Goal: Communication & Community: Answer question/provide support

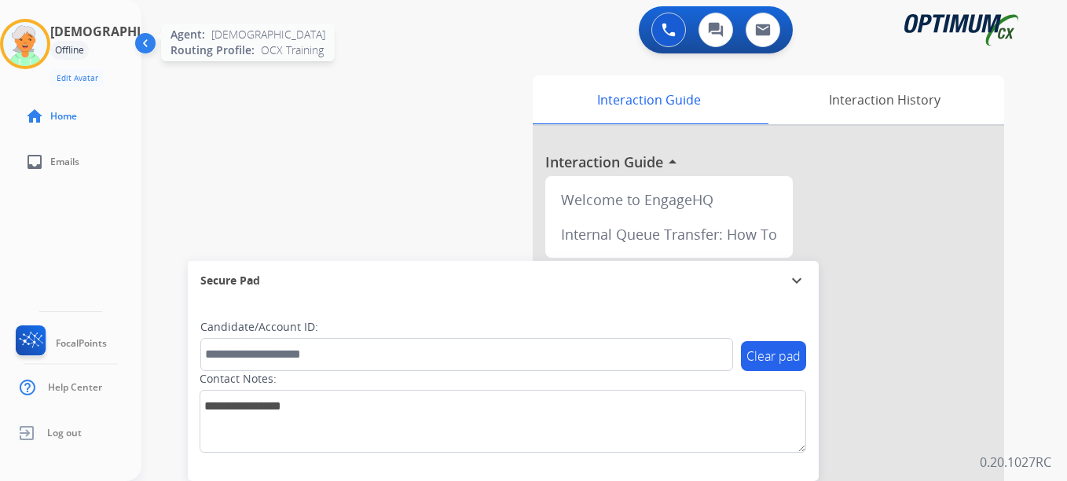
click at [36, 36] on img at bounding box center [25, 44] width 44 height 44
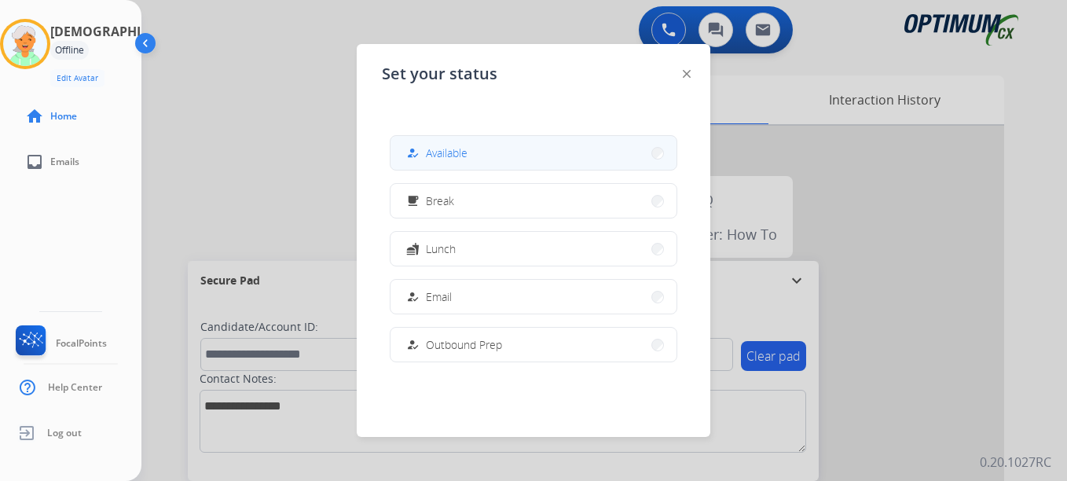
click at [464, 156] on span "Available" at bounding box center [447, 153] width 42 height 17
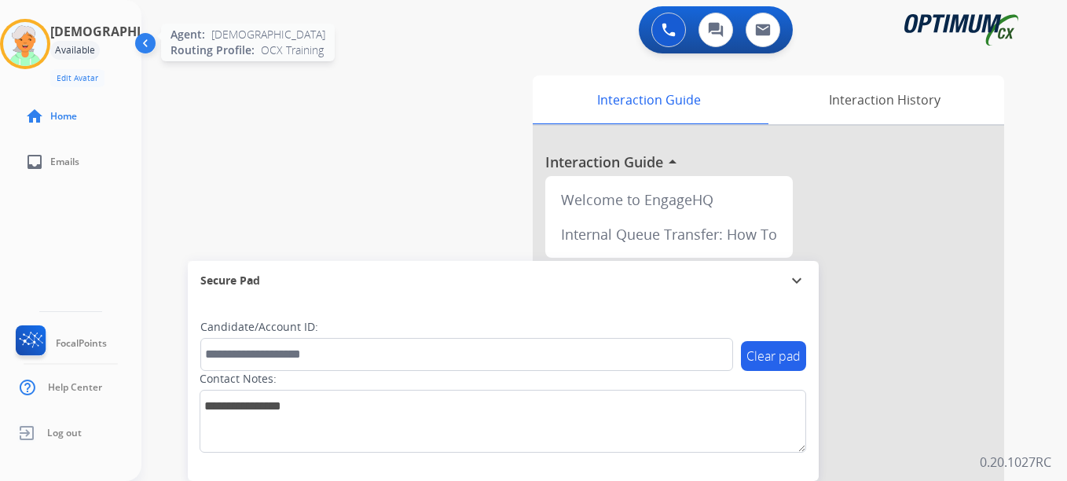
click at [26, 53] on img at bounding box center [25, 44] width 44 height 44
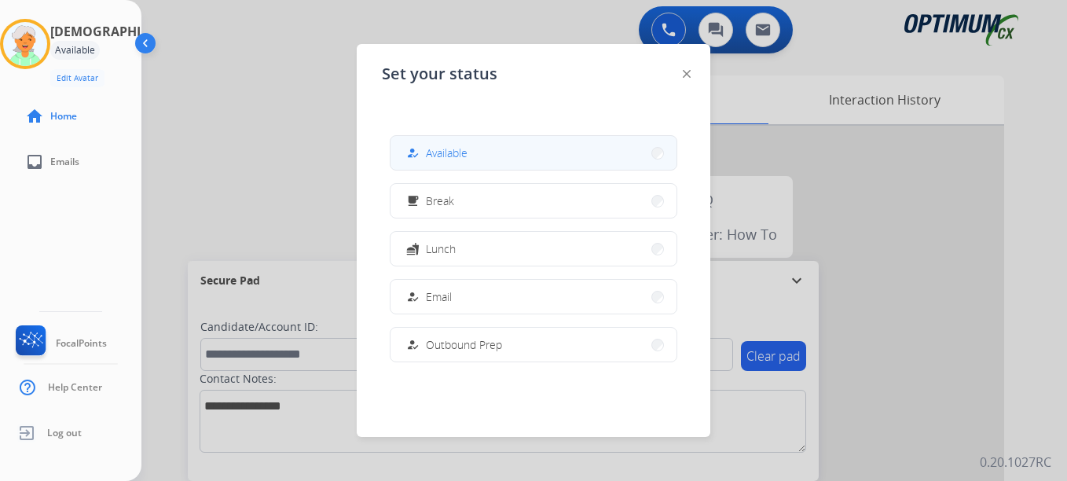
click at [414, 143] on button "how_to_reg Available" at bounding box center [534, 153] width 286 height 34
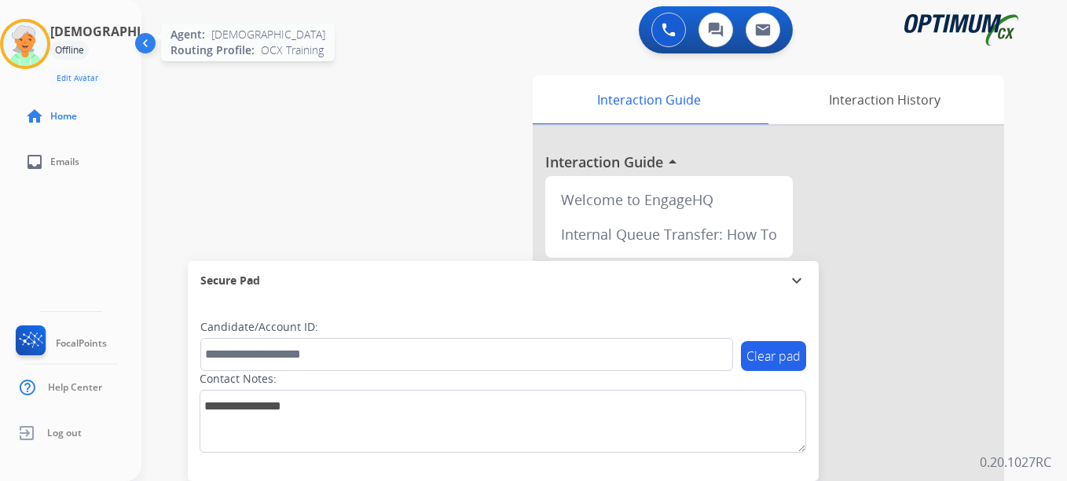
click at [35, 42] on img at bounding box center [25, 44] width 44 height 44
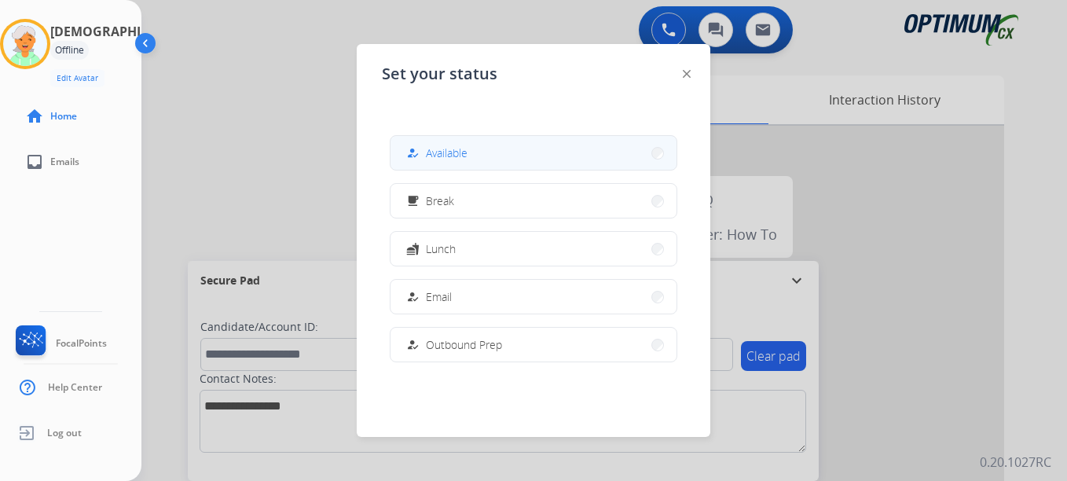
click at [462, 157] on span "Available" at bounding box center [447, 153] width 42 height 17
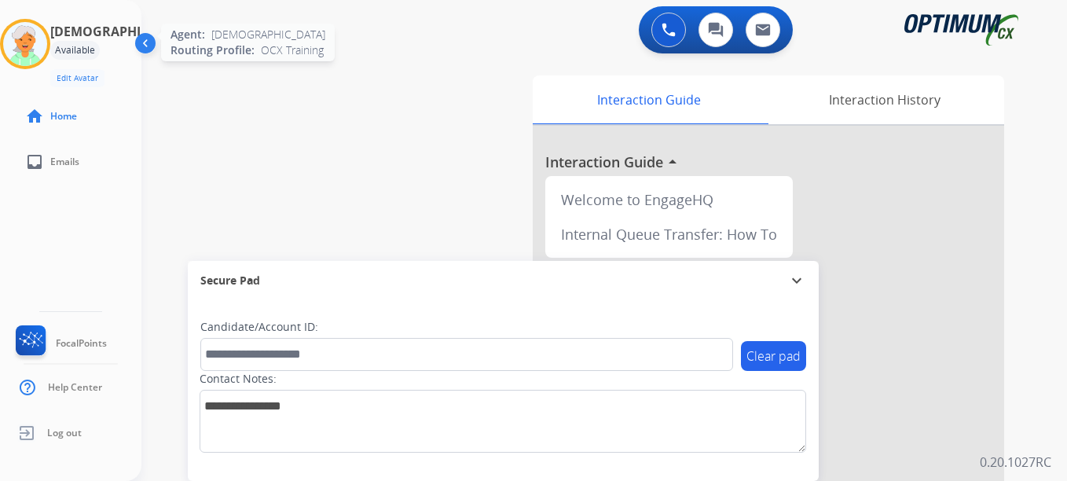
click at [39, 53] on img at bounding box center [25, 44] width 44 height 44
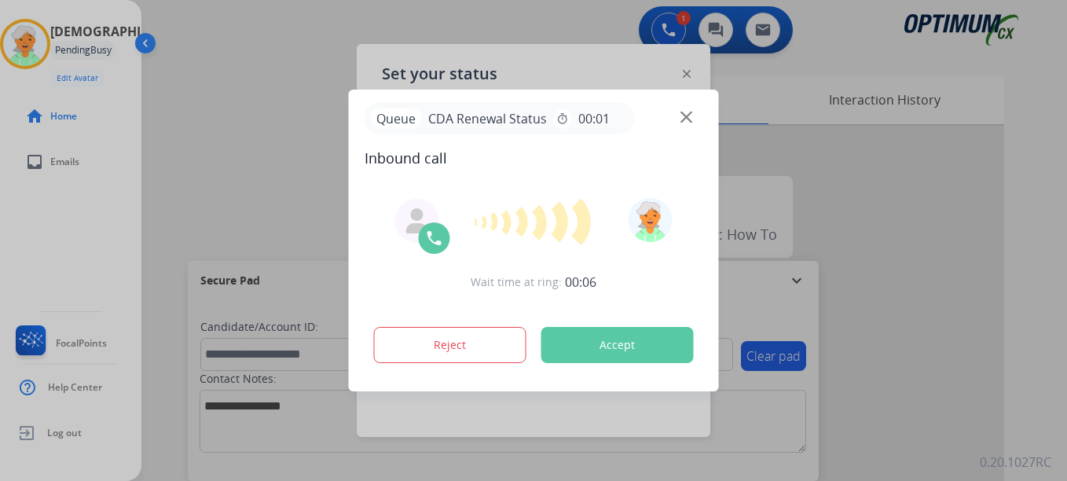
click at [594, 361] on button "Accept" at bounding box center [617, 345] width 152 height 36
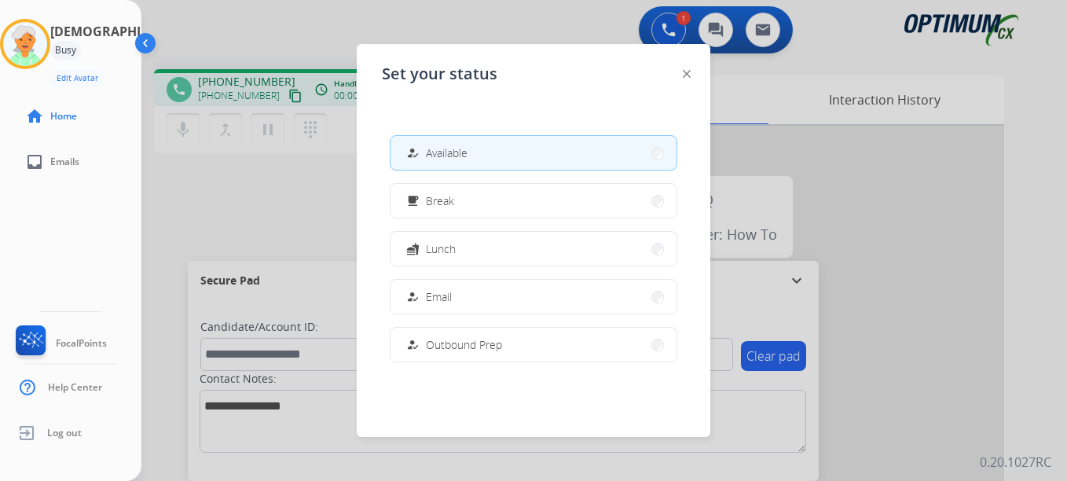
click at [271, 35] on div at bounding box center [533, 240] width 1067 height 481
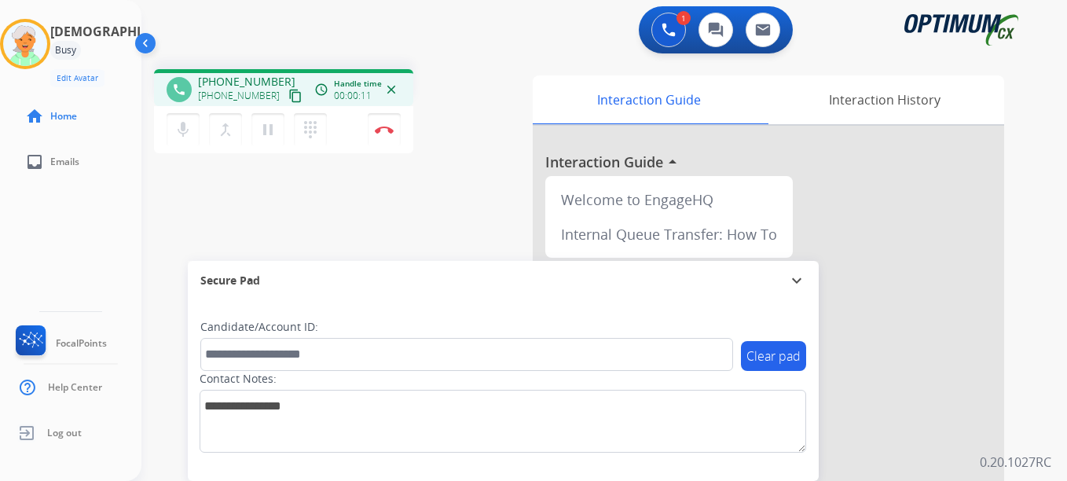
click at [288, 97] on mat-icon "content_copy" at bounding box center [295, 96] width 14 height 14
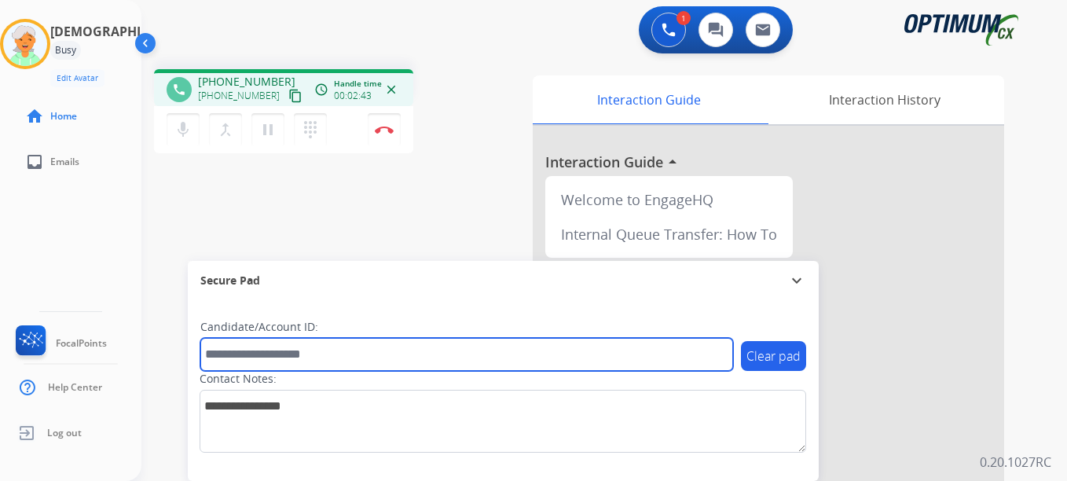
click at [227, 355] on input "text" at bounding box center [466, 354] width 533 height 33
paste input "*******"
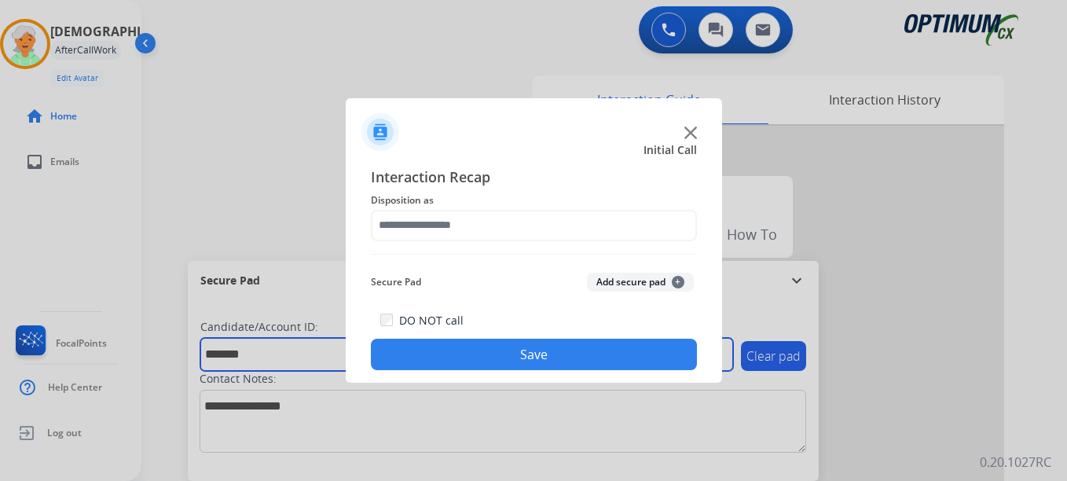
type input "*******"
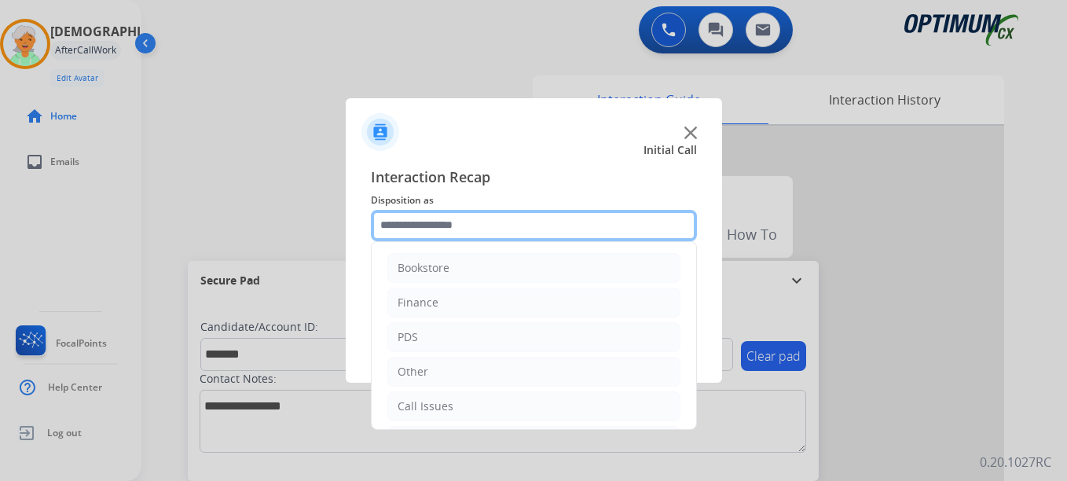
click at [442, 220] on input "text" at bounding box center [534, 225] width 326 height 31
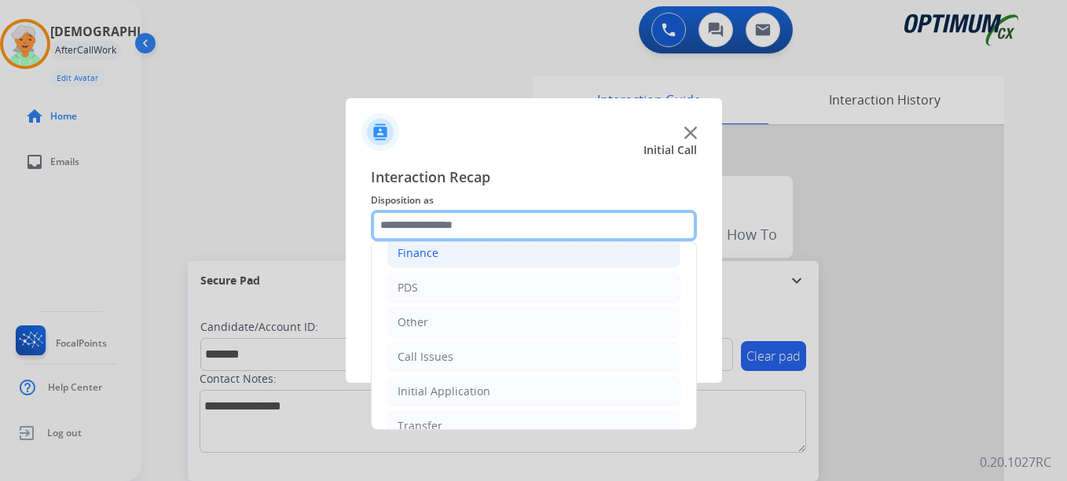
scroll to position [107, 0]
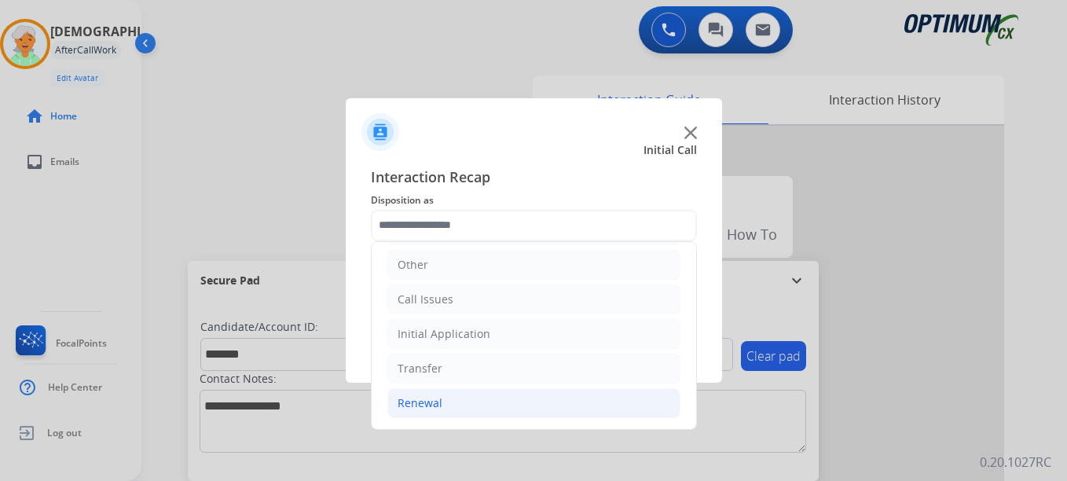
click at [441, 402] on li "Renewal" at bounding box center [533, 403] width 293 height 30
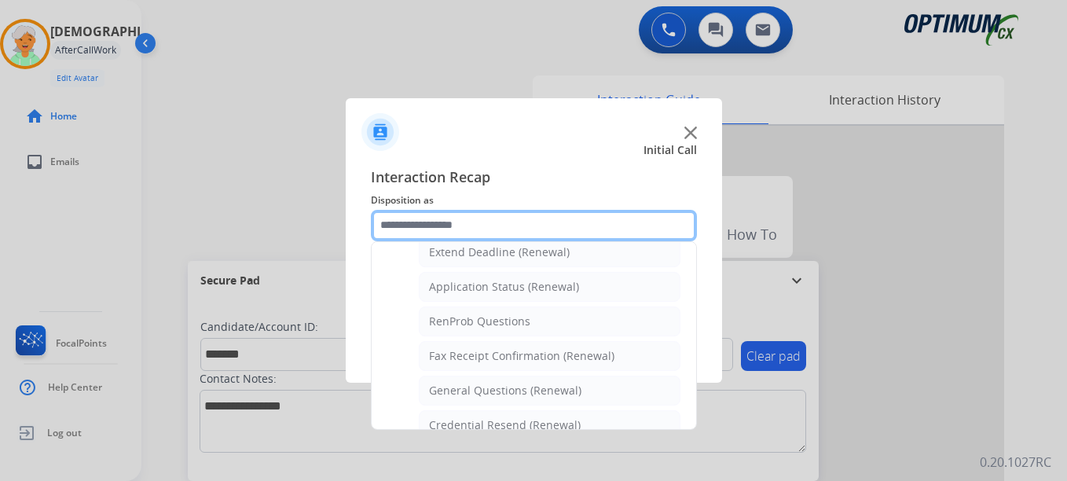
scroll to position [421, 0]
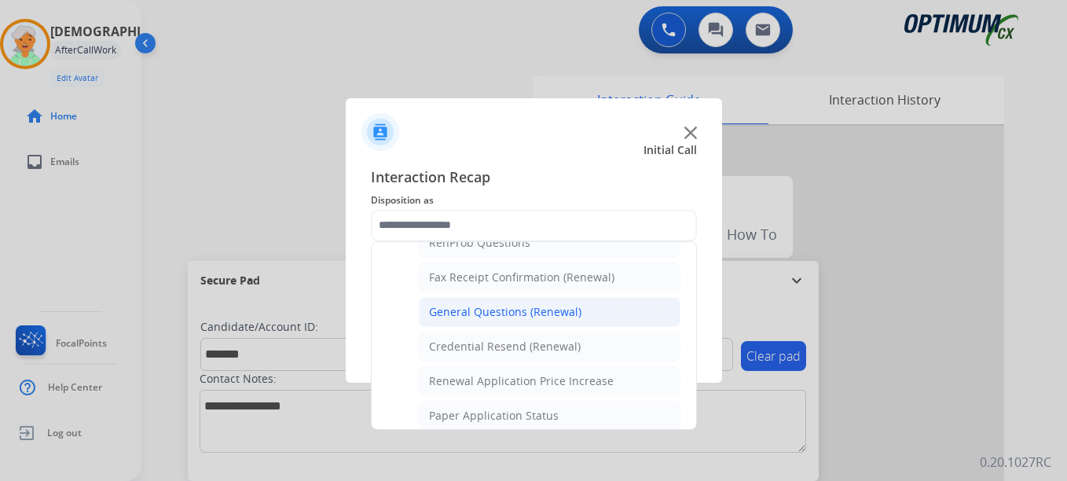
click at [467, 310] on div "General Questions (Renewal)" at bounding box center [505, 312] width 152 height 16
type input "**********"
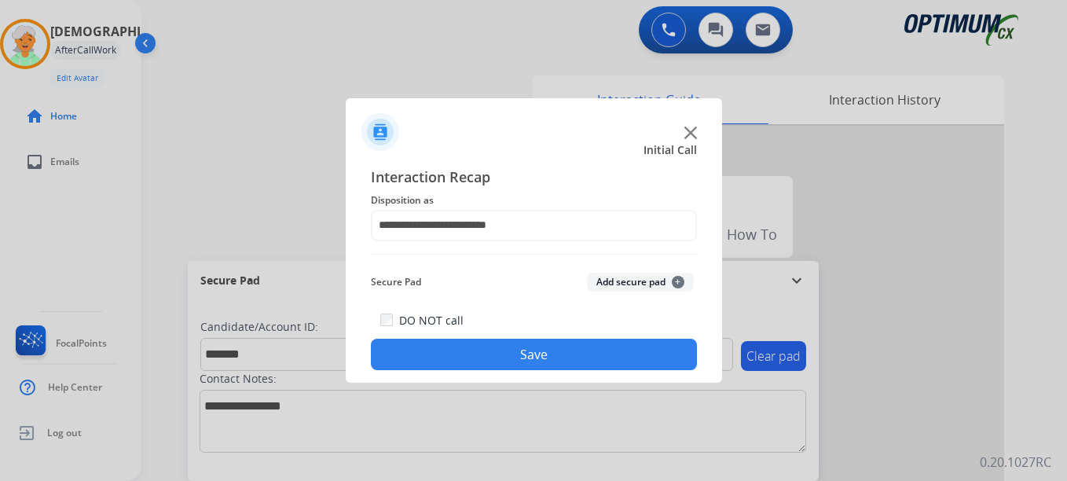
click at [565, 355] on button "Save" at bounding box center [534, 354] width 326 height 31
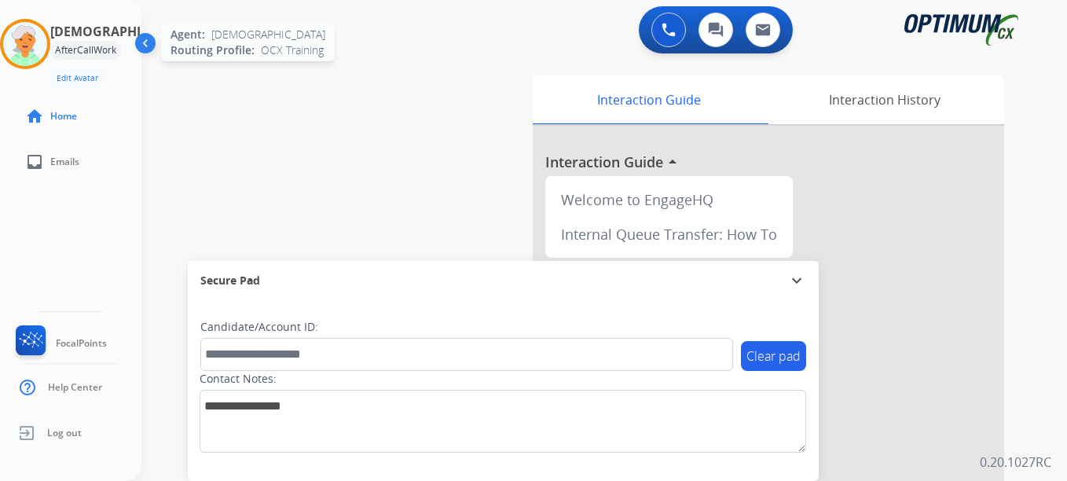
click at [35, 50] on img at bounding box center [25, 44] width 44 height 44
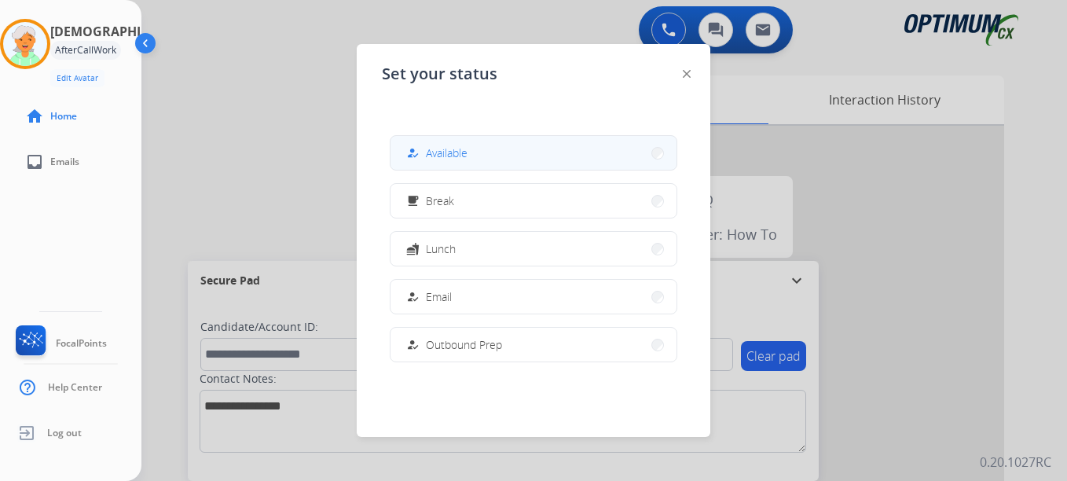
click at [408, 149] on button "how_to_reg Available" at bounding box center [534, 153] width 286 height 34
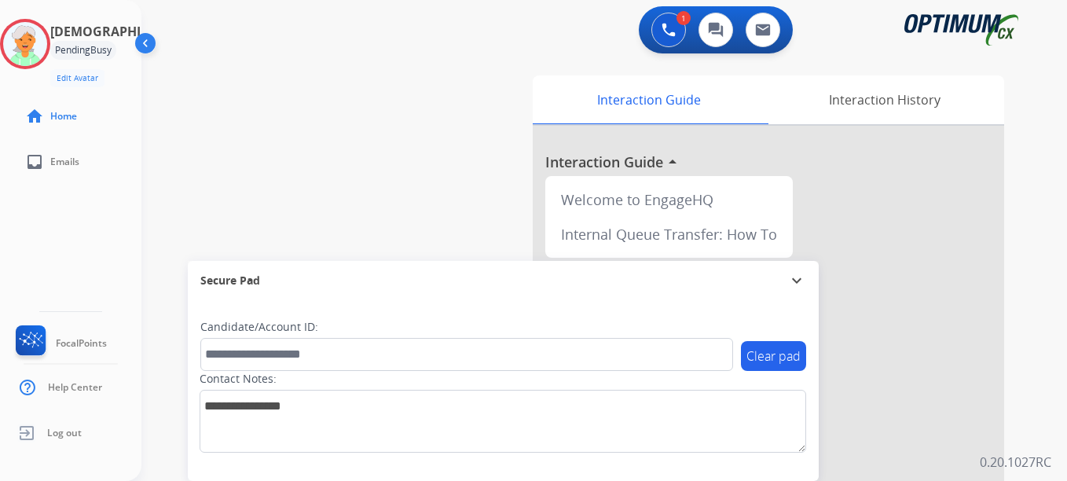
drag, startPoint x: 582, startPoint y: 340, endPoint x: 572, endPoint y: 333, distance: 11.3
click at [572, 337] on button "Accept" at bounding box center [617, 345] width 152 height 36
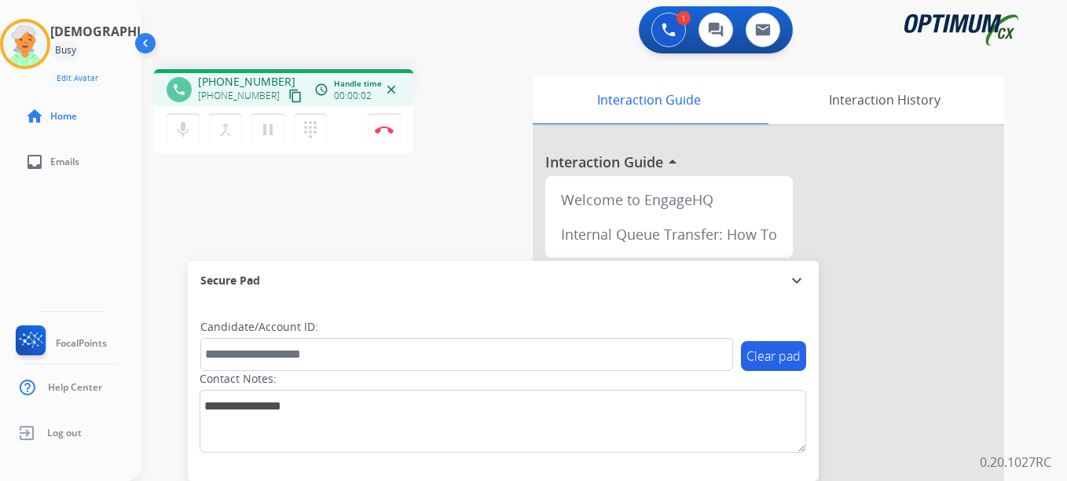
click at [288, 95] on mat-icon "content_copy" at bounding box center [295, 96] width 14 height 14
click at [277, 128] on mat-icon "pause" at bounding box center [268, 129] width 19 height 19
click at [373, 130] on button "Disconnect" at bounding box center [384, 129] width 33 height 33
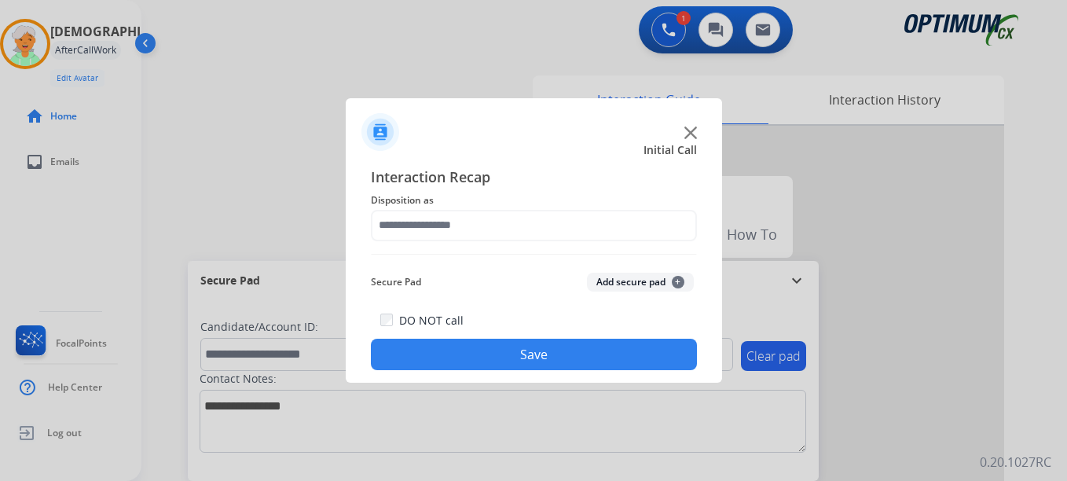
click at [270, 361] on div at bounding box center [533, 240] width 1067 height 481
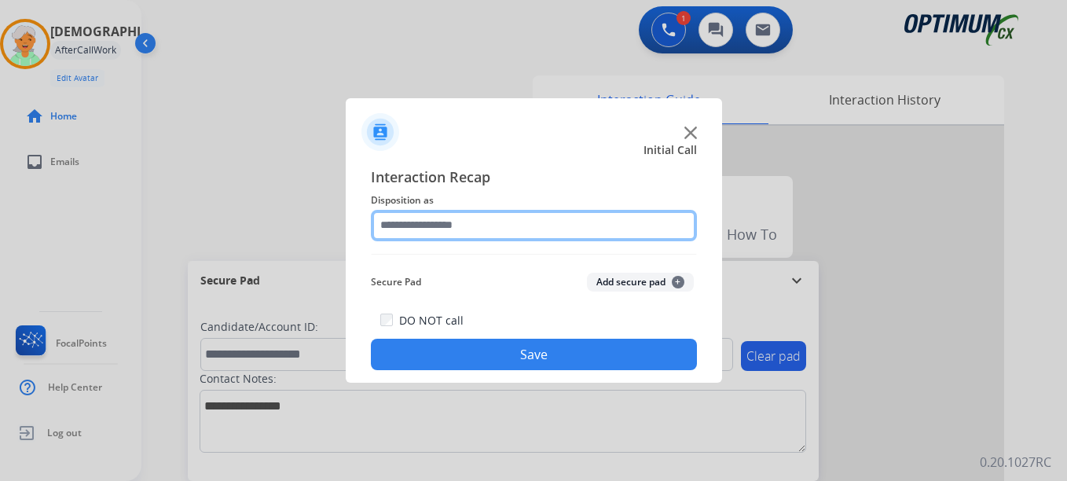
click at [550, 228] on input "text" at bounding box center [534, 225] width 326 height 31
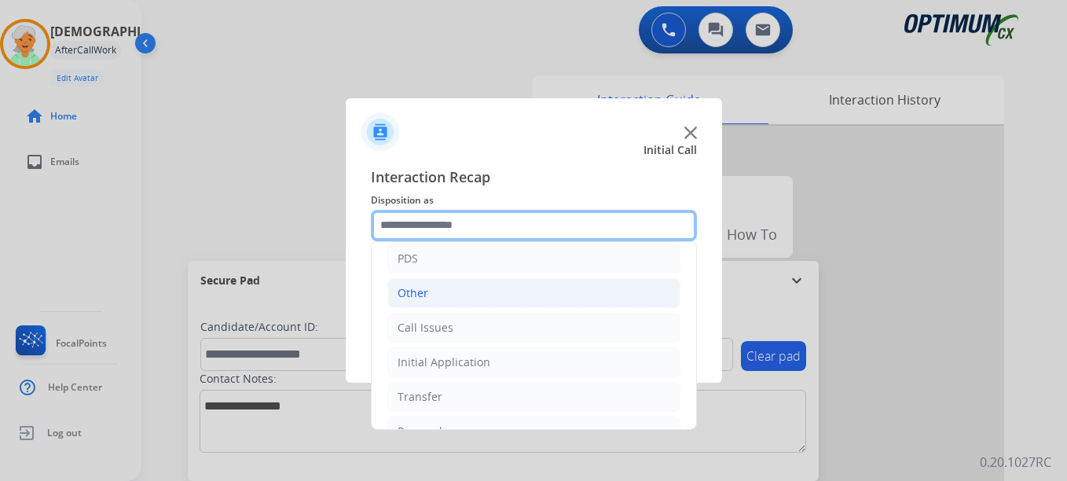
scroll to position [107, 0]
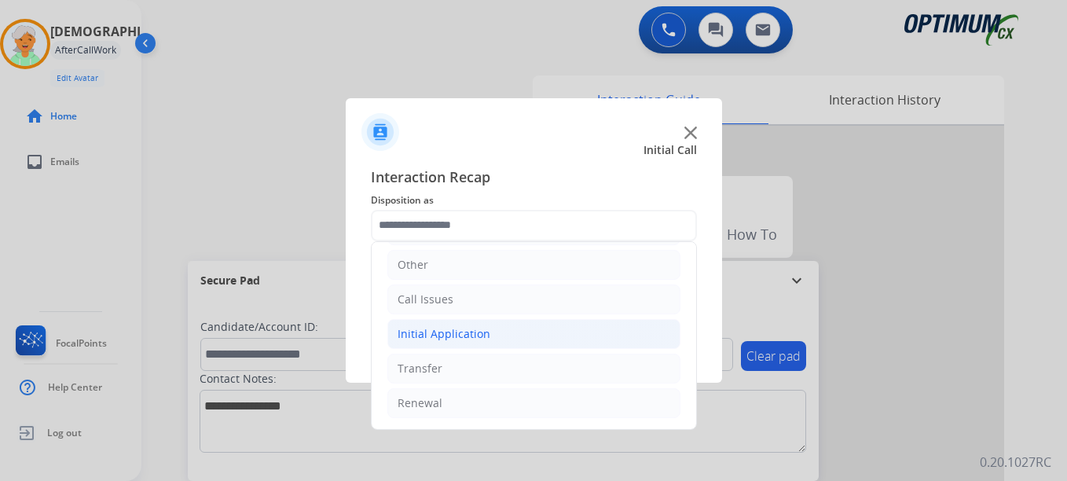
click at [452, 340] on div "Initial Application" at bounding box center [444, 334] width 93 height 16
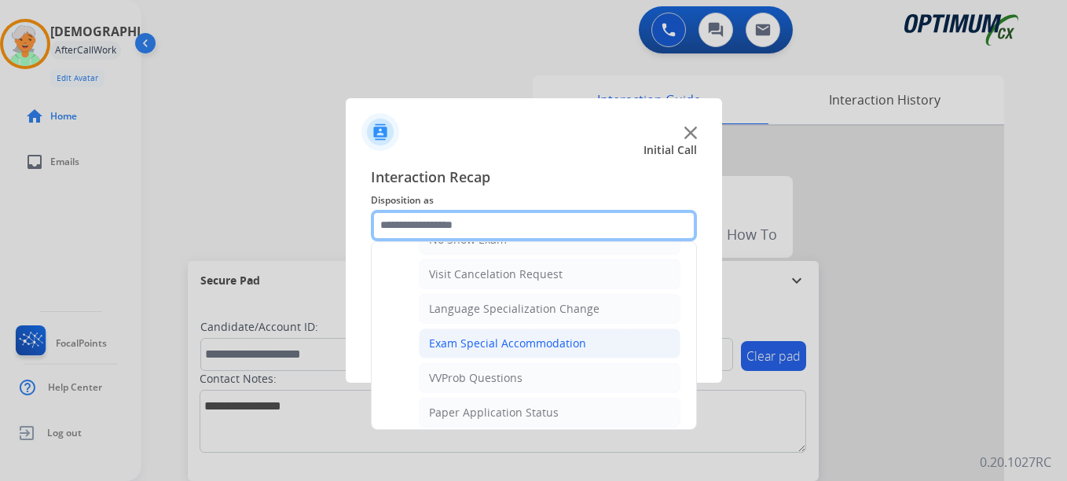
scroll to position [814, 0]
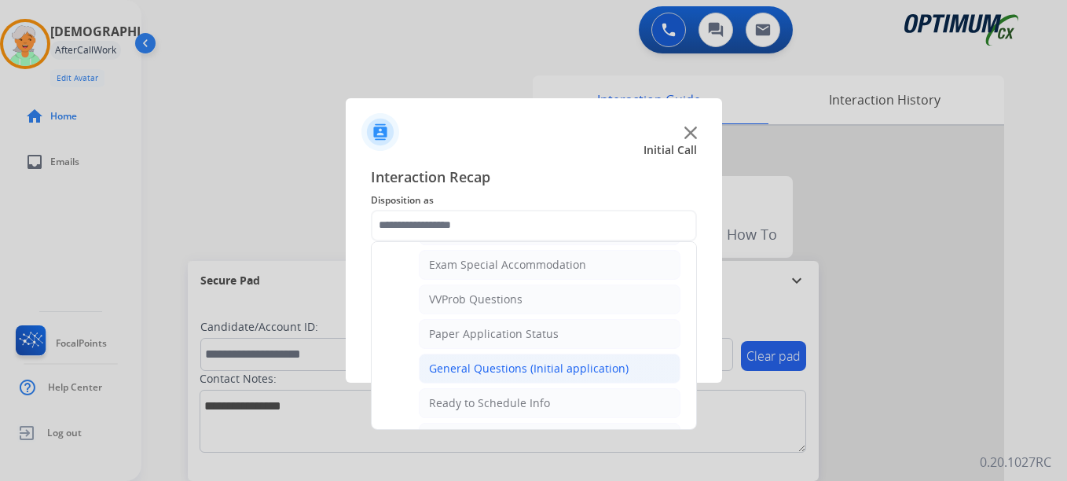
click at [481, 362] on div "General Questions (Initial application)" at bounding box center [529, 369] width 200 height 16
type input "**********"
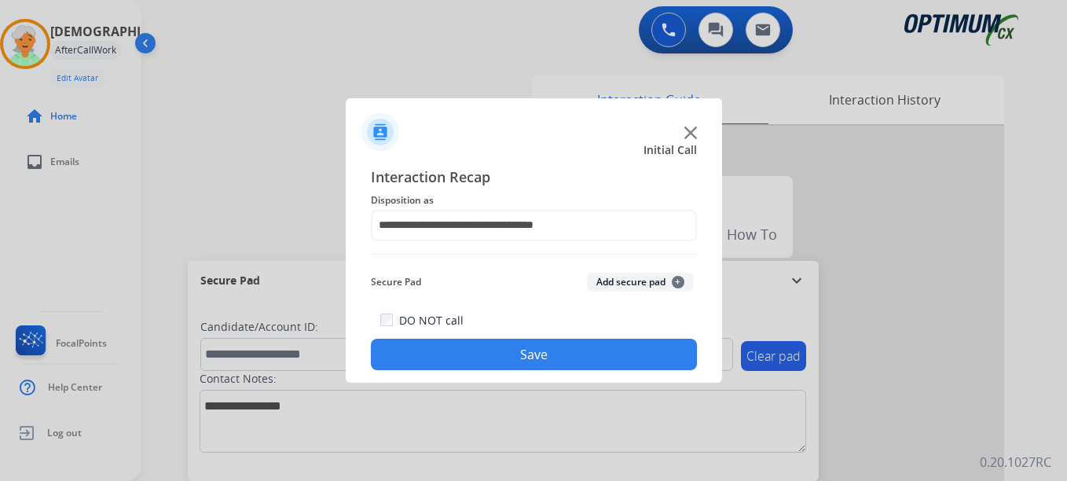
click at [499, 336] on div "DO NOT call Save" at bounding box center [534, 340] width 326 height 60
click at [501, 353] on button "Save" at bounding box center [534, 354] width 326 height 31
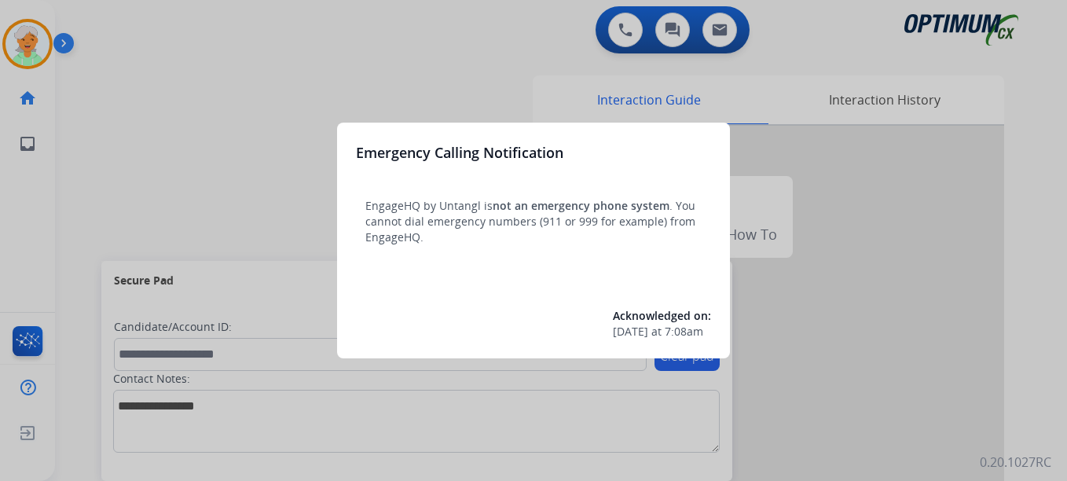
click at [16, 38] on div at bounding box center [533, 240] width 1067 height 481
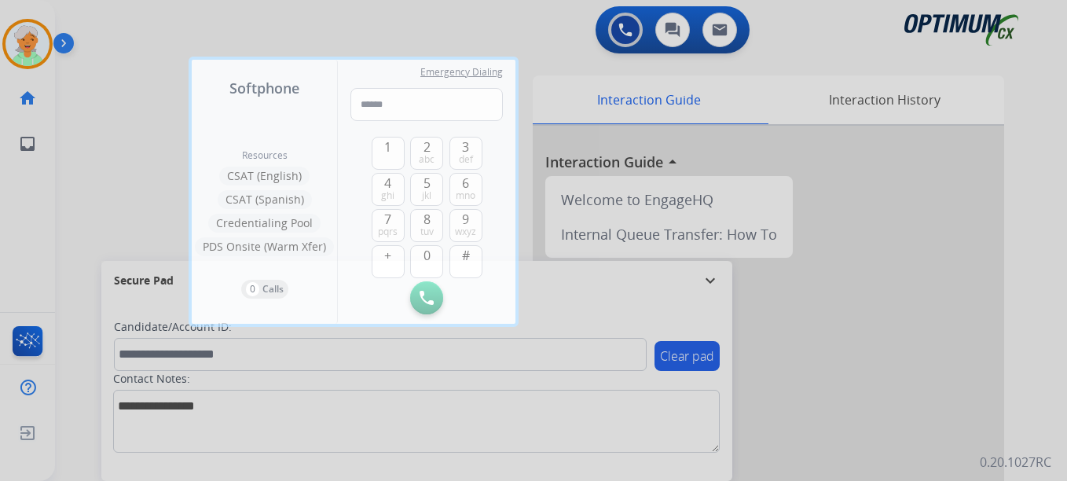
click at [16, 38] on div at bounding box center [533, 240] width 1067 height 481
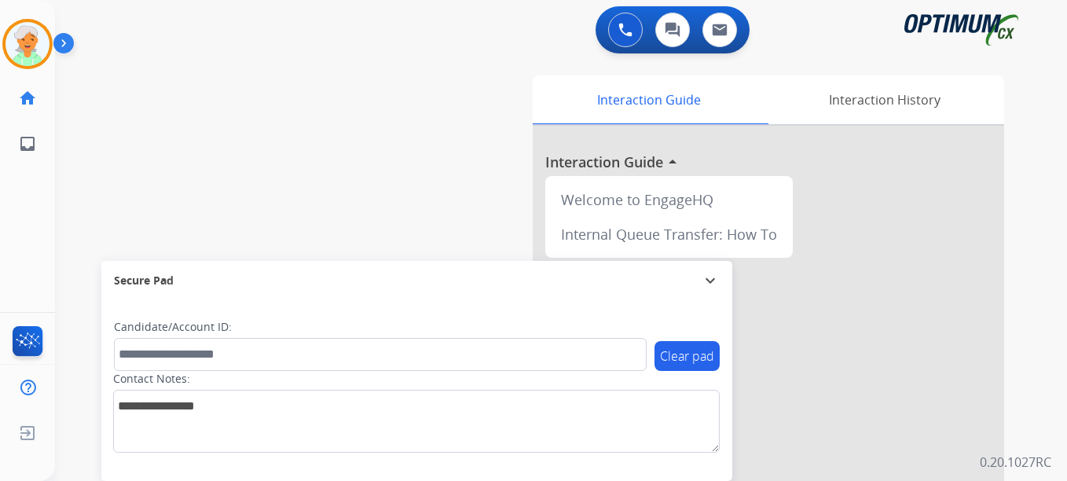
click at [16, 38] on img at bounding box center [28, 44] width 44 height 44
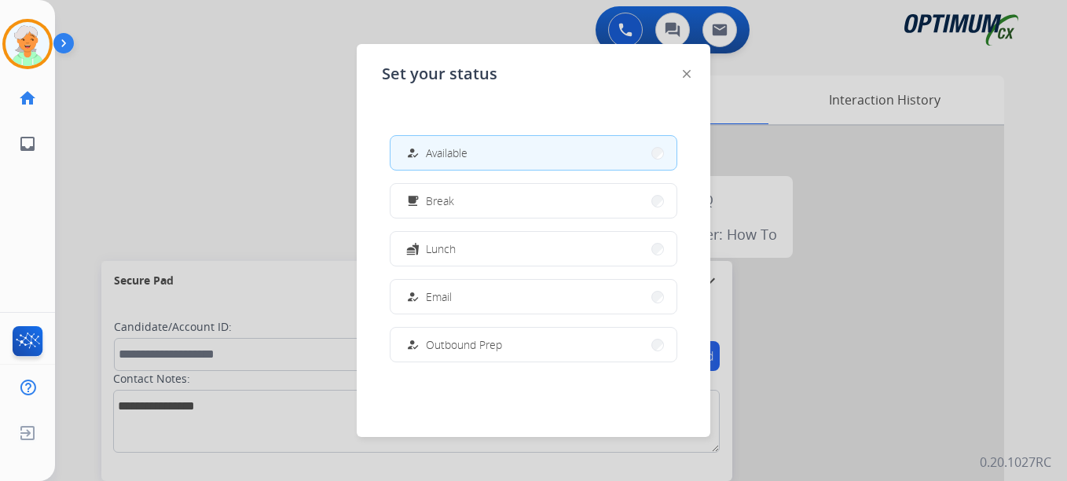
click at [462, 158] on span "Available" at bounding box center [447, 153] width 42 height 17
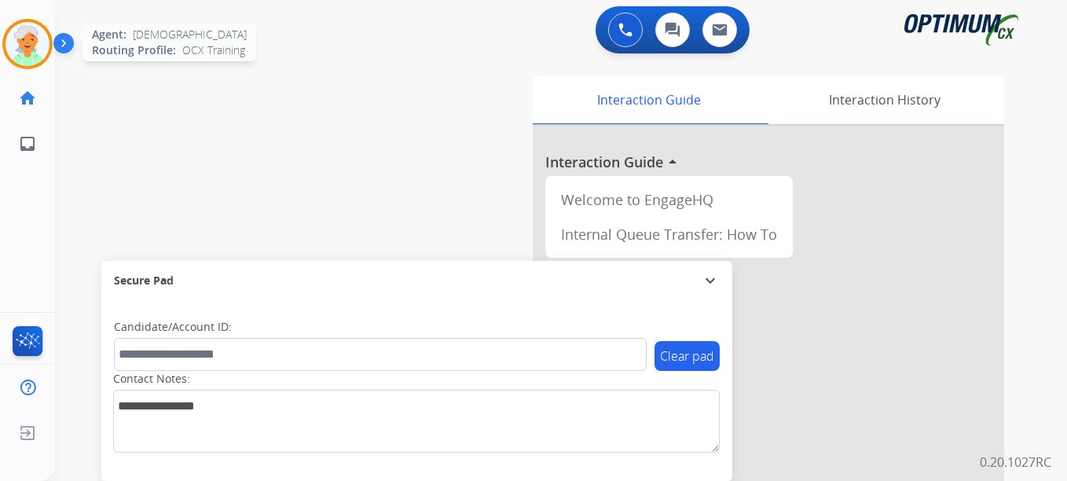
click at [28, 47] on img at bounding box center [28, 44] width 44 height 44
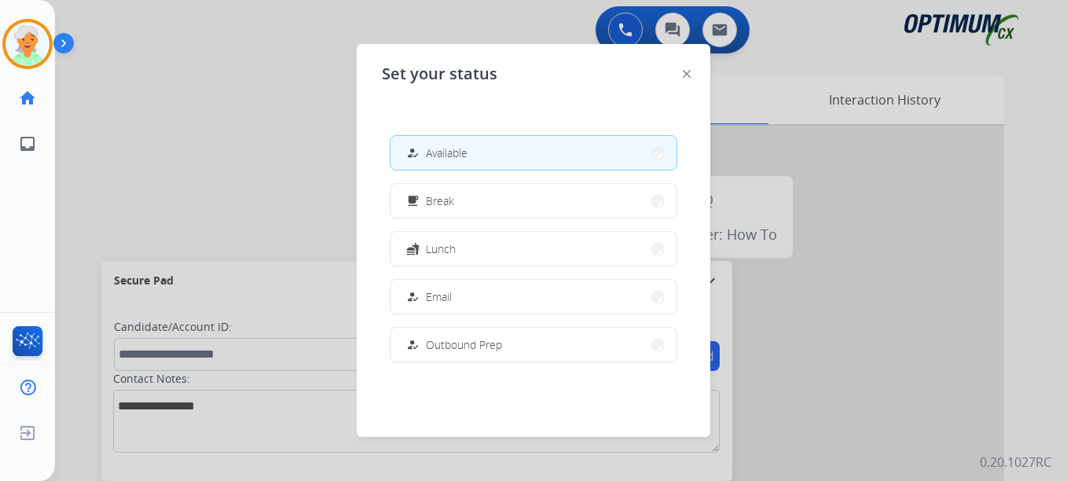
click at [479, 161] on button "how_to_reg Available" at bounding box center [534, 153] width 286 height 34
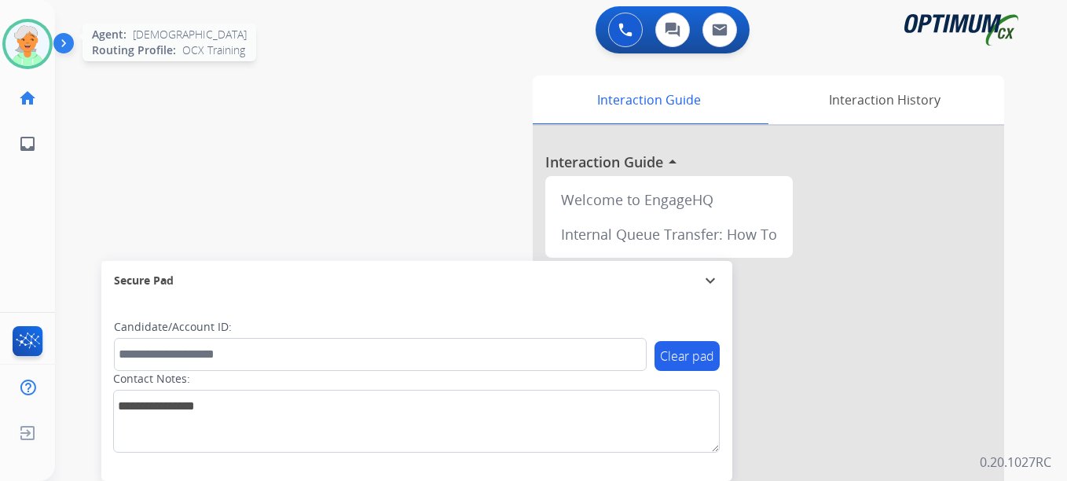
click at [27, 32] on img at bounding box center [28, 44] width 44 height 44
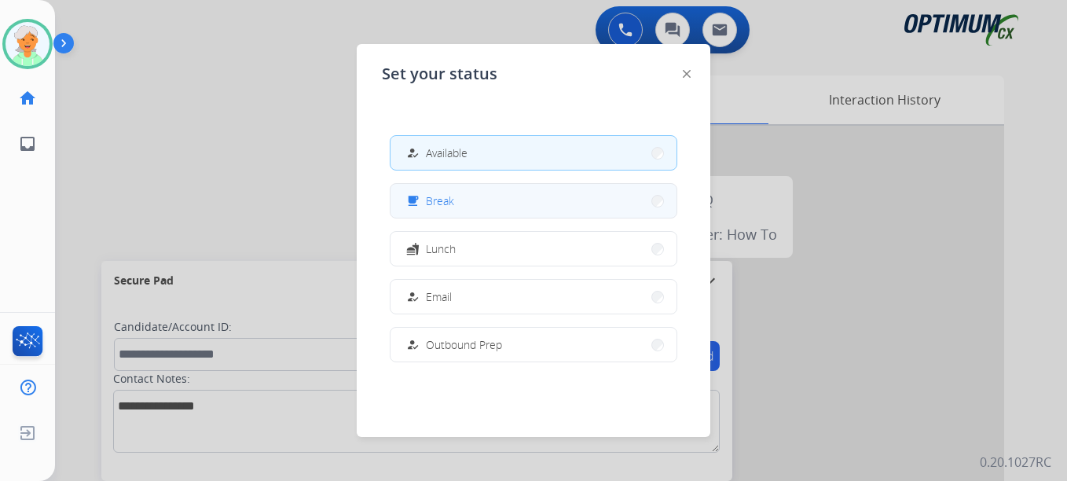
click at [460, 202] on button "free_breakfast Break" at bounding box center [534, 201] width 286 height 34
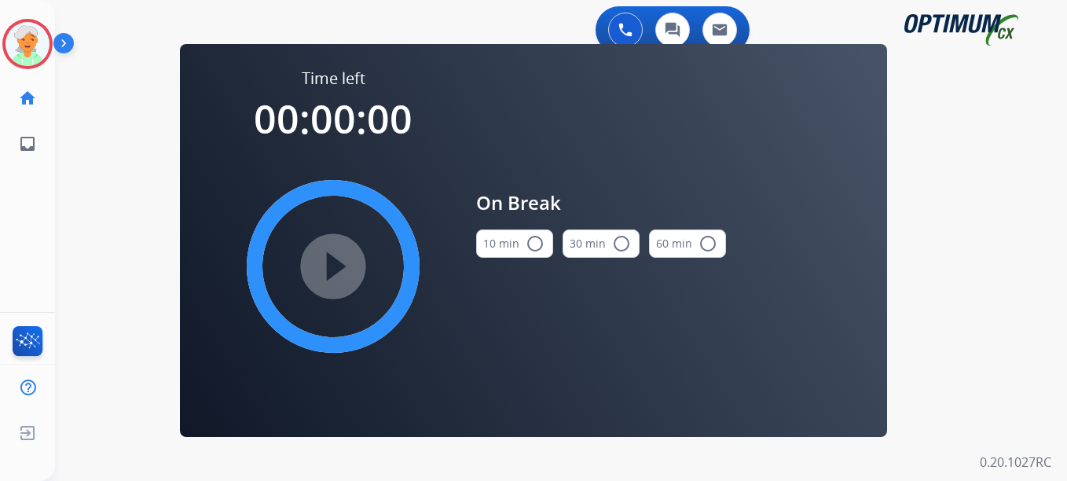
click at [531, 244] on mat-icon "radio_button_unchecked" at bounding box center [535, 243] width 19 height 19
click at [329, 267] on mat-icon "play_circle_filled" at bounding box center [333, 266] width 19 height 19
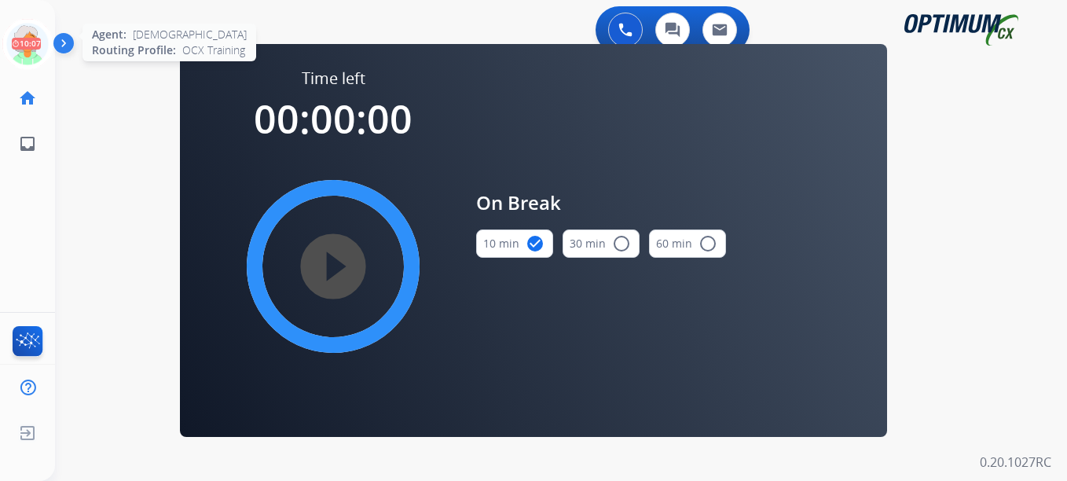
click at [31, 49] on icon at bounding box center [27, 44] width 51 height 51
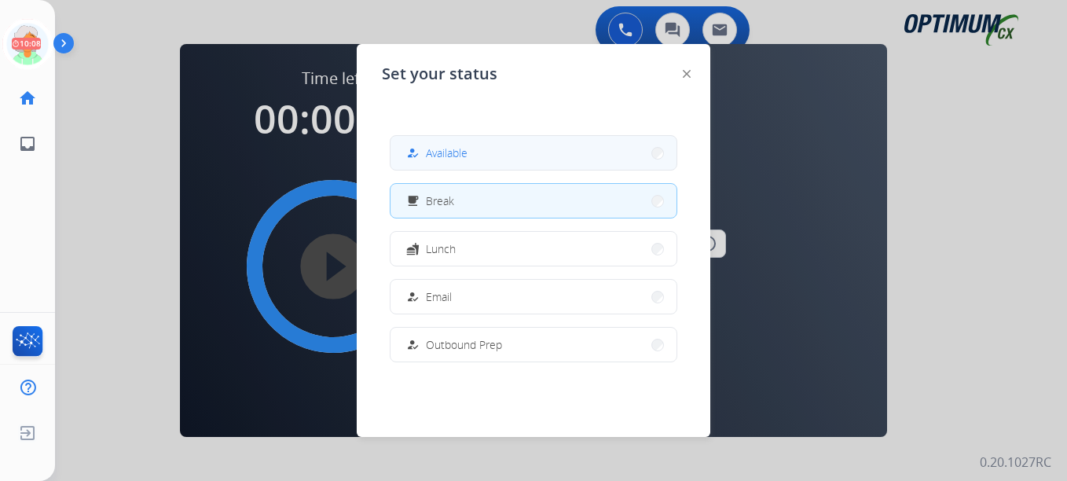
click at [499, 168] on button "how_to_reg Available" at bounding box center [534, 153] width 286 height 34
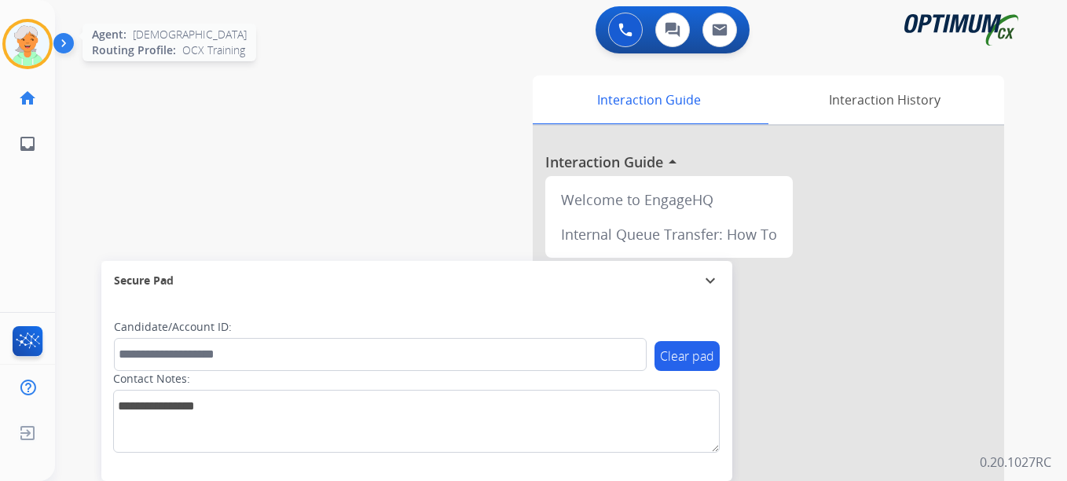
click at [27, 45] on img at bounding box center [28, 44] width 44 height 44
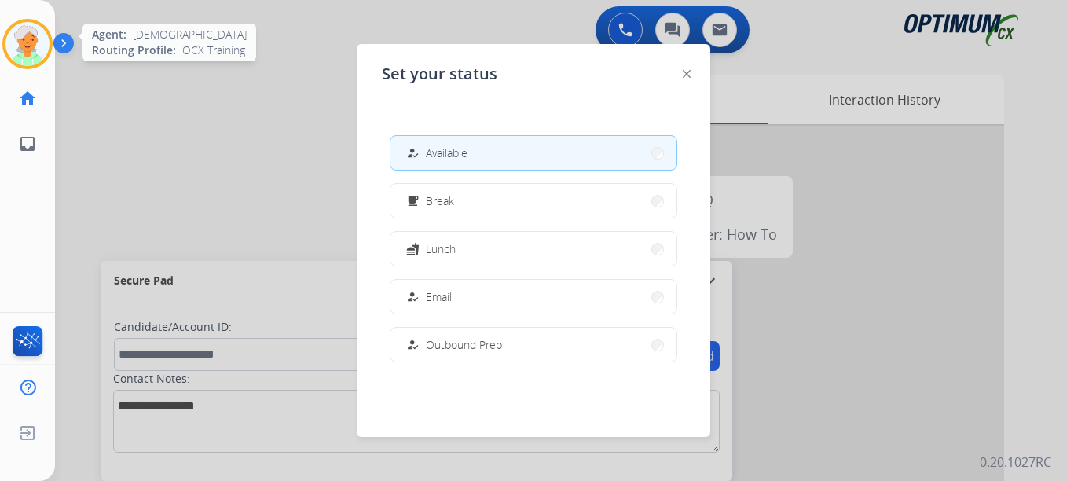
click at [27, 45] on img at bounding box center [28, 44] width 44 height 44
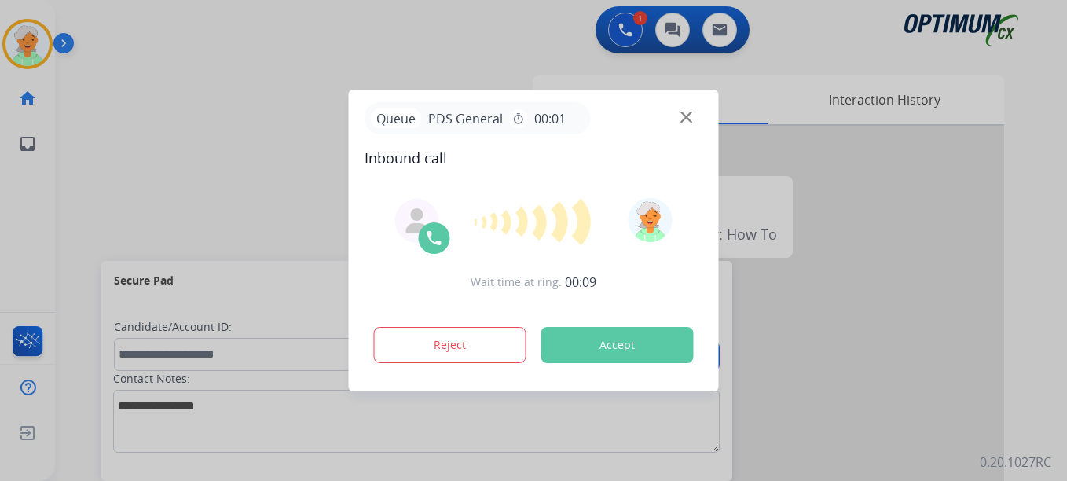
click at [580, 339] on button "Accept" at bounding box center [617, 345] width 152 height 36
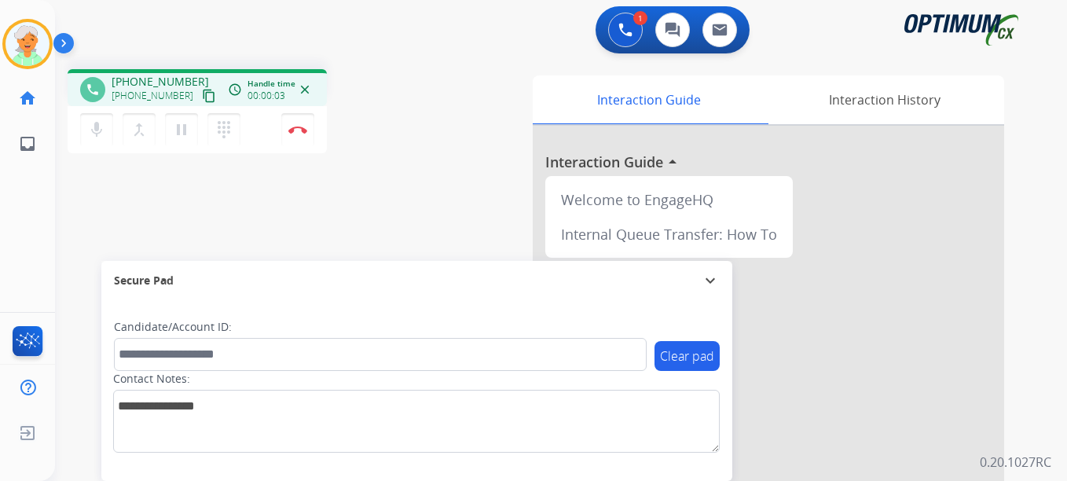
click at [202, 95] on mat-icon "content_copy" at bounding box center [209, 96] width 14 height 14
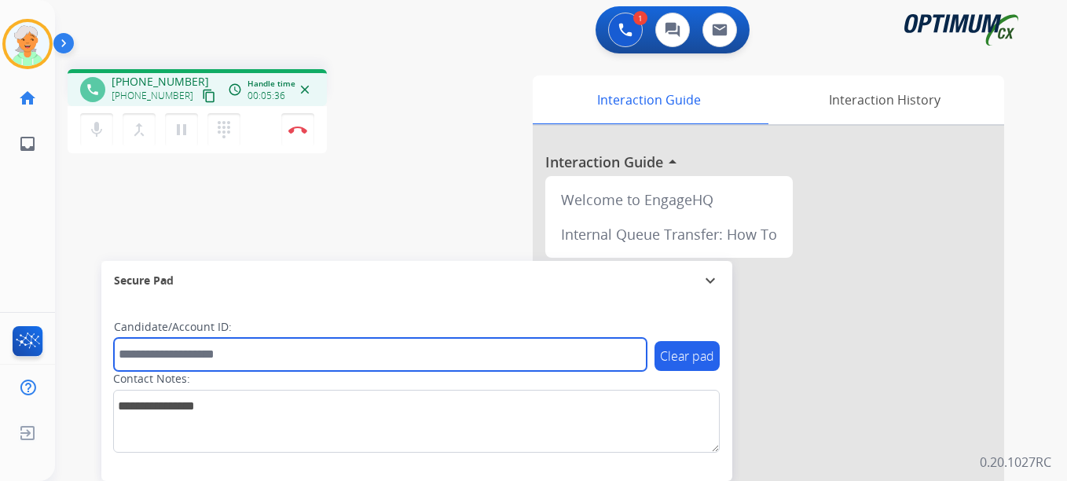
click at [163, 351] on input "text" at bounding box center [380, 354] width 533 height 33
paste input "*******"
type input "*******"
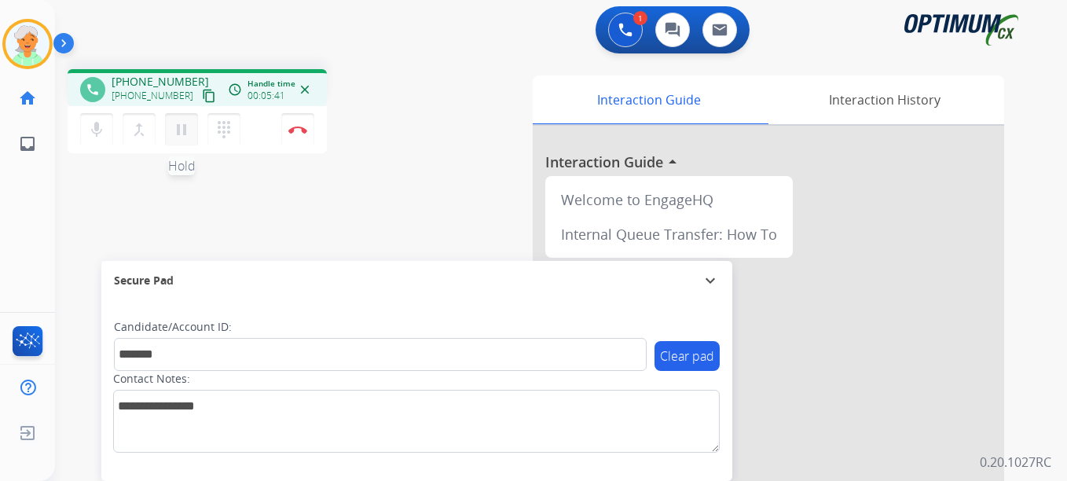
click at [188, 131] on mat-icon "pause" at bounding box center [181, 129] width 19 height 19
click at [286, 137] on button "Disconnect" at bounding box center [297, 129] width 33 height 33
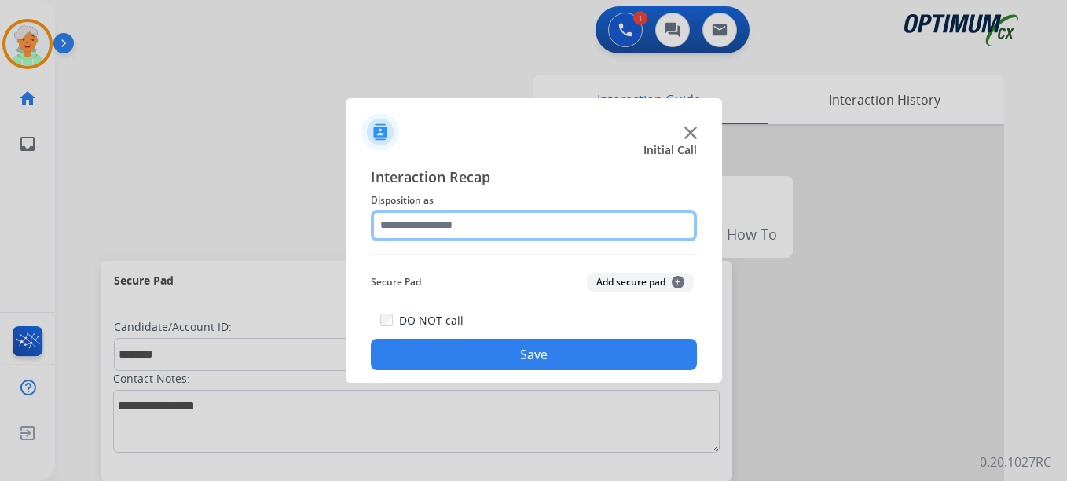
click at [493, 224] on input "text" at bounding box center [534, 225] width 326 height 31
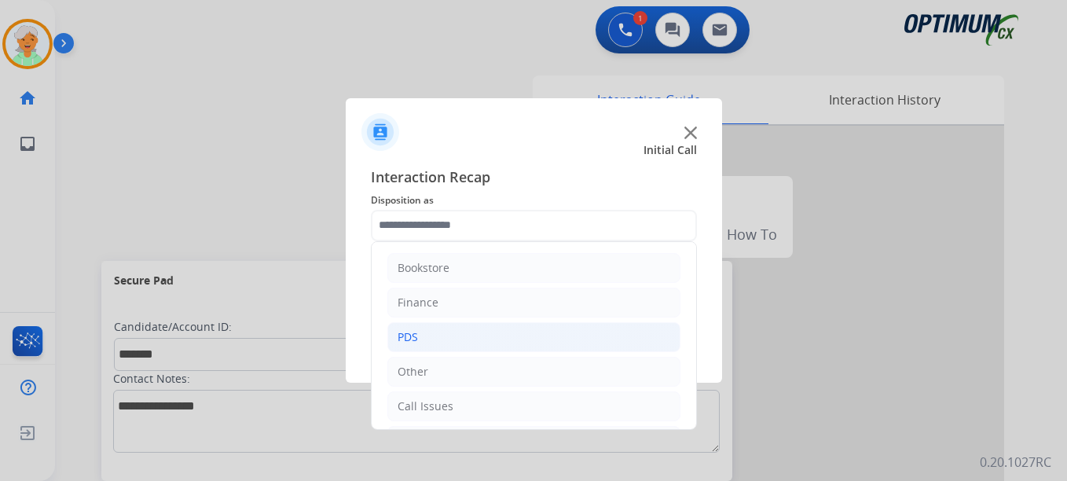
click at [416, 328] on li "PDS" at bounding box center [533, 337] width 293 height 30
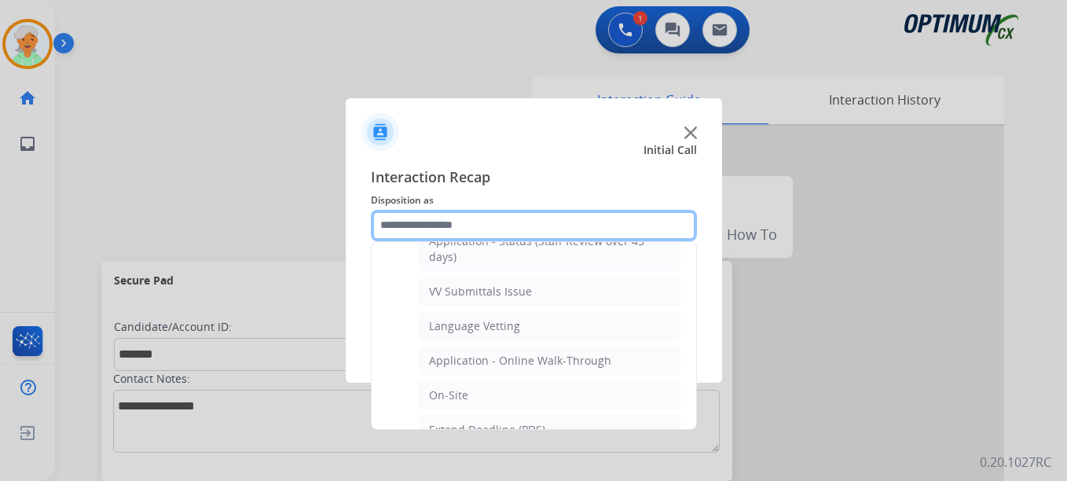
scroll to position [314, 0]
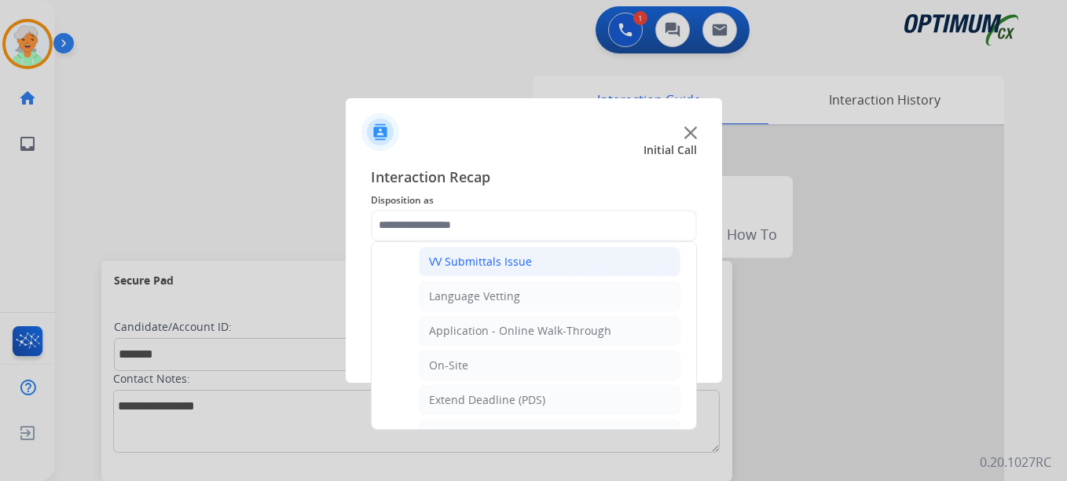
click at [483, 262] on div "VV Submittals Issue" at bounding box center [480, 262] width 103 height 16
type input "**********"
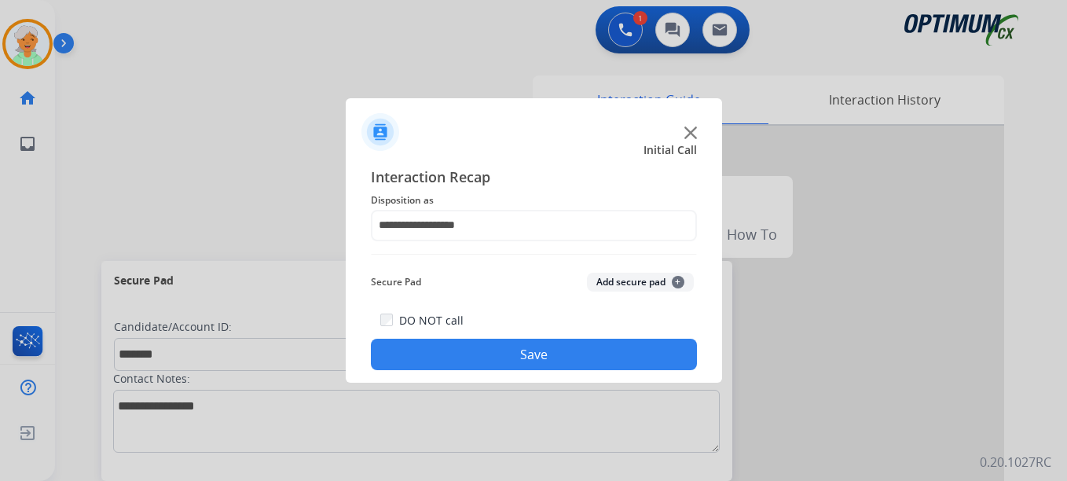
click at [513, 351] on button "Save" at bounding box center [534, 354] width 326 height 31
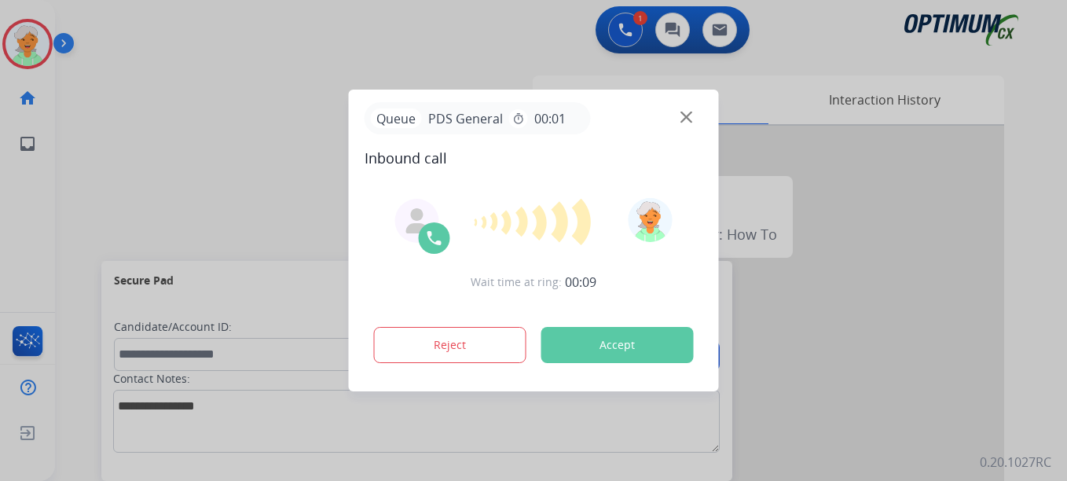
click at [600, 355] on button "Accept" at bounding box center [617, 345] width 152 height 36
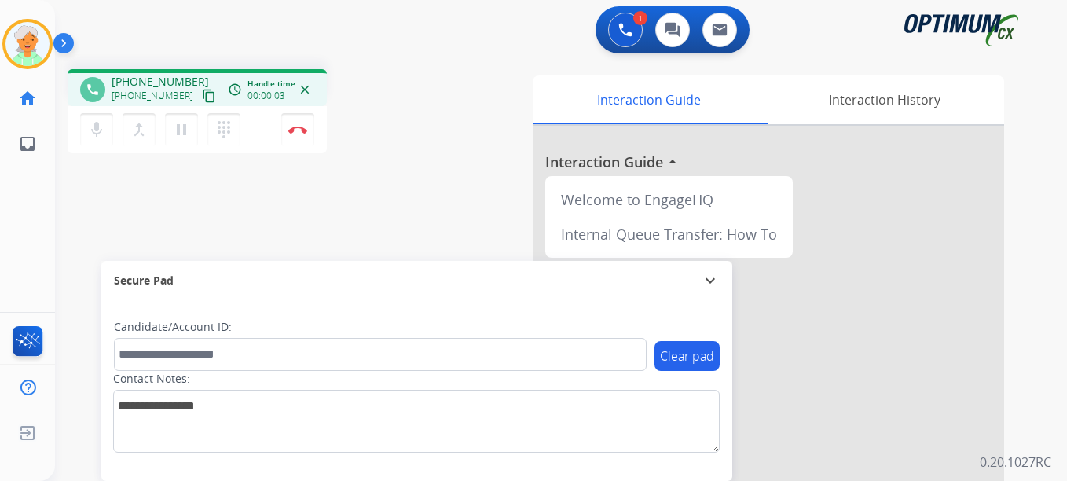
click at [202, 90] on mat-icon "content_copy" at bounding box center [209, 96] width 14 height 14
click at [188, 139] on button "pause Hold" at bounding box center [181, 129] width 33 height 33
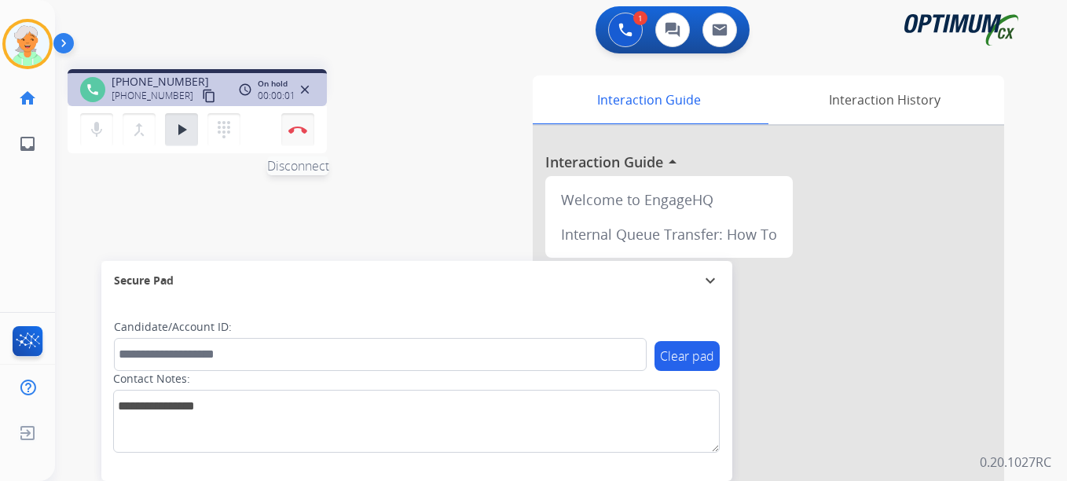
click at [289, 129] on img at bounding box center [297, 130] width 19 height 8
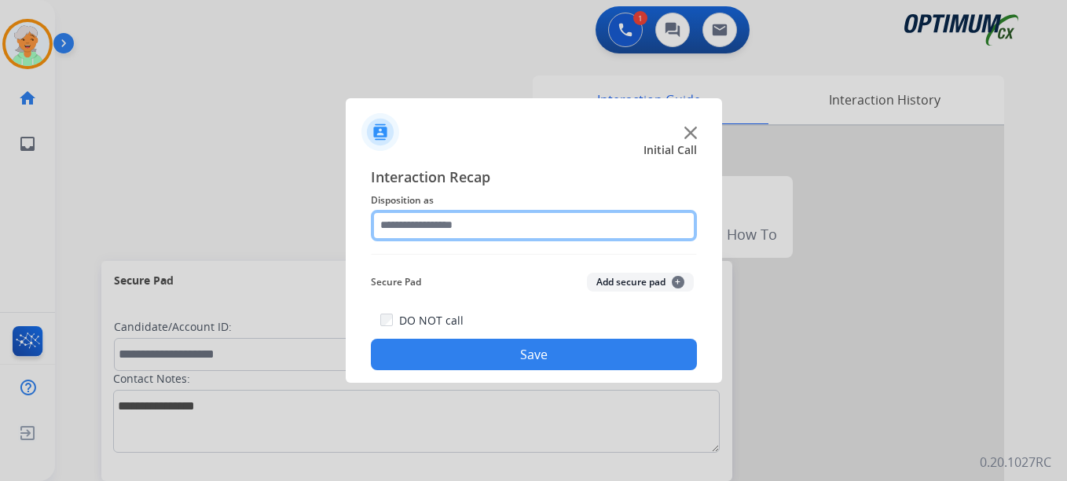
click at [491, 226] on input "text" at bounding box center [534, 225] width 326 height 31
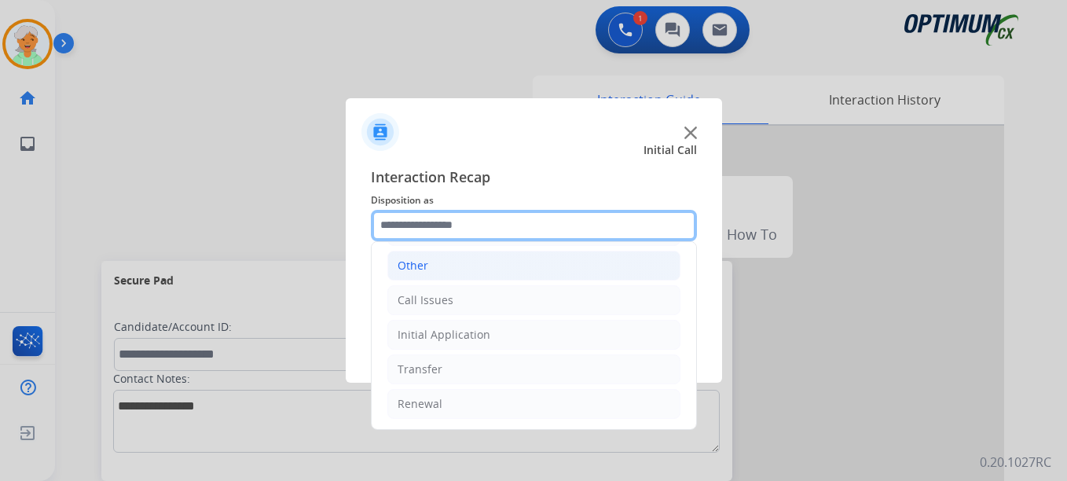
scroll to position [107, 0]
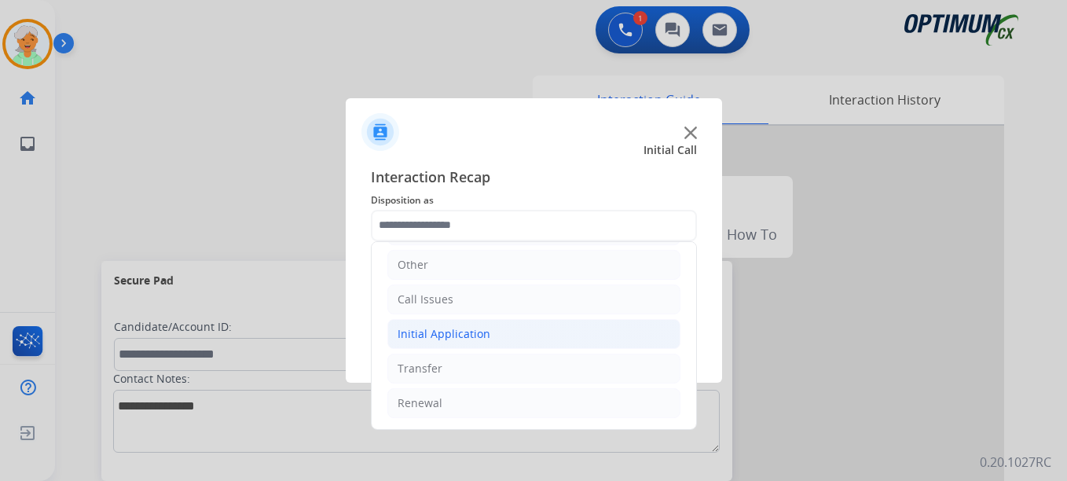
click at [466, 339] on div "Initial Application" at bounding box center [444, 334] width 93 height 16
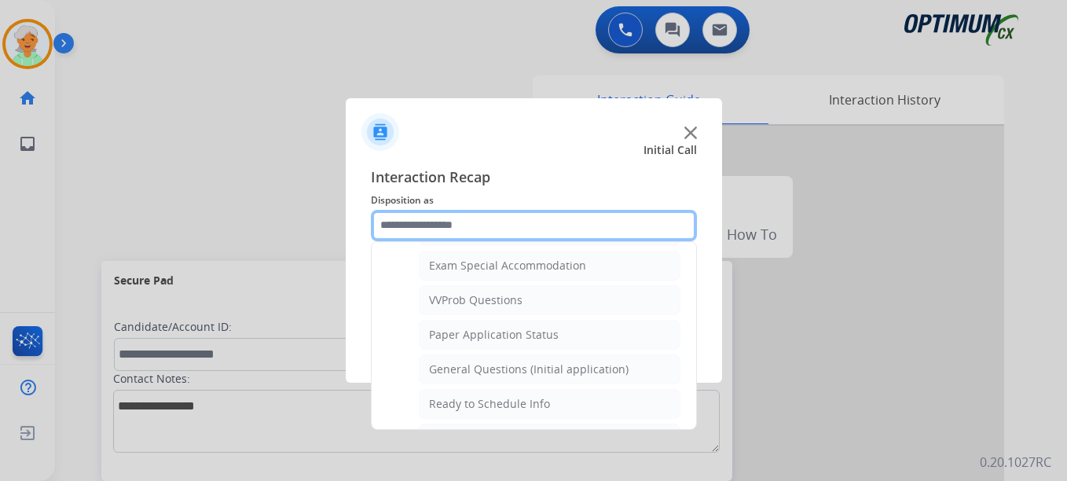
scroll to position [814, 0]
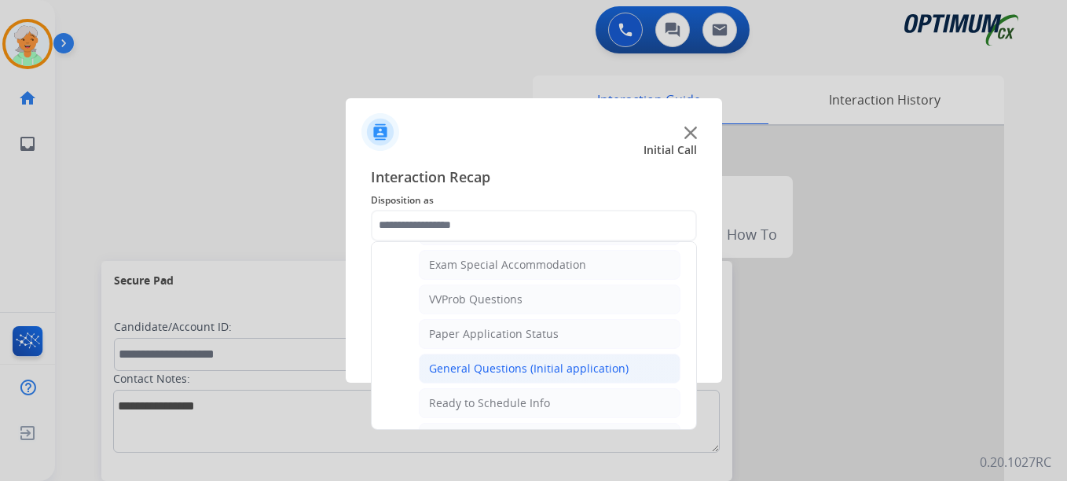
click at [465, 364] on div "General Questions (Initial application)" at bounding box center [529, 369] width 200 height 16
type input "**********"
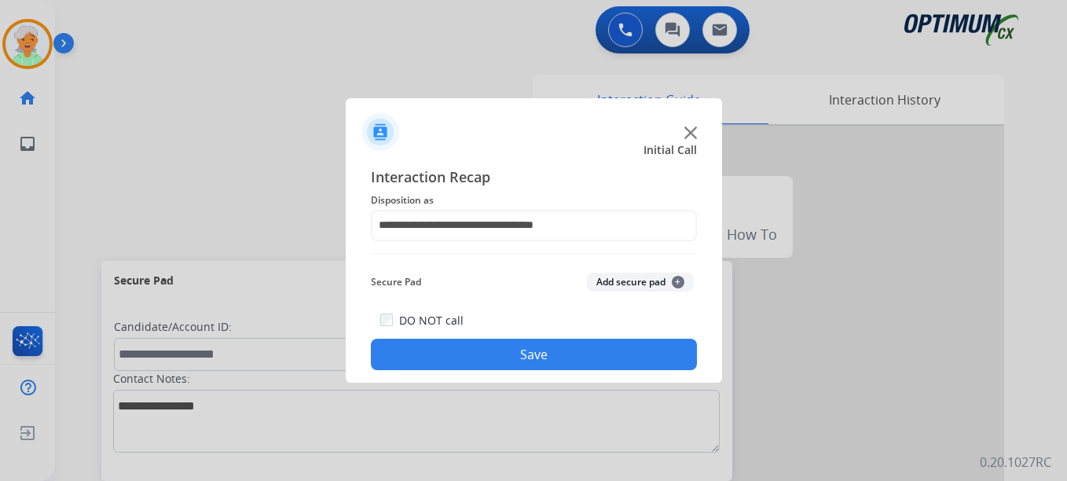
click at [468, 346] on button "Save" at bounding box center [534, 354] width 326 height 31
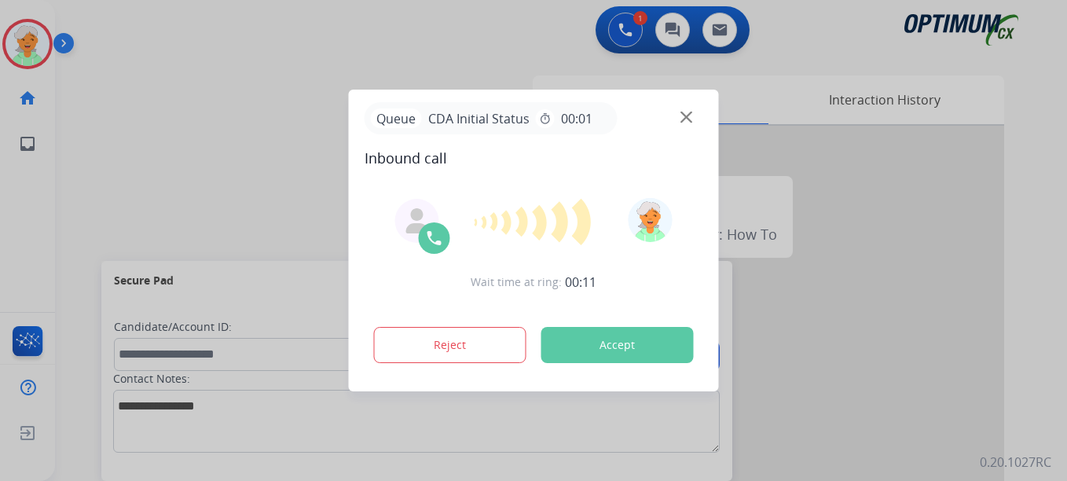
click at [595, 343] on button "Accept" at bounding box center [617, 345] width 152 height 36
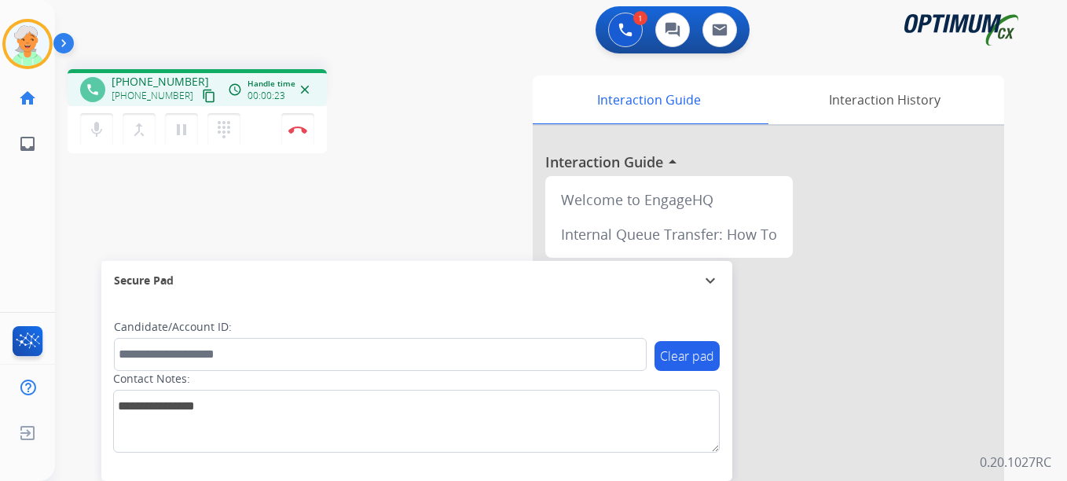
click at [202, 94] on mat-icon "content_copy" at bounding box center [209, 96] width 14 height 14
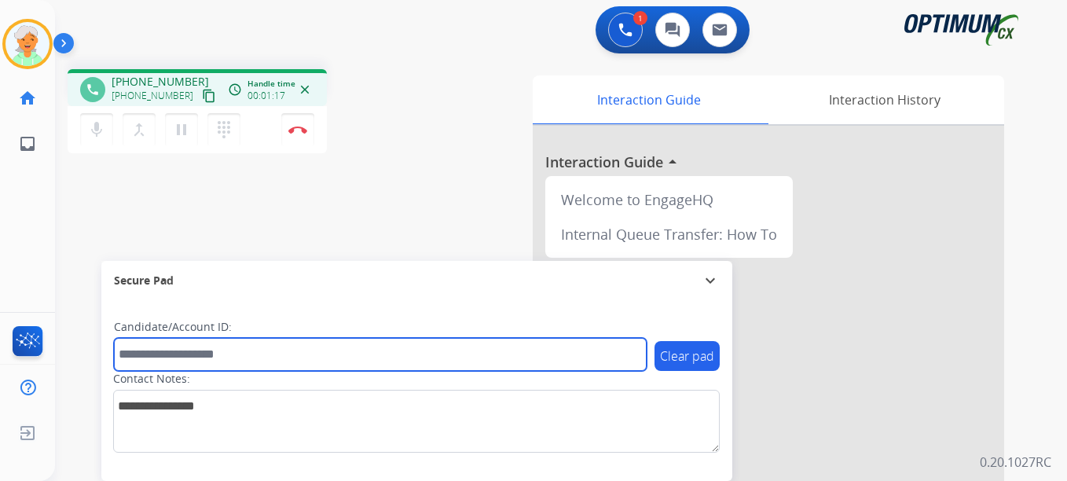
click at [154, 358] on input "text" at bounding box center [380, 354] width 533 height 33
paste input "*******"
type input "*******"
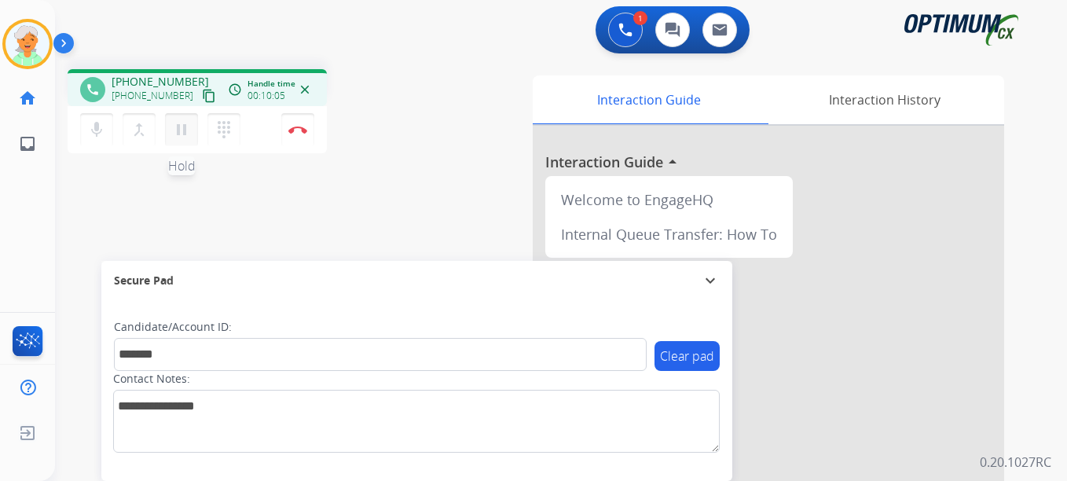
click at [179, 131] on mat-icon "pause" at bounding box center [181, 129] width 19 height 19
click at [301, 134] on button "Disconnect" at bounding box center [297, 129] width 33 height 33
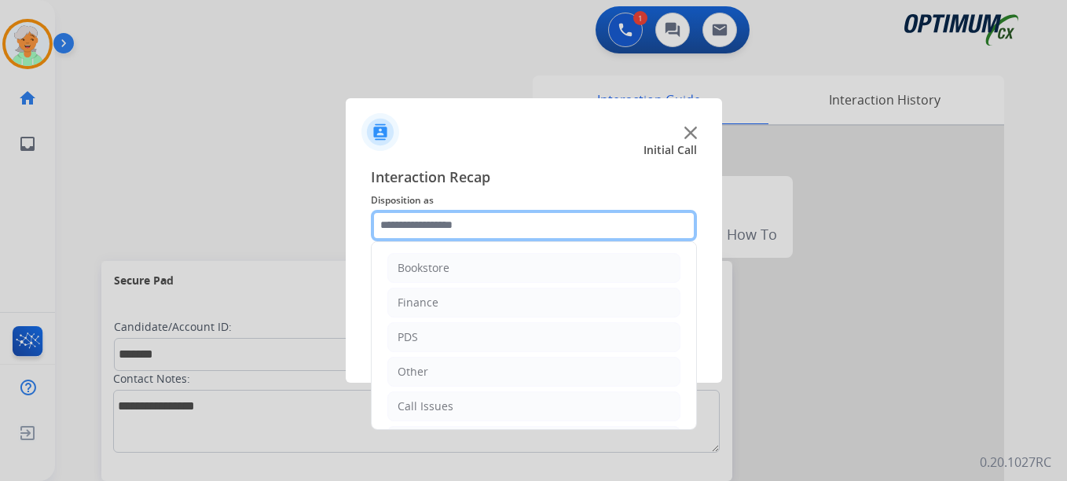
click at [512, 229] on input "text" at bounding box center [534, 225] width 326 height 31
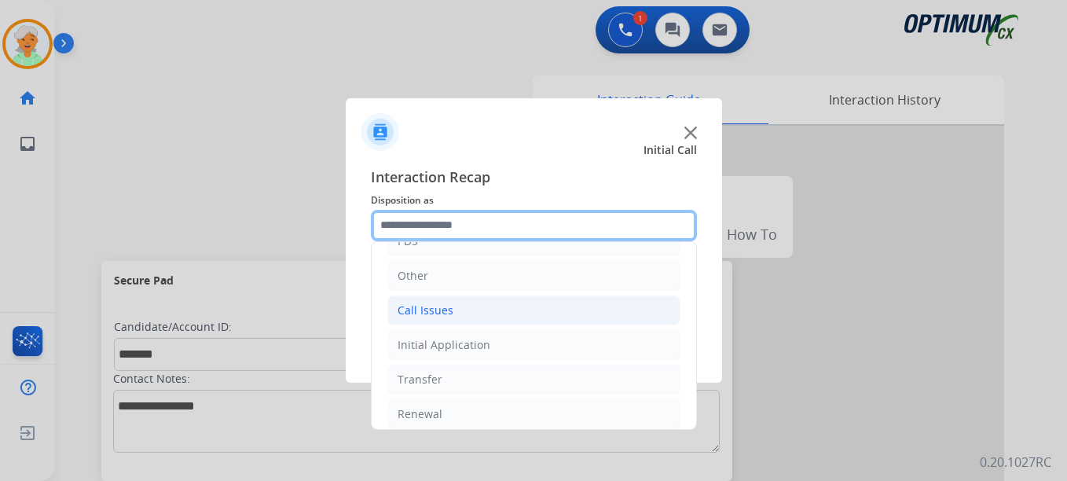
scroll to position [107, 0]
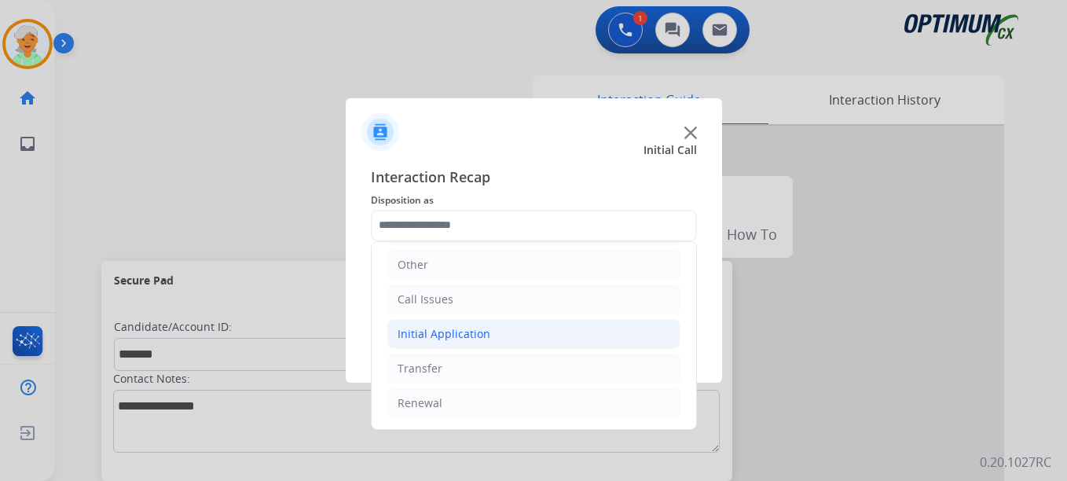
click at [422, 330] on div "Initial Application" at bounding box center [444, 334] width 93 height 16
click at [484, 362] on div "Credential Resend (Initial application)" at bounding box center [528, 369] width 199 height 16
type input "**********"
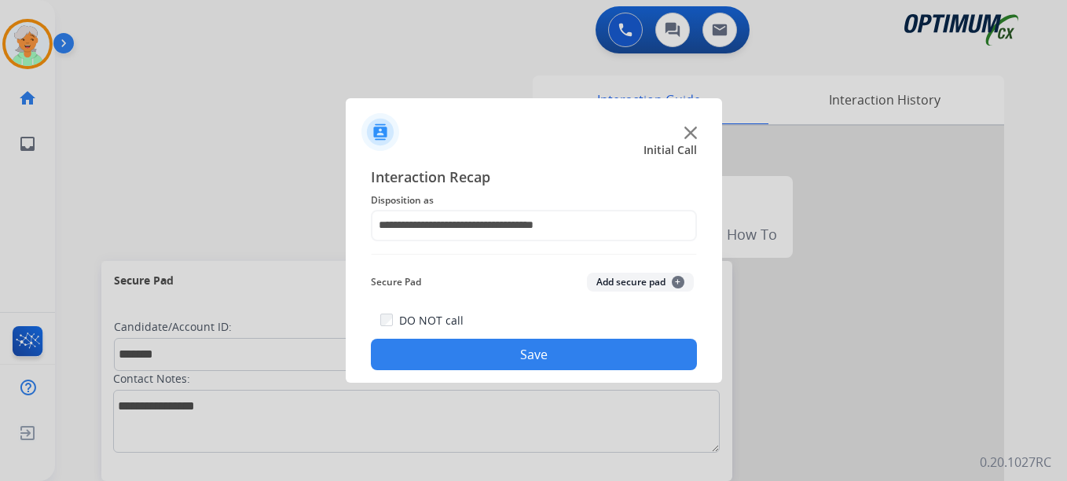
click at [496, 350] on button "Save" at bounding box center [534, 354] width 326 height 31
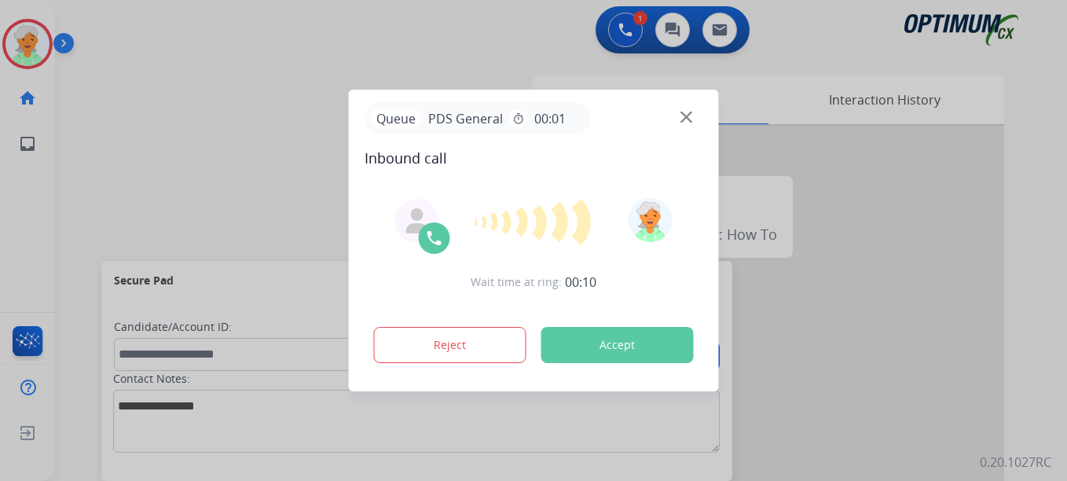
click at [626, 339] on button "Accept" at bounding box center [617, 345] width 152 height 36
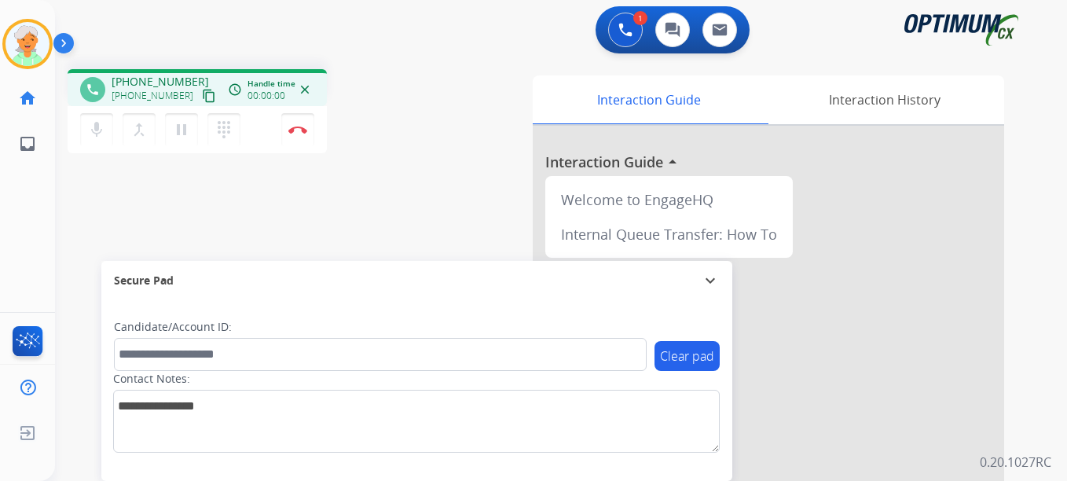
click at [202, 97] on mat-icon "content_copy" at bounding box center [209, 96] width 14 height 14
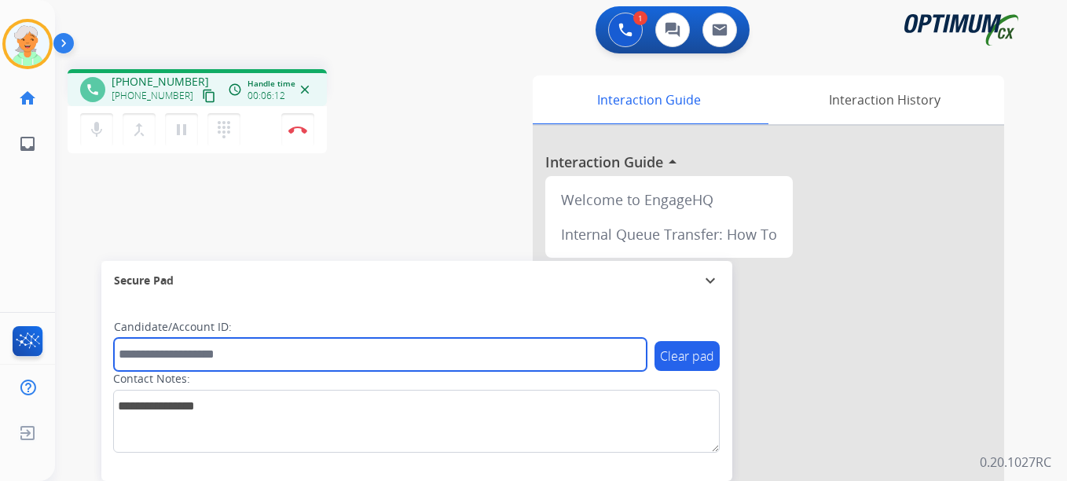
click at [166, 346] on input "text" at bounding box center [380, 354] width 533 height 33
paste input "*********"
type input "*********"
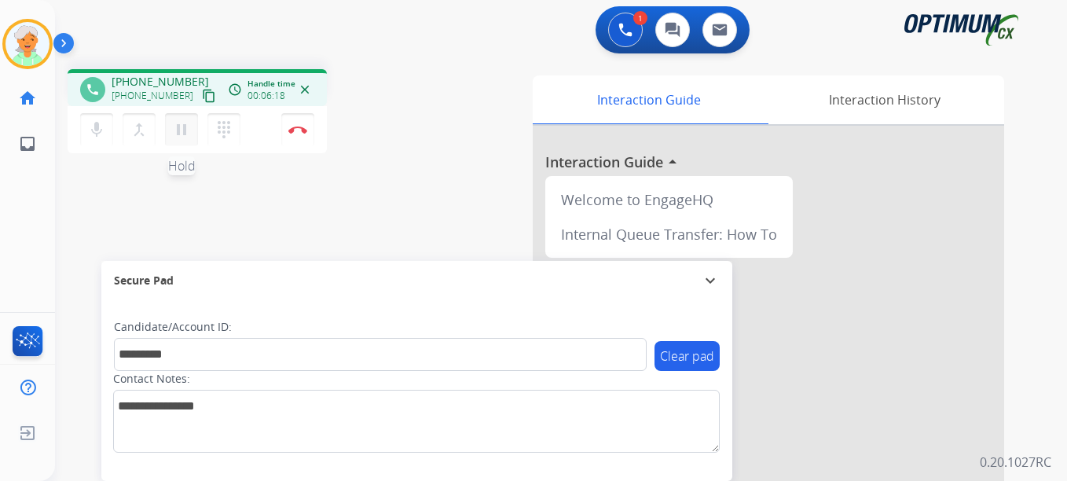
click at [185, 131] on mat-icon "pause" at bounding box center [181, 129] width 19 height 19
click at [291, 132] on img at bounding box center [297, 130] width 19 height 8
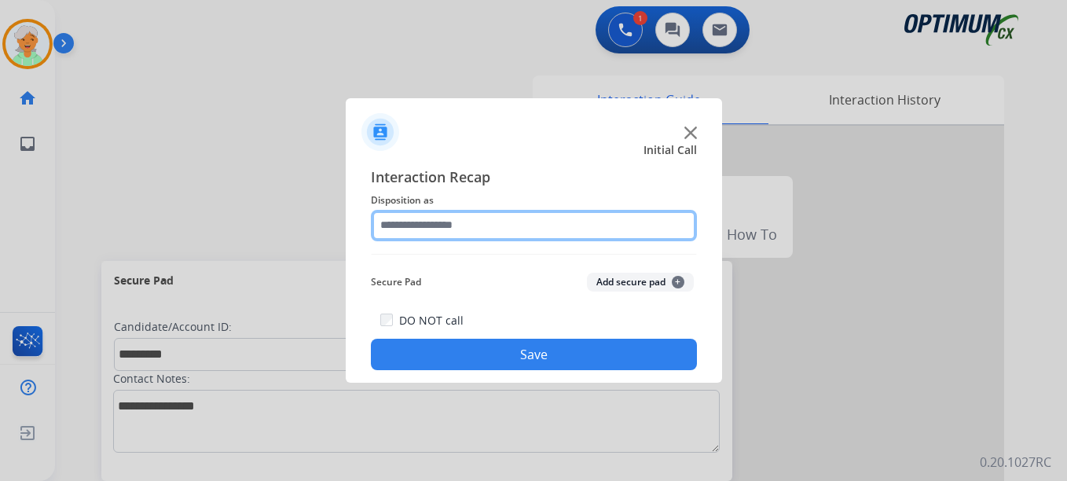
click at [538, 237] on input "text" at bounding box center [534, 225] width 326 height 31
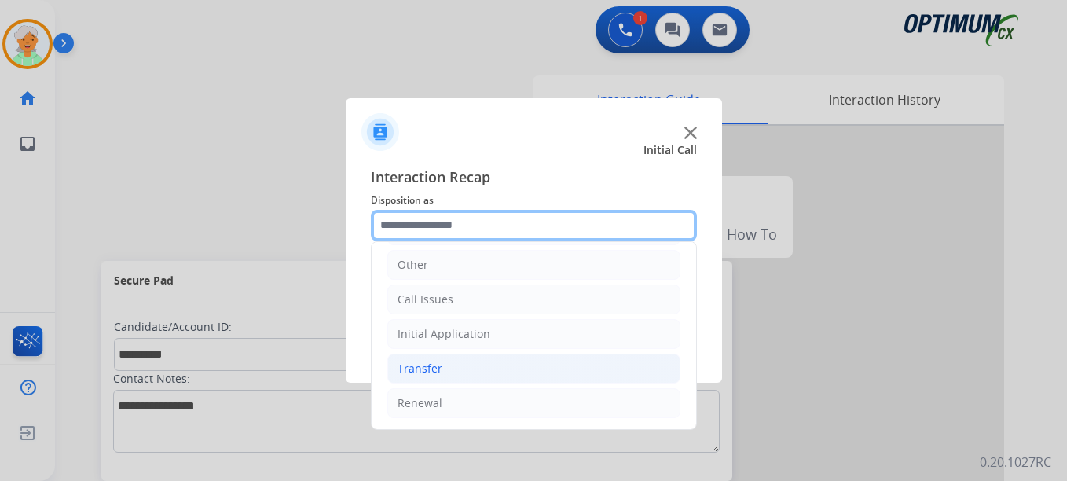
scroll to position [28, 0]
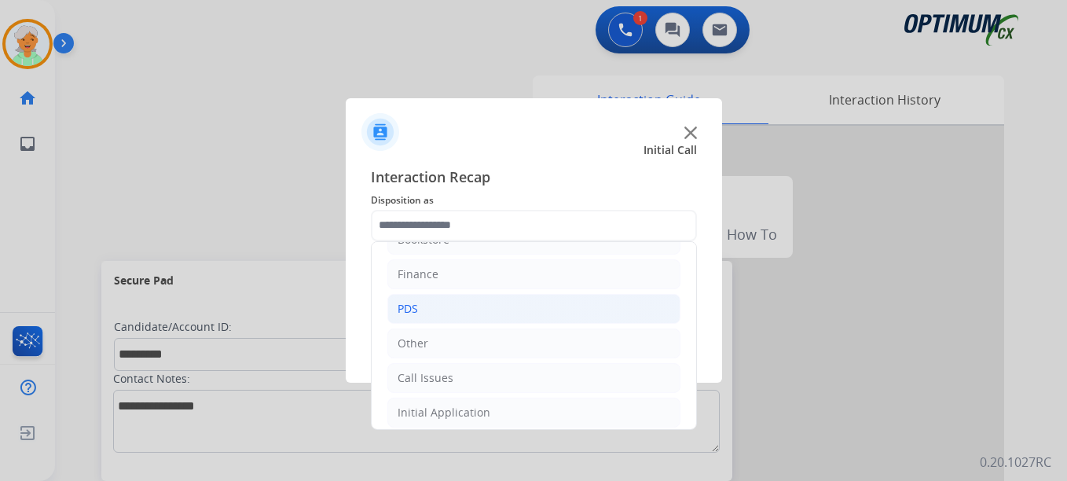
click at [429, 312] on li "PDS" at bounding box center [533, 309] width 293 height 30
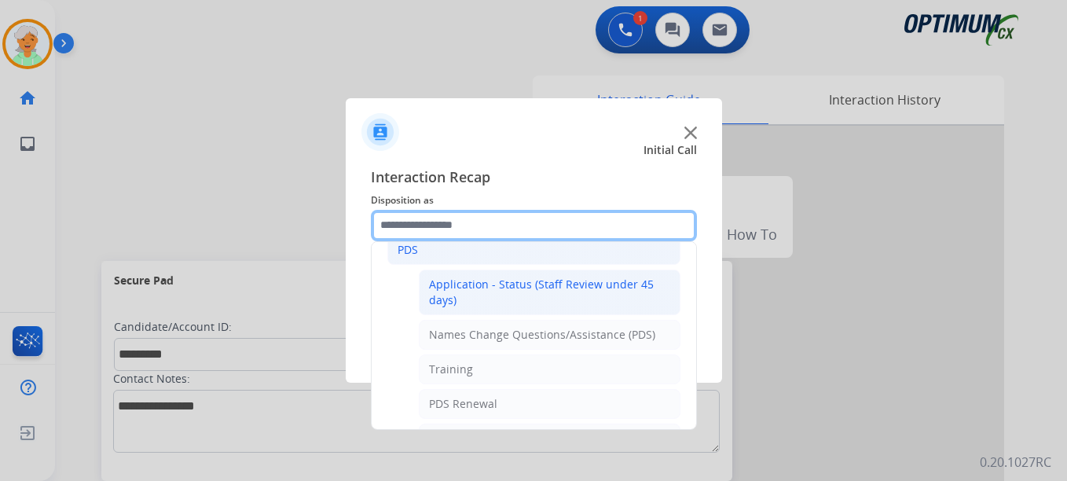
scroll to position [264, 0]
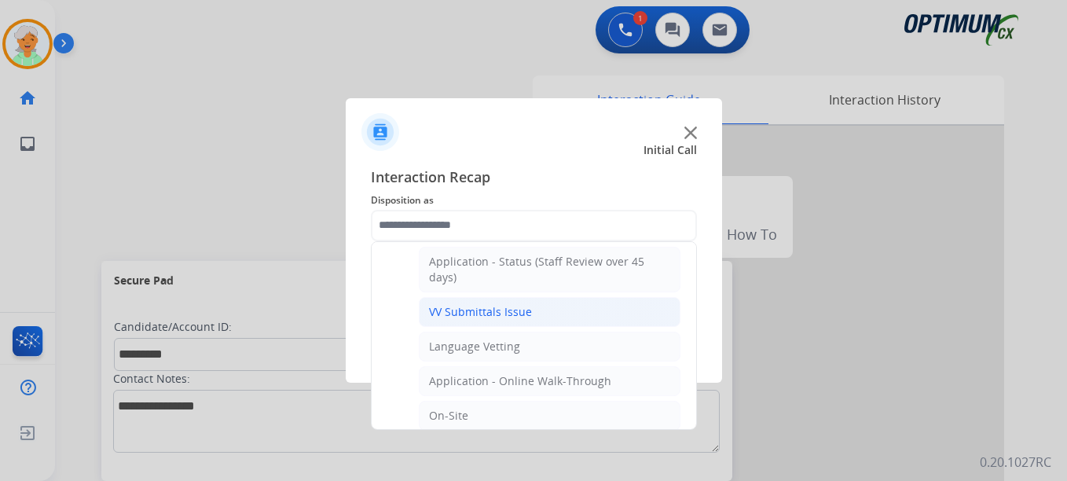
click at [475, 307] on div "VV Submittals Issue" at bounding box center [480, 312] width 103 height 16
type input "**********"
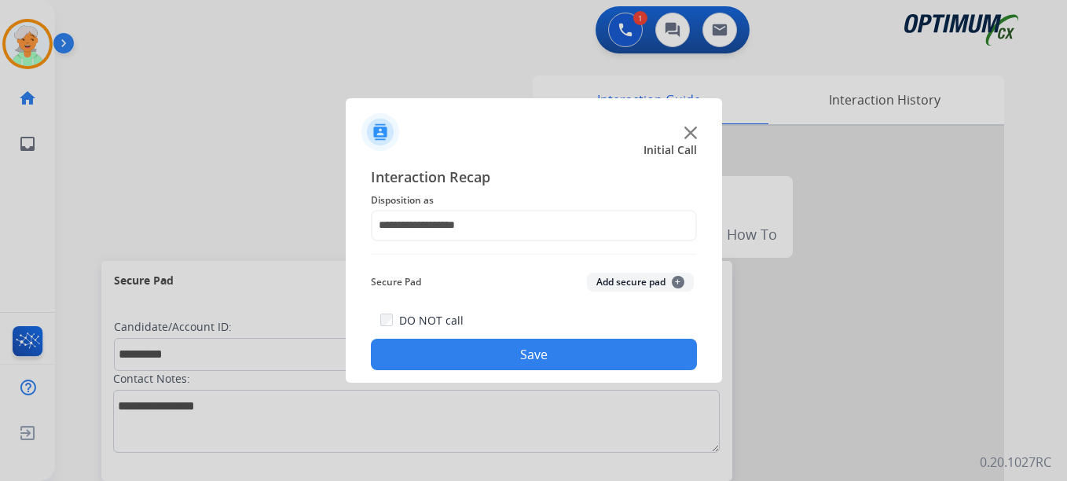
click at [486, 354] on button "Save" at bounding box center [534, 354] width 326 height 31
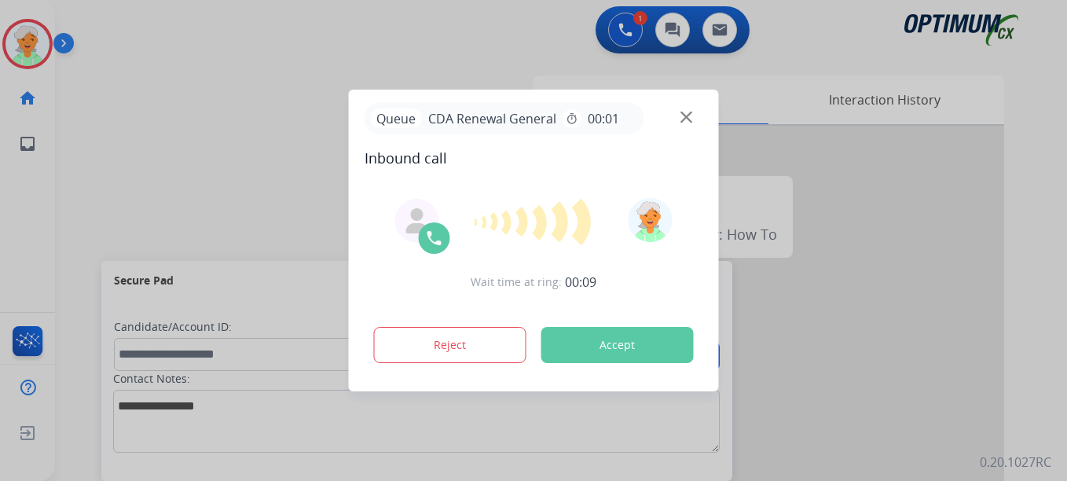
click at [650, 347] on button "Accept" at bounding box center [617, 345] width 152 height 36
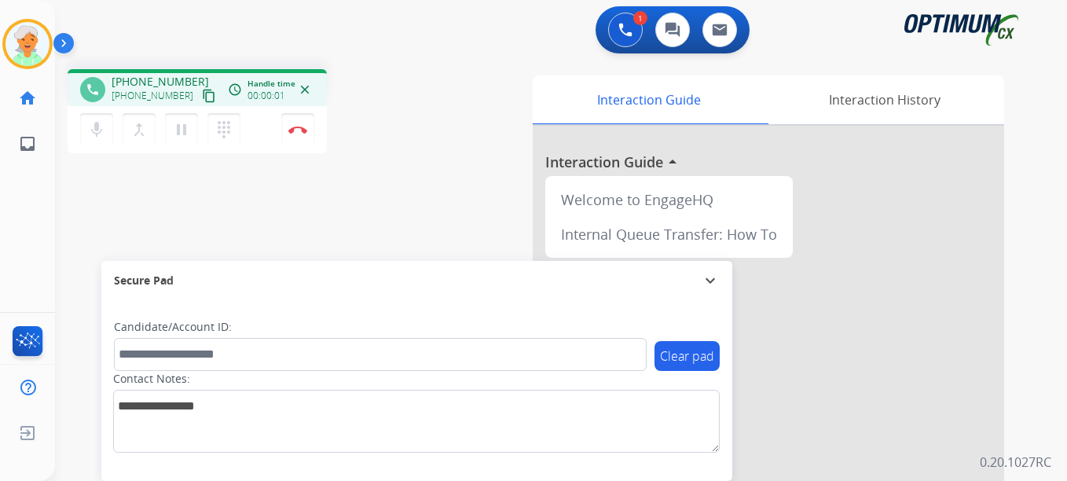
click at [202, 94] on mat-icon "content_copy" at bounding box center [209, 96] width 14 height 14
click at [193, 138] on button "pause Hold" at bounding box center [181, 129] width 33 height 33
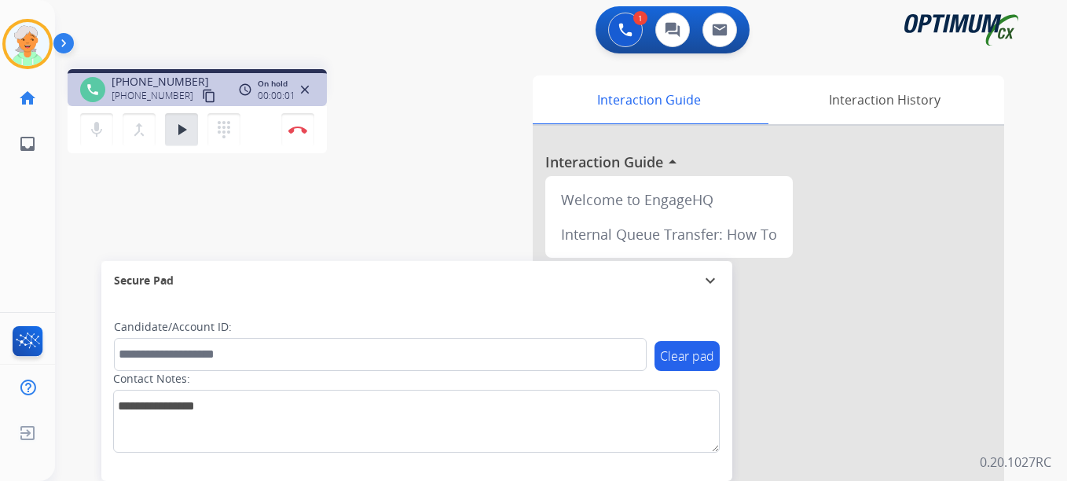
click at [280, 134] on div "mic Mute merge_type Bridge play_arrow Hold dialpad Dialpad Disconnect" at bounding box center [197, 129] width 259 height 47
click at [293, 138] on button "Disconnect" at bounding box center [297, 129] width 33 height 33
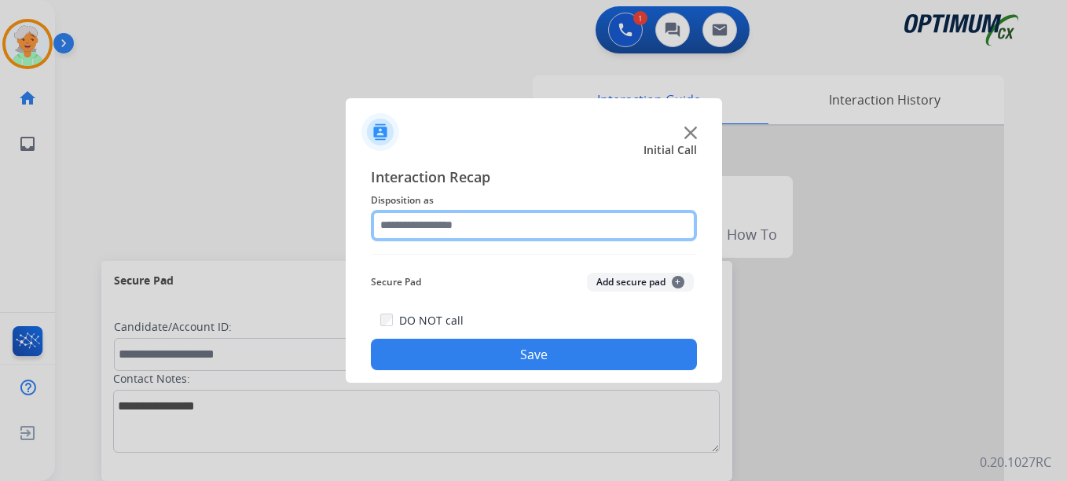
click at [445, 225] on input "text" at bounding box center [534, 225] width 326 height 31
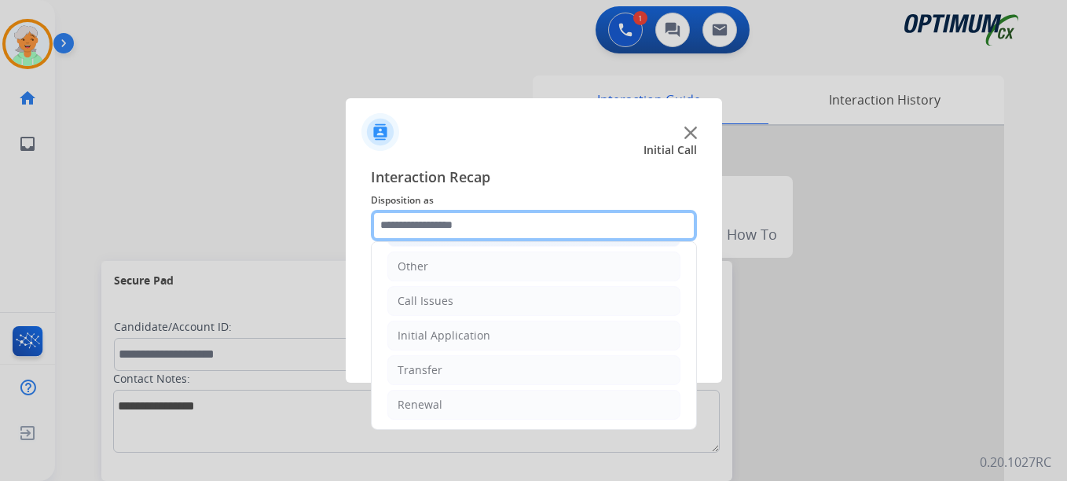
scroll to position [107, 0]
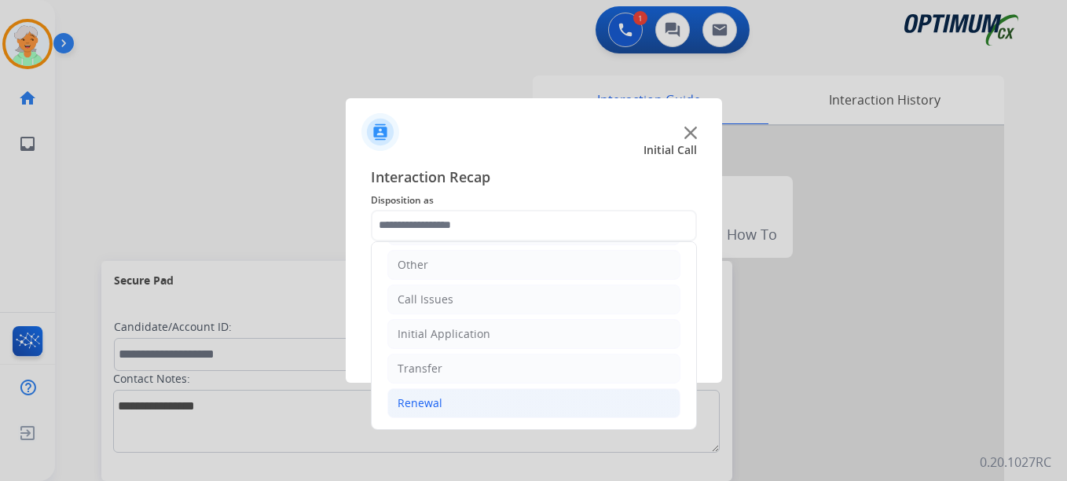
click at [452, 401] on li "Renewal" at bounding box center [533, 403] width 293 height 30
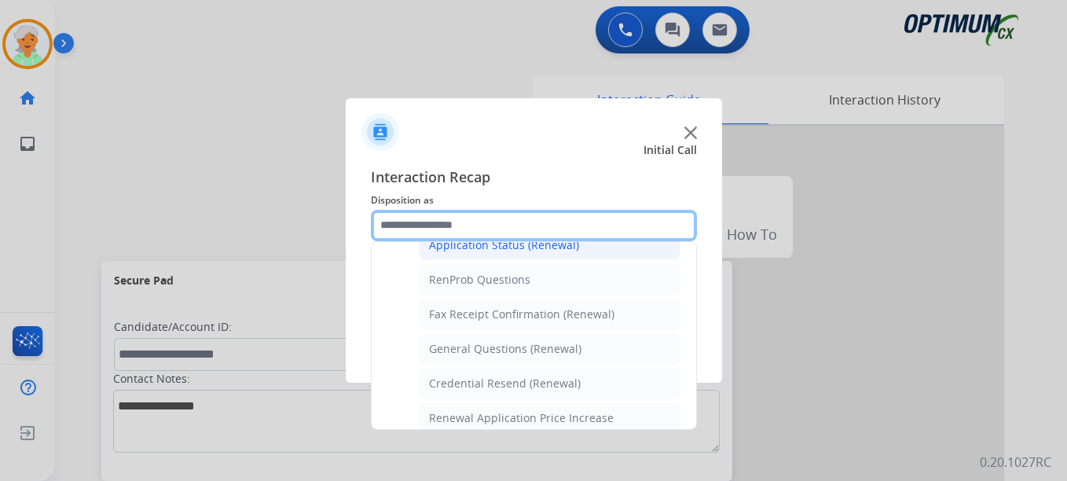
scroll to position [421, 0]
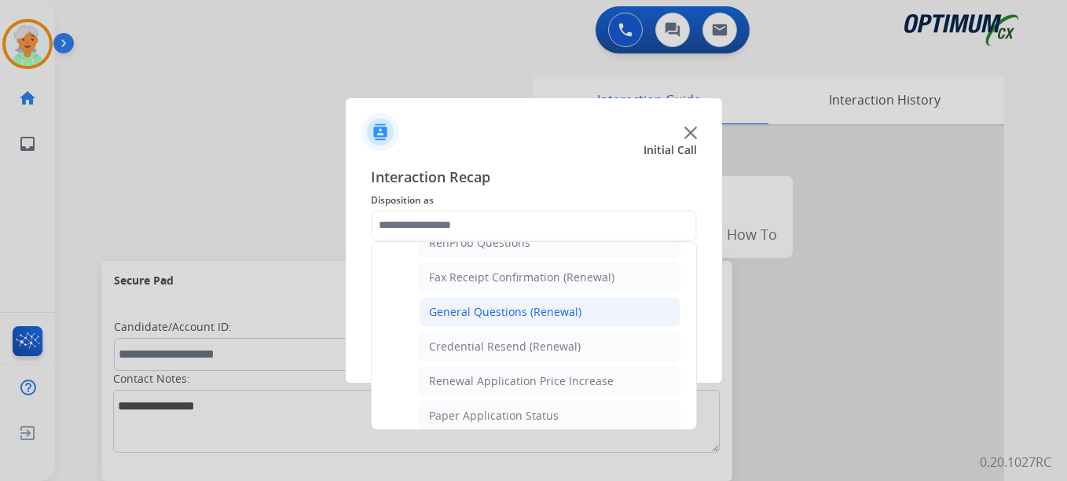
click at [490, 318] on div "General Questions (Renewal)" at bounding box center [505, 312] width 152 height 16
type input "**********"
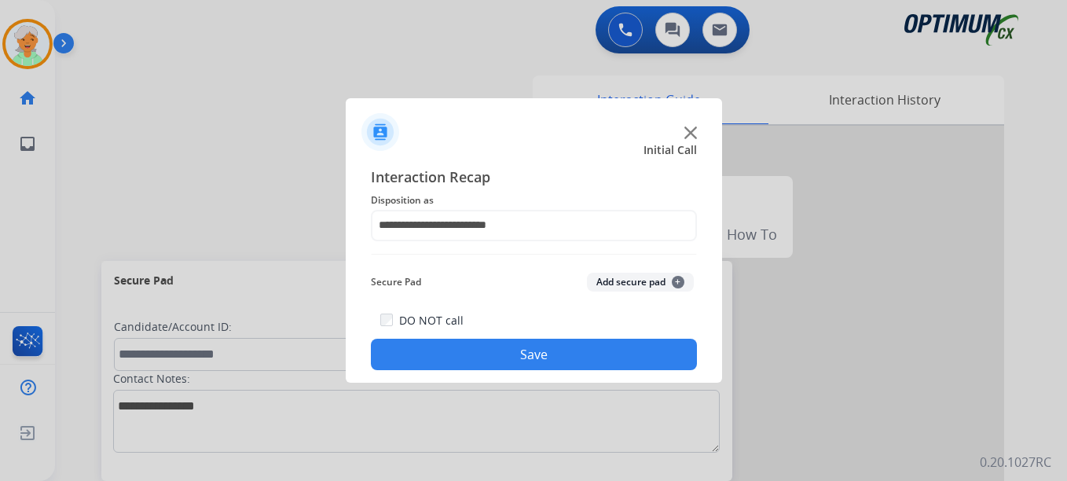
click at [497, 360] on button "Save" at bounding box center [534, 354] width 326 height 31
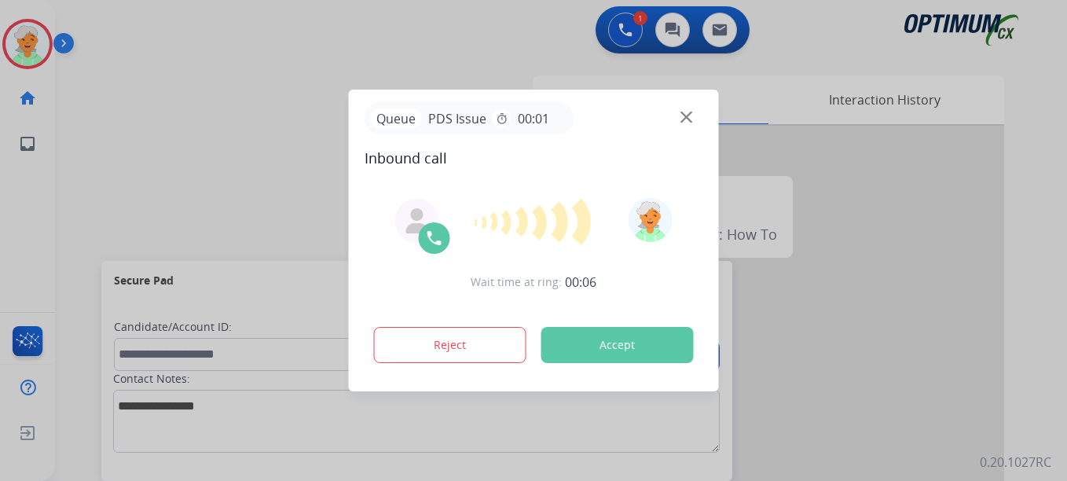
click at [90, 185] on div at bounding box center [533, 240] width 1067 height 481
click at [570, 355] on button "Accept" at bounding box center [617, 345] width 152 height 36
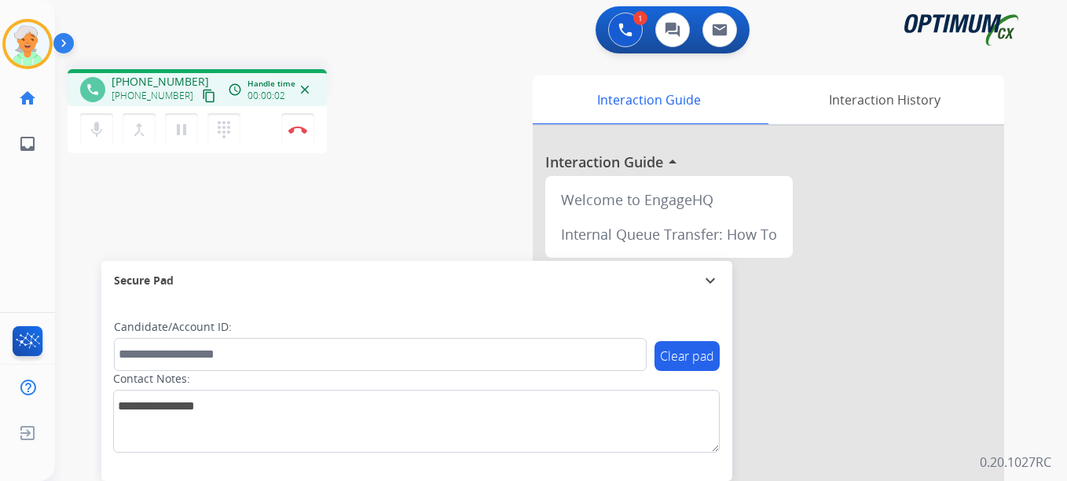
click at [202, 96] on mat-icon "content_copy" at bounding box center [209, 96] width 14 height 14
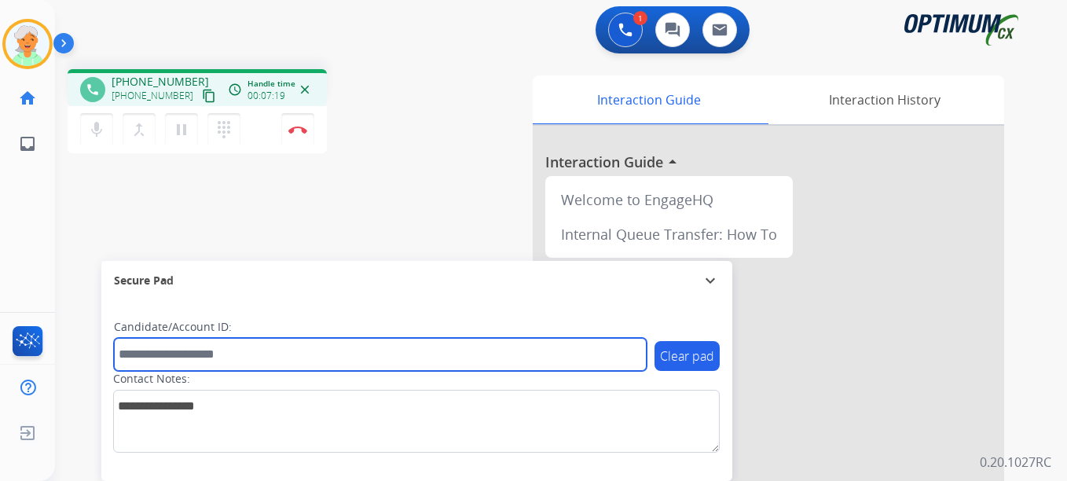
click at [144, 347] on input "text" at bounding box center [380, 354] width 533 height 33
paste input "*********"
type input "*********"
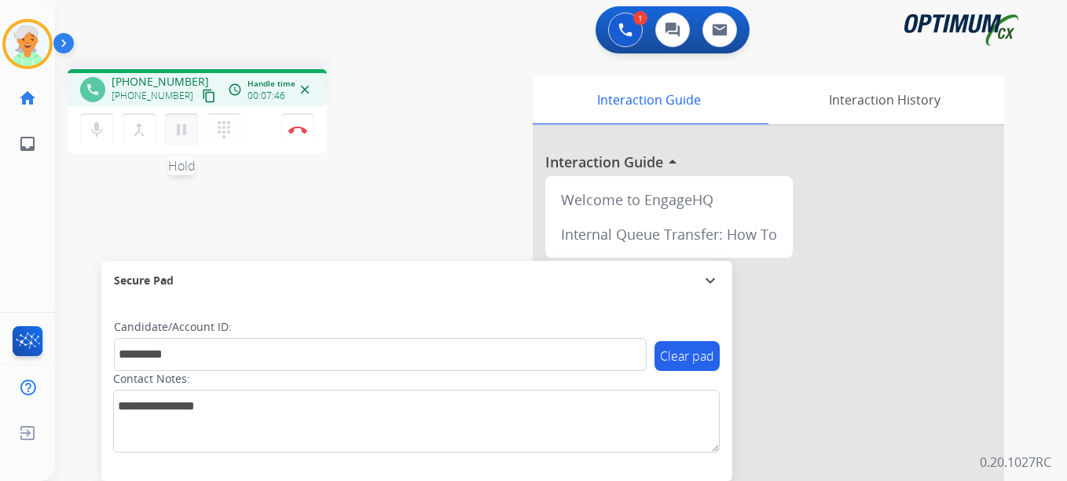
click at [178, 130] on mat-icon "pause" at bounding box center [181, 129] width 19 height 19
click at [283, 130] on button "Disconnect" at bounding box center [297, 129] width 33 height 33
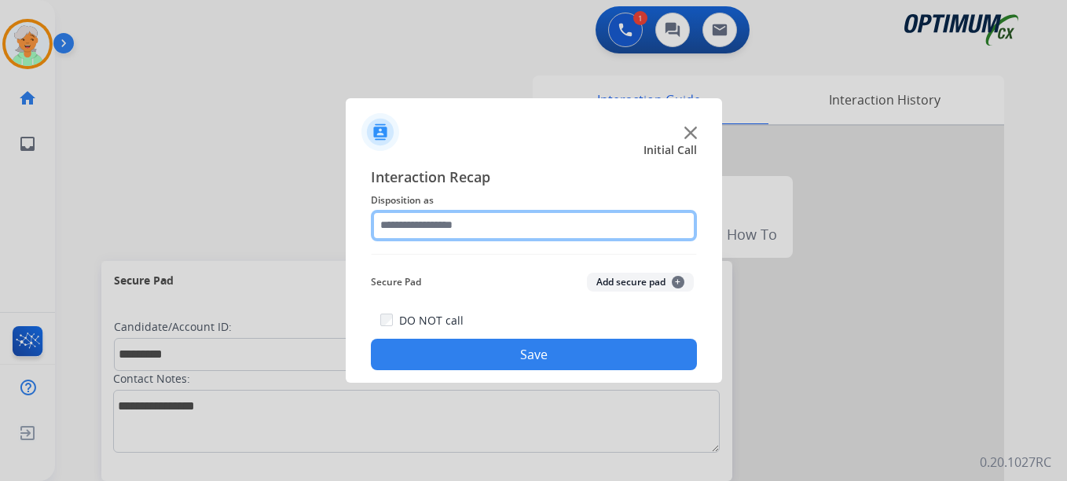
click at [434, 227] on input "text" at bounding box center [534, 225] width 326 height 31
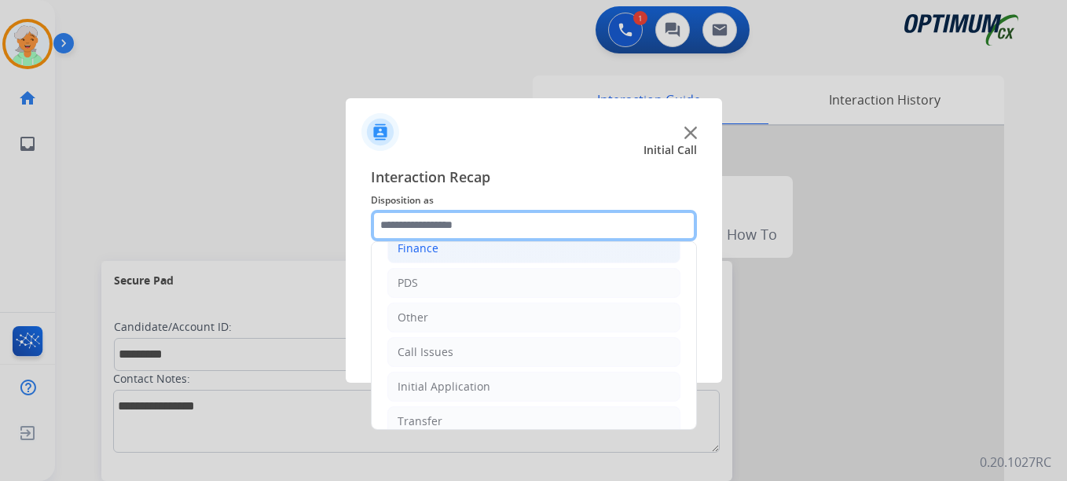
scroll to position [0, 0]
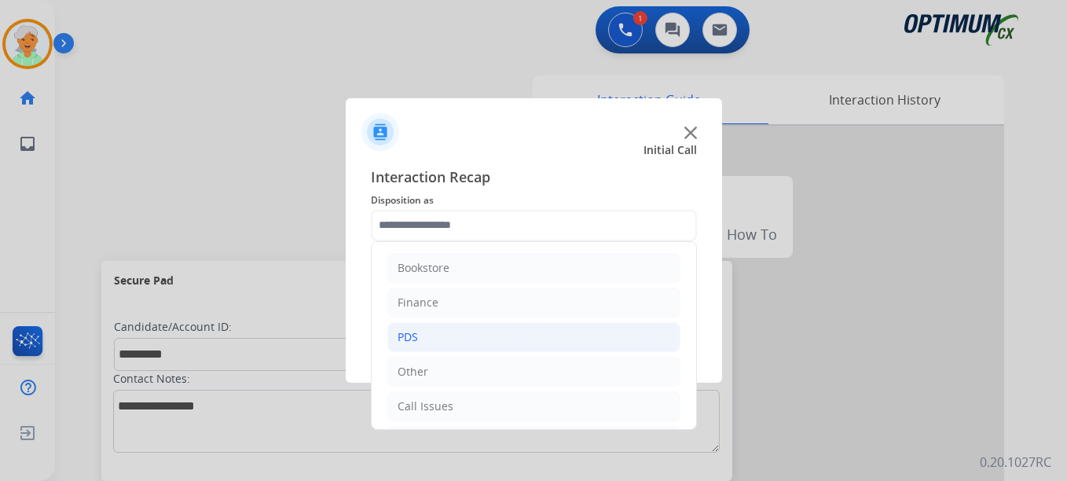
click at [424, 336] on li "PDS" at bounding box center [533, 337] width 293 height 30
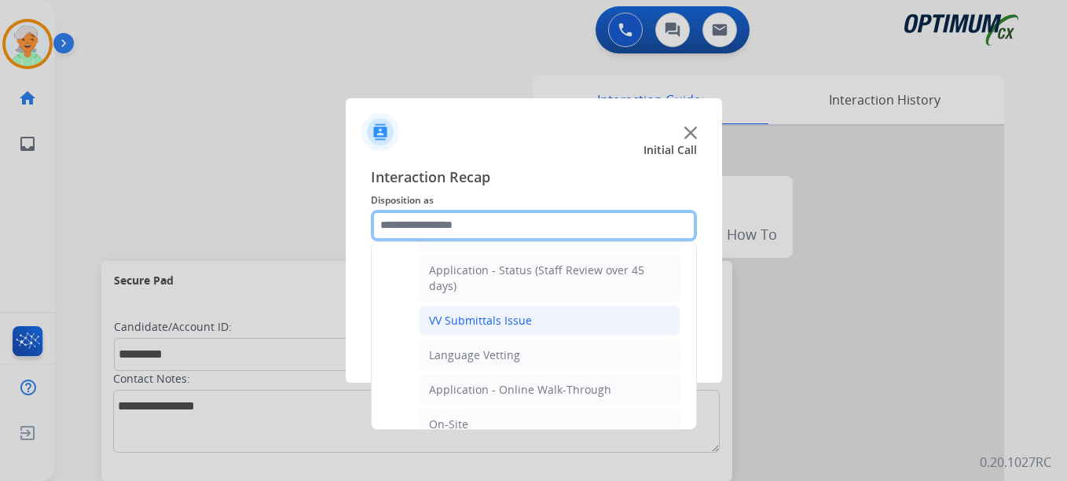
scroll to position [236, 0]
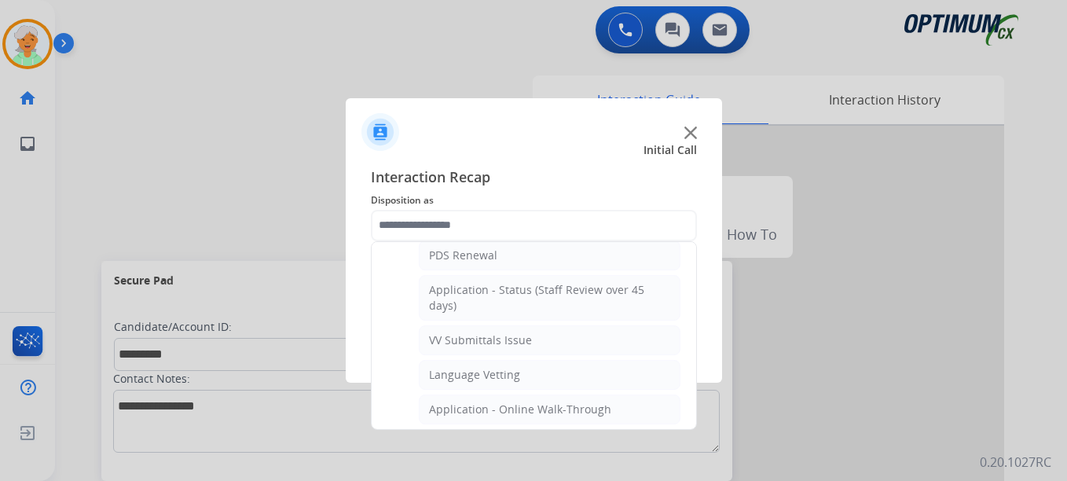
click at [464, 342] on div "VV Submittals Issue" at bounding box center [480, 340] width 103 height 16
type input "**********"
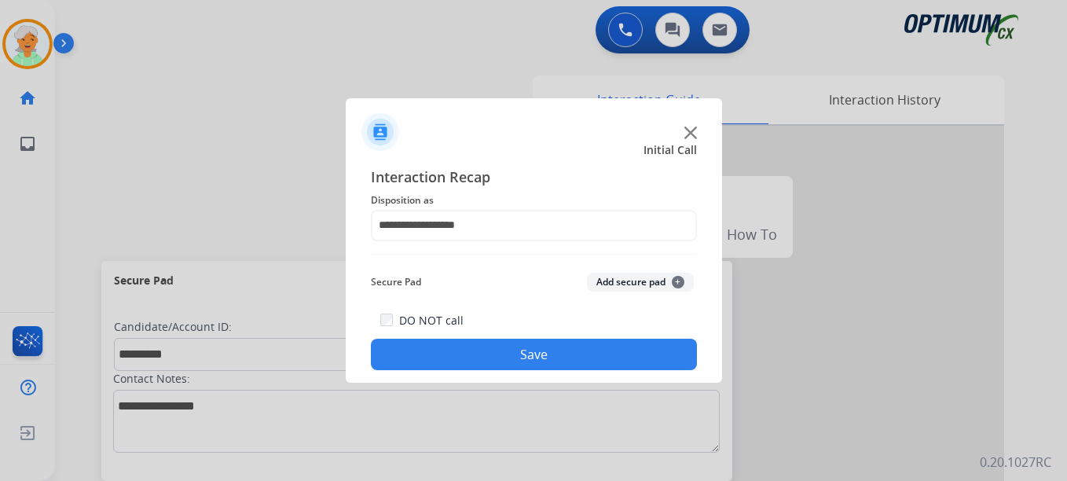
click at [469, 346] on button "Save" at bounding box center [534, 354] width 326 height 31
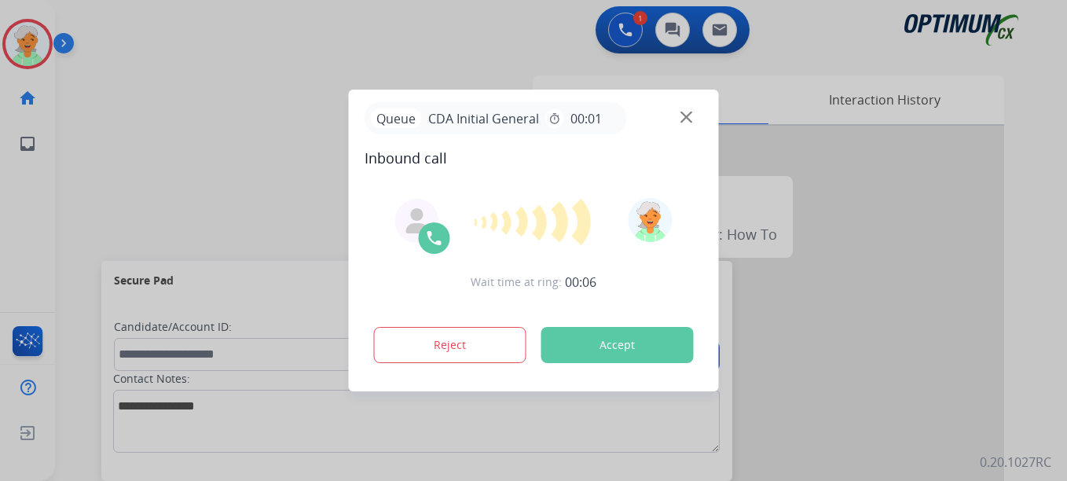
click at [570, 332] on button "Accept" at bounding box center [617, 345] width 152 height 36
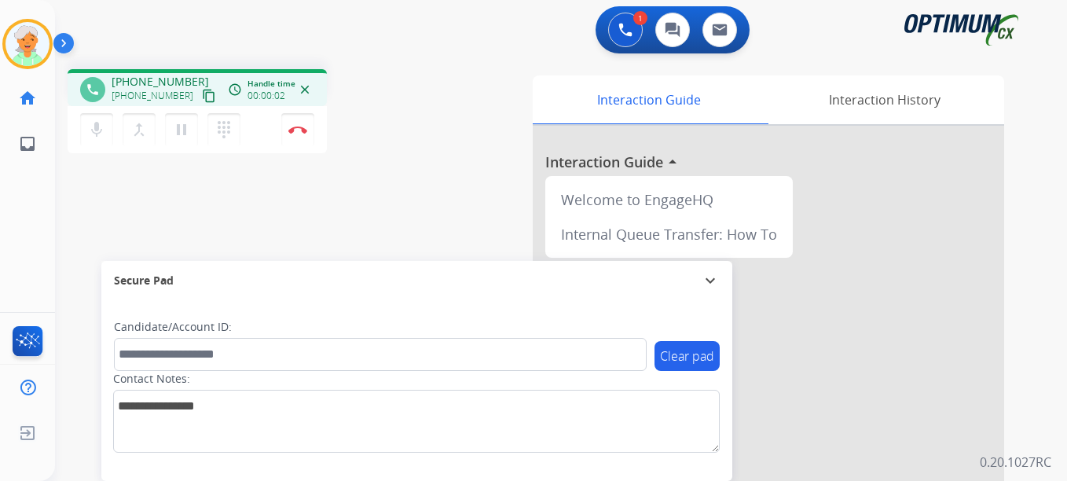
click at [202, 99] on mat-icon "content_copy" at bounding box center [209, 96] width 14 height 14
click at [180, 130] on mat-icon "pause" at bounding box center [181, 129] width 19 height 19
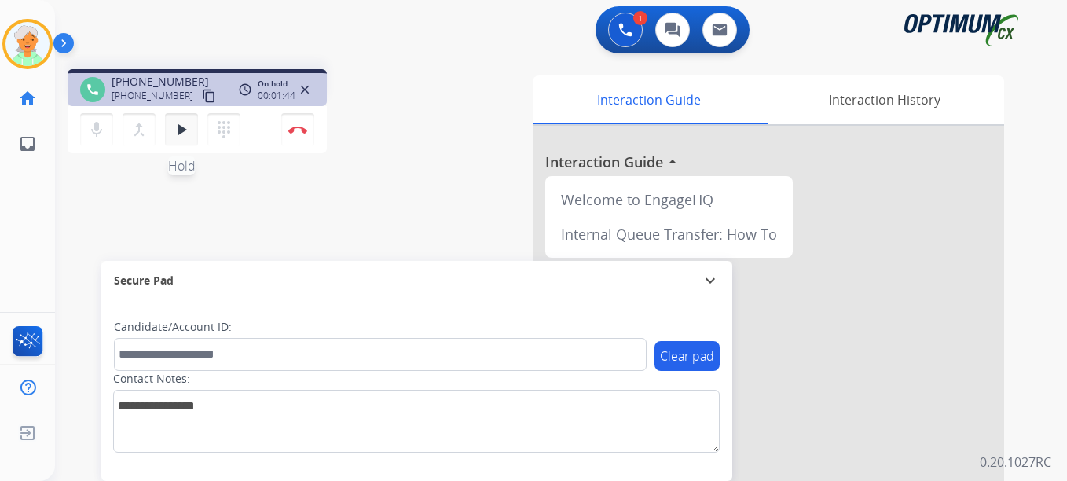
click at [175, 134] on mat-icon "play_arrow" at bounding box center [181, 129] width 19 height 19
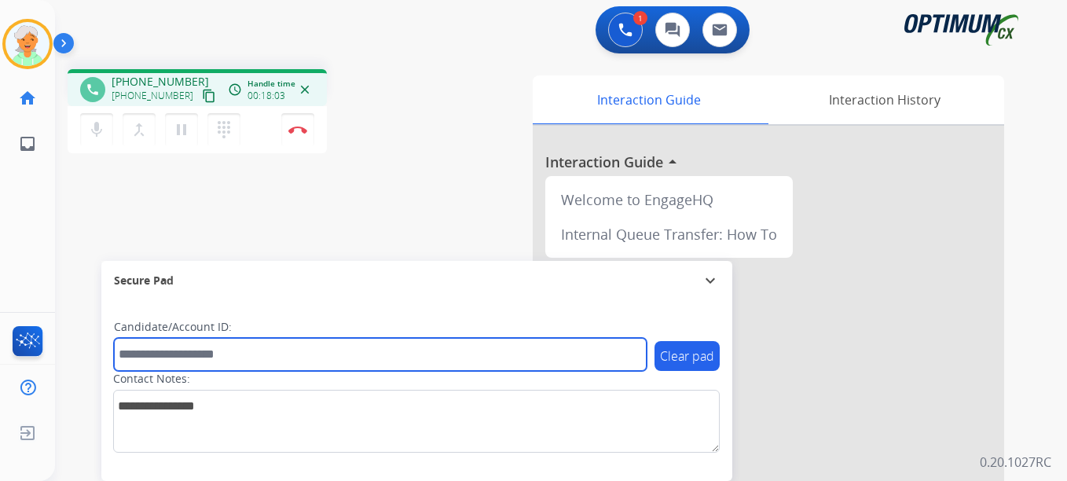
click at [141, 350] on input "text" at bounding box center [380, 354] width 533 height 33
paste input "*******"
type input "*******"
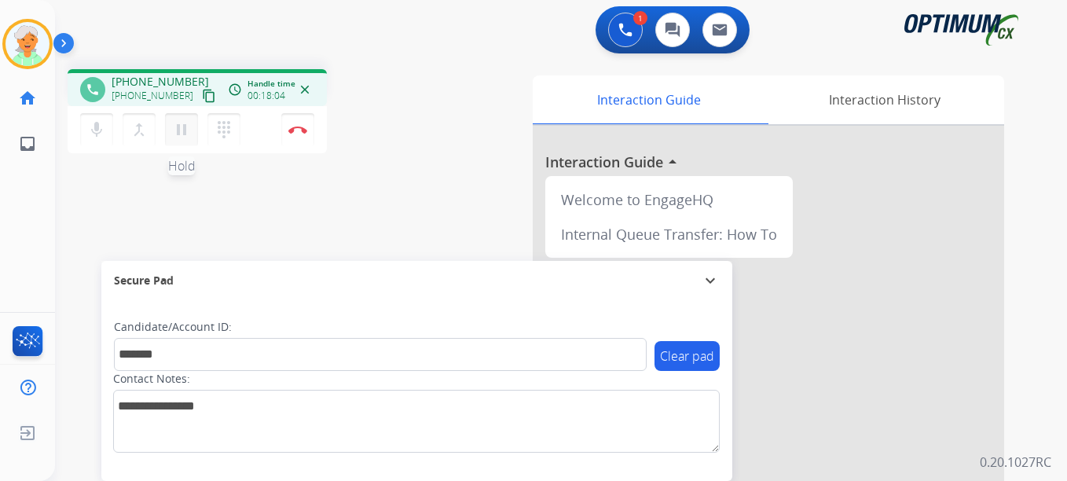
click at [178, 133] on mat-icon "pause" at bounding box center [181, 129] width 19 height 19
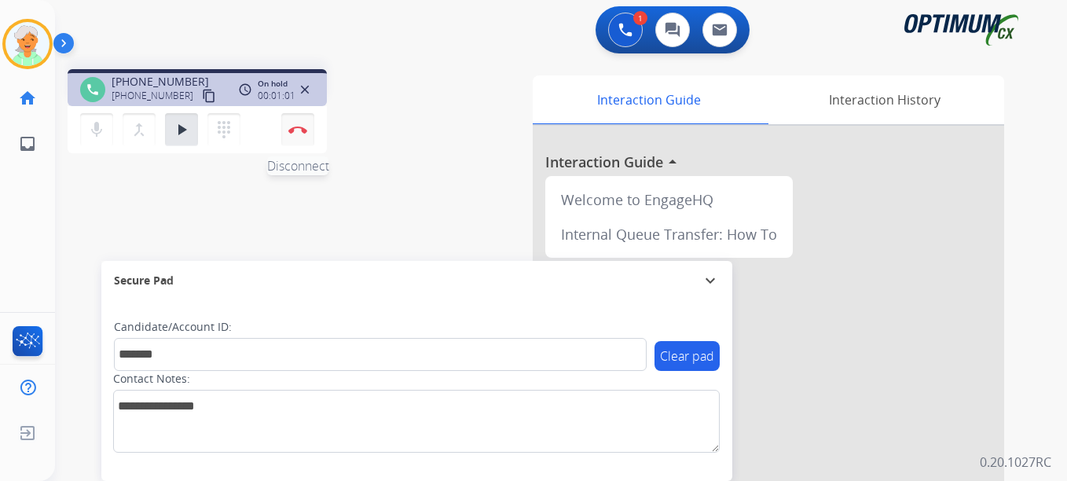
click at [294, 130] on img at bounding box center [297, 130] width 19 height 8
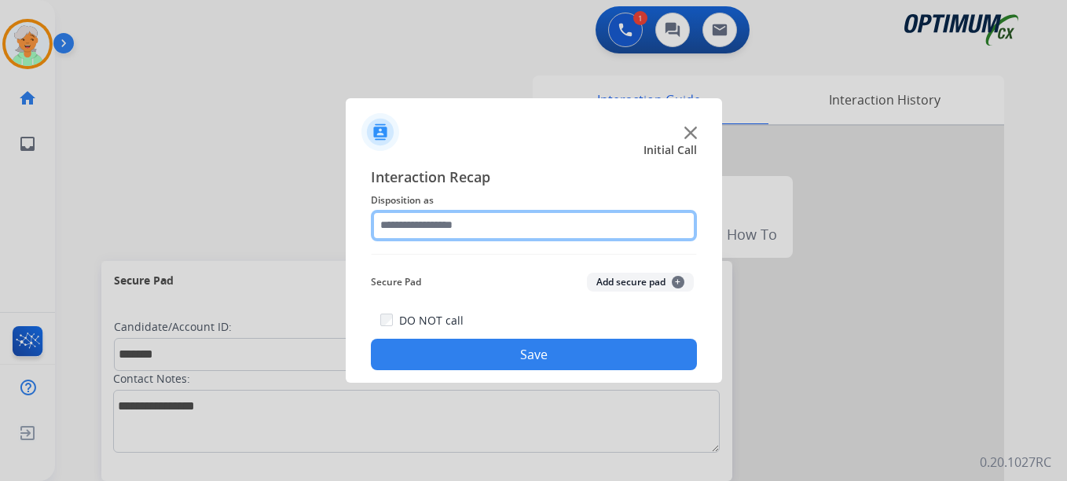
click at [506, 230] on input "text" at bounding box center [534, 225] width 326 height 31
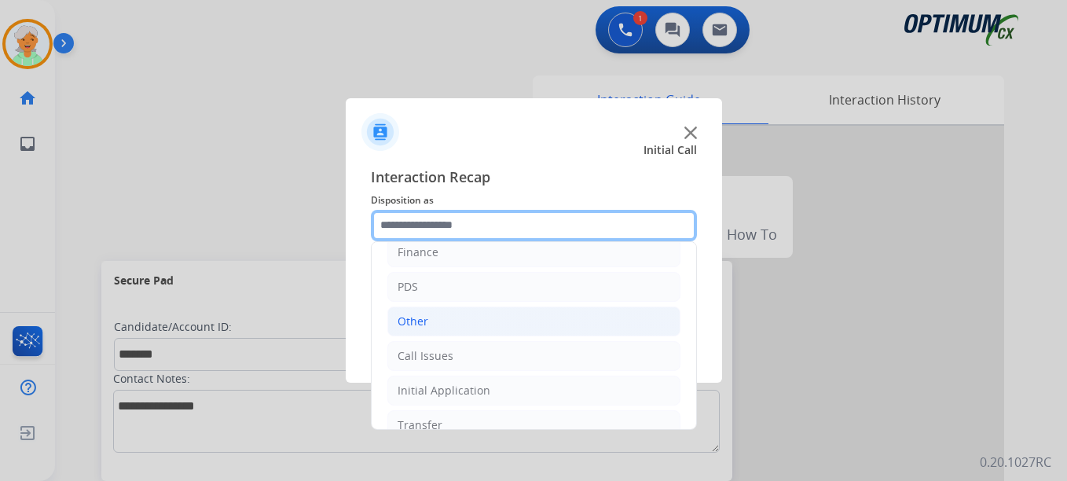
scroll to position [107, 0]
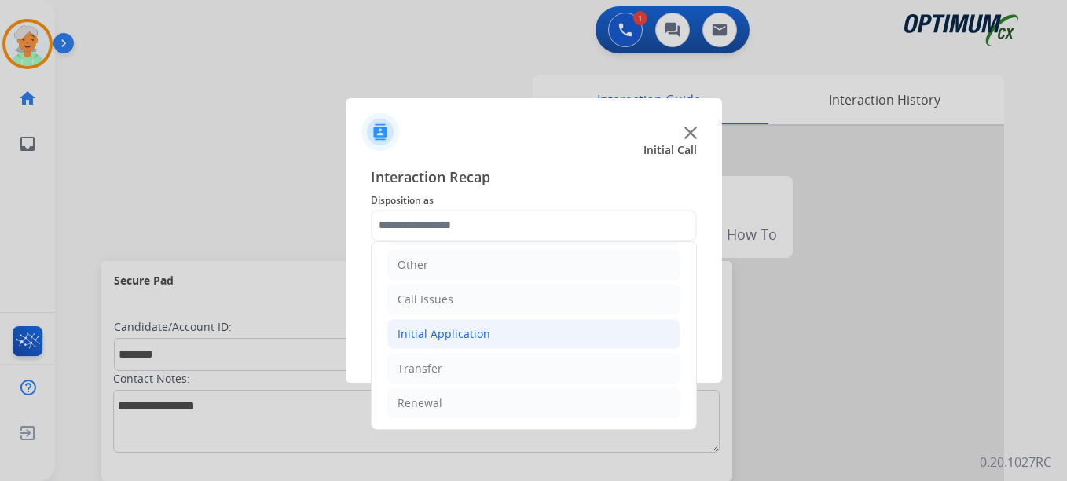
click at [446, 341] on div "Initial Application" at bounding box center [444, 334] width 93 height 16
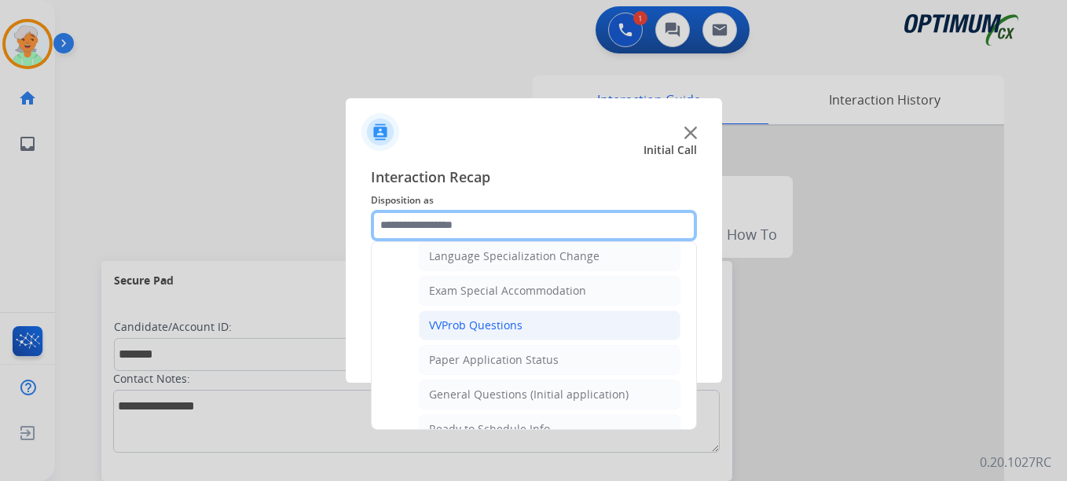
scroll to position [893, 0]
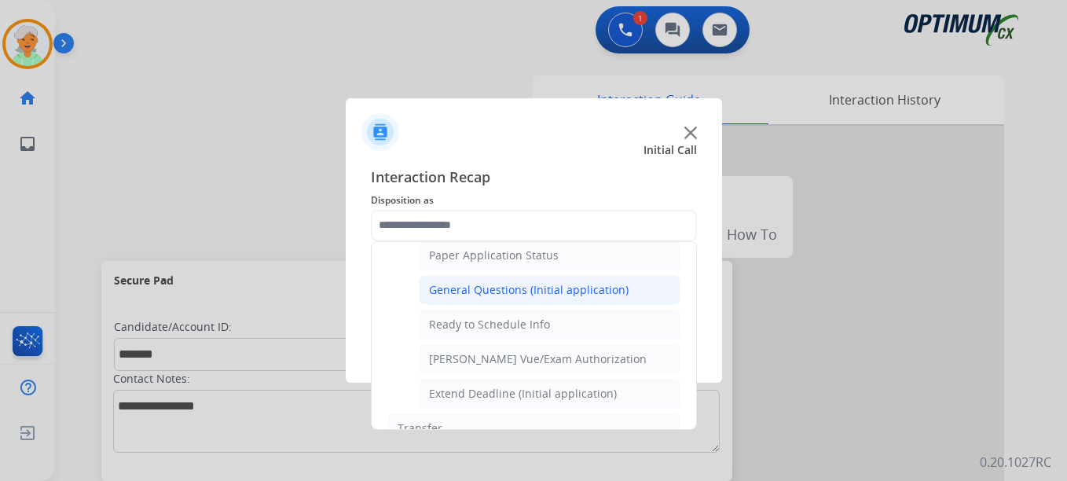
click at [481, 292] on div "General Questions (Initial application)" at bounding box center [529, 290] width 200 height 16
type input "**********"
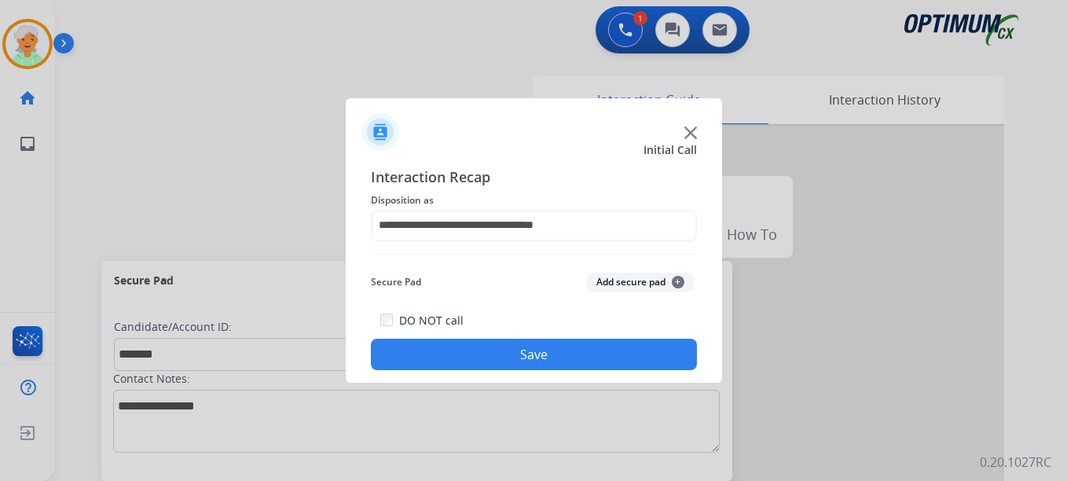
click at [491, 357] on button "Save" at bounding box center [534, 354] width 326 height 31
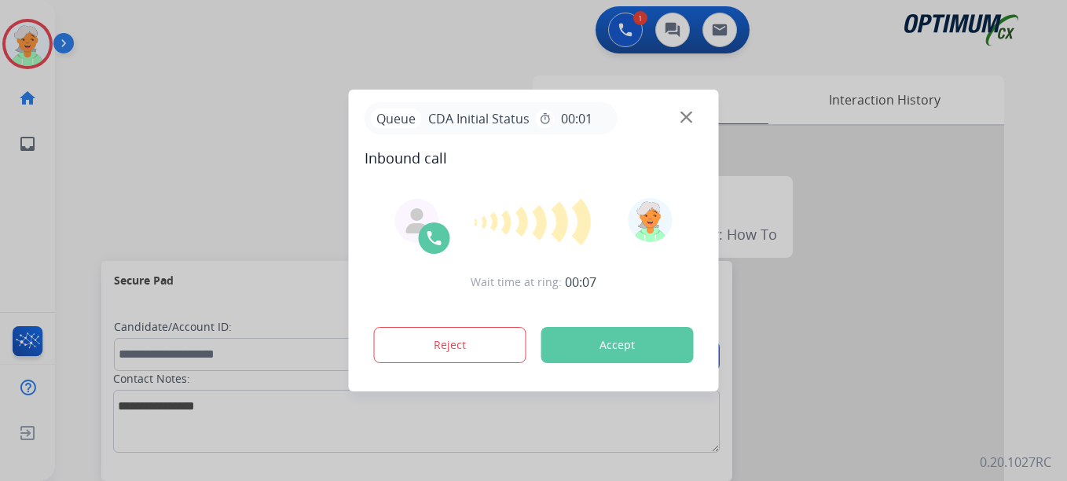
click at [613, 326] on div "Reject Accept" at bounding box center [534, 342] width 339 height 49
click at [646, 336] on button "Accept" at bounding box center [617, 345] width 152 height 36
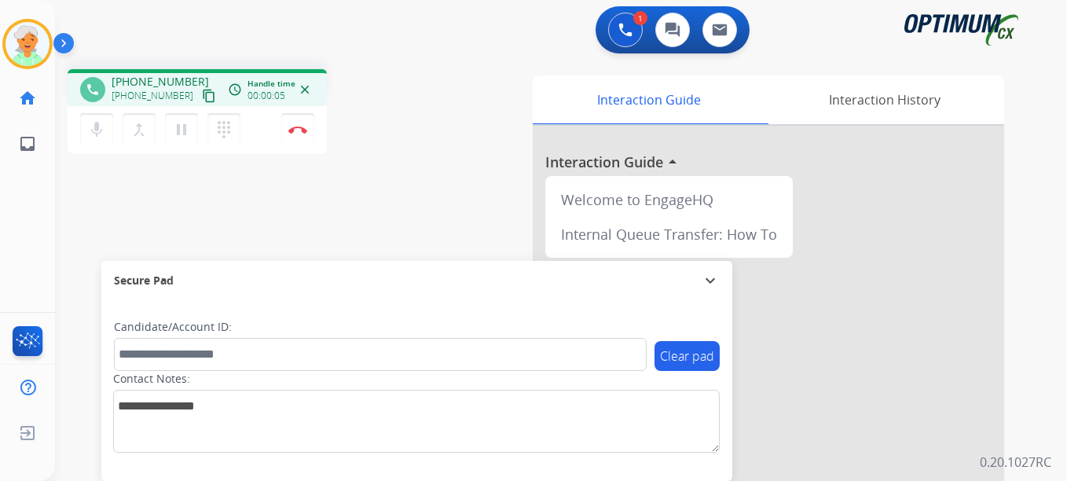
click at [202, 101] on mat-icon "content_copy" at bounding box center [209, 96] width 14 height 14
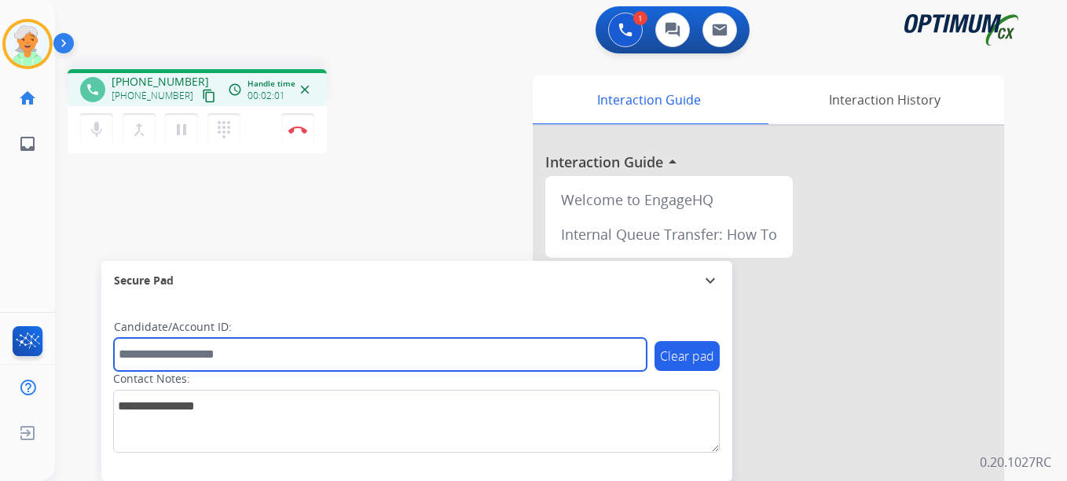
click at [158, 368] on input "text" at bounding box center [380, 354] width 533 height 33
paste input "*******"
type input "*******"
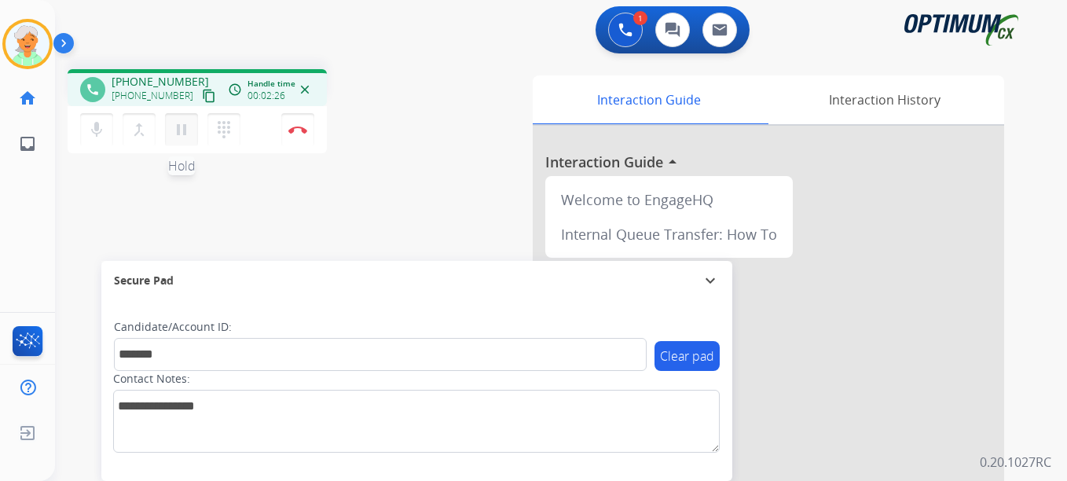
click at [182, 134] on mat-icon "pause" at bounding box center [181, 129] width 19 height 19
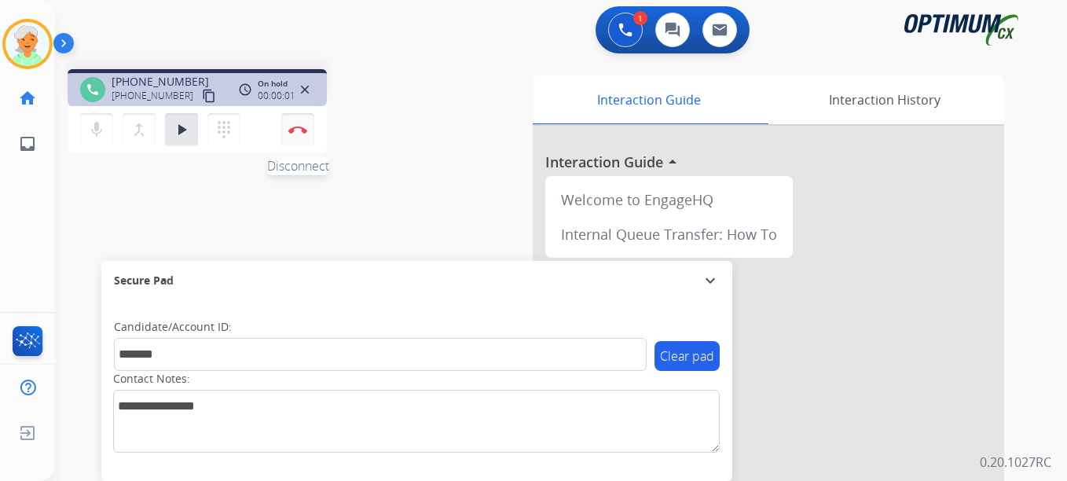
click at [297, 126] on img at bounding box center [297, 130] width 19 height 8
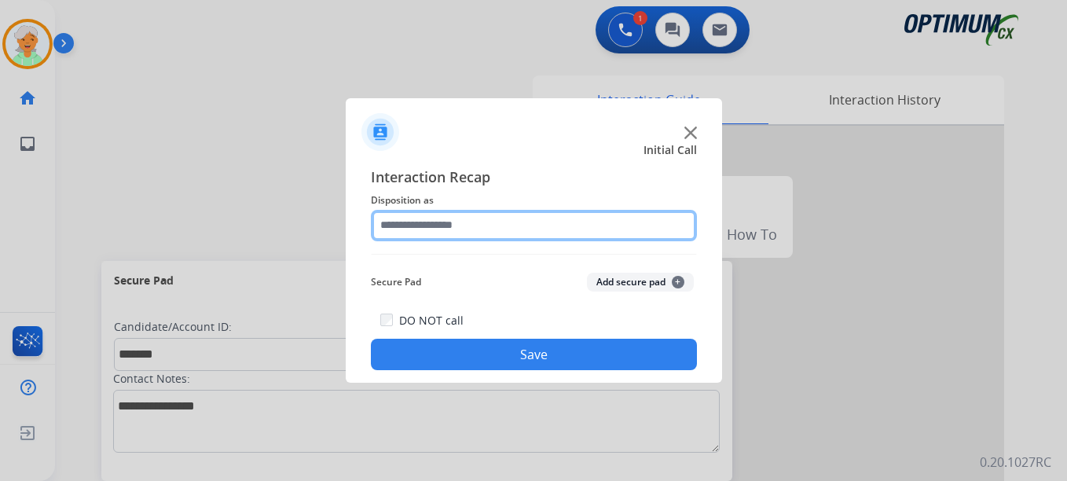
click at [538, 224] on input "text" at bounding box center [534, 225] width 326 height 31
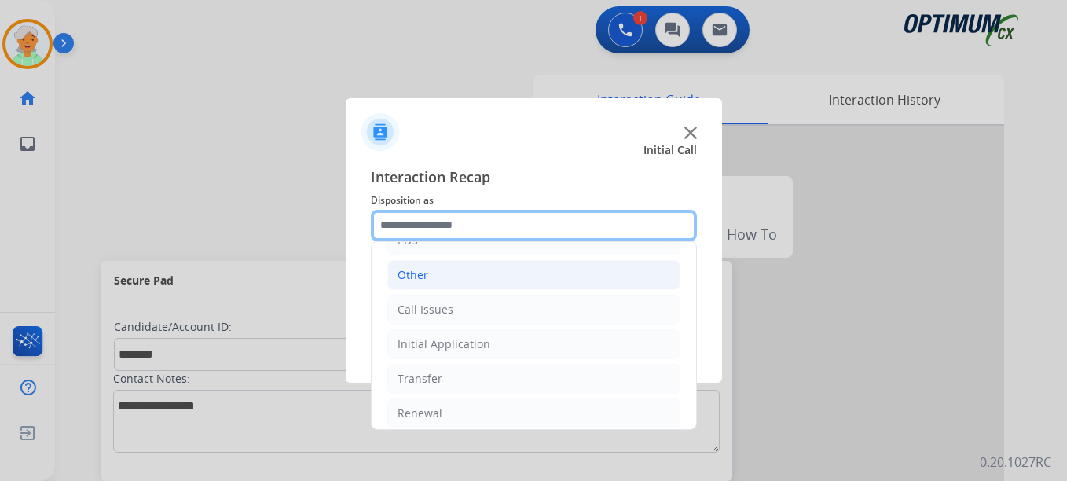
scroll to position [107, 0]
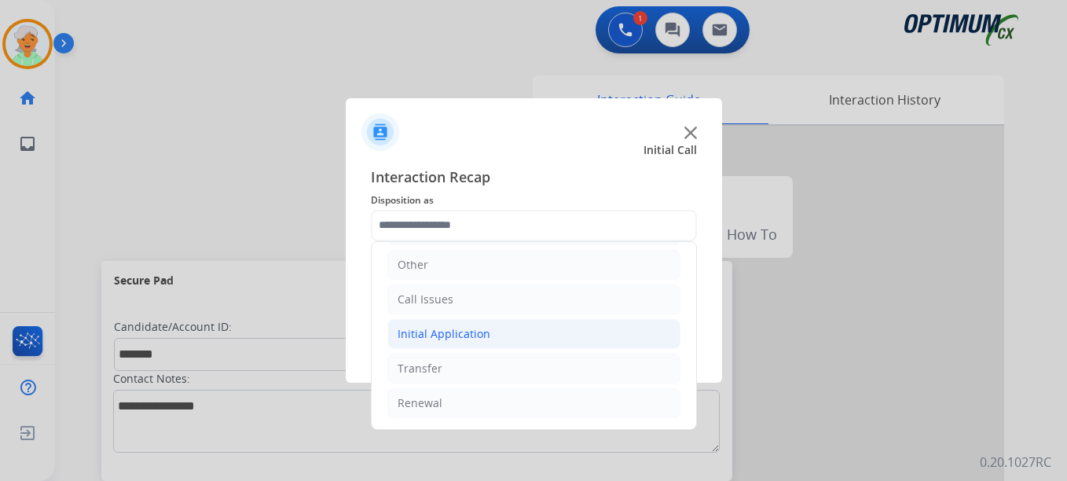
click at [431, 331] on div "Initial Application" at bounding box center [444, 334] width 93 height 16
click at [472, 363] on div "Credential Resend (Initial application)" at bounding box center [528, 369] width 199 height 16
type input "**********"
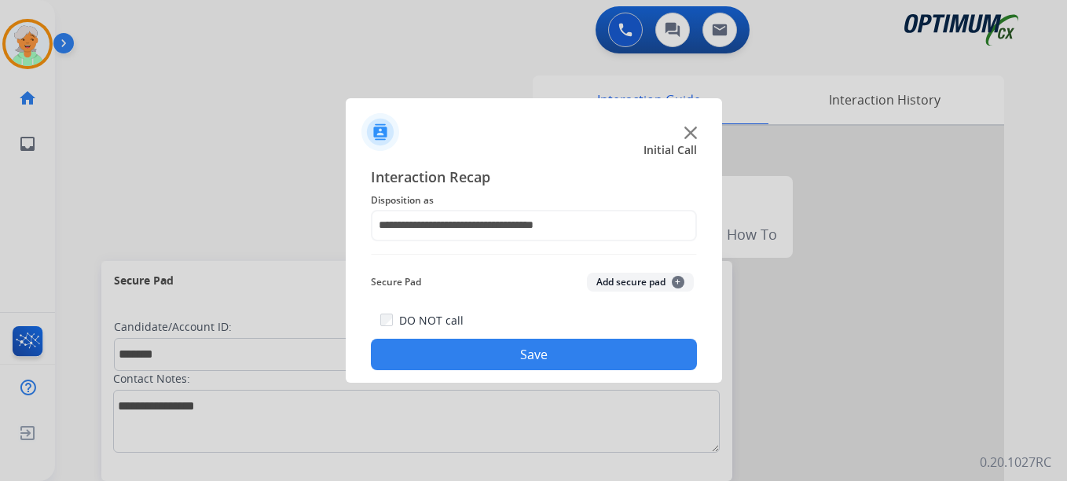
click at [479, 360] on button "Save" at bounding box center [534, 354] width 326 height 31
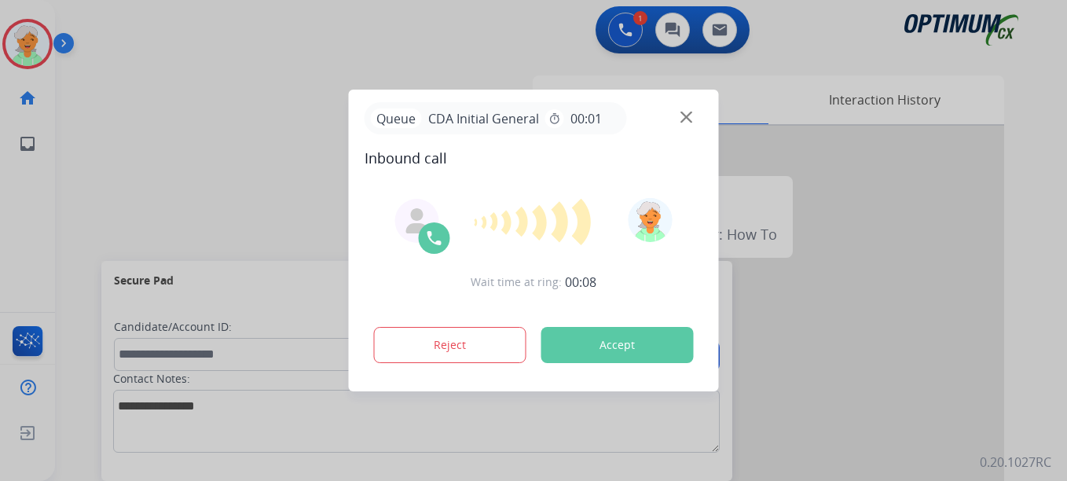
click at [602, 340] on button "Accept" at bounding box center [617, 345] width 152 height 36
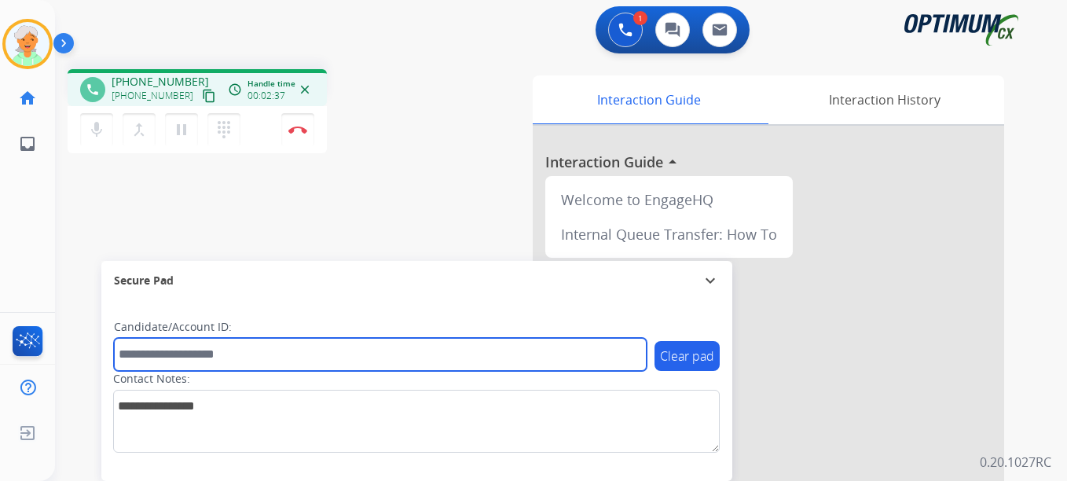
click at [170, 355] on input "text" at bounding box center [380, 354] width 533 height 33
paste input "*******"
type input "*******"
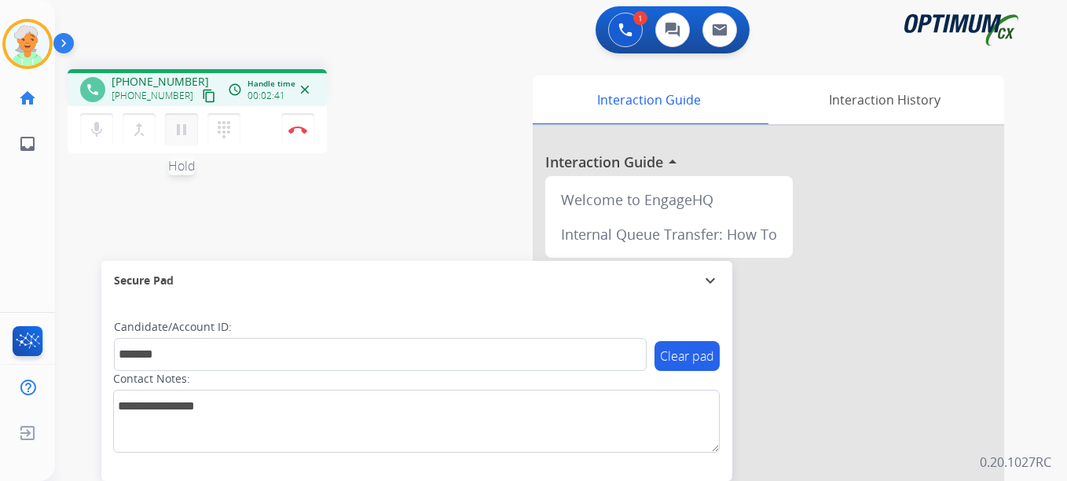
click at [178, 131] on mat-icon "pause" at bounding box center [181, 129] width 19 height 19
click at [307, 137] on button "Disconnect" at bounding box center [297, 129] width 33 height 33
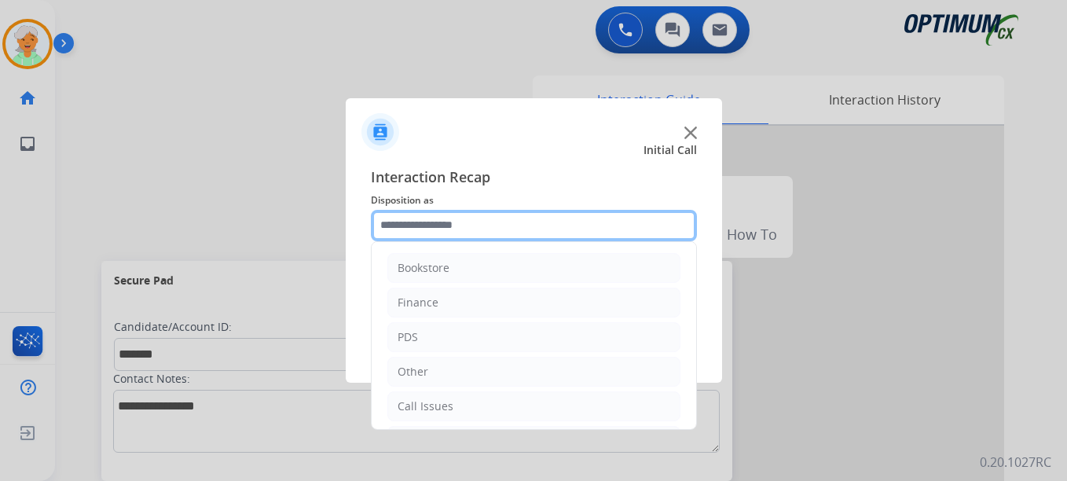
click at [457, 228] on input "text" at bounding box center [534, 225] width 326 height 31
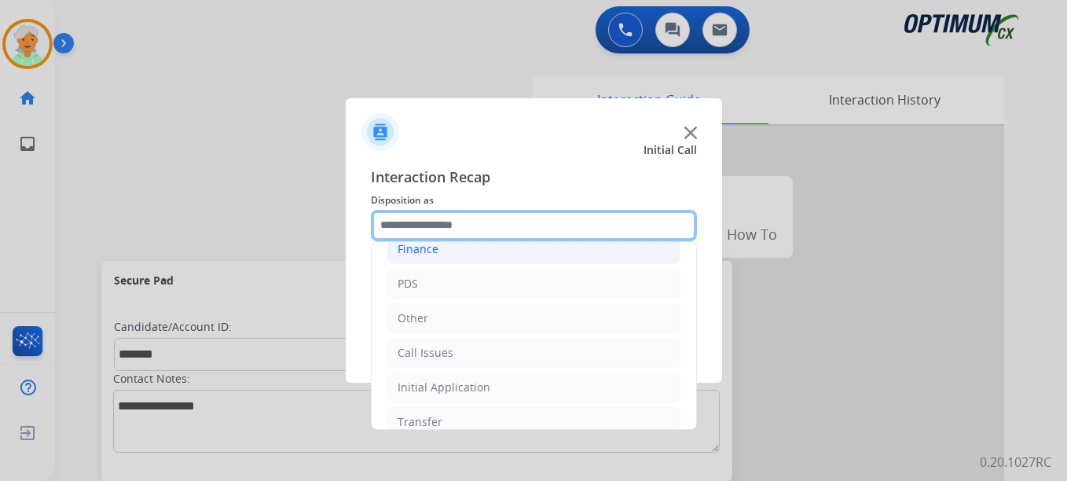
scroll to position [79, 0]
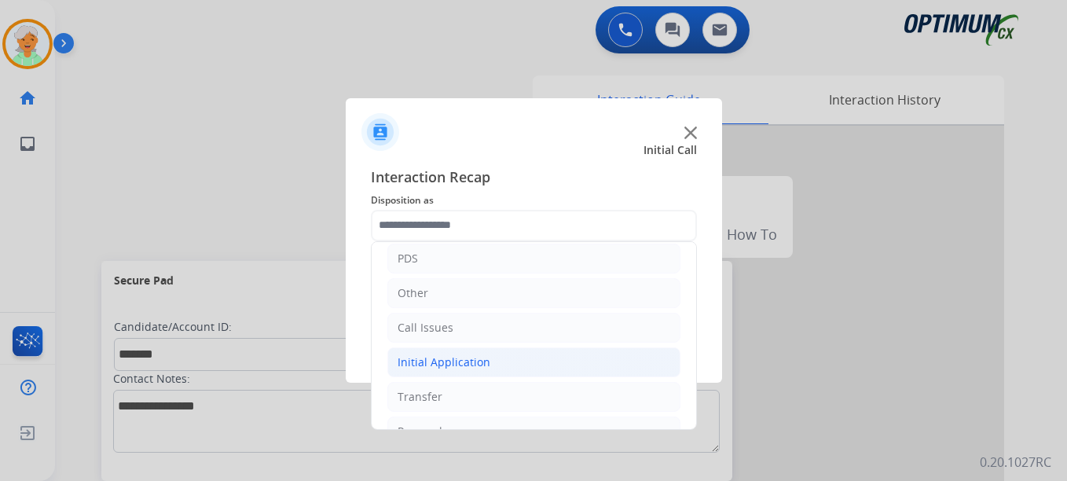
click at [450, 365] on div "Initial Application" at bounding box center [444, 362] width 93 height 16
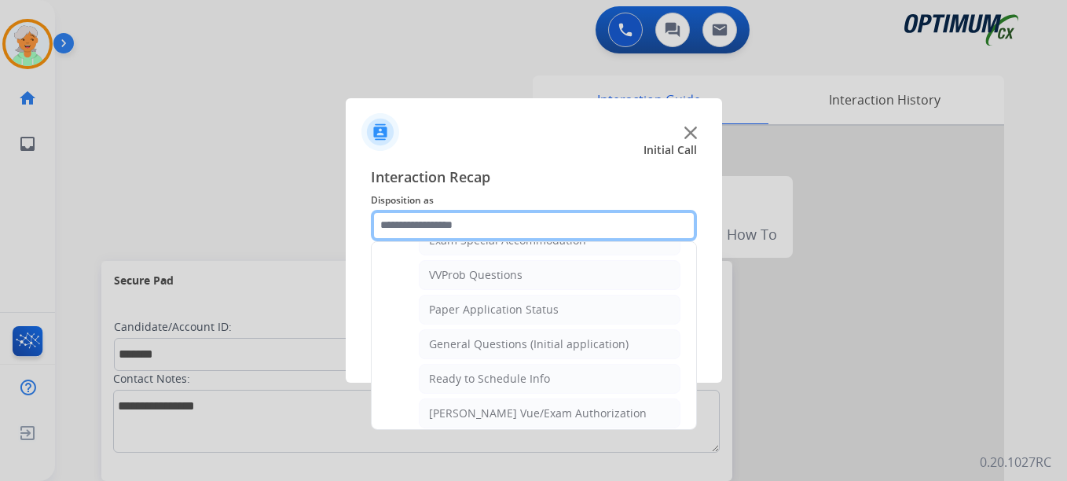
scroll to position [865, 0]
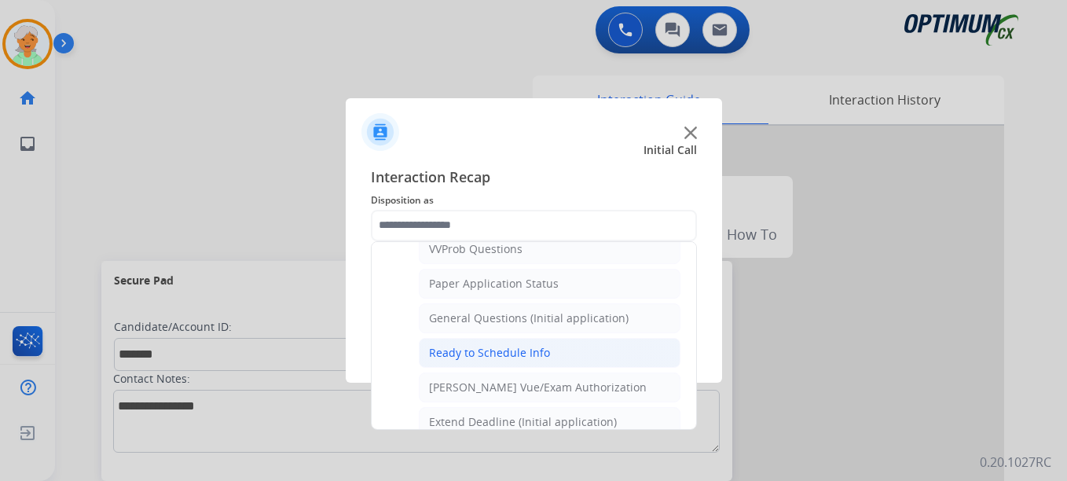
click at [507, 350] on div "Ready to Schedule Info" at bounding box center [489, 353] width 121 height 16
type input "**********"
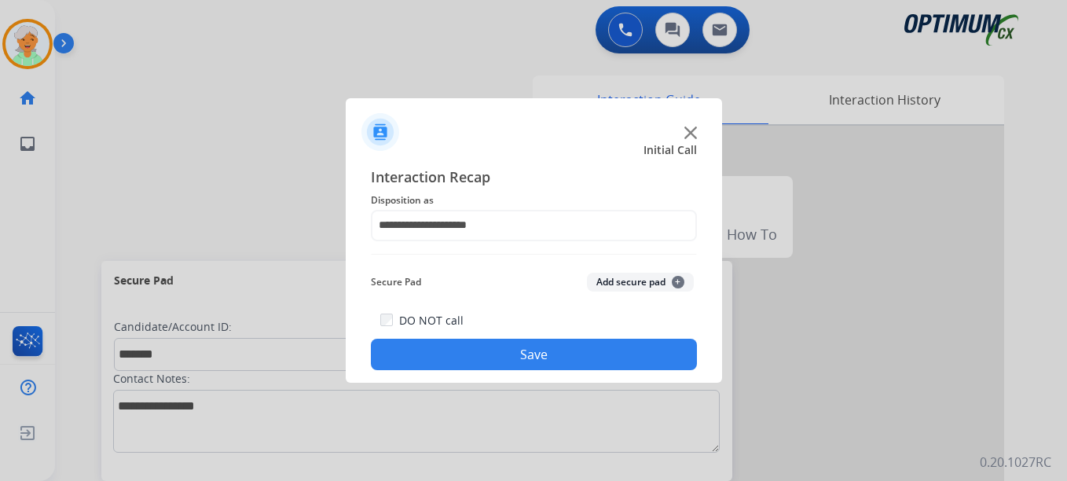
click at [506, 345] on button "Save" at bounding box center [534, 354] width 326 height 31
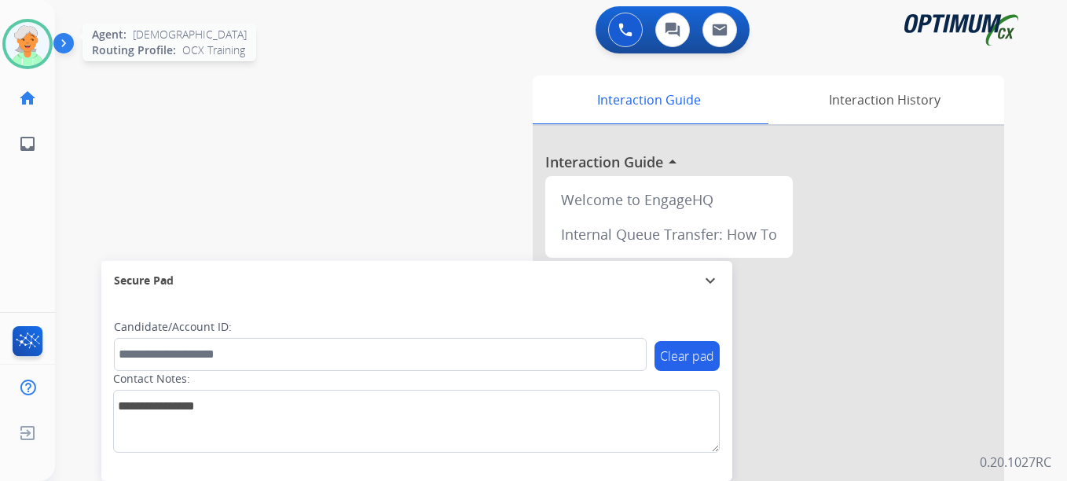
click at [19, 50] on img at bounding box center [28, 44] width 44 height 44
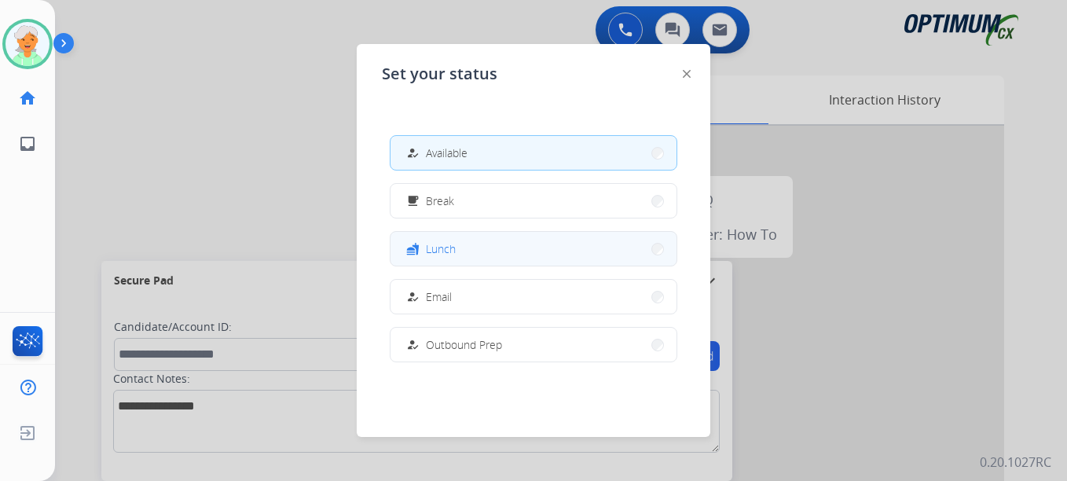
click at [470, 255] on button "fastfood Lunch" at bounding box center [534, 249] width 286 height 34
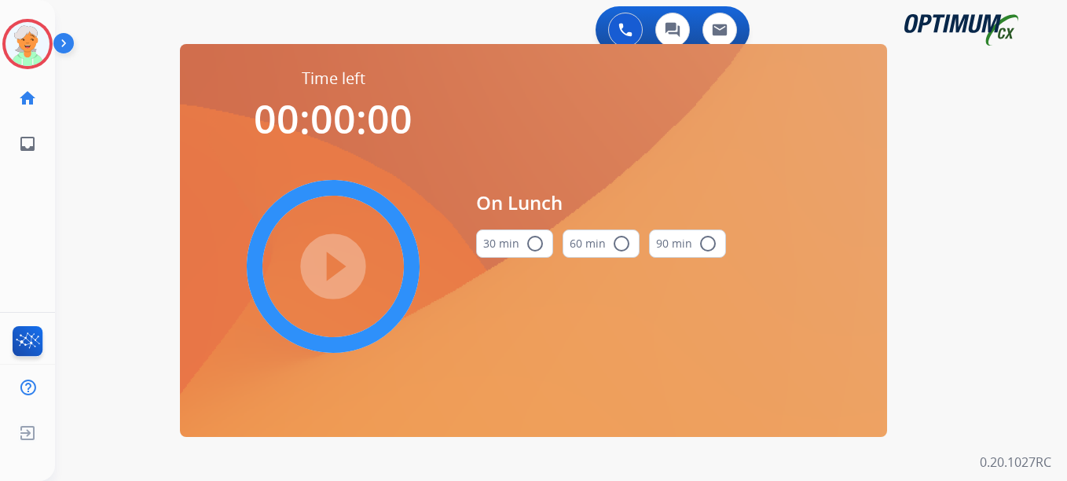
click at [541, 240] on mat-icon "radio_button_unchecked" at bounding box center [535, 243] width 19 height 19
click at [331, 261] on mat-icon "play_circle_filled" at bounding box center [333, 266] width 19 height 19
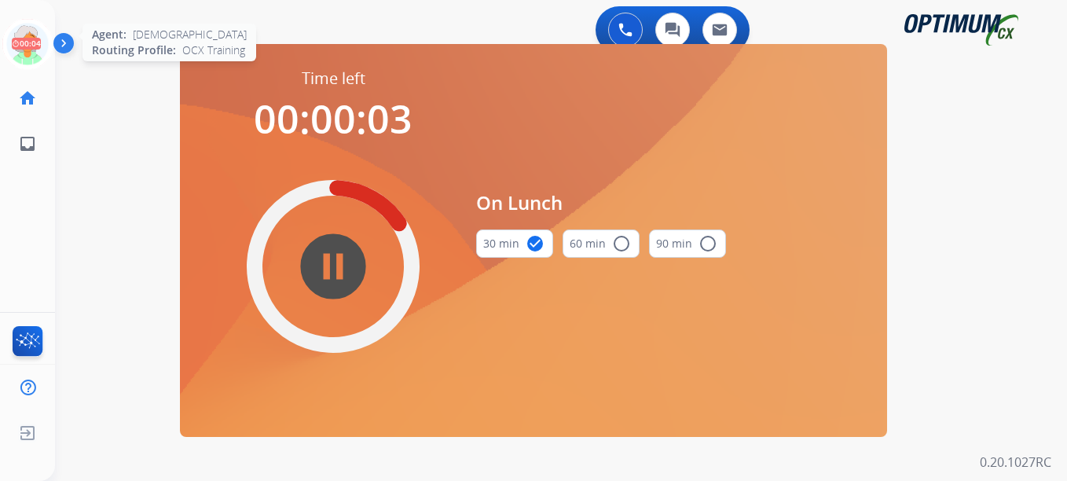
click at [10, 64] on icon at bounding box center [27, 44] width 51 height 51
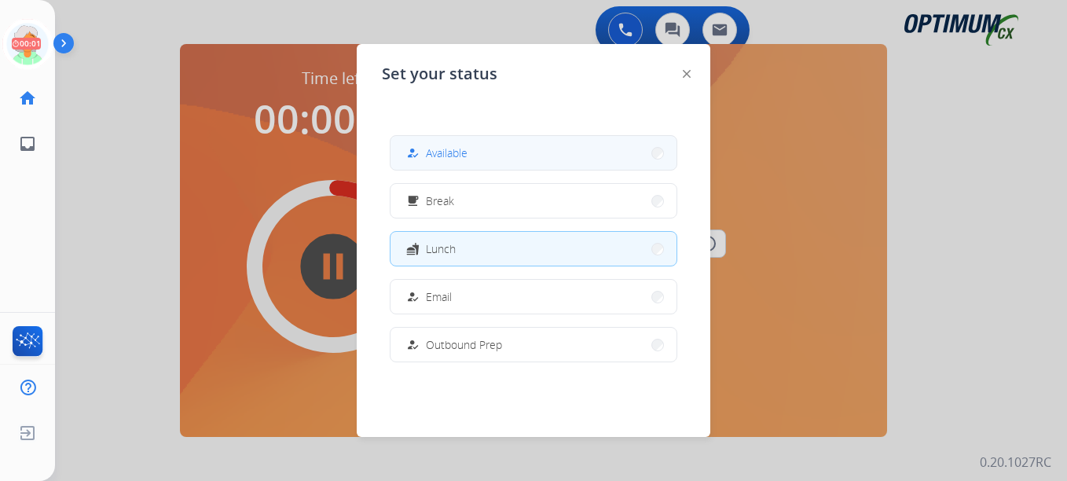
click at [467, 158] on span "Available" at bounding box center [447, 153] width 42 height 17
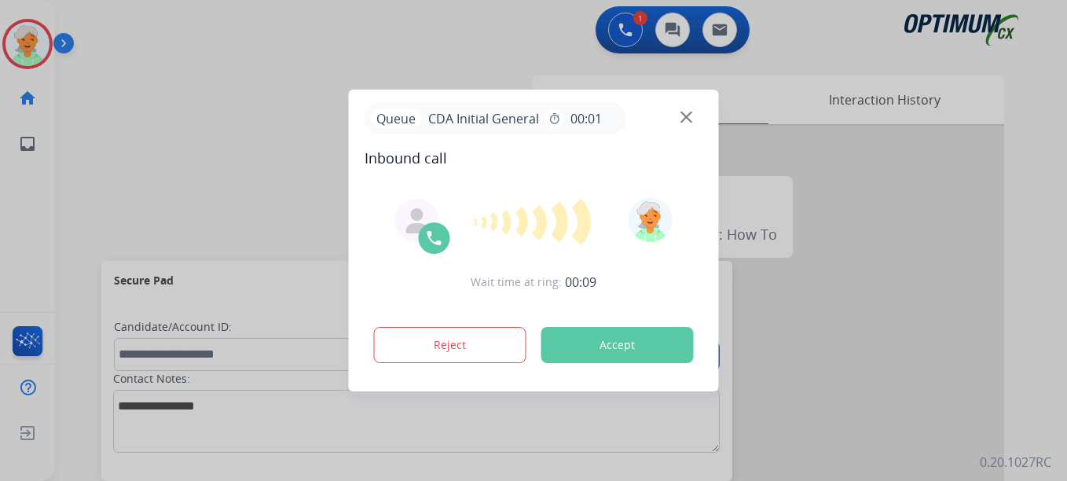
click at [589, 339] on button "Accept" at bounding box center [617, 345] width 152 height 36
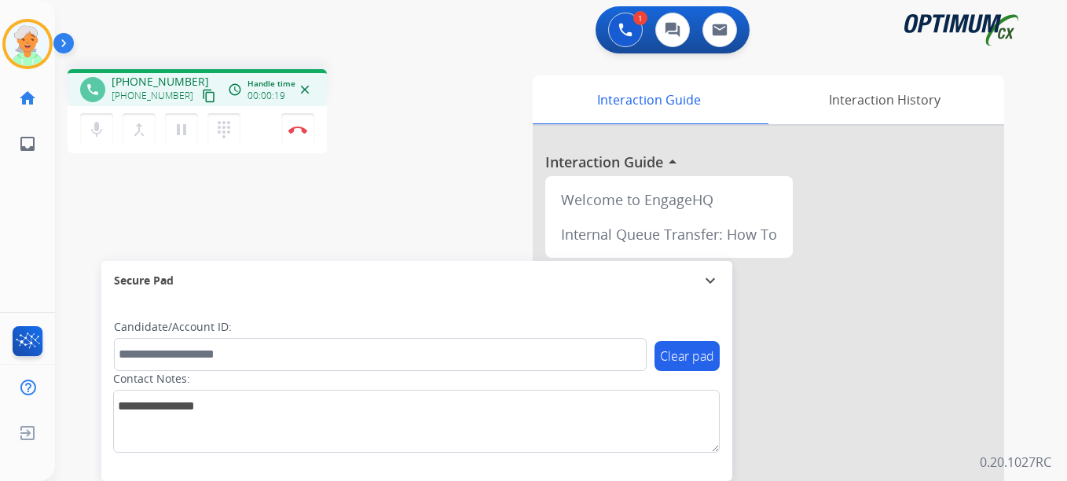
click at [202, 95] on mat-icon "content_copy" at bounding box center [209, 96] width 14 height 14
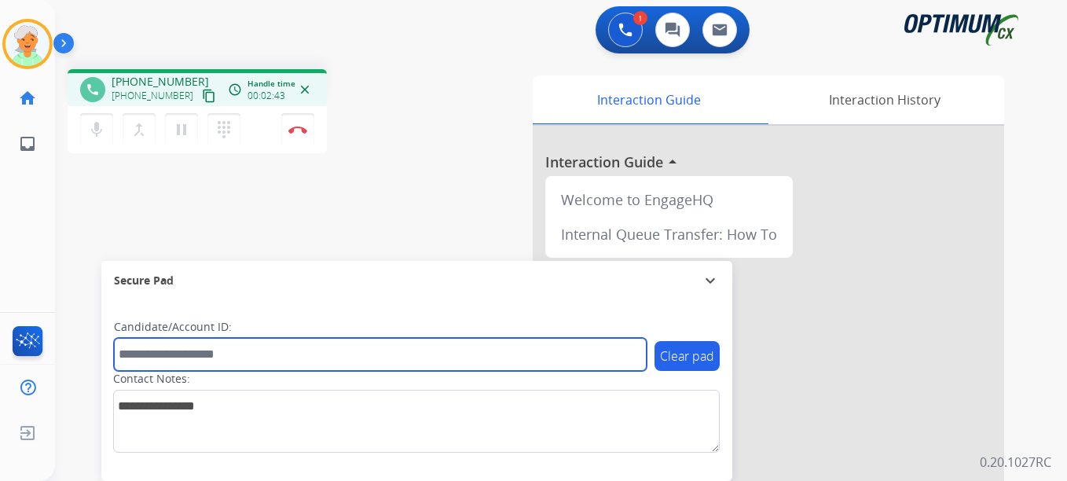
click at [178, 359] on input "text" at bounding box center [380, 354] width 533 height 33
paste input "*******"
type input "*******"
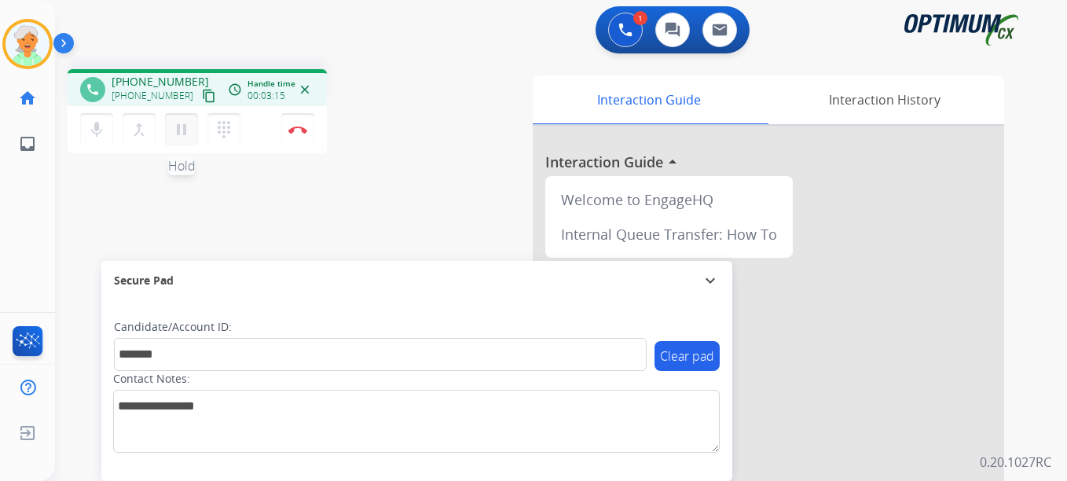
click at [181, 133] on mat-icon "pause" at bounding box center [181, 129] width 19 height 19
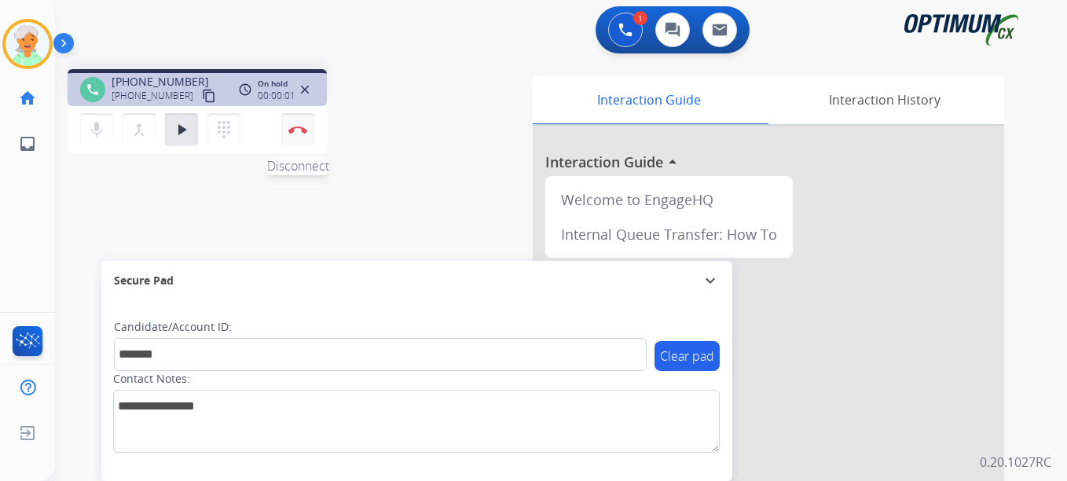
click at [302, 129] on img at bounding box center [297, 130] width 19 height 8
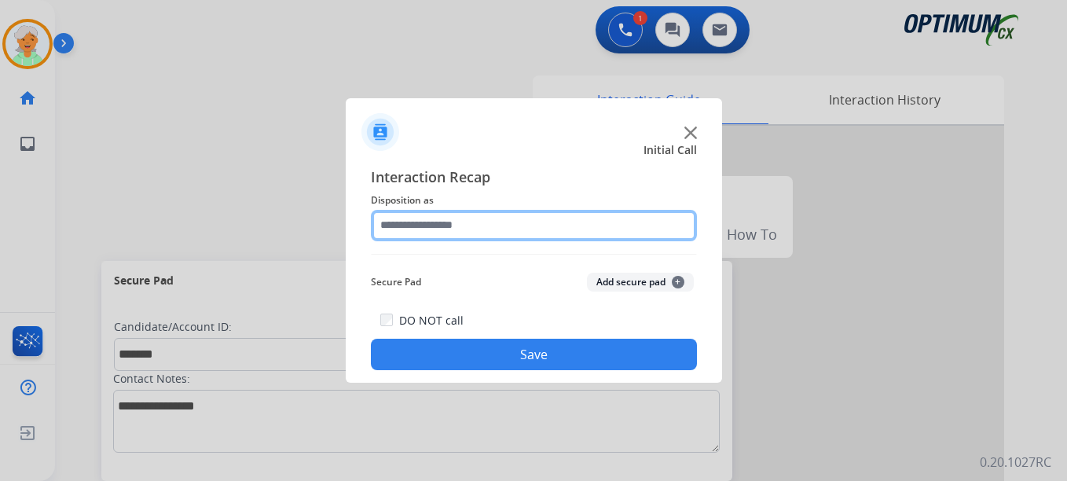
click at [468, 222] on input "text" at bounding box center [534, 225] width 326 height 31
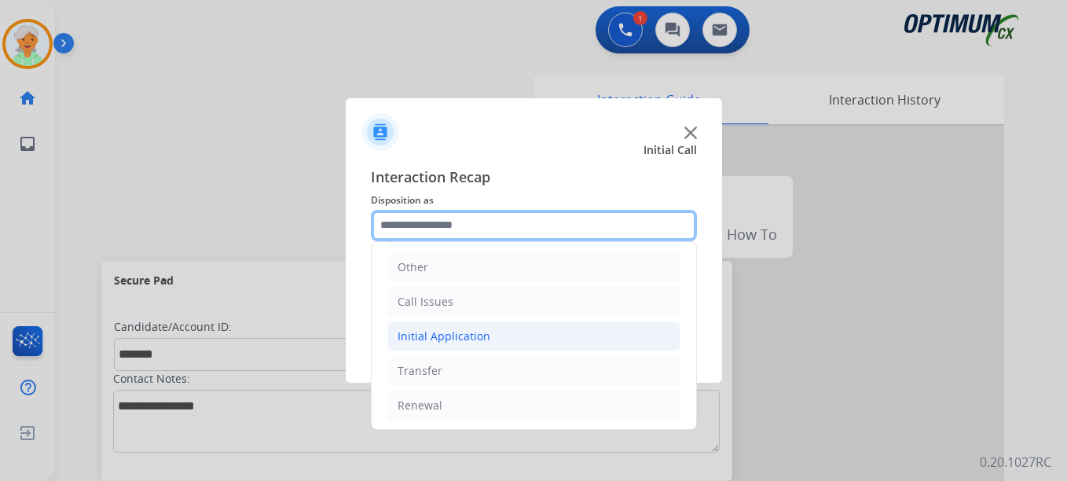
scroll to position [107, 0]
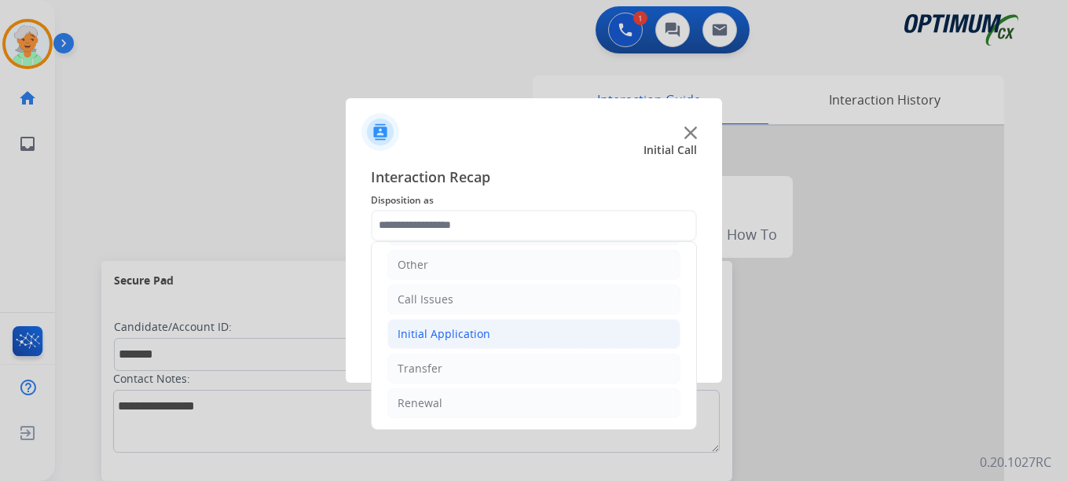
click at [451, 336] on div "Initial Application" at bounding box center [444, 334] width 93 height 16
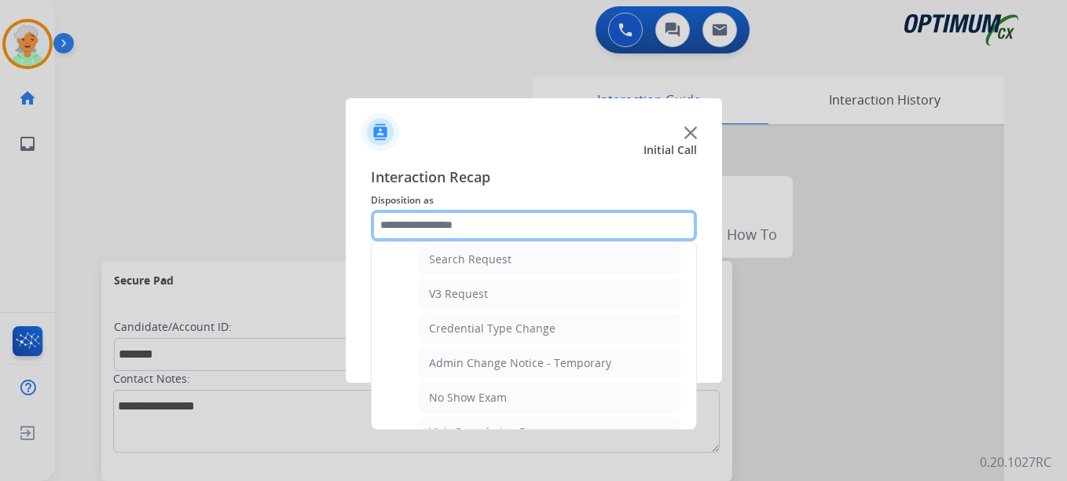
scroll to position [560, 0]
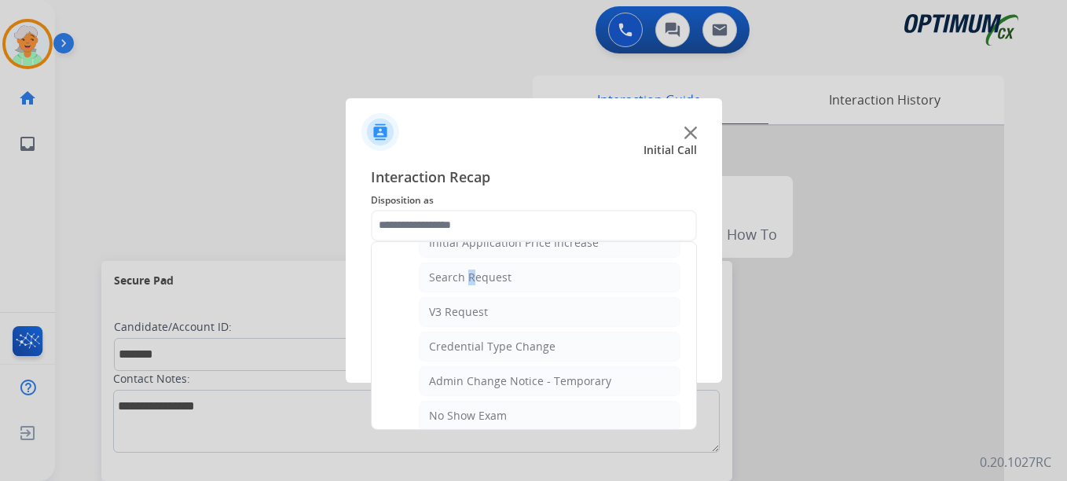
click at [464, 270] on div "Search Request" at bounding box center [470, 278] width 83 height 16
type input "**********"
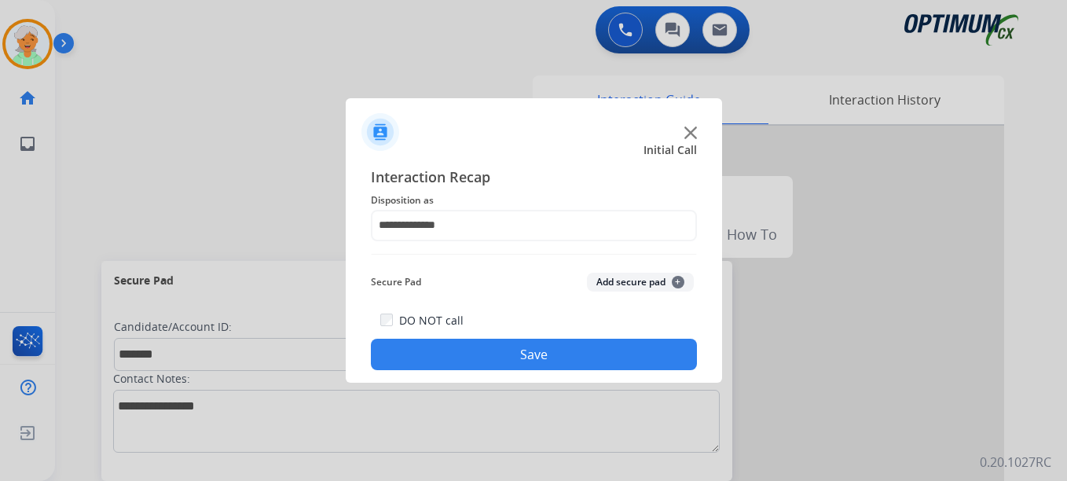
click at [500, 355] on button "Save" at bounding box center [534, 354] width 326 height 31
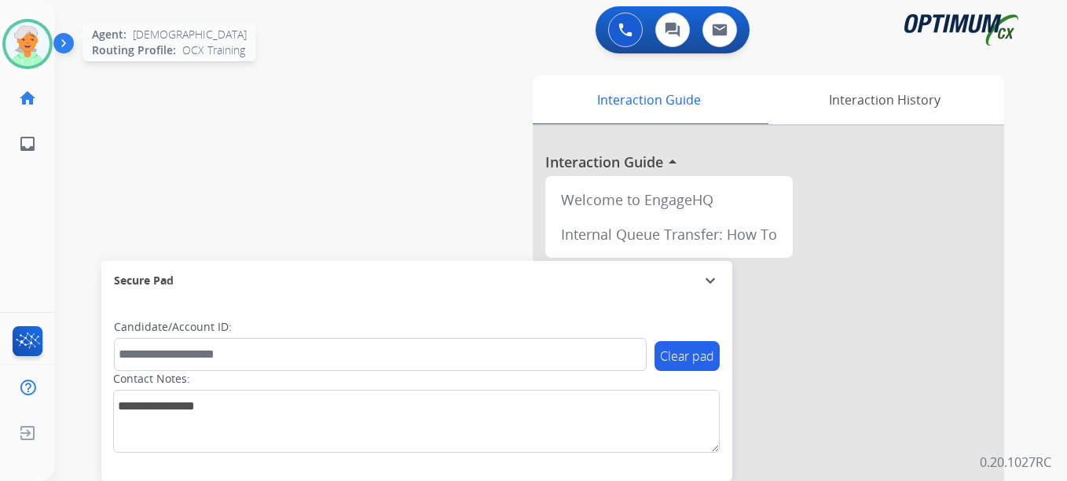
click at [44, 38] on img at bounding box center [28, 44] width 44 height 44
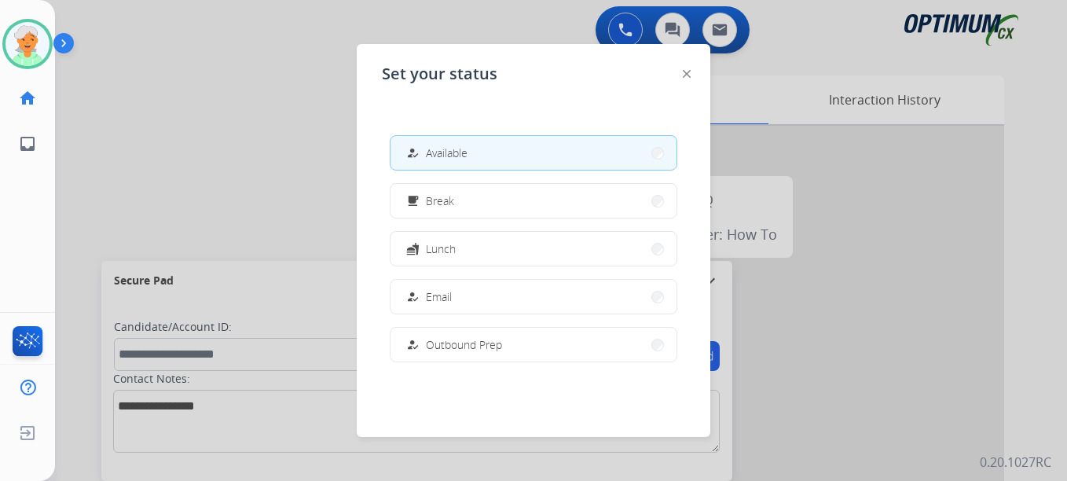
click at [196, 81] on div at bounding box center [533, 240] width 1067 height 481
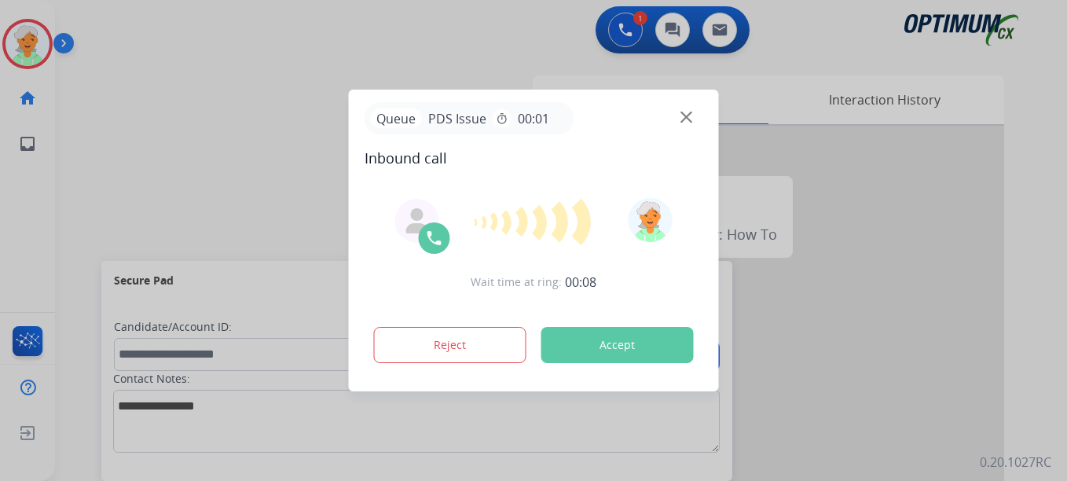
drag, startPoint x: 653, startPoint y: 350, endPoint x: 646, endPoint y: 332, distance: 18.7
click at [653, 349] on button "Accept" at bounding box center [617, 345] width 152 height 36
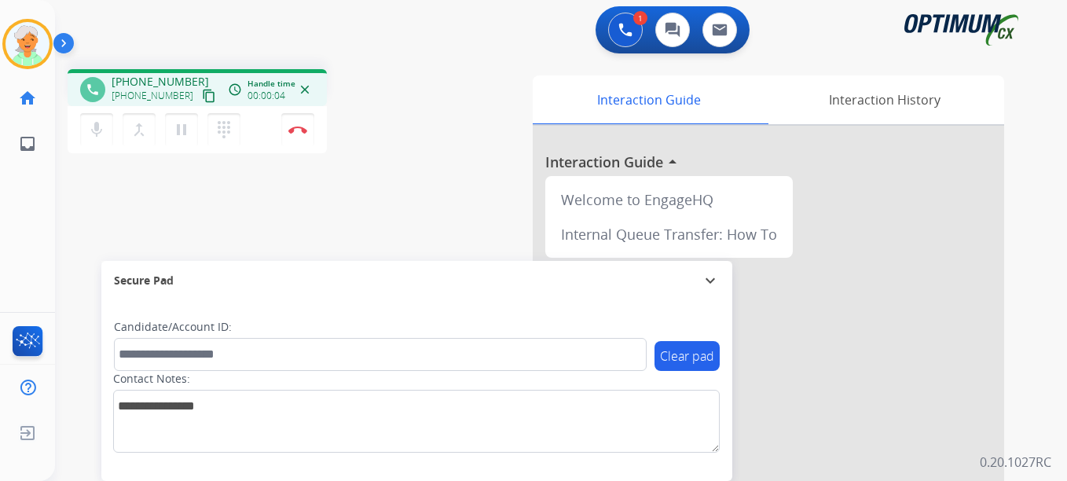
click at [202, 93] on mat-icon "content_copy" at bounding box center [209, 96] width 14 height 14
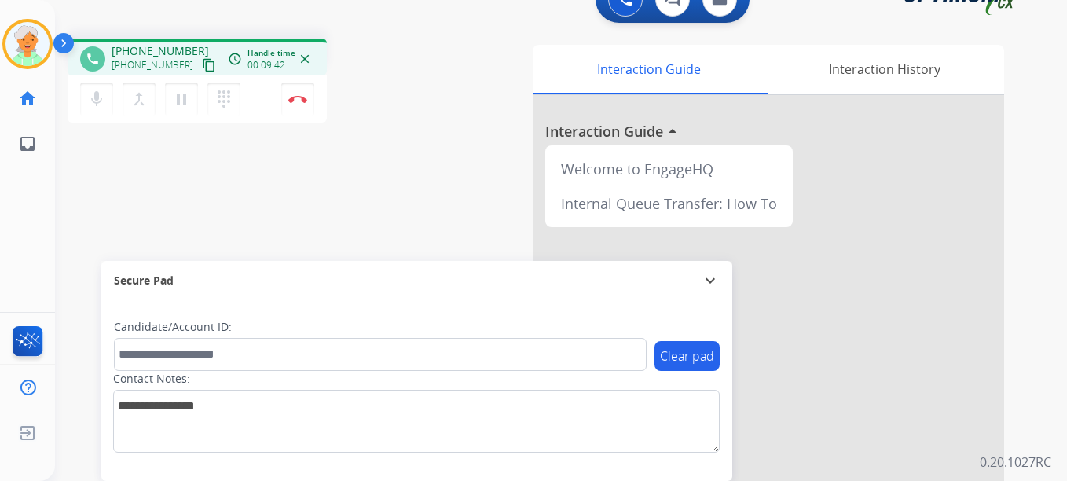
scroll to position [79, 0]
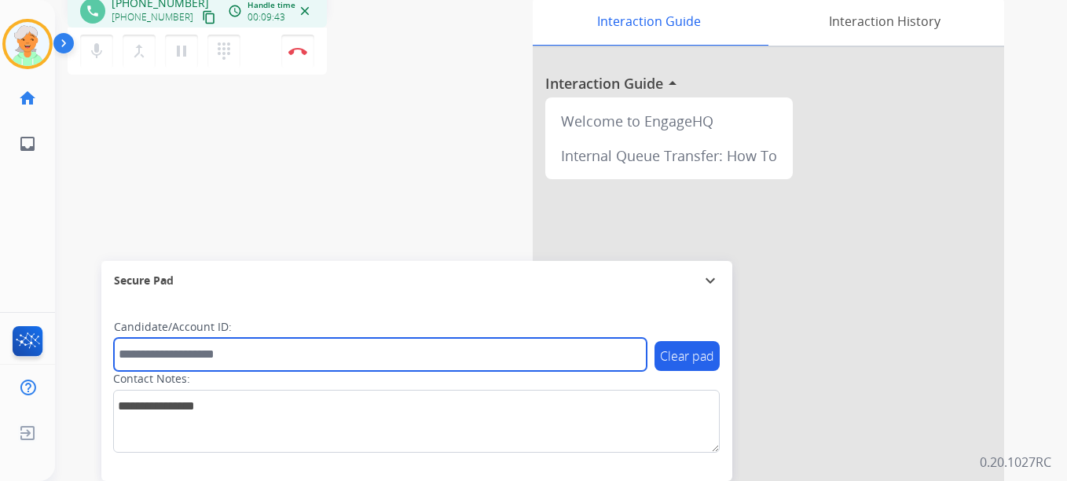
click at [162, 356] on input "text" at bounding box center [380, 354] width 533 height 33
paste input "*********"
type input "*********"
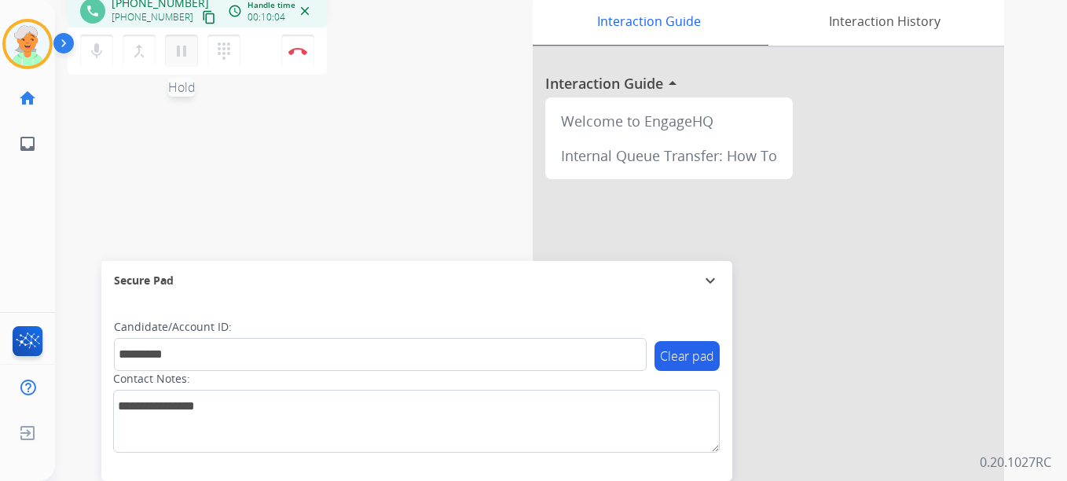
drag, startPoint x: 186, startPoint y: 51, endPoint x: 231, endPoint y: 53, distance: 44.8
click at [188, 51] on mat-icon "pause" at bounding box center [181, 51] width 19 height 19
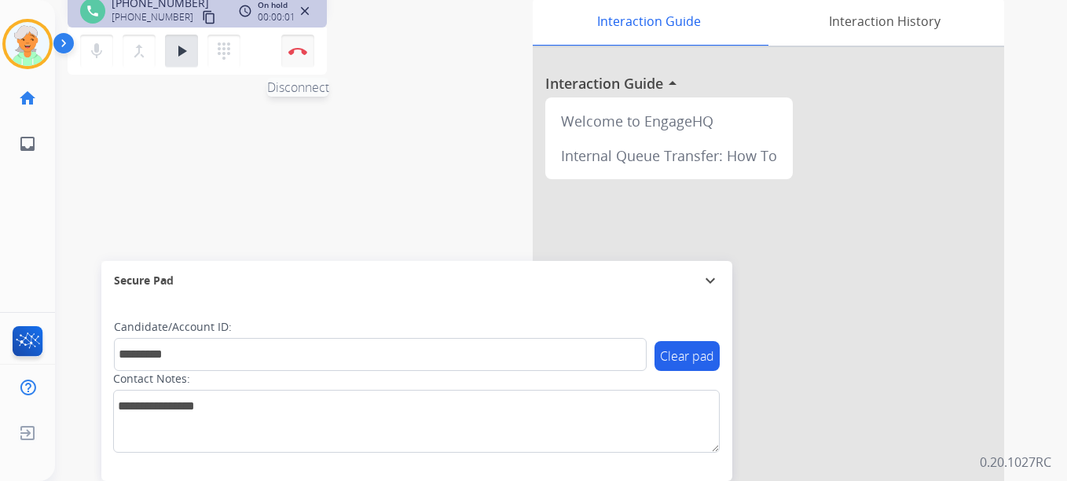
click at [300, 61] on button "Disconnect" at bounding box center [297, 51] width 33 height 33
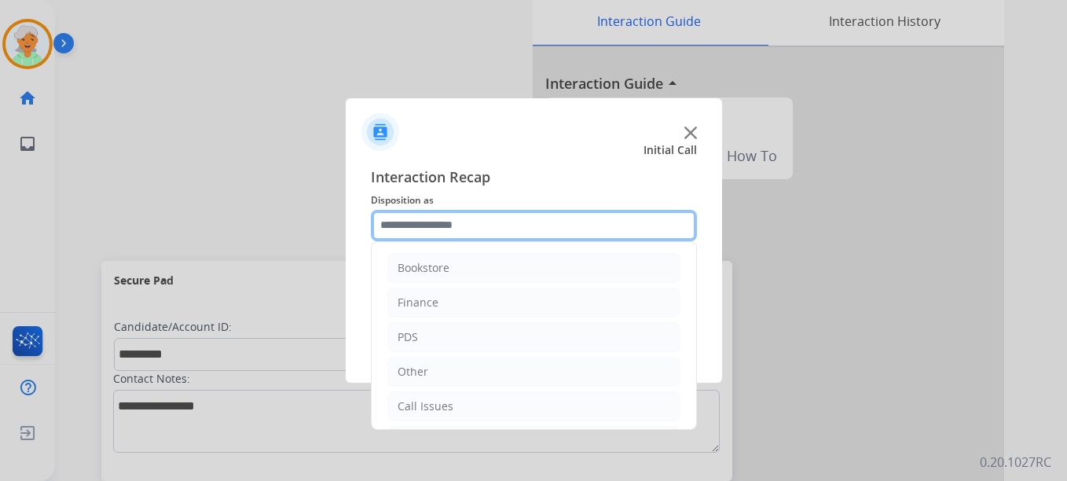
click at [459, 231] on input "text" at bounding box center [534, 225] width 326 height 31
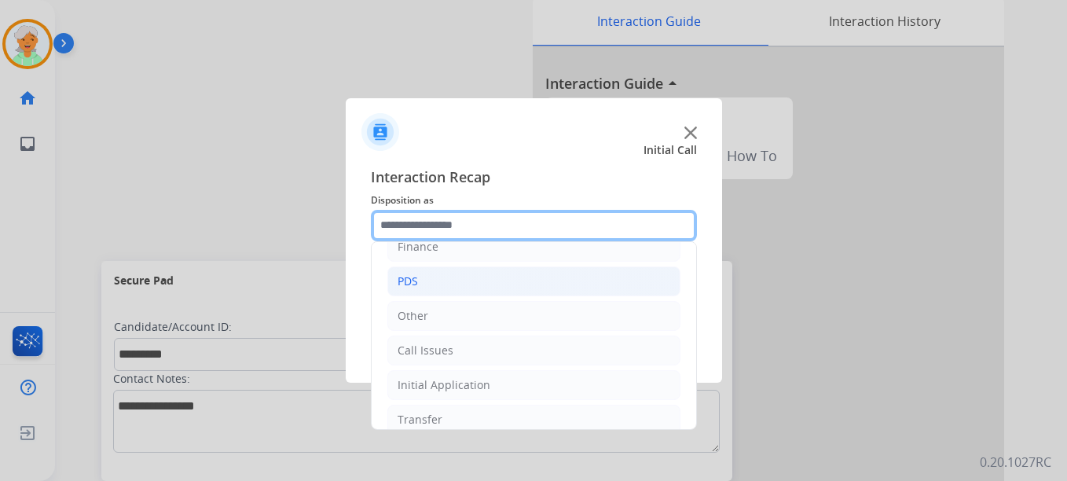
scroll to position [28, 0]
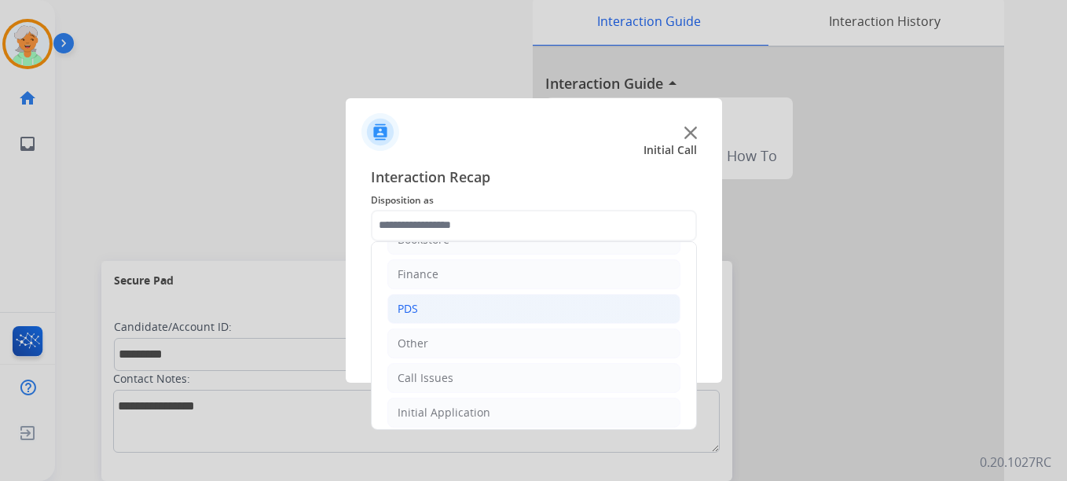
click at [431, 306] on li "PDS" at bounding box center [533, 309] width 293 height 30
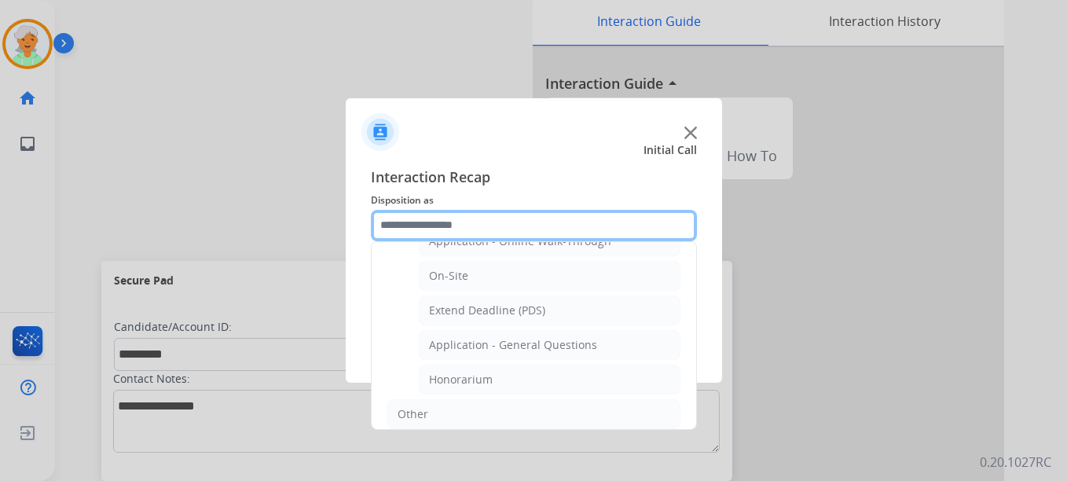
scroll to position [421, 0]
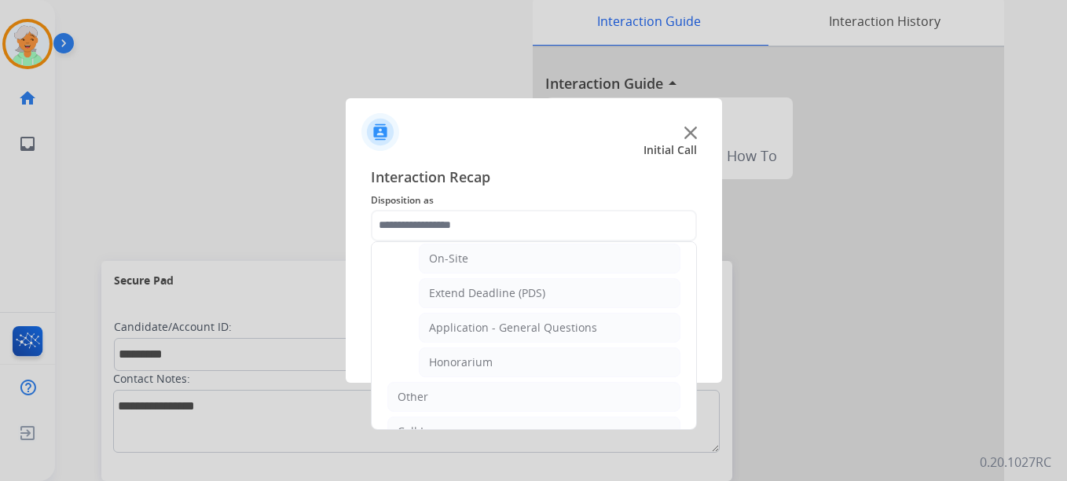
click at [468, 332] on div "Application - General Questions" at bounding box center [513, 328] width 168 height 16
type input "**********"
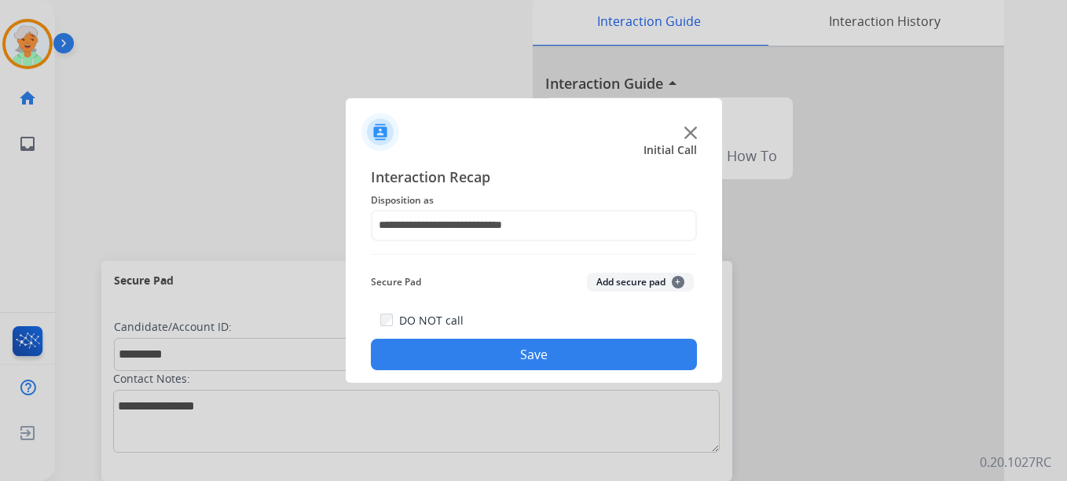
click at [476, 344] on button "Save" at bounding box center [534, 354] width 326 height 31
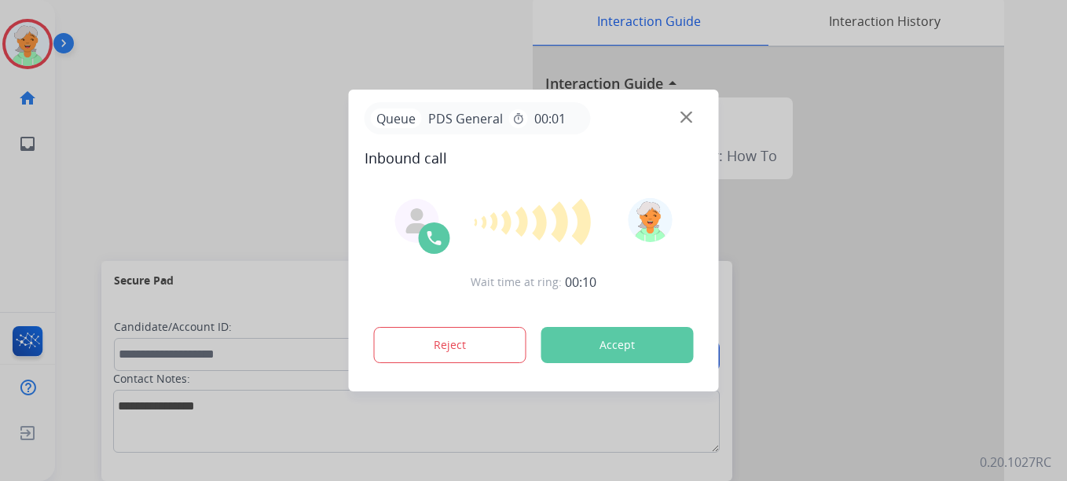
drag, startPoint x: 20, startPoint y: 218, endPoint x: 32, endPoint y: 220, distance: 12.0
click at [20, 218] on div at bounding box center [533, 240] width 1067 height 481
click at [677, 330] on button "Accept" at bounding box center [617, 345] width 152 height 36
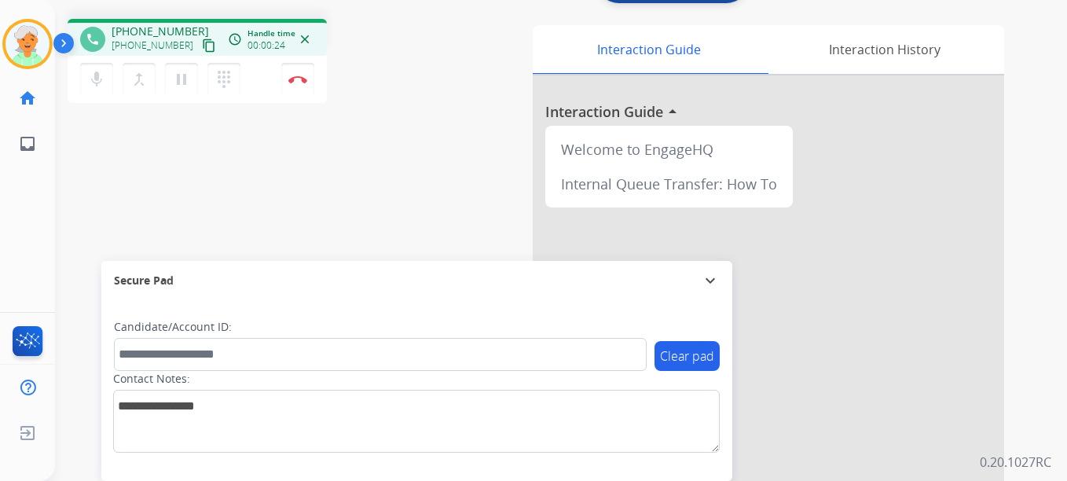
scroll to position [0, 0]
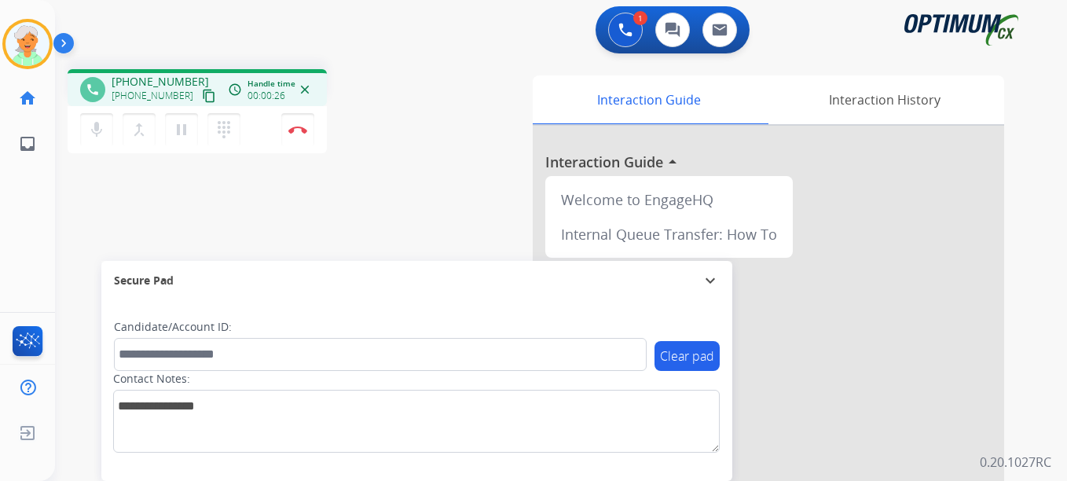
click at [202, 93] on mat-icon "content_copy" at bounding box center [209, 96] width 14 height 14
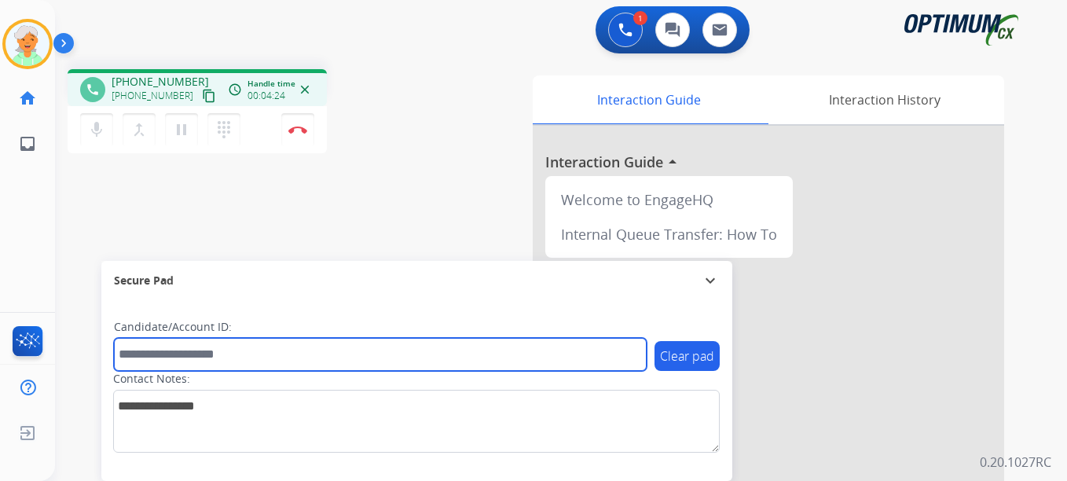
click at [151, 357] on input "text" at bounding box center [380, 354] width 533 height 33
paste input "*******"
type input "*******"
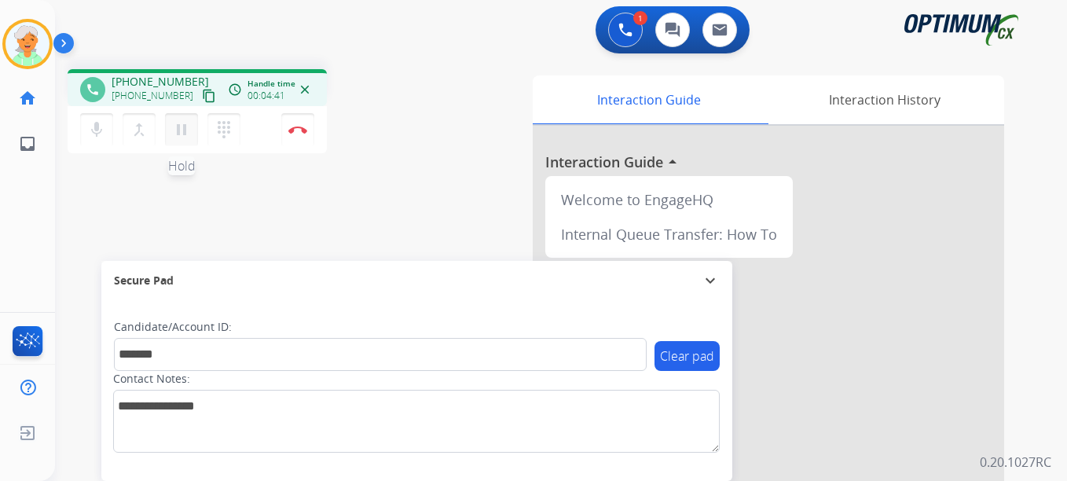
click at [185, 128] on mat-icon "pause" at bounding box center [181, 129] width 19 height 19
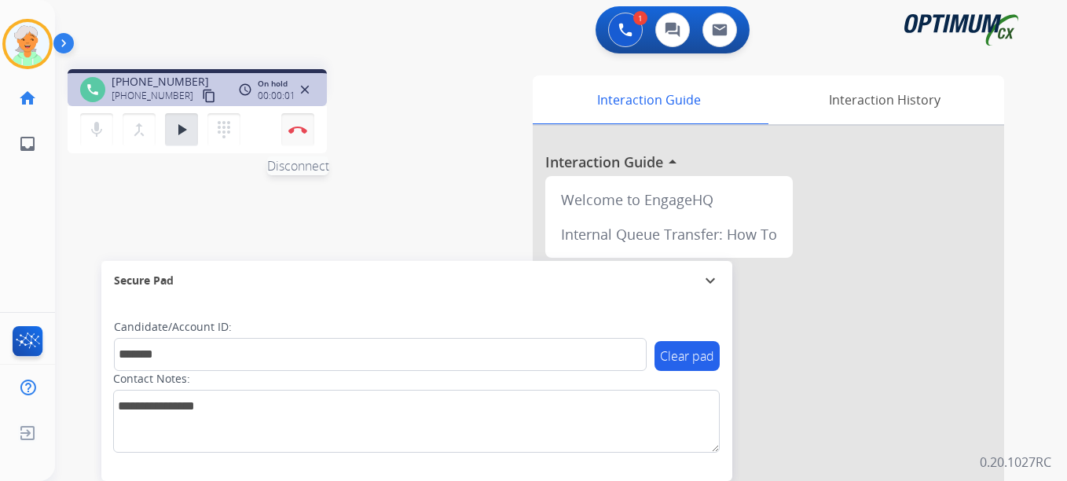
click at [292, 134] on button "Disconnect" at bounding box center [297, 129] width 33 height 33
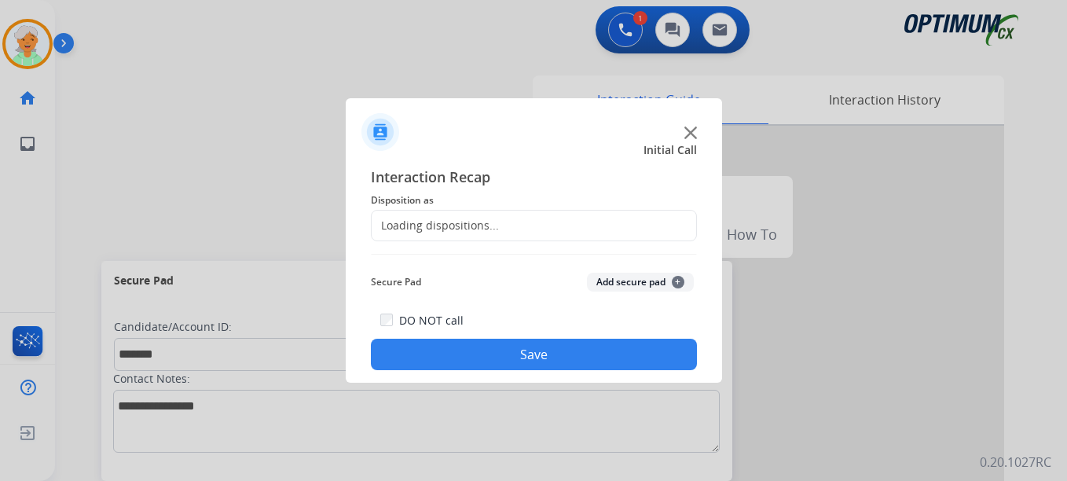
click at [428, 222] on div "Loading dispositions..." at bounding box center [435, 226] width 127 height 16
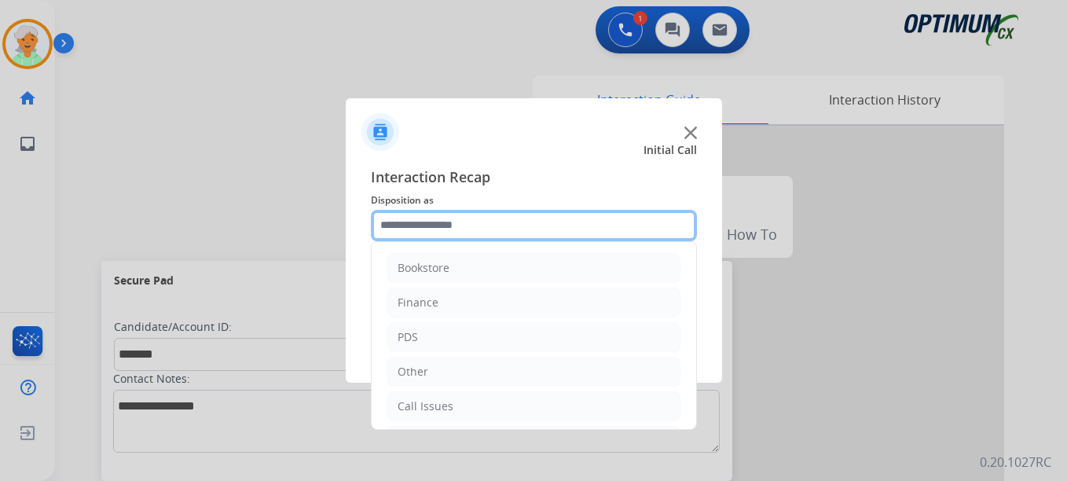
click at [435, 223] on input "text" at bounding box center [534, 225] width 326 height 31
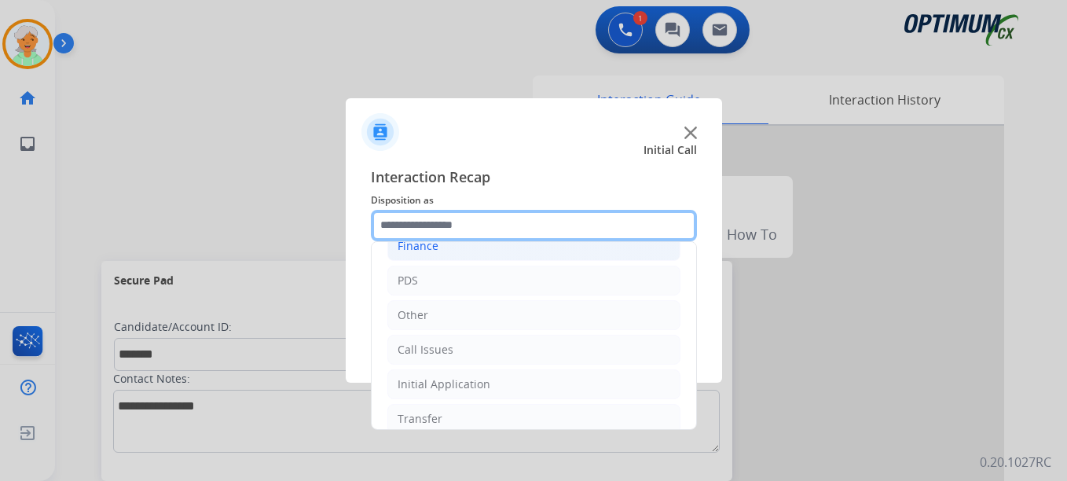
scroll to position [28, 0]
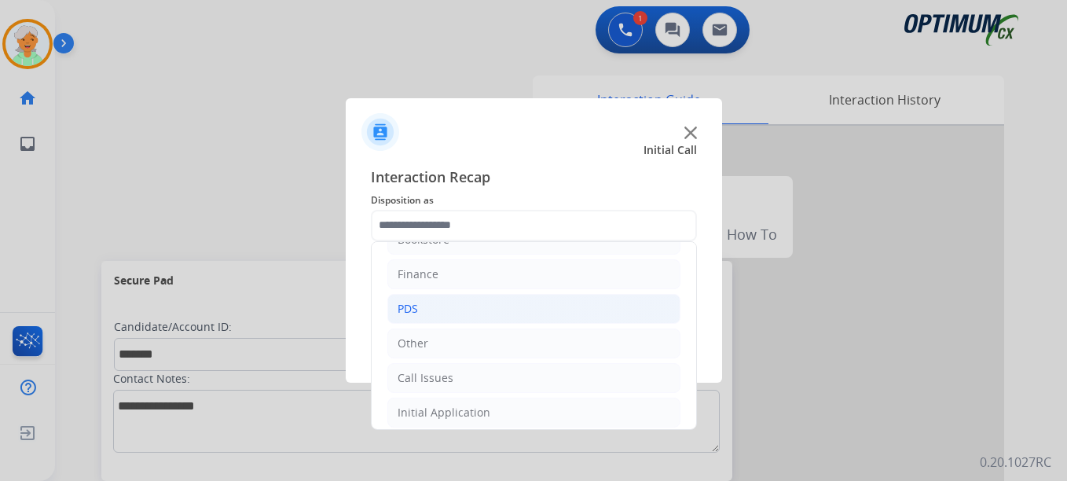
click at [419, 303] on li "PDS" at bounding box center [533, 309] width 293 height 30
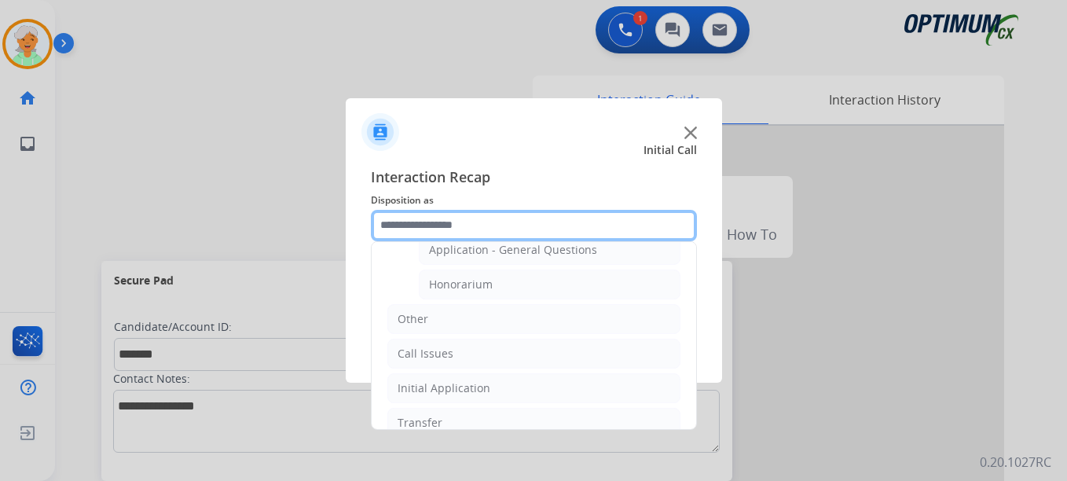
scroll to position [500, 0]
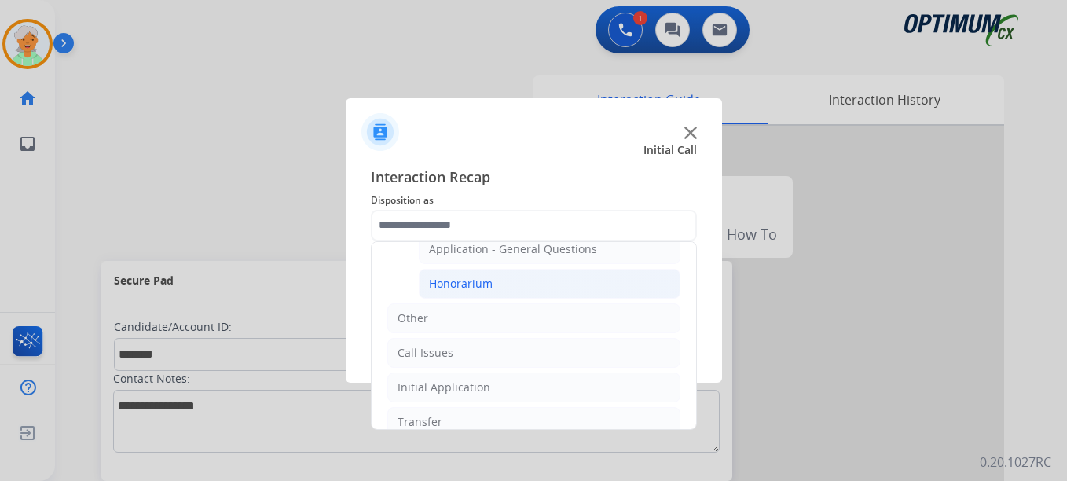
click at [472, 282] on div "Honorarium" at bounding box center [461, 284] width 64 height 16
type input "**********"
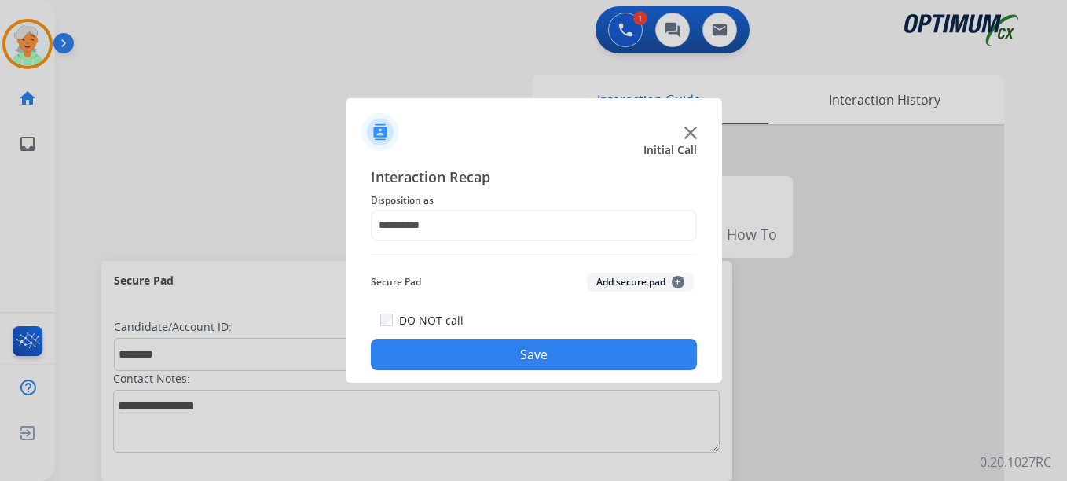
click at [489, 345] on button "Save" at bounding box center [534, 354] width 326 height 31
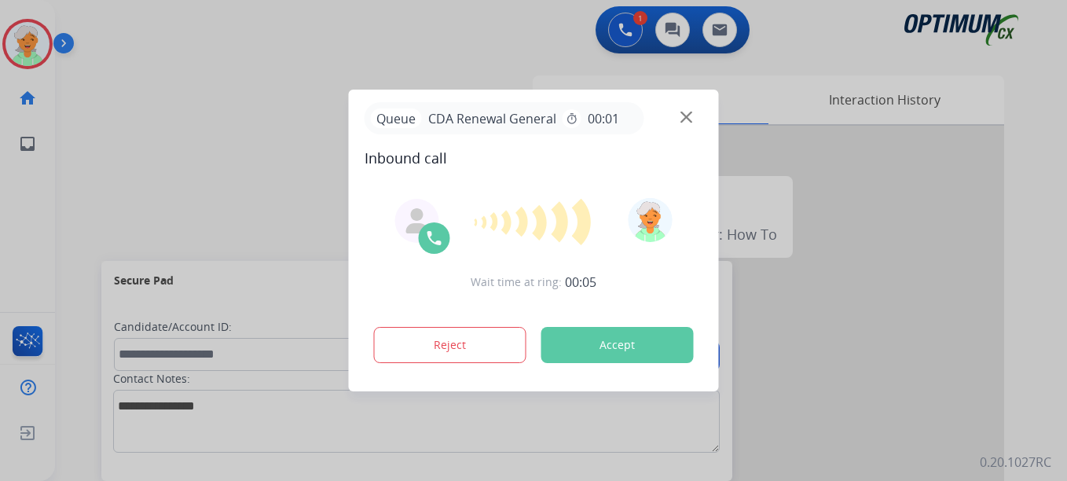
click at [605, 347] on button "Accept" at bounding box center [617, 345] width 152 height 36
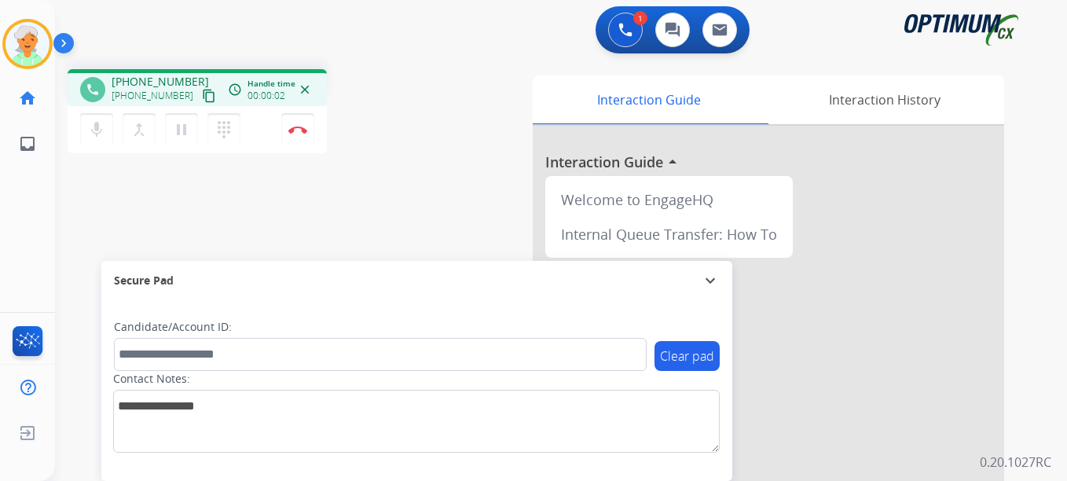
click at [202, 96] on mat-icon "content_copy" at bounding box center [209, 96] width 14 height 14
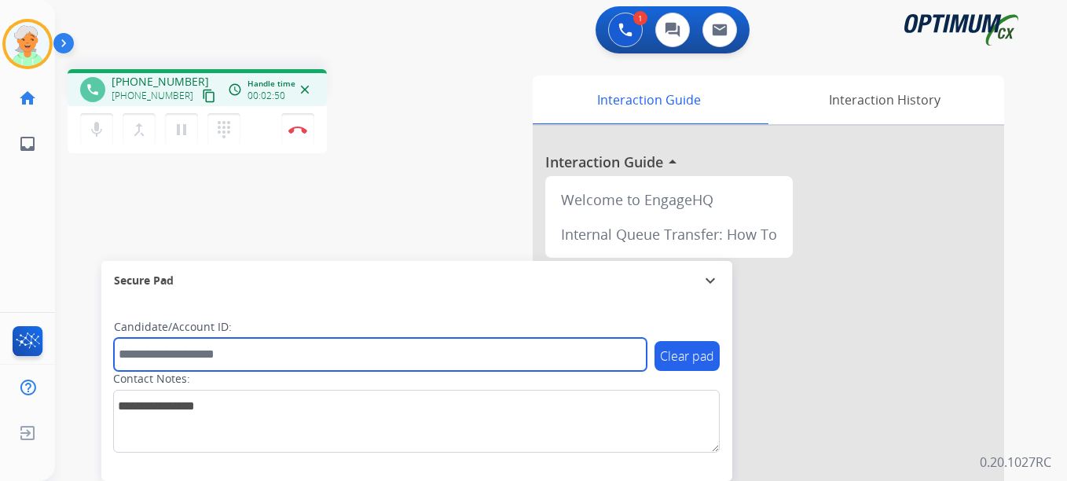
click at [223, 353] on input "text" at bounding box center [380, 354] width 533 height 33
paste input "*******"
type input "*******"
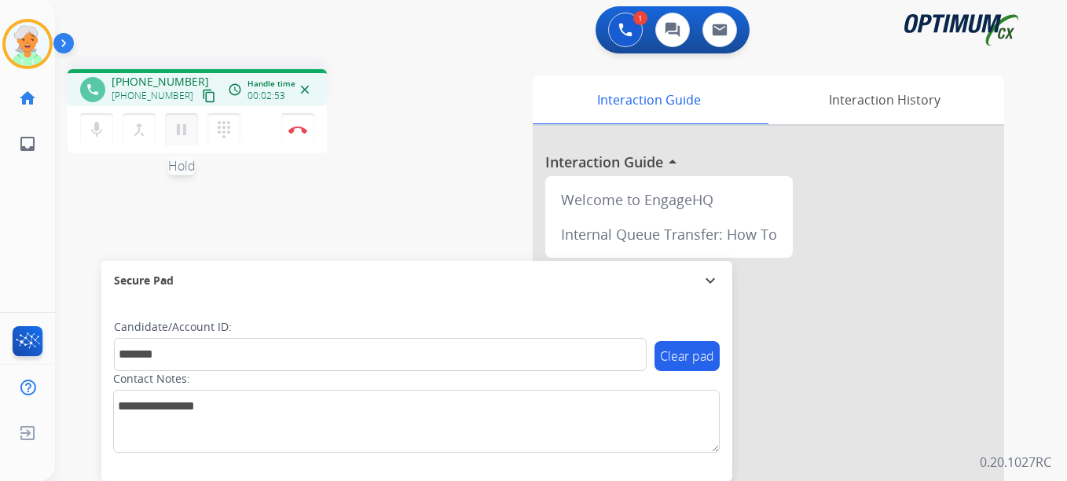
click at [183, 136] on mat-icon "pause" at bounding box center [181, 129] width 19 height 19
click at [306, 131] on img at bounding box center [297, 130] width 19 height 8
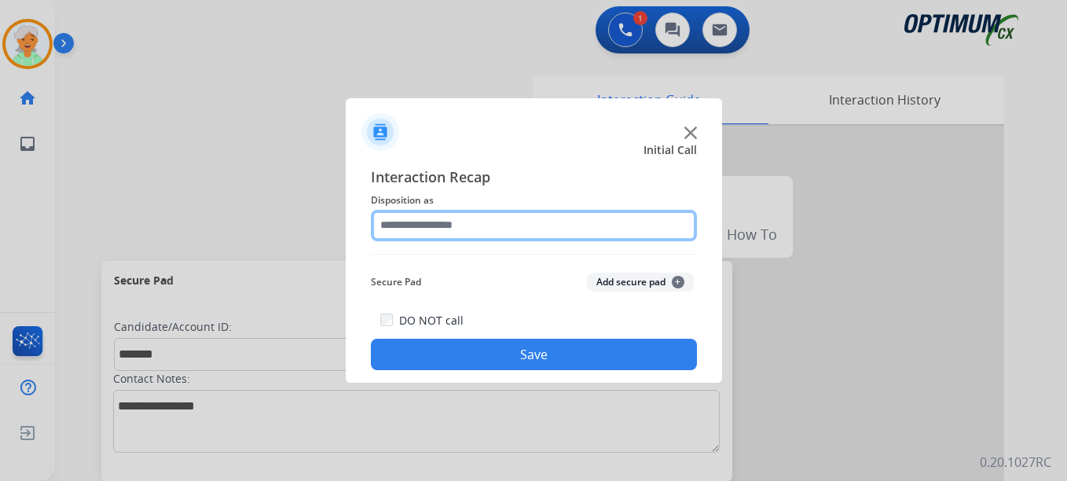
click at [420, 226] on input "text" at bounding box center [534, 225] width 326 height 31
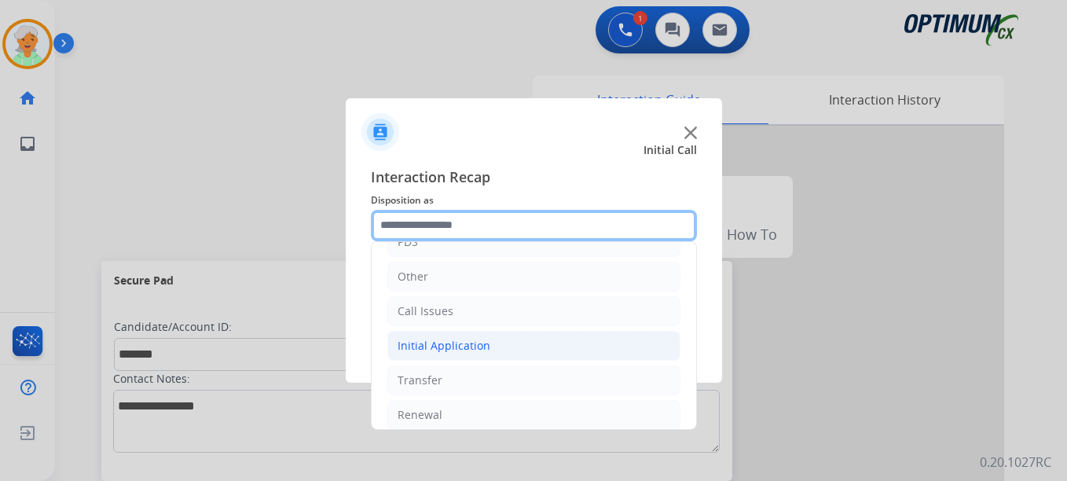
scroll to position [107, 0]
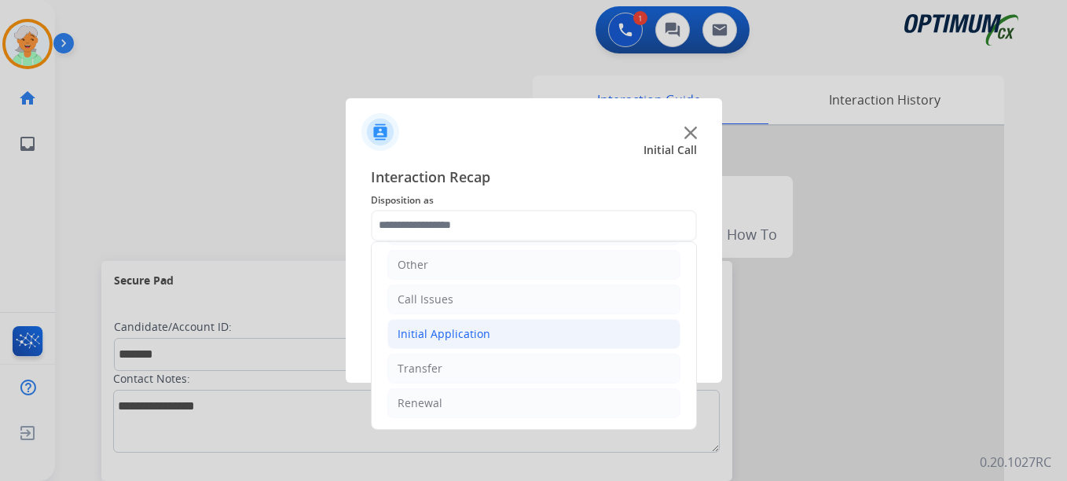
click at [453, 339] on div "Initial Application" at bounding box center [444, 334] width 93 height 16
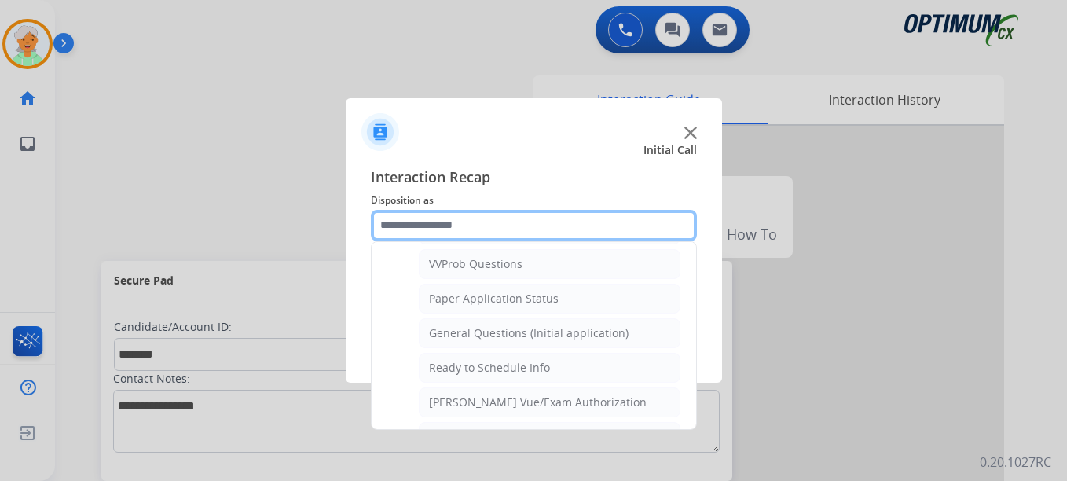
scroll to position [893, 0]
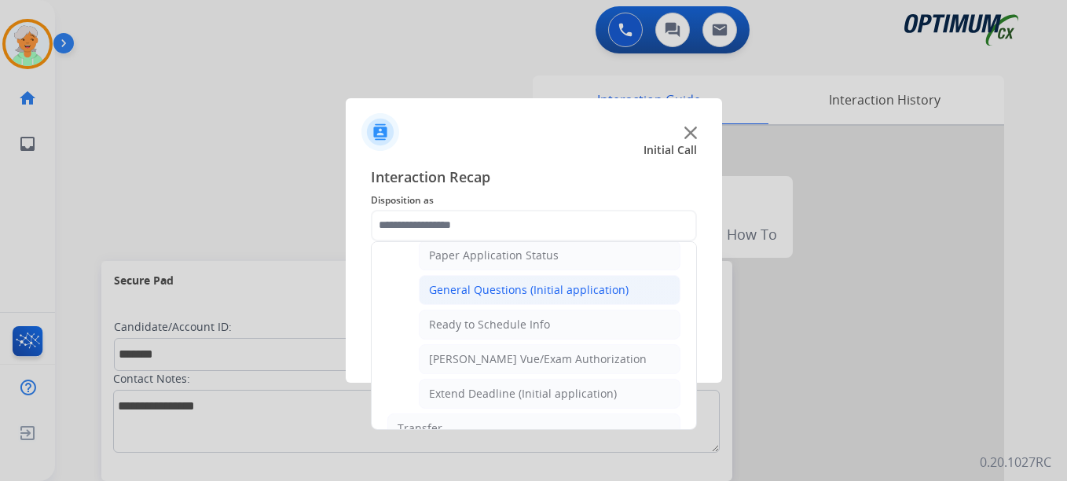
click at [484, 294] on div "General Questions (Initial application)" at bounding box center [529, 290] width 200 height 16
type input "**********"
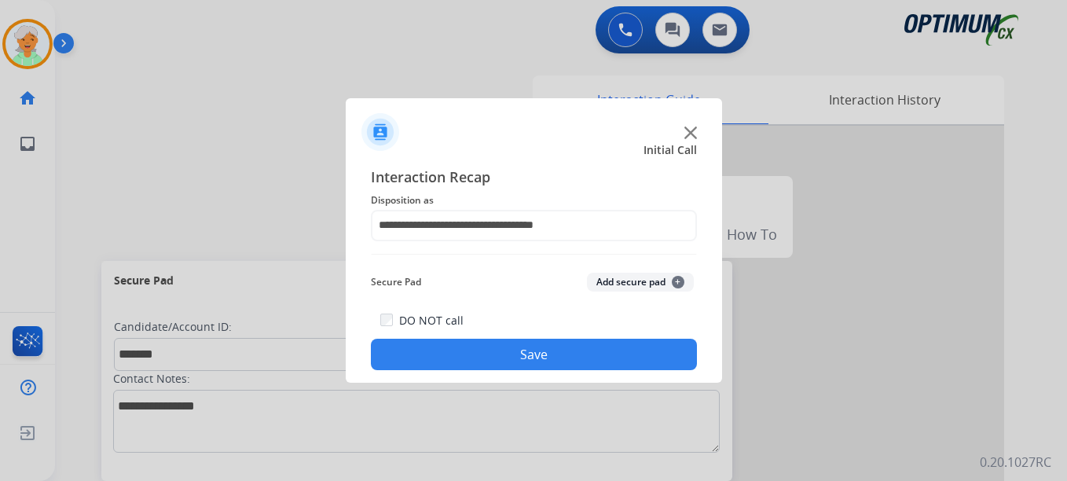
click at [520, 358] on button "Save" at bounding box center [534, 354] width 326 height 31
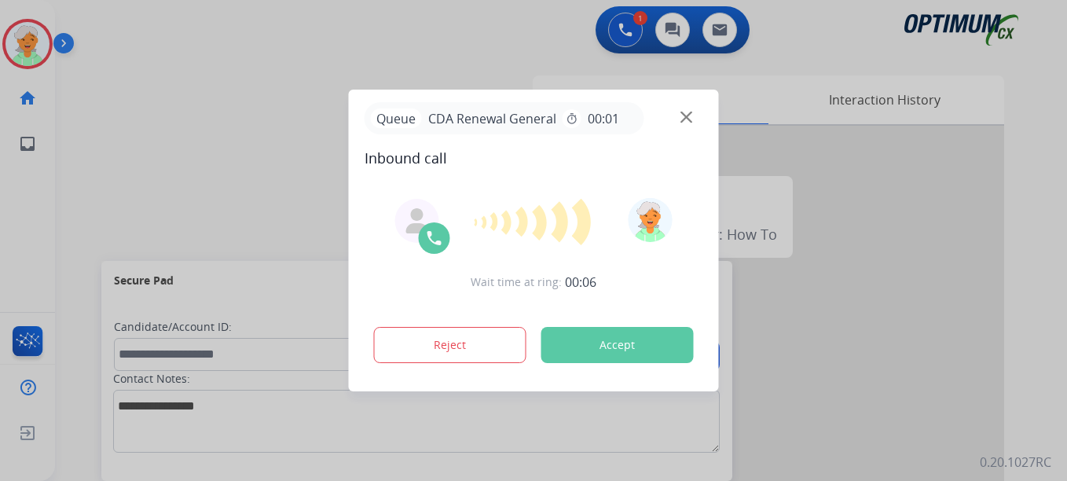
click at [611, 342] on button "Accept" at bounding box center [617, 345] width 152 height 36
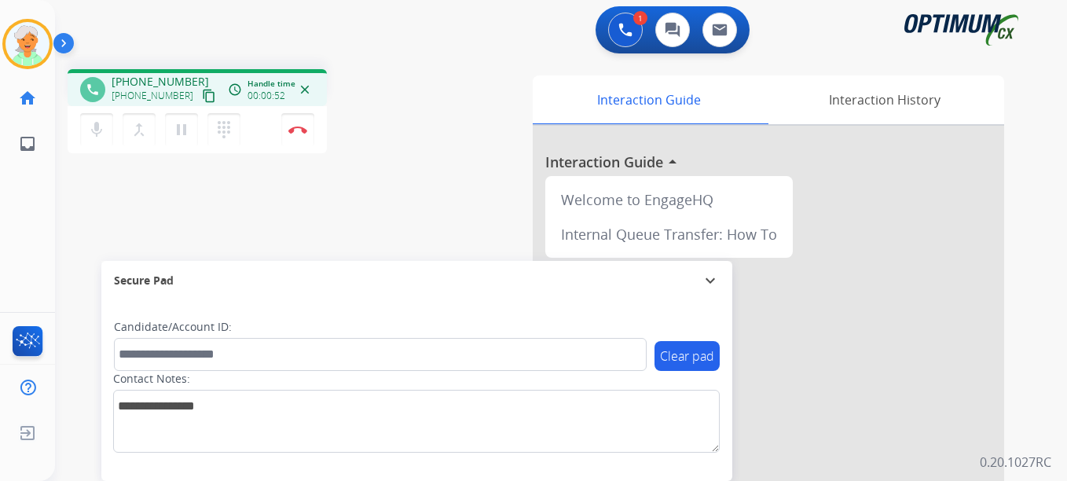
click at [202, 94] on mat-icon "content_copy" at bounding box center [209, 96] width 14 height 14
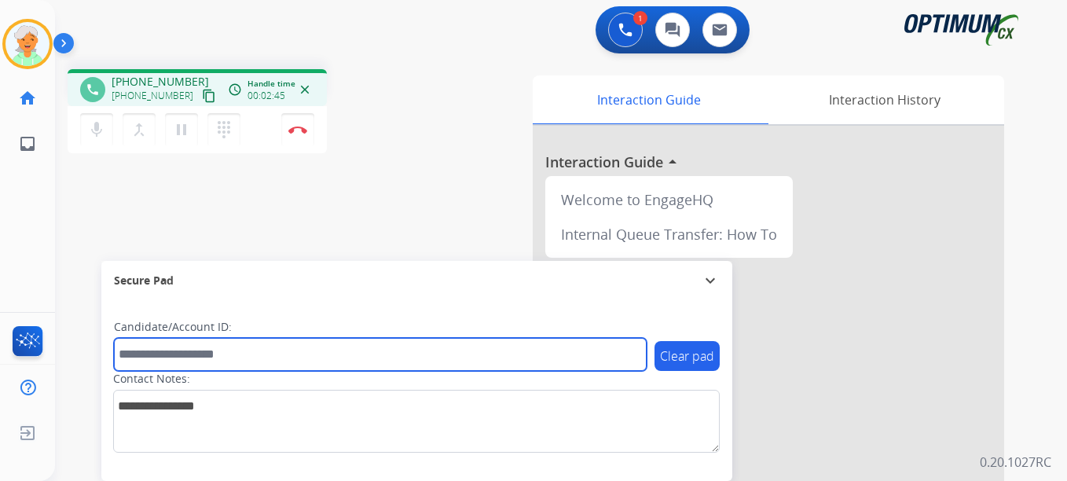
click at [147, 343] on input "text" at bounding box center [380, 354] width 533 height 33
paste input "*********"
type input "*********"
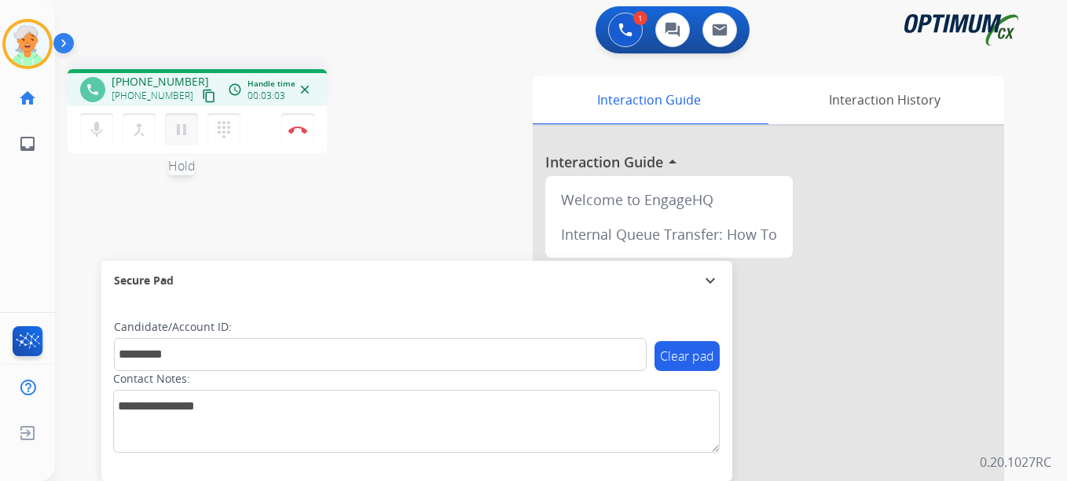
click at [187, 135] on mat-icon "pause" at bounding box center [181, 129] width 19 height 19
click at [293, 139] on button "Disconnect" at bounding box center [297, 129] width 33 height 33
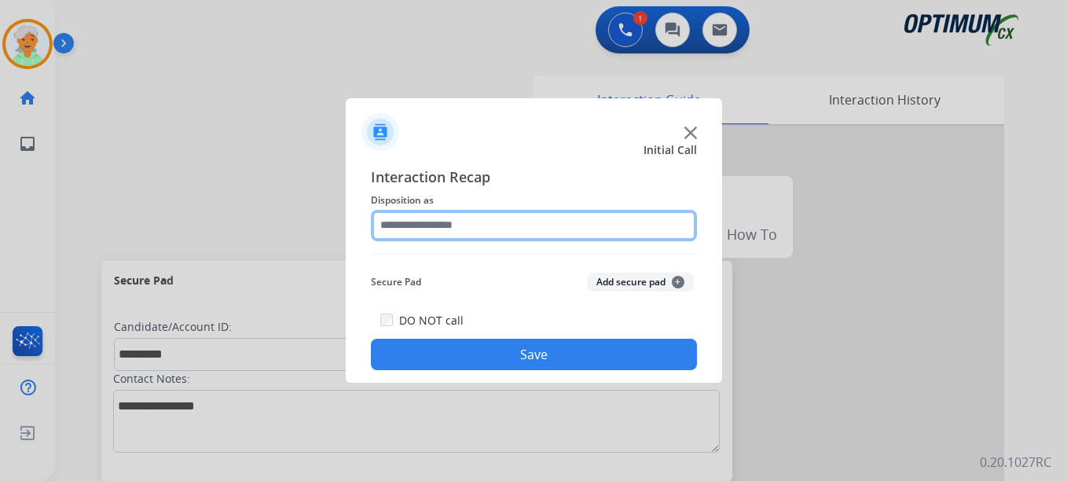
click at [439, 210] on input "text" at bounding box center [534, 225] width 326 height 31
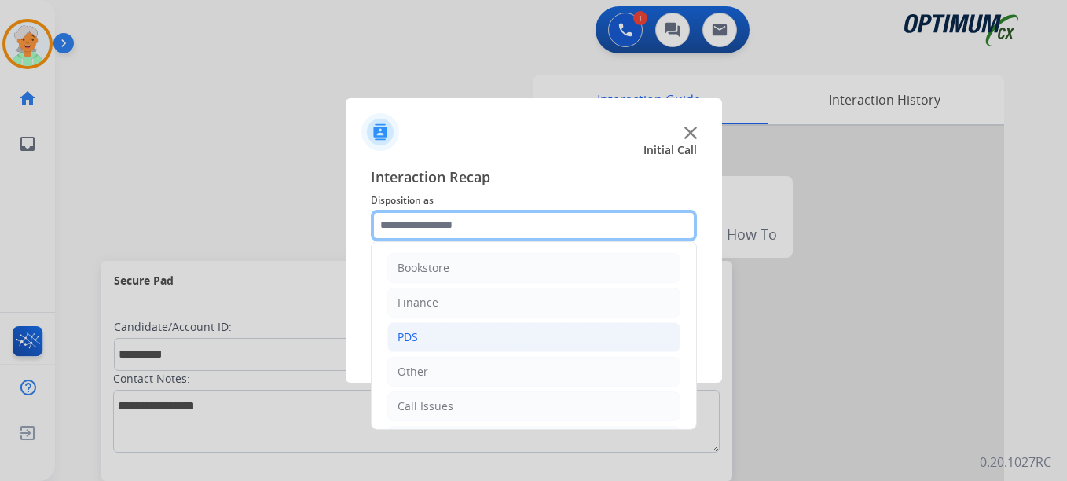
scroll to position [79, 0]
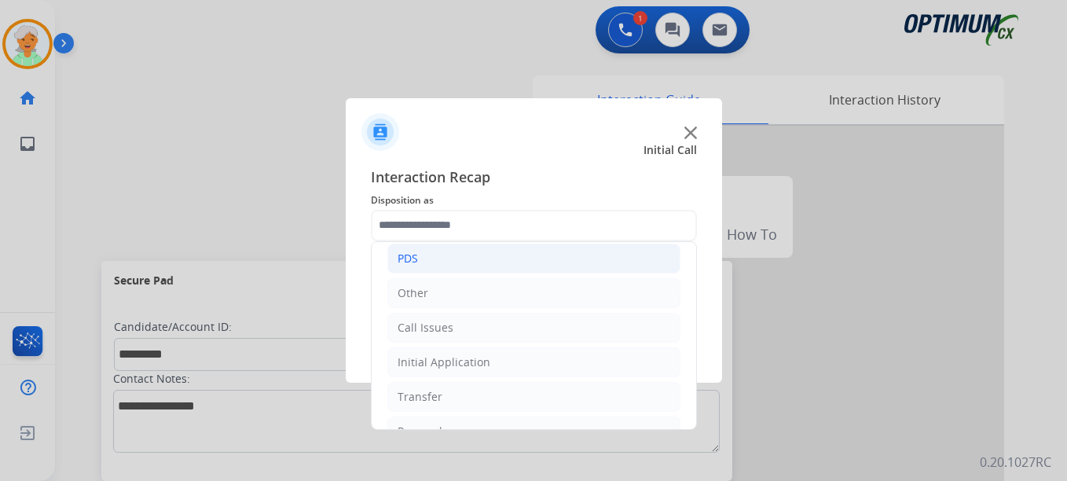
click at [428, 260] on li "PDS" at bounding box center [533, 259] width 293 height 30
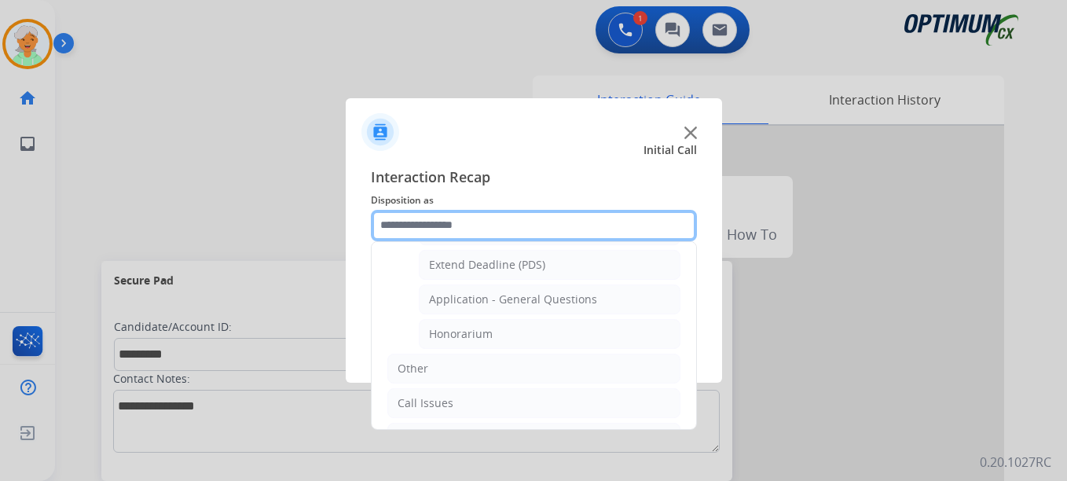
scroll to position [472, 0]
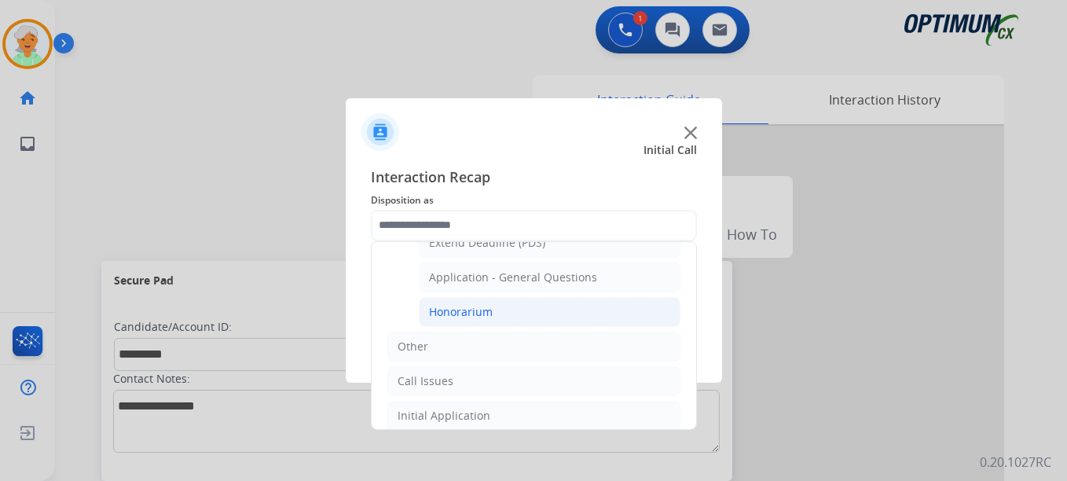
click at [452, 318] on div "Honorarium" at bounding box center [461, 312] width 64 height 16
type input "**********"
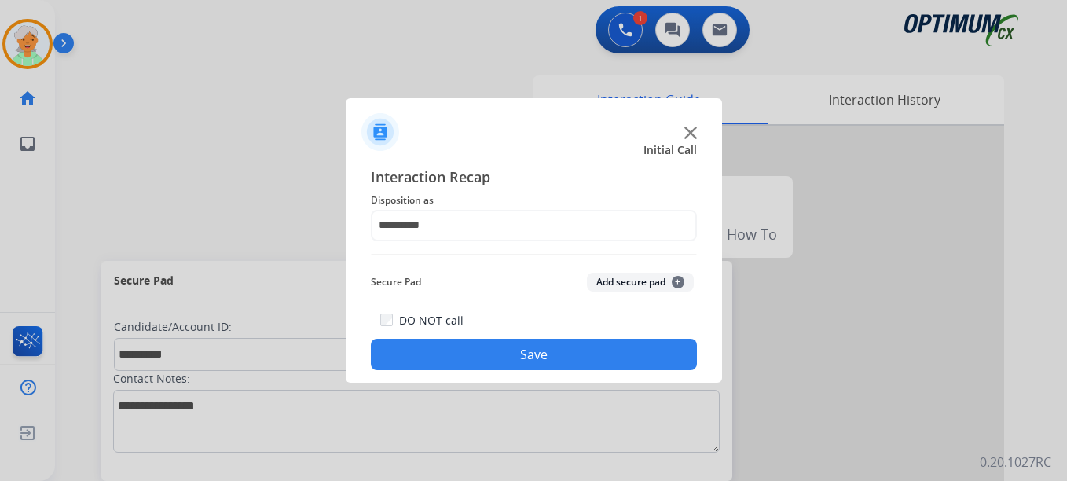
click at [481, 362] on button "Save" at bounding box center [534, 354] width 326 height 31
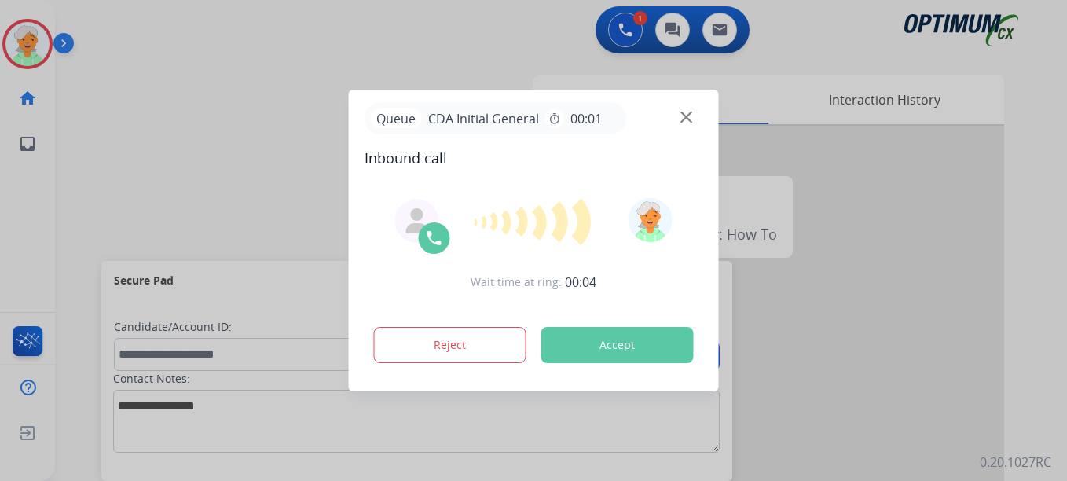
click at [563, 354] on button "Accept" at bounding box center [617, 345] width 152 height 36
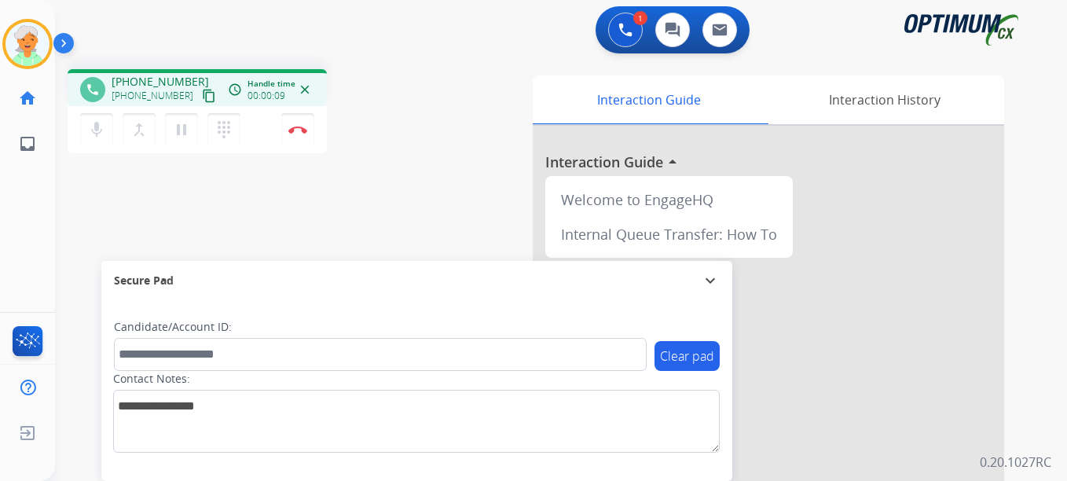
click at [202, 97] on mat-icon "content_copy" at bounding box center [209, 96] width 14 height 14
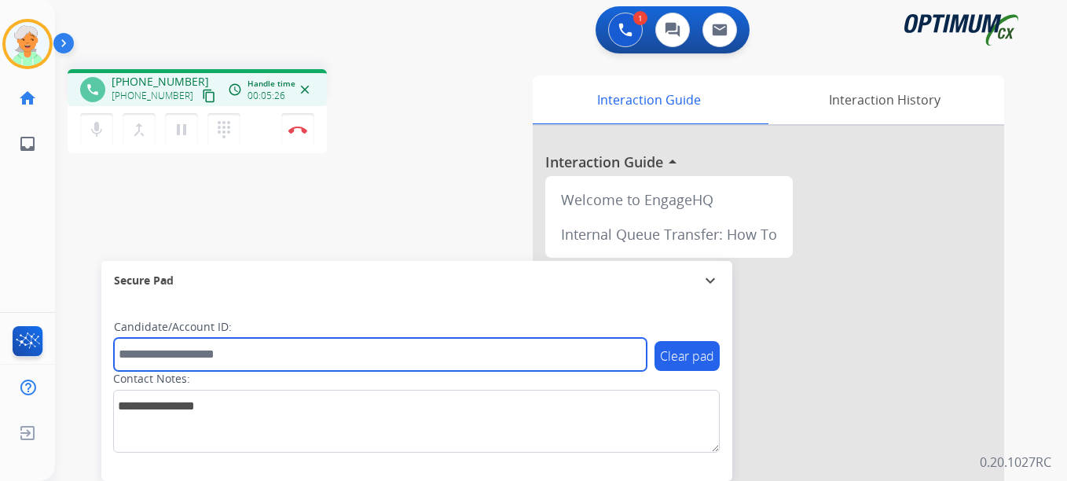
click at [153, 351] on input "text" at bounding box center [380, 354] width 533 height 33
paste input "*******"
type input "*******"
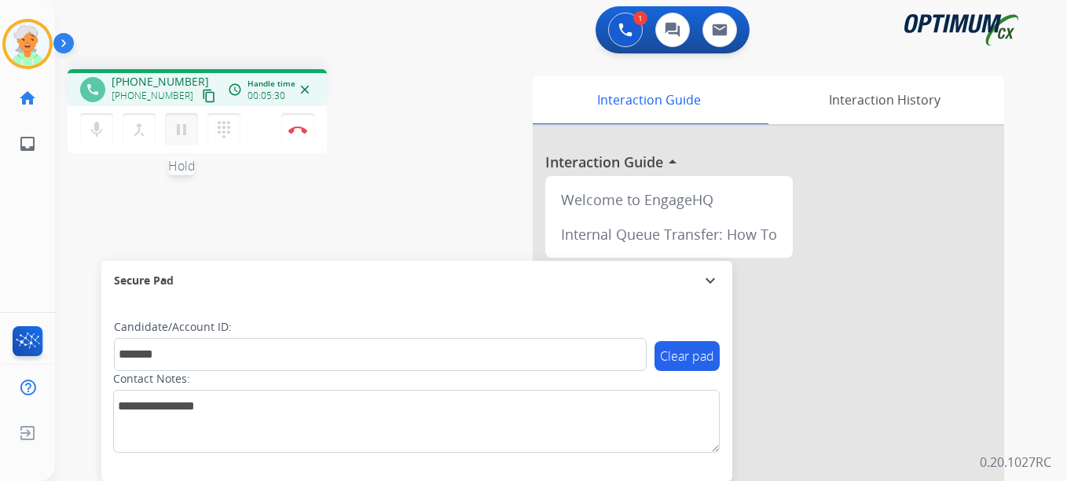
click at [179, 137] on mat-icon "pause" at bounding box center [181, 129] width 19 height 19
click at [296, 144] on button "Disconnect" at bounding box center [297, 129] width 33 height 33
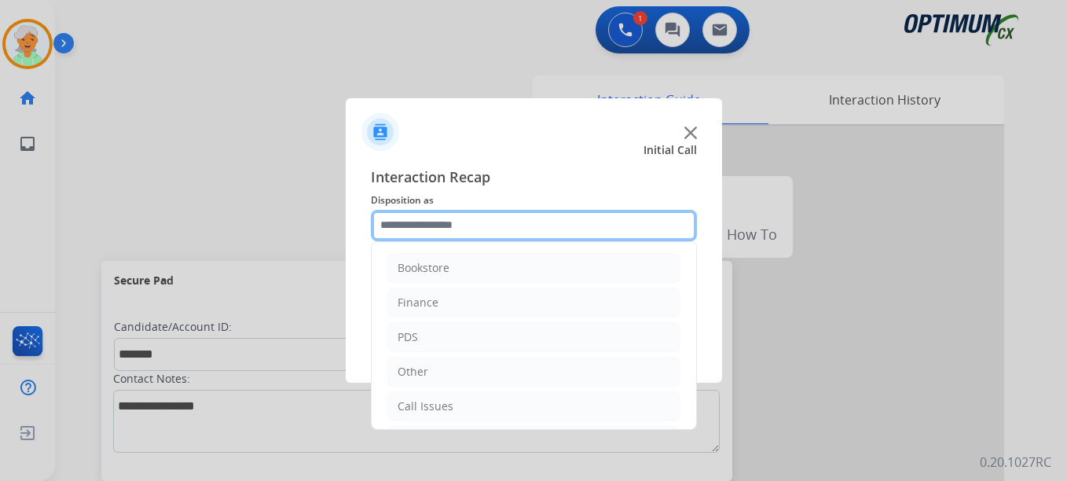
click at [437, 216] on input "text" at bounding box center [534, 225] width 326 height 31
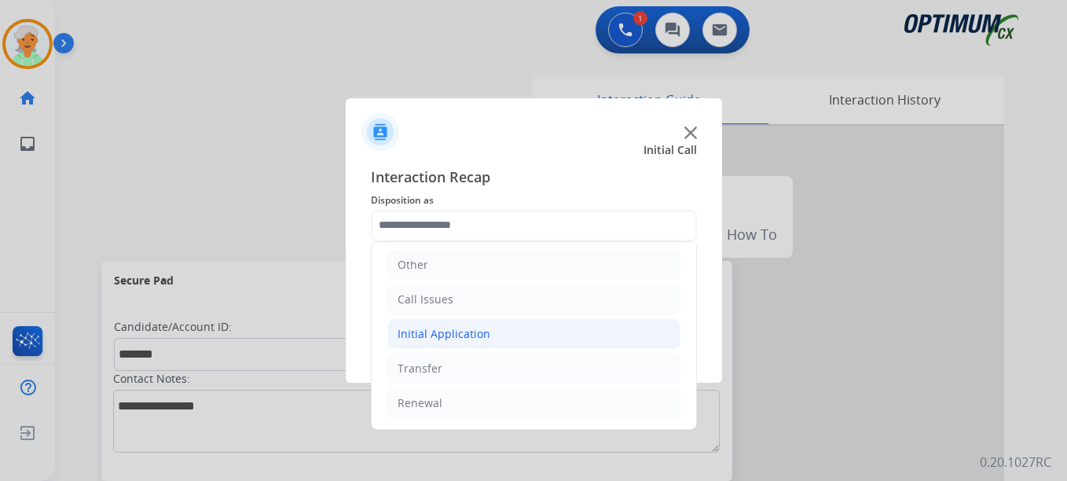
click at [425, 336] on div "Initial Application" at bounding box center [444, 334] width 93 height 16
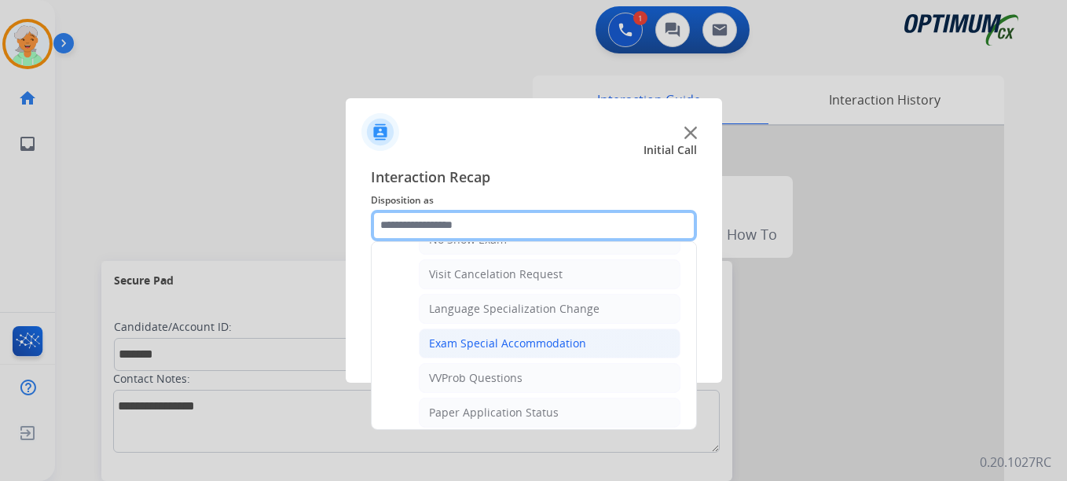
scroll to position [814, 0]
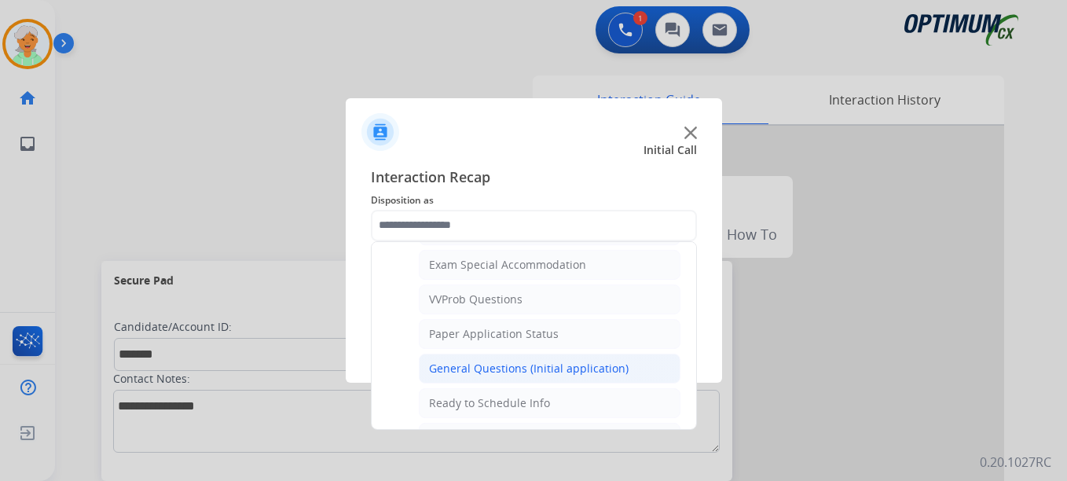
click at [466, 365] on div "General Questions (Initial application)" at bounding box center [529, 369] width 200 height 16
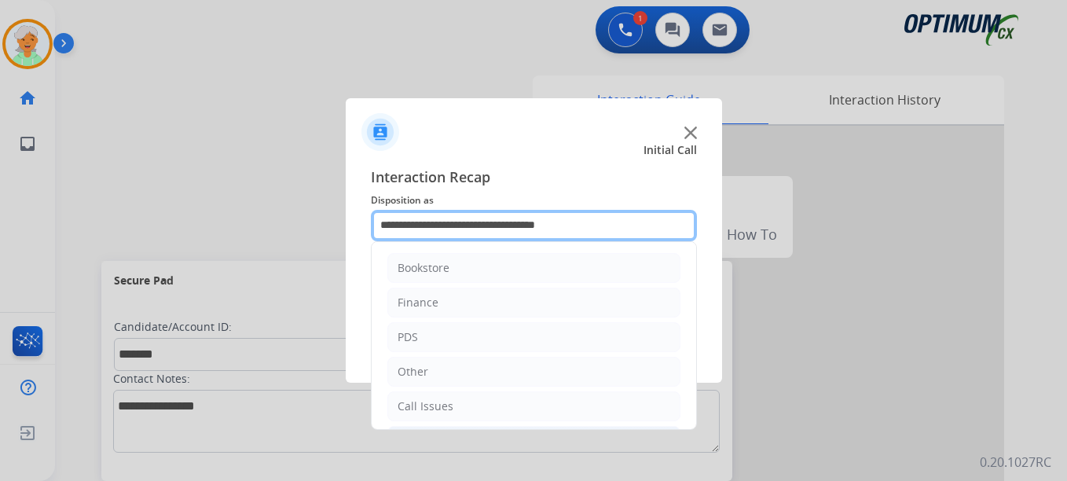
click at [414, 222] on input "**********" at bounding box center [534, 225] width 326 height 31
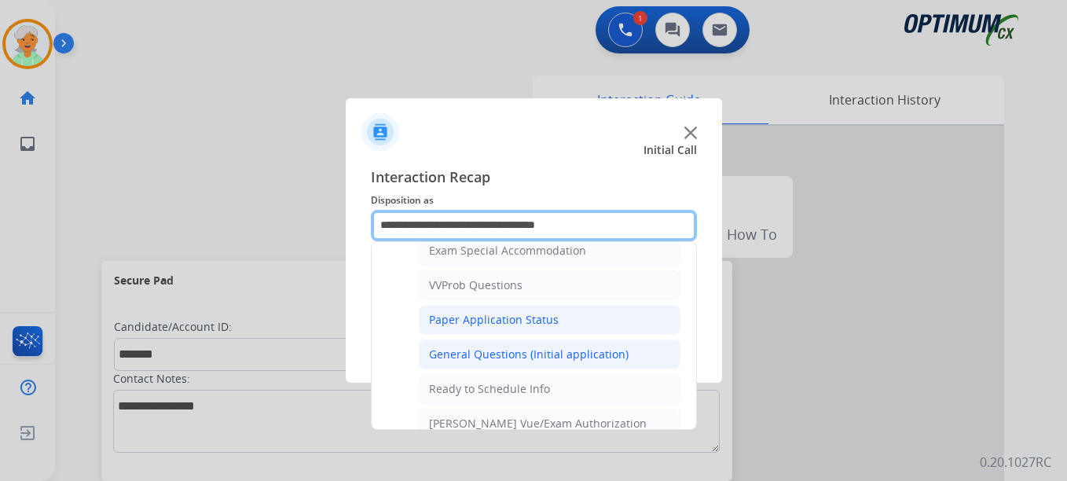
scroll to position [865, 0]
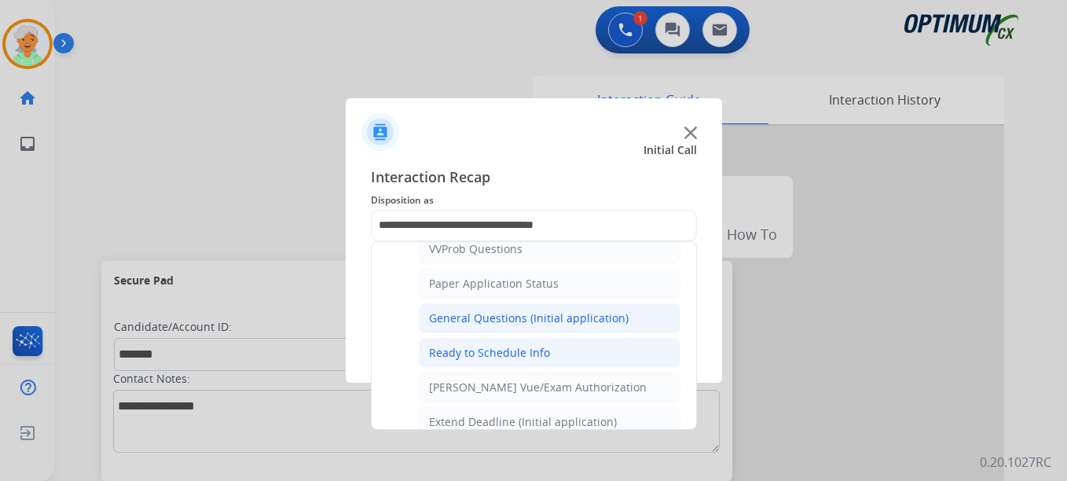
click at [451, 357] on div "Ready to Schedule Info" at bounding box center [489, 353] width 121 height 16
type input "**********"
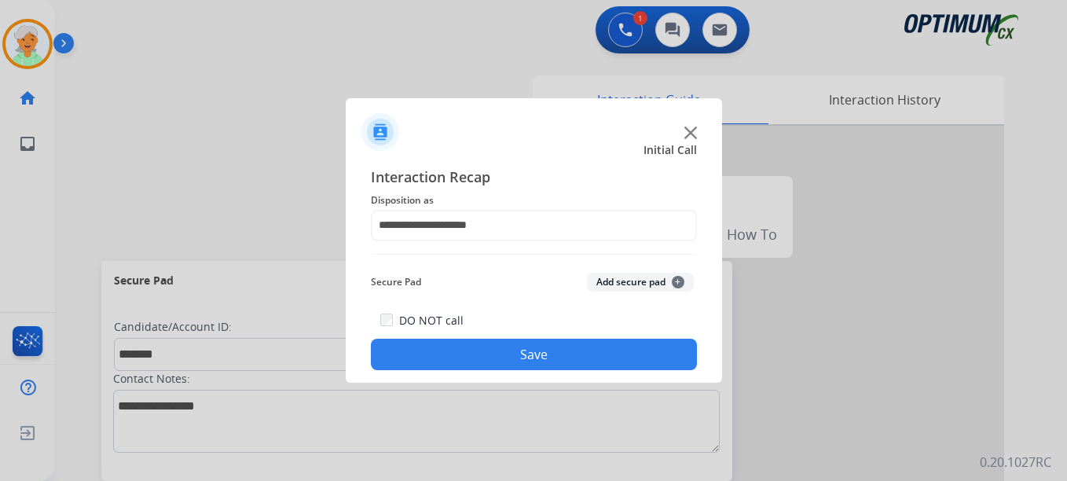
click at [451, 357] on button "Save" at bounding box center [534, 354] width 326 height 31
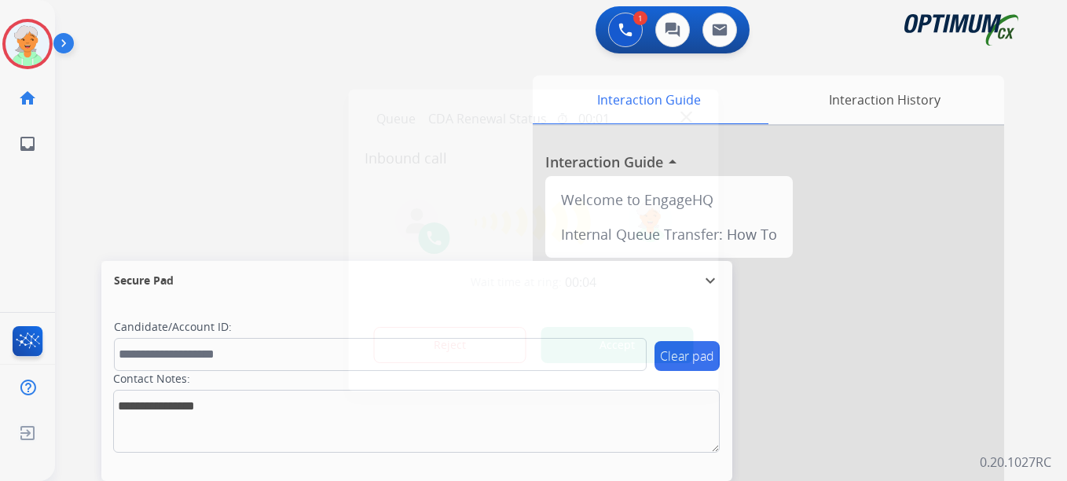
drag, startPoint x: 17, startPoint y: 239, endPoint x: 14, endPoint y: 213, distance: 26.1
click at [17, 238] on div at bounding box center [533, 240] width 1067 height 481
click at [589, 351] on button "Accept" at bounding box center [617, 345] width 152 height 36
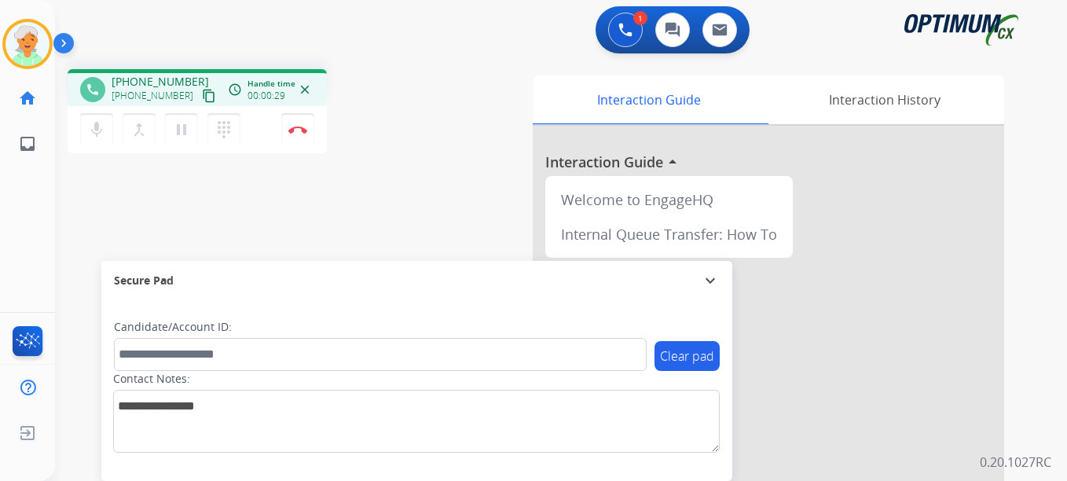
click at [202, 100] on mat-icon "content_copy" at bounding box center [209, 96] width 14 height 14
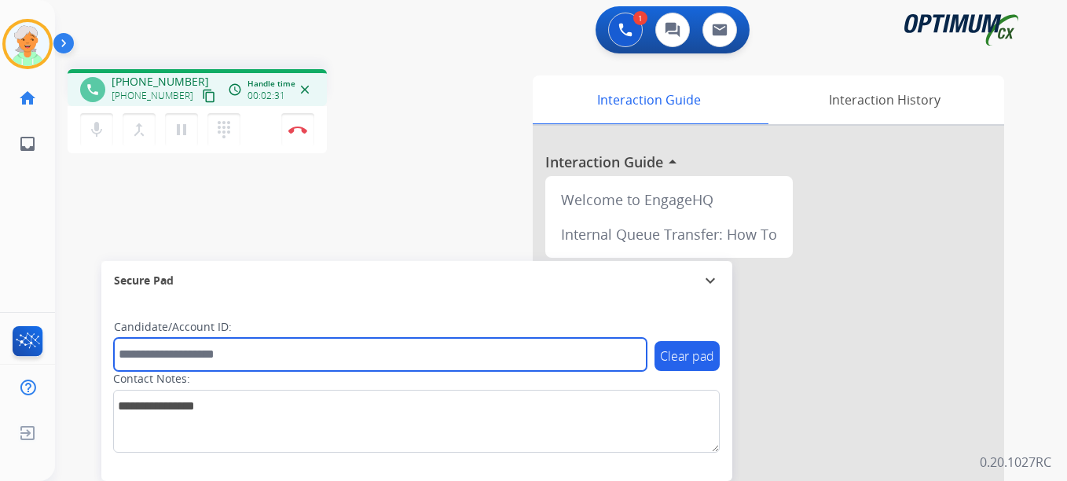
click at [196, 354] on input "text" at bounding box center [380, 354] width 533 height 33
paste input "*******"
type input "*******"
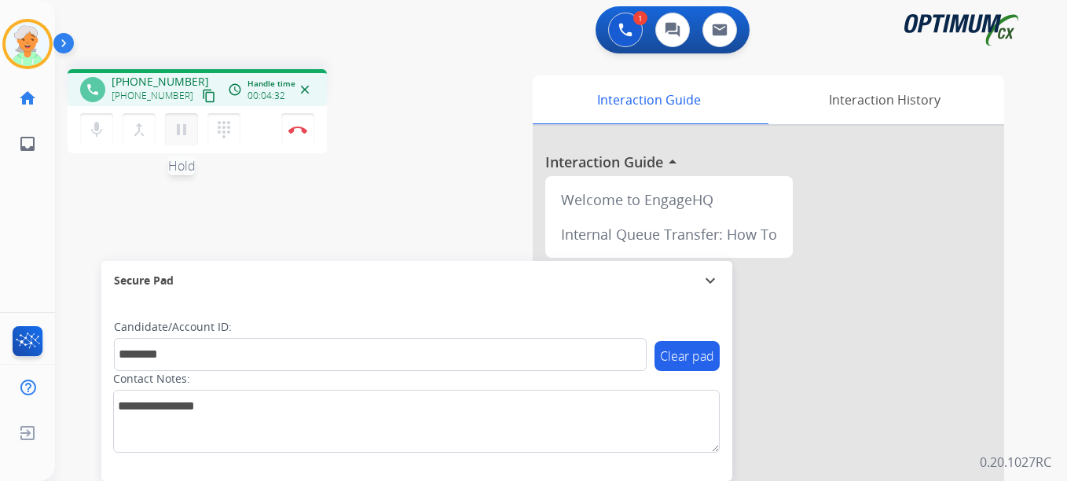
click at [184, 141] on button "pause Hold" at bounding box center [181, 129] width 33 height 33
click at [305, 123] on button "Disconnect" at bounding box center [297, 129] width 33 height 33
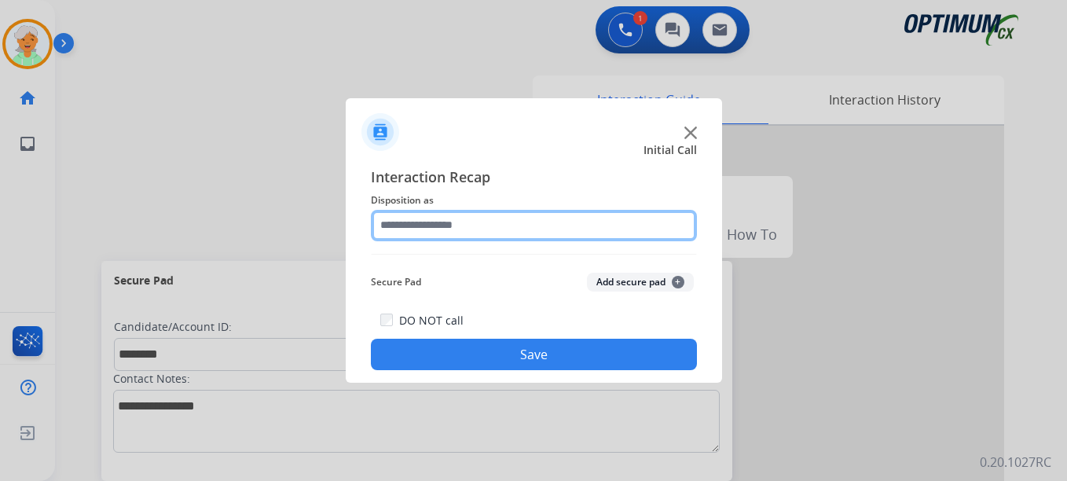
click at [460, 226] on input "text" at bounding box center [534, 225] width 326 height 31
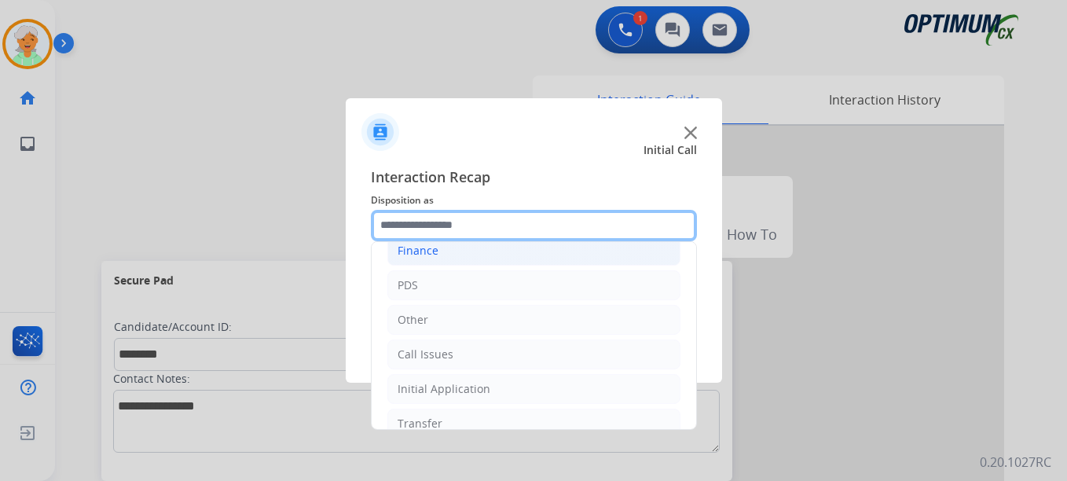
scroll to position [107, 0]
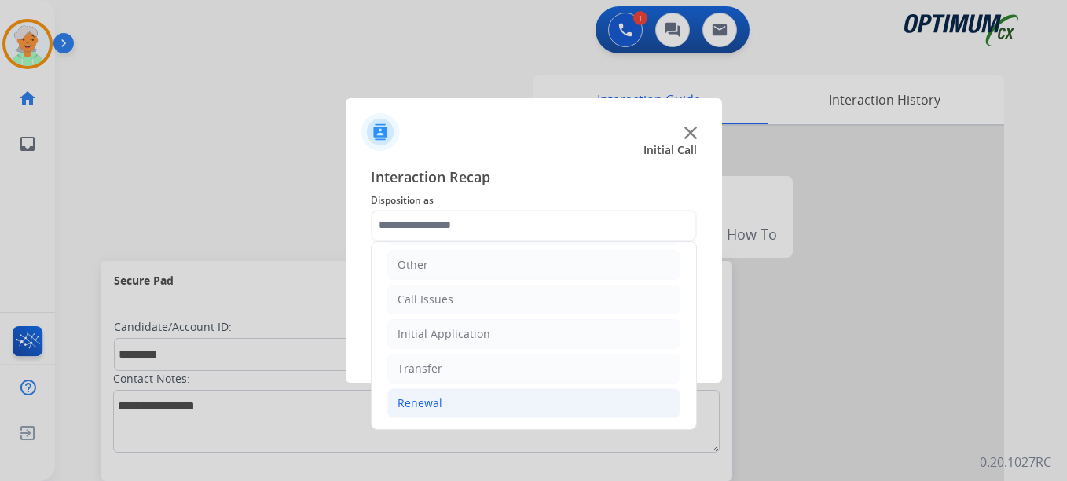
click at [421, 403] on div "Renewal" at bounding box center [420, 403] width 45 height 16
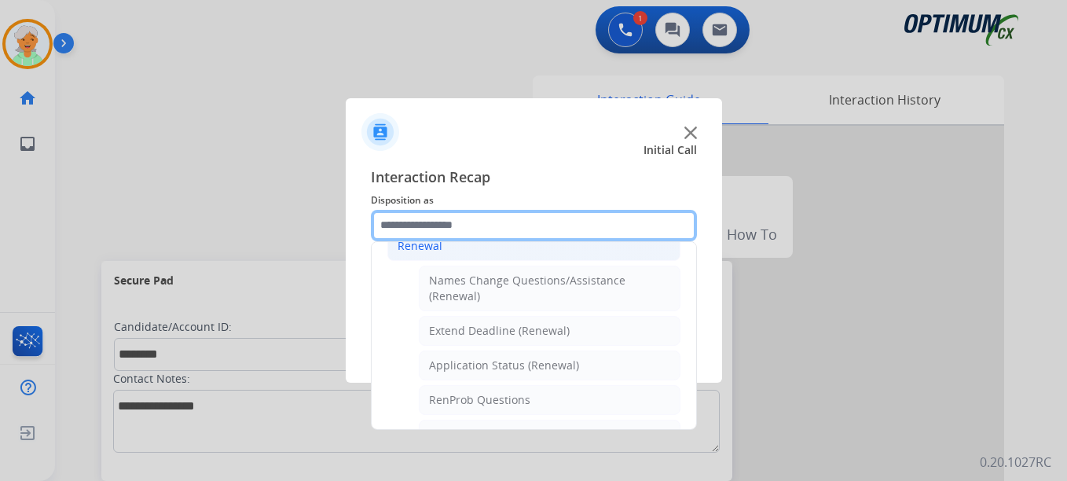
scroll to position [343, 0]
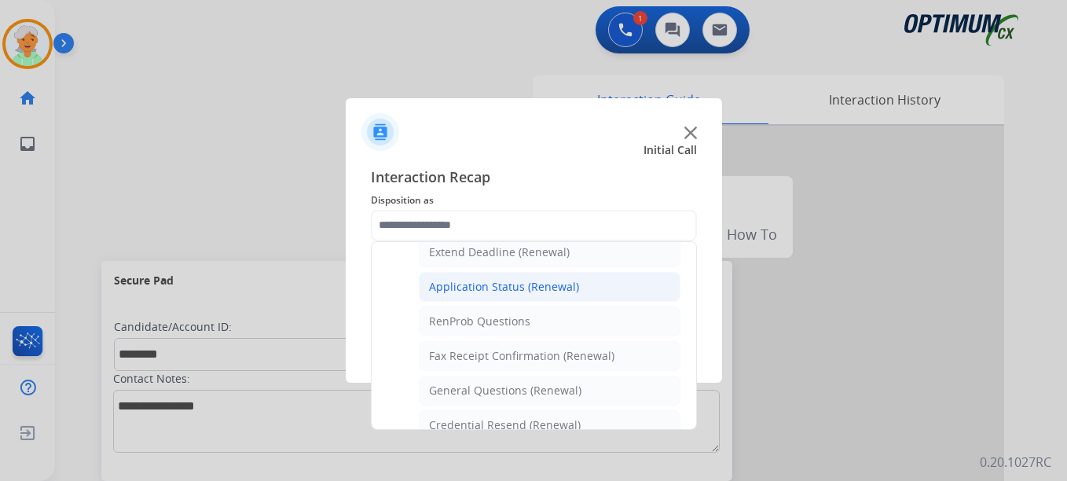
click at [485, 287] on div "Application Status (Renewal)" at bounding box center [504, 287] width 150 height 16
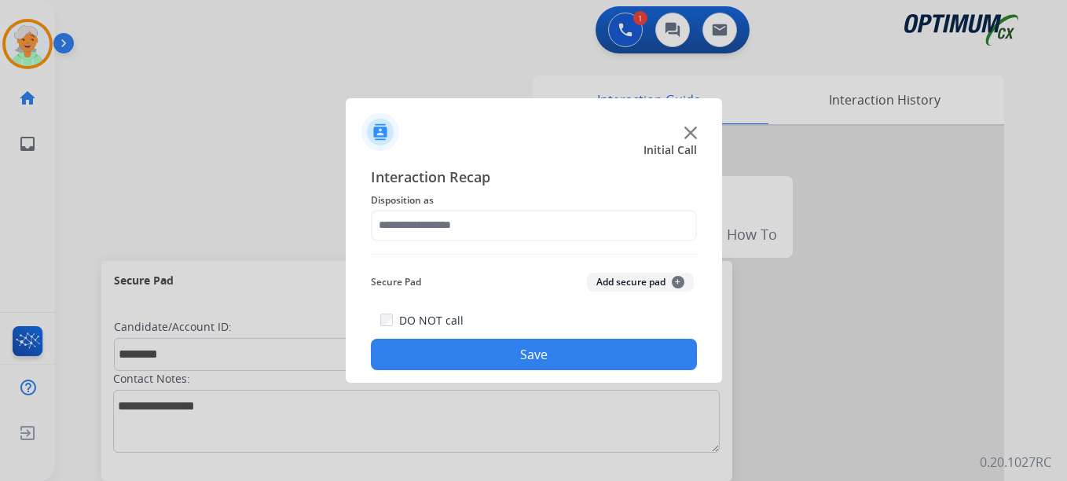
type input "**********"
click at [478, 352] on button "Save" at bounding box center [534, 354] width 326 height 31
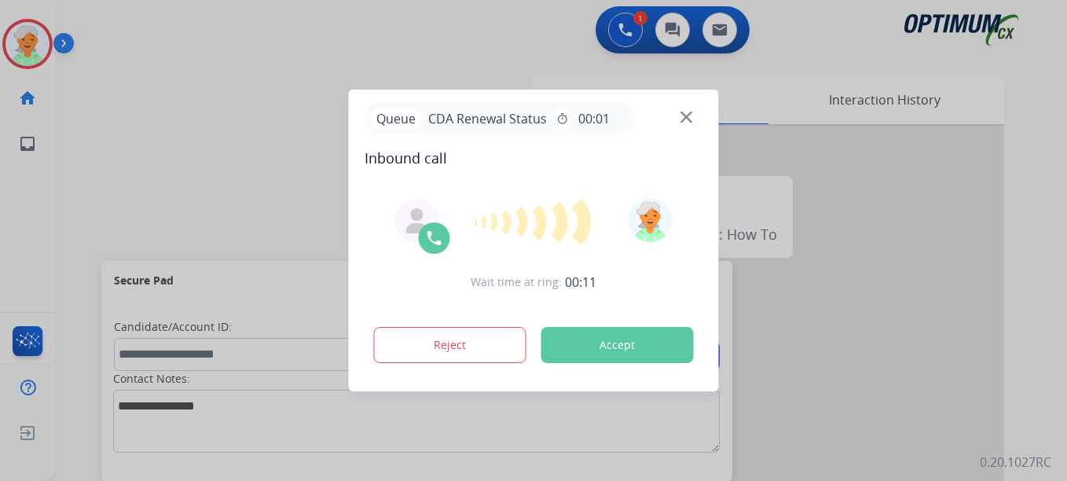
click at [639, 359] on button "Accept" at bounding box center [617, 345] width 152 height 36
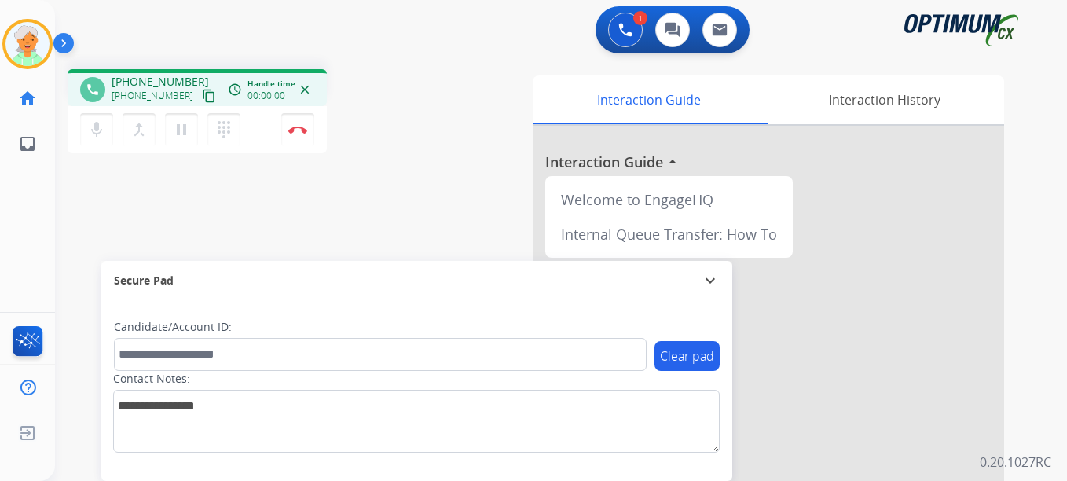
click at [202, 101] on mat-icon "content_copy" at bounding box center [209, 96] width 14 height 14
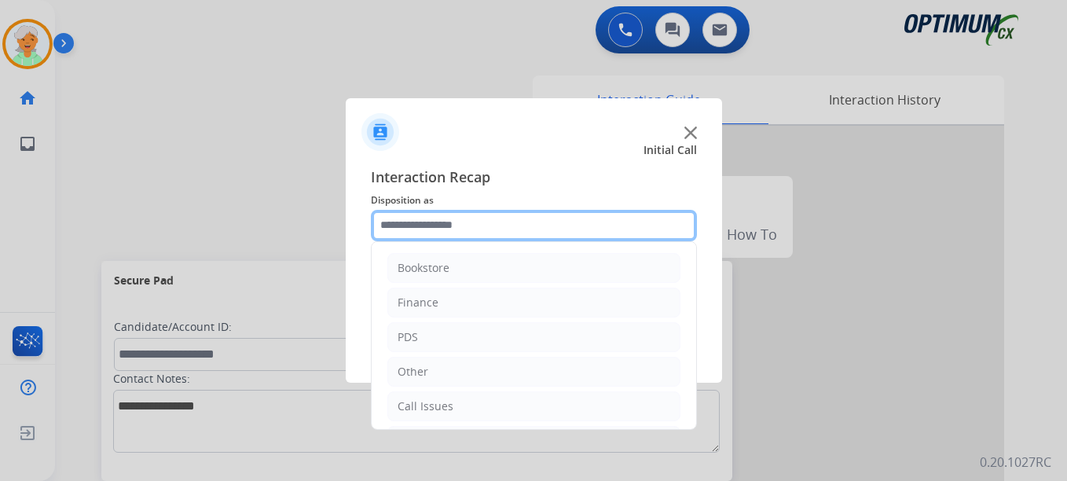
click at [439, 211] on input "text" at bounding box center [534, 225] width 326 height 31
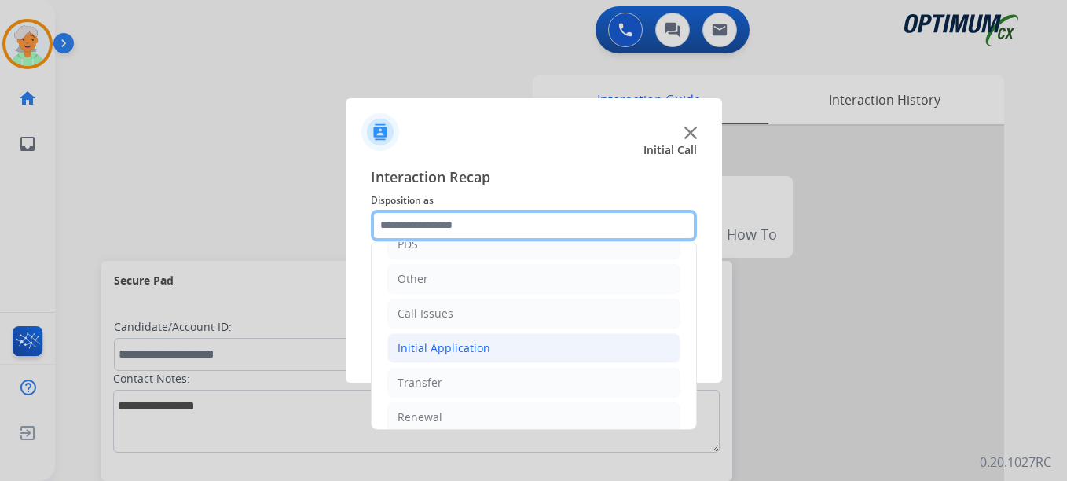
scroll to position [107, 0]
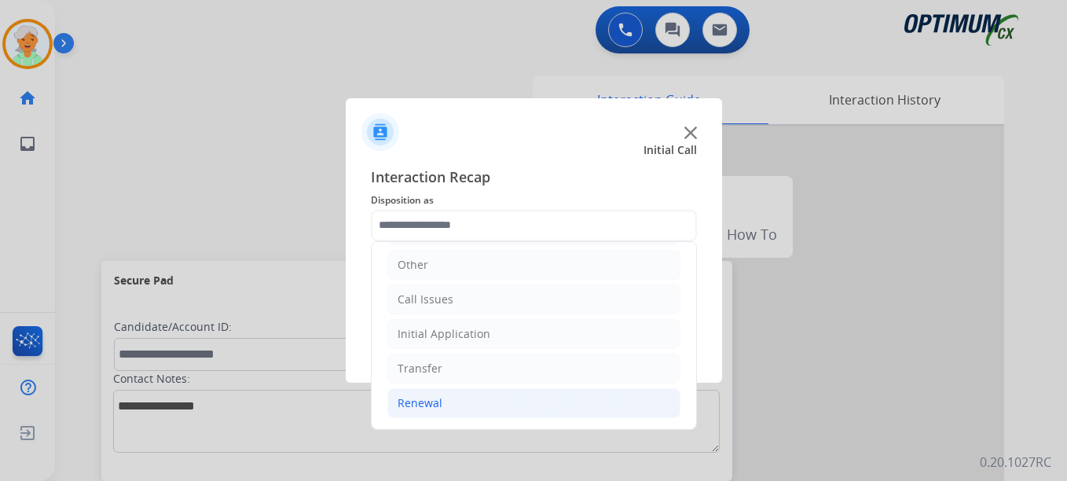
click at [416, 403] on div "Renewal" at bounding box center [420, 403] width 45 height 16
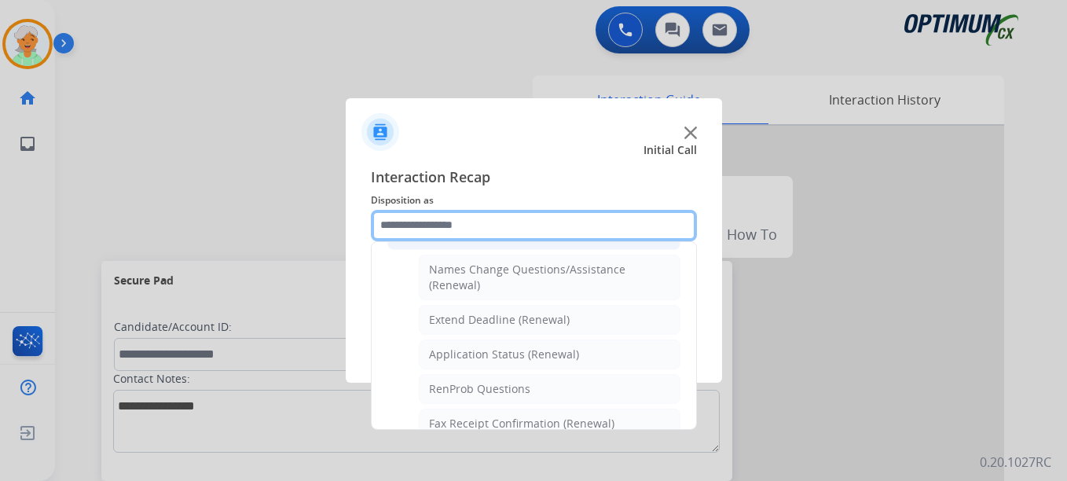
scroll to position [343, 0]
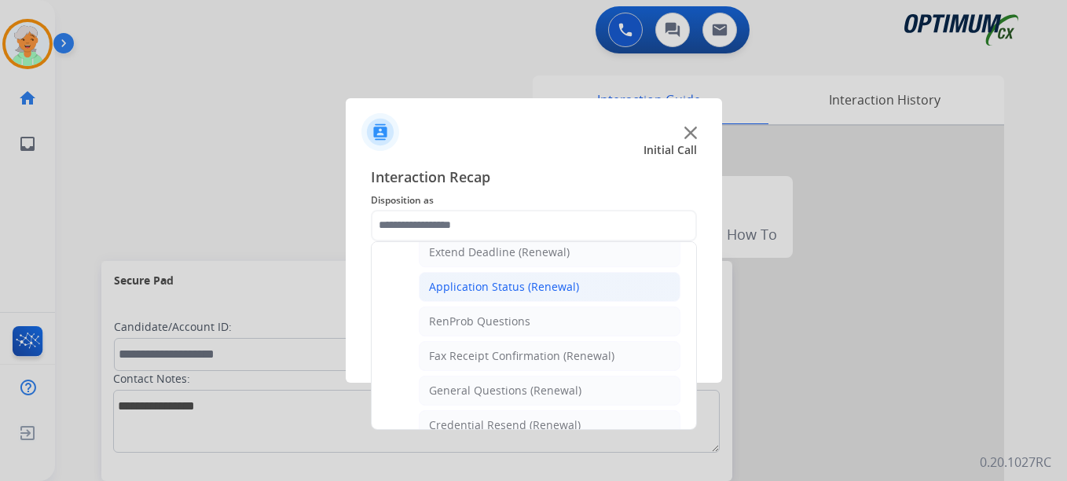
click at [488, 286] on div "Application Status (Renewal)" at bounding box center [504, 287] width 150 height 16
type input "**********"
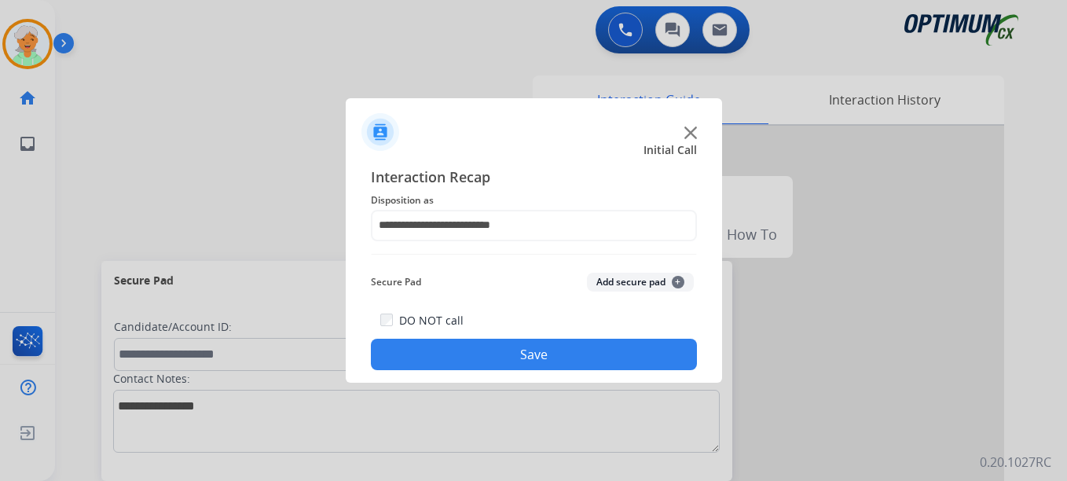
click at [489, 354] on button "Save" at bounding box center [534, 354] width 326 height 31
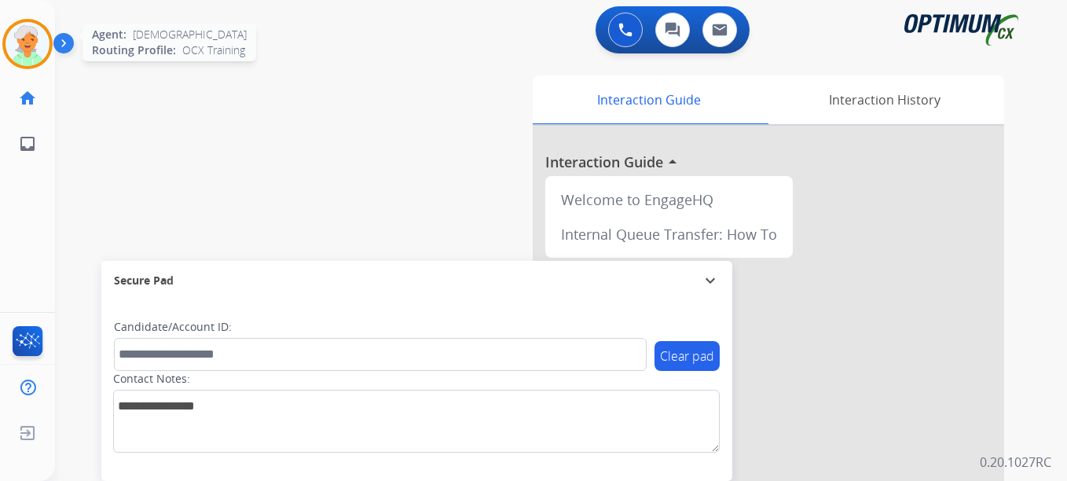
click at [28, 42] on img at bounding box center [28, 44] width 44 height 44
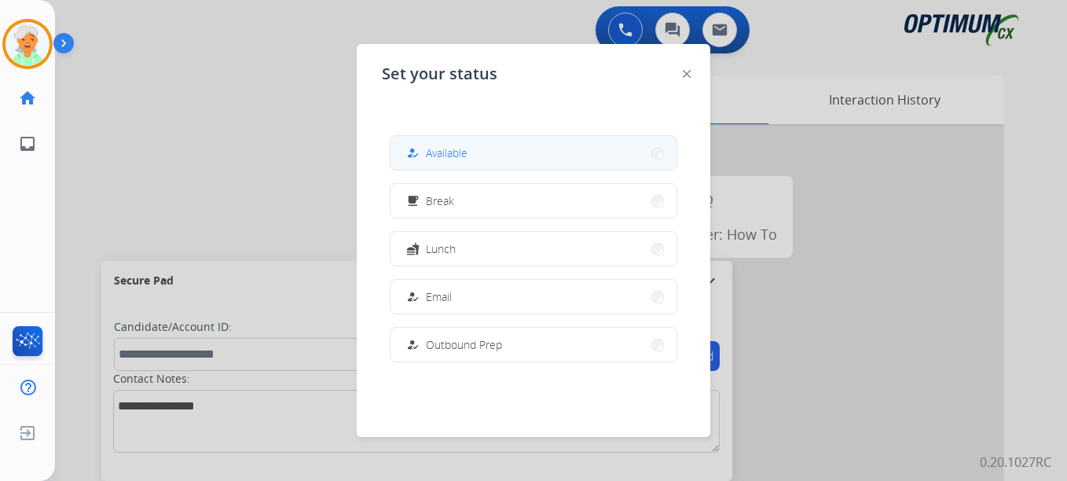
click at [505, 152] on button "how_to_reg Available" at bounding box center [534, 153] width 286 height 34
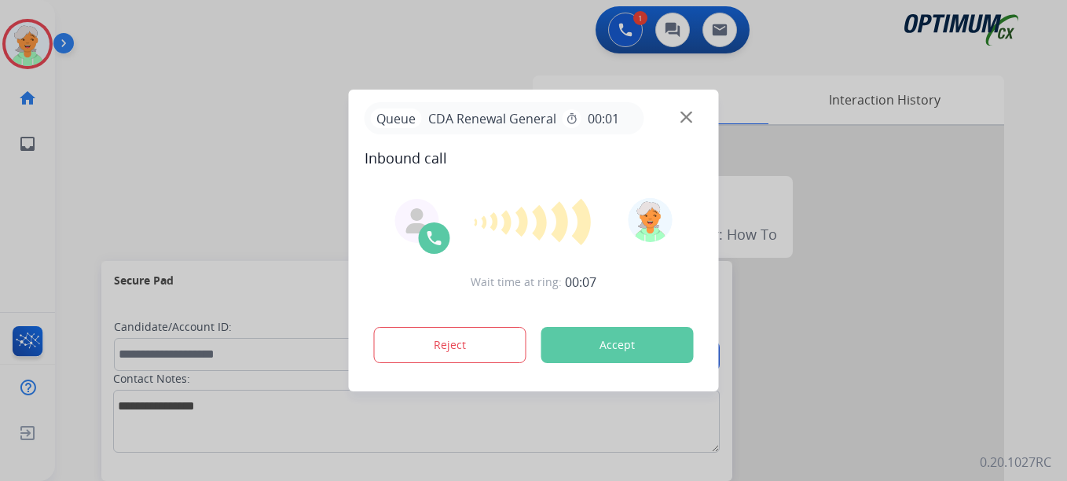
click at [605, 336] on button "Accept" at bounding box center [617, 345] width 152 height 36
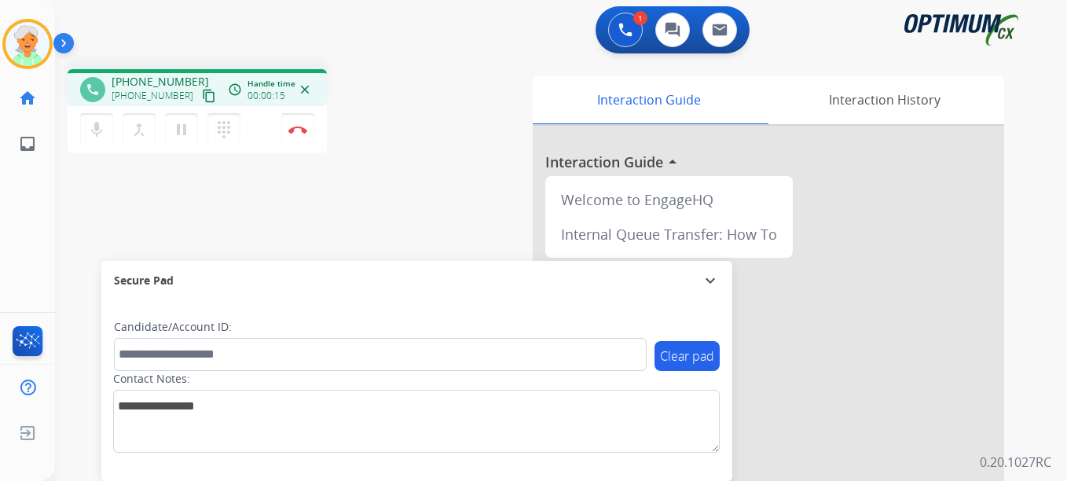
click at [202, 94] on mat-icon "content_copy" at bounding box center [209, 96] width 14 height 14
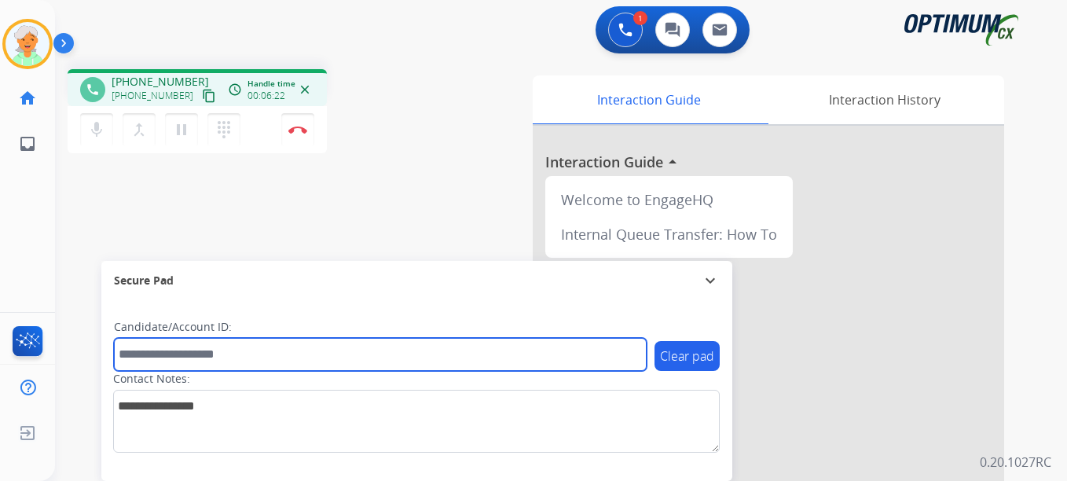
click at [144, 354] on input "text" at bounding box center [380, 354] width 533 height 33
paste input "*******"
type input "*******"
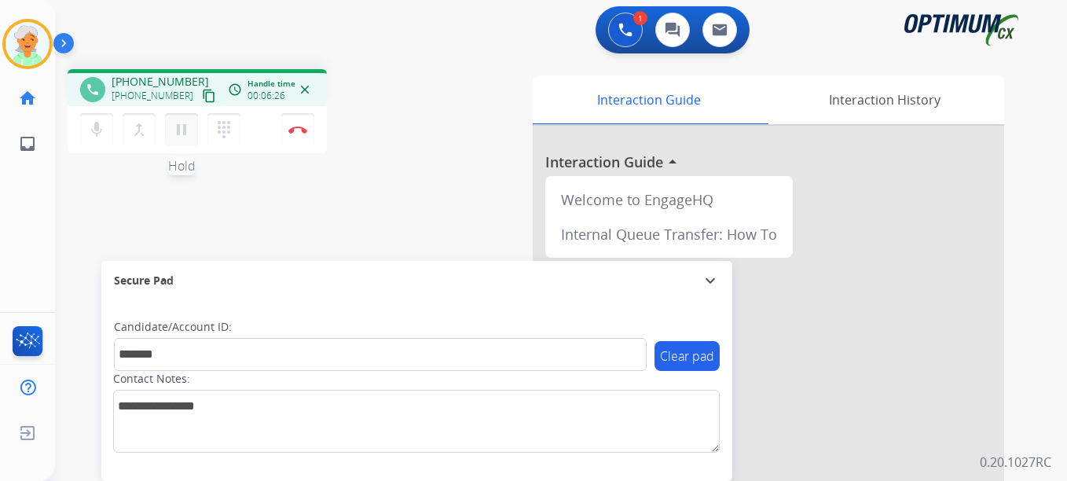
click at [181, 130] on mat-icon "pause" at bounding box center [181, 129] width 19 height 19
click at [288, 136] on button "Disconnect" at bounding box center [297, 129] width 33 height 33
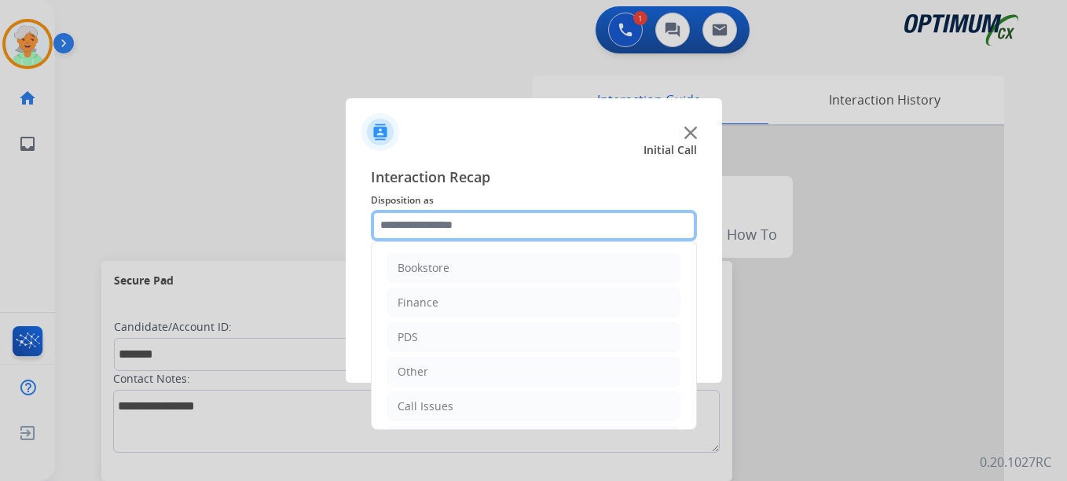
click at [457, 222] on input "text" at bounding box center [534, 225] width 326 height 31
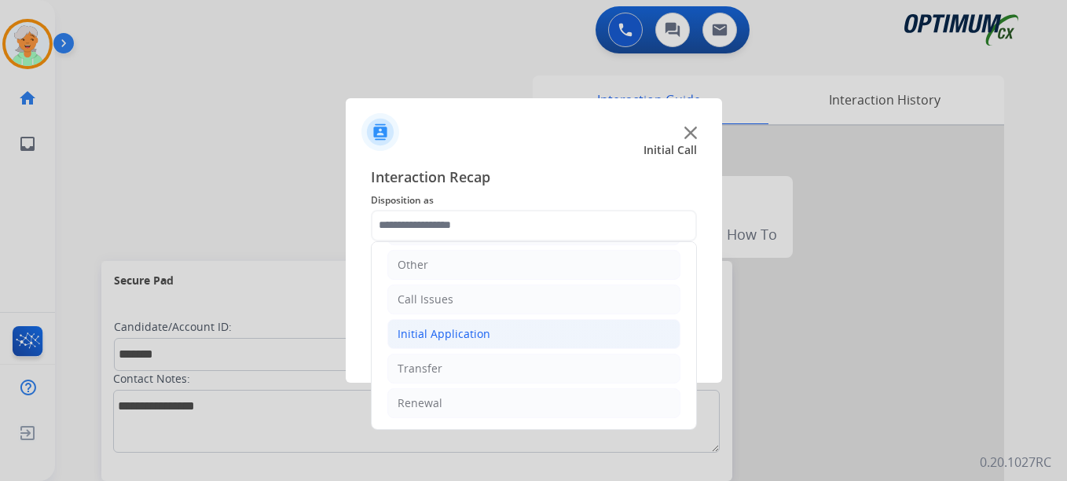
click at [424, 338] on div "Initial Application" at bounding box center [444, 334] width 93 height 16
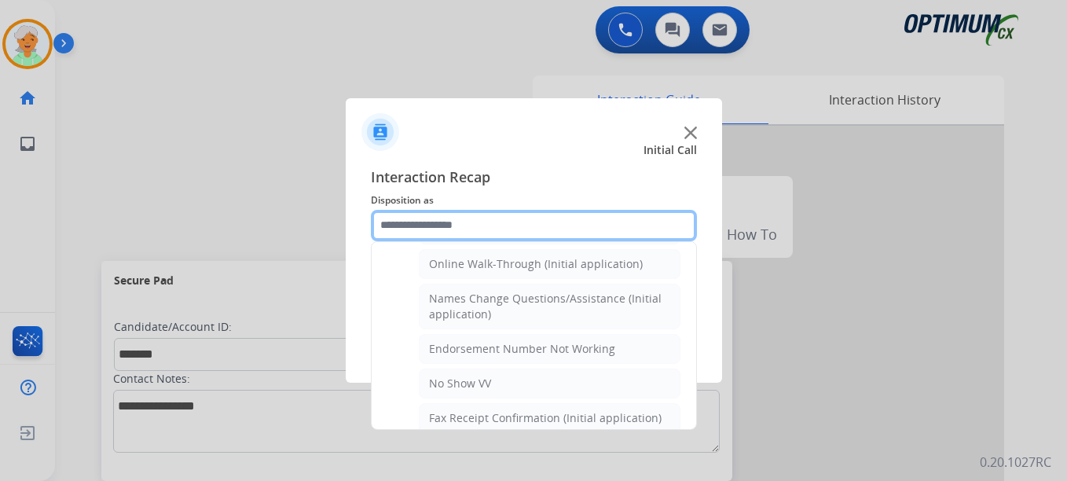
scroll to position [324, 0]
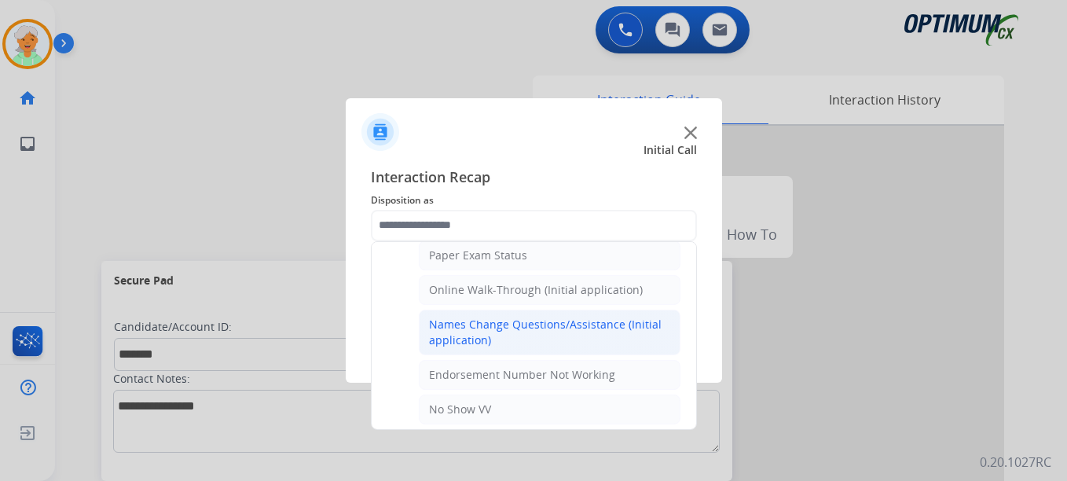
click at [468, 340] on div "Names Change Questions/Assistance (Initial application)" at bounding box center [549, 332] width 241 height 31
type input "**********"
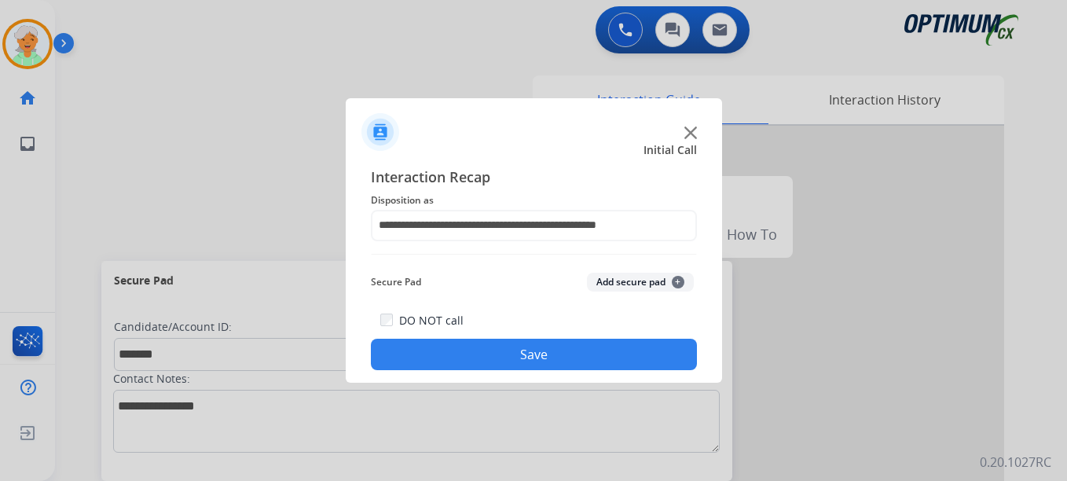
click at [494, 349] on button "Save" at bounding box center [534, 354] width 326 height 31
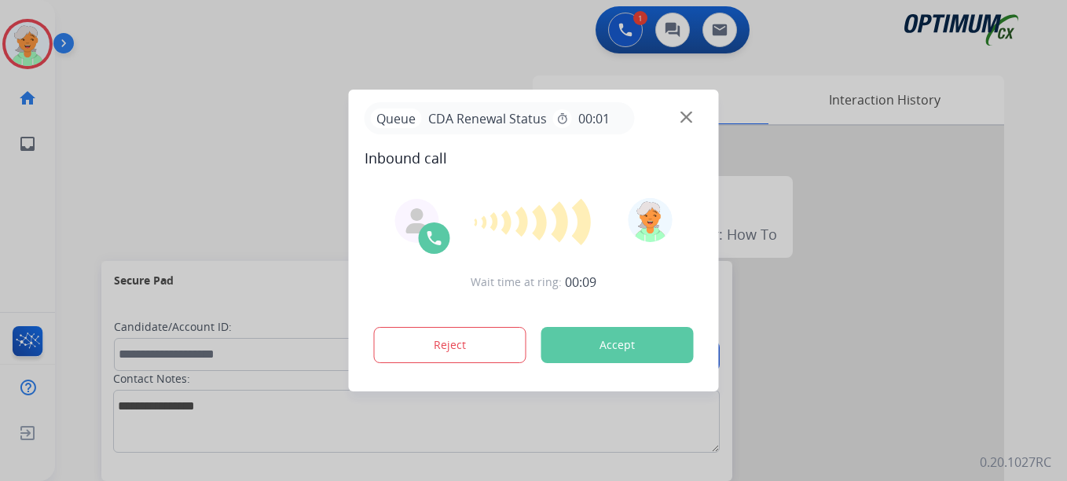
click at [680, 340] on button "Accept" at bounding box center [617, 345] width 152 height 36
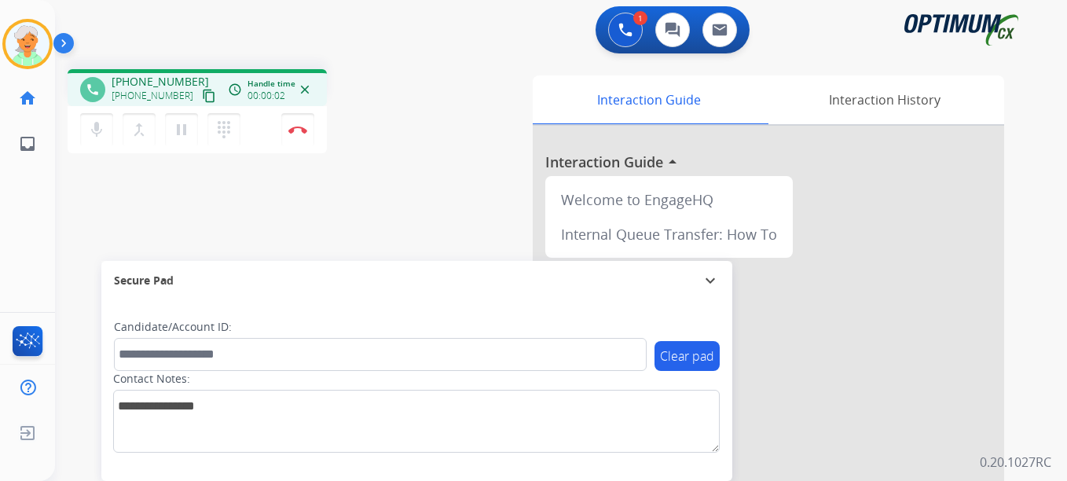
click at [202, 93] on mat-icon "content_copy" at bounding box center [209, 96] width 14 height 14
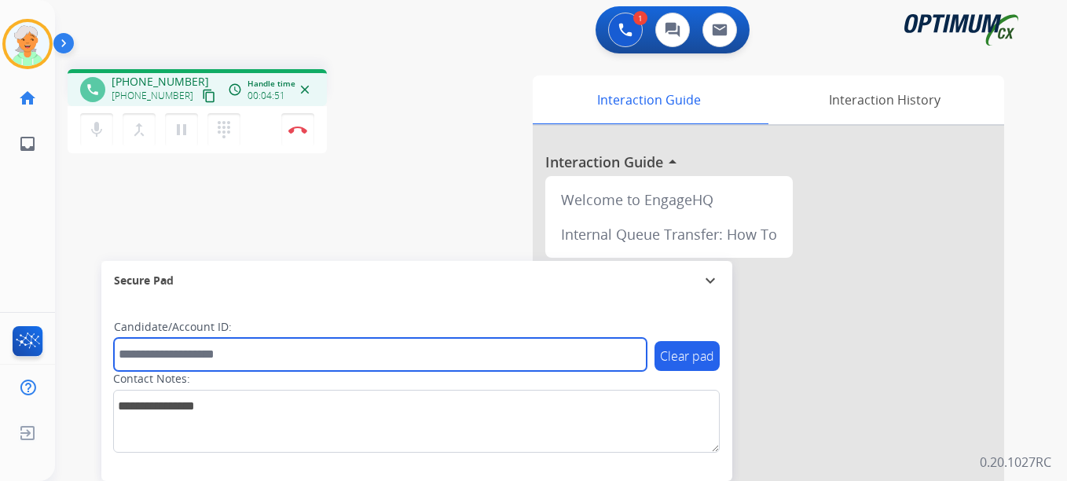
click at [153, 354] on input "text" at bounding box center [380, 354] width 533 height 33
paste input "*******"
type input "*******"
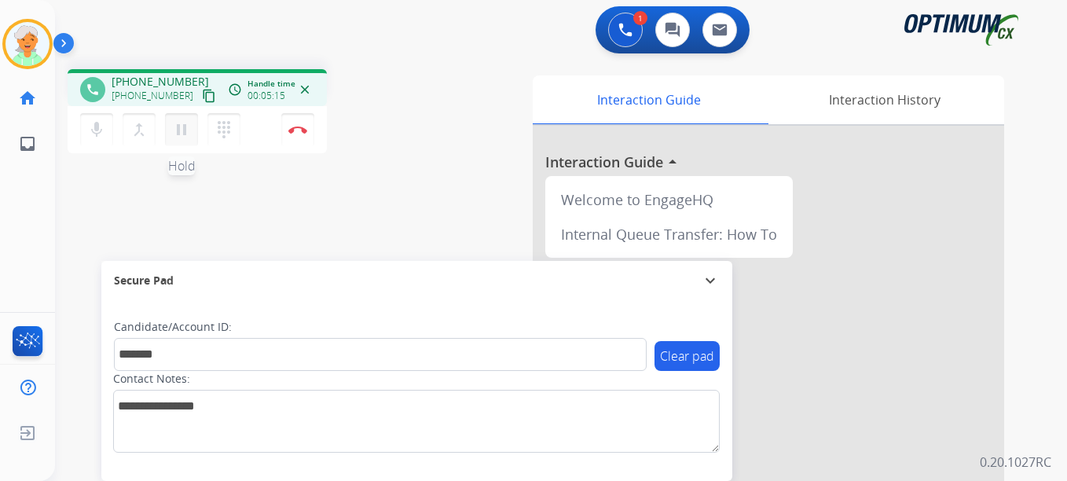
click at [190, 124] on mat-icon "pause" at bounding box center [181, 129] width 19 height 19
click at [280, 135] on div "mic Mute merge_type Bridge play_arrow Hold dialpad Dialpad Disconnect" at bounding box center [197, 129] width 259 height 47
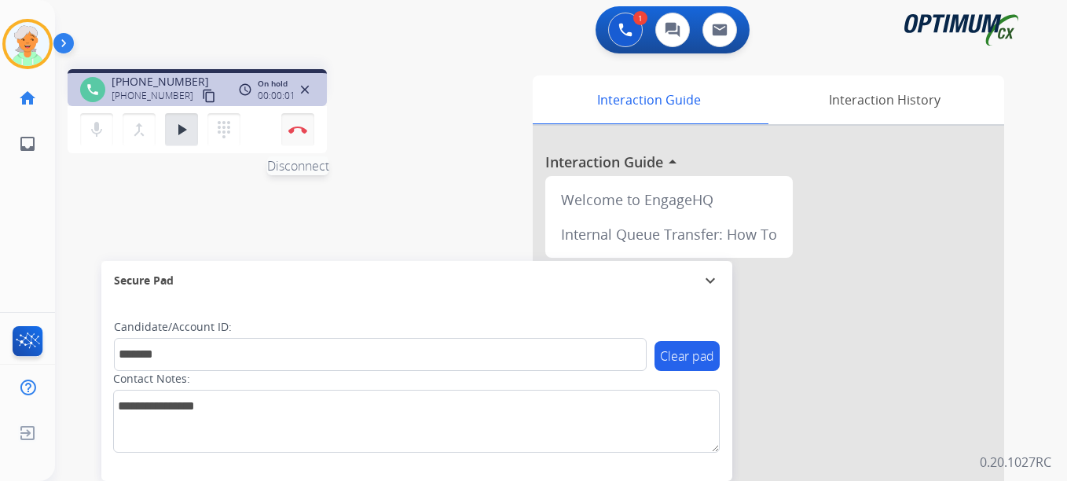
click at [294, 134] on button "Disconnect" at bounding box center [297, 129] width 33 height 33
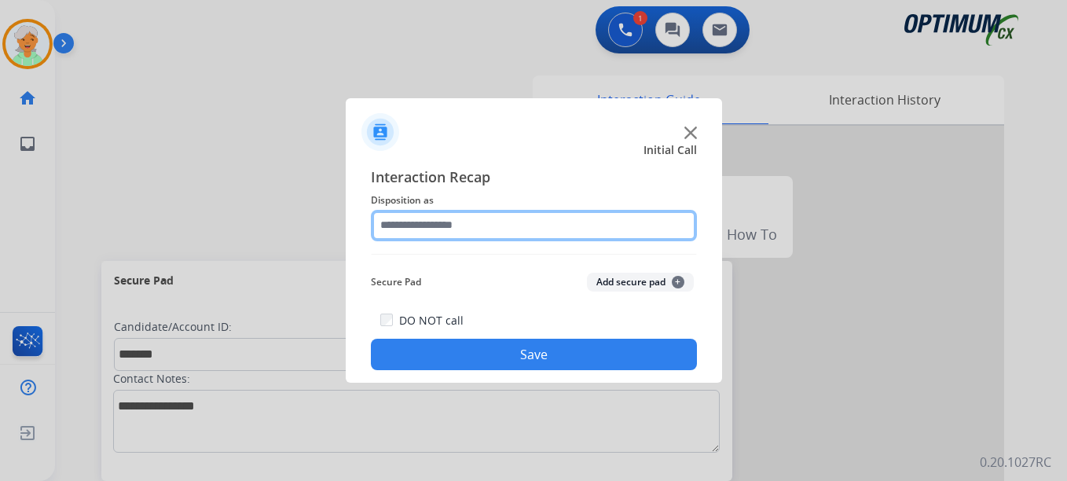
click at [445, 230] on input "text" at bounding box center [534, 225] width 326 height 31
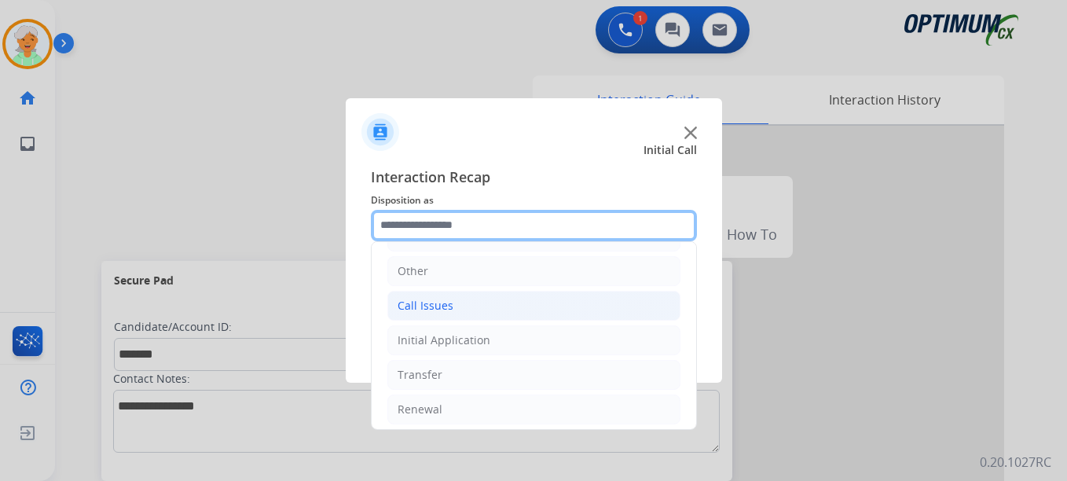
scroll to position [107, 0]
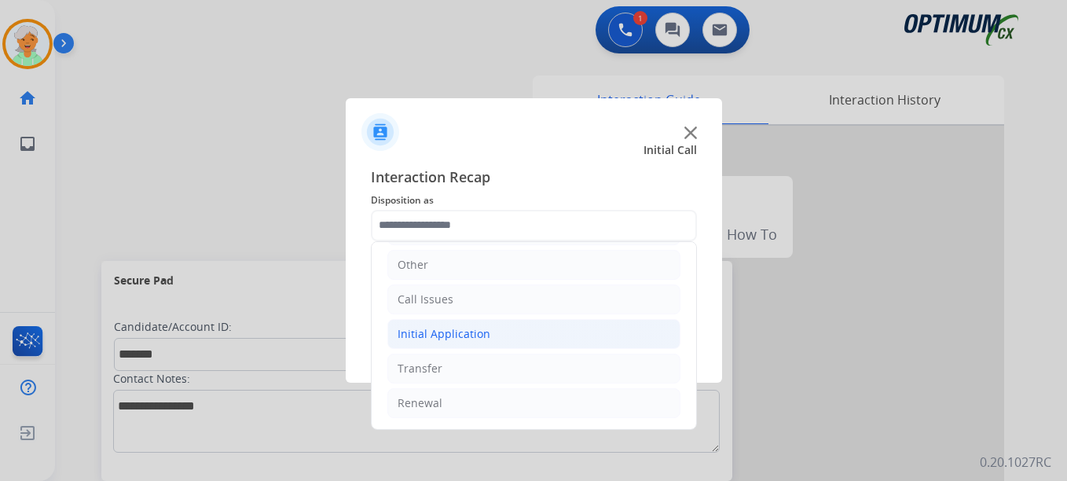
click at [457, 337] on div "Initial Application" at bounding box center [444, 334] width 93 height 16
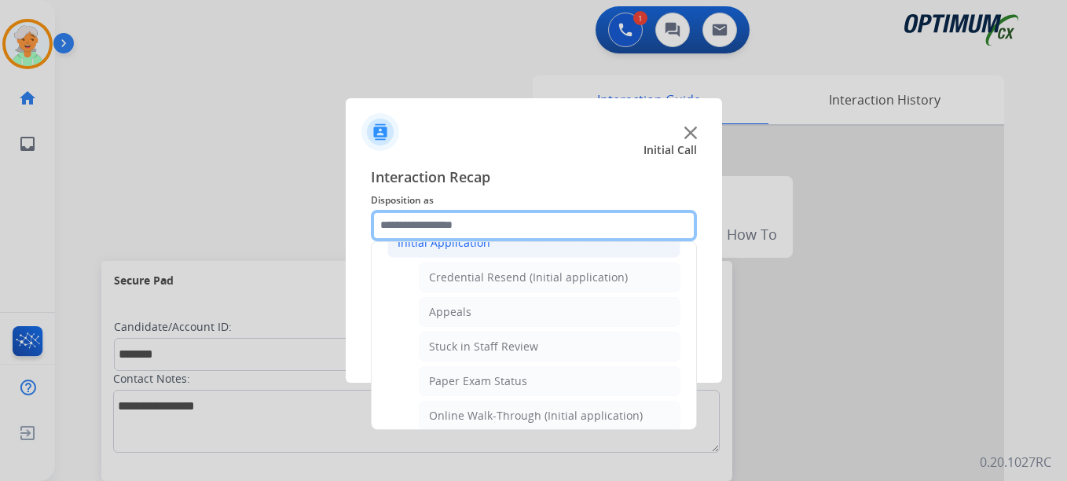
scroll to position [264, 0]
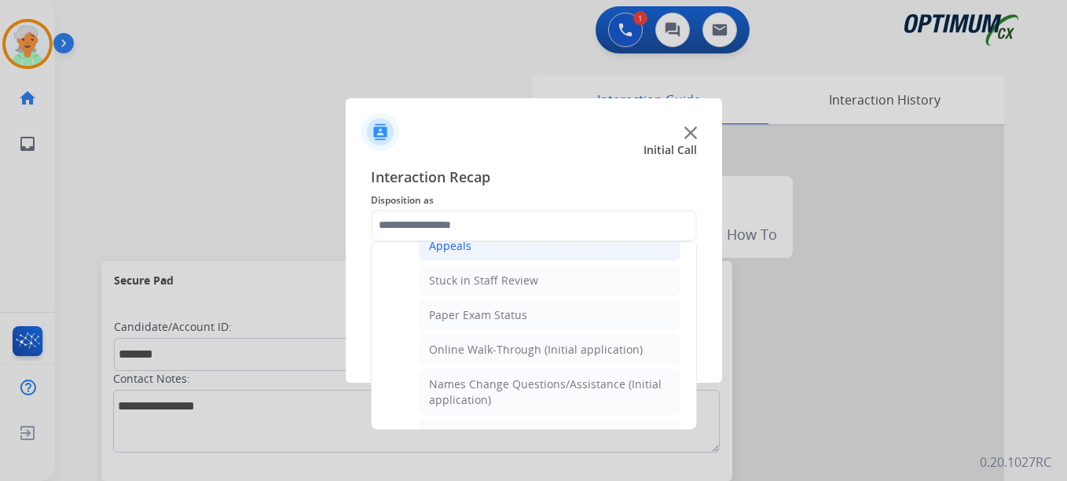
click at [452, 253] on div "Appeals" at bounding box center [450, 246] width 42 height 16
type input "*******"
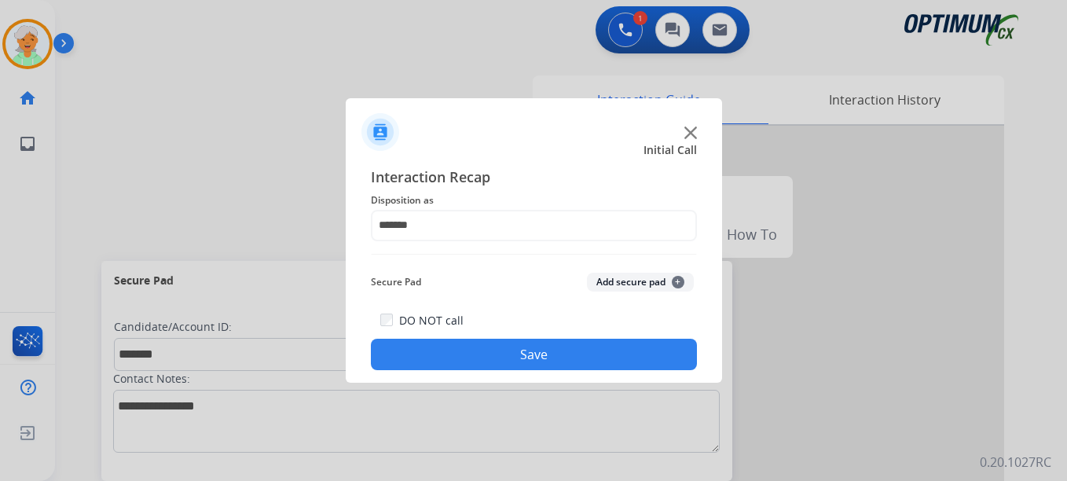
click at [486, 349] on button "Save" at bounding box center [534, 354] width 326 height 31
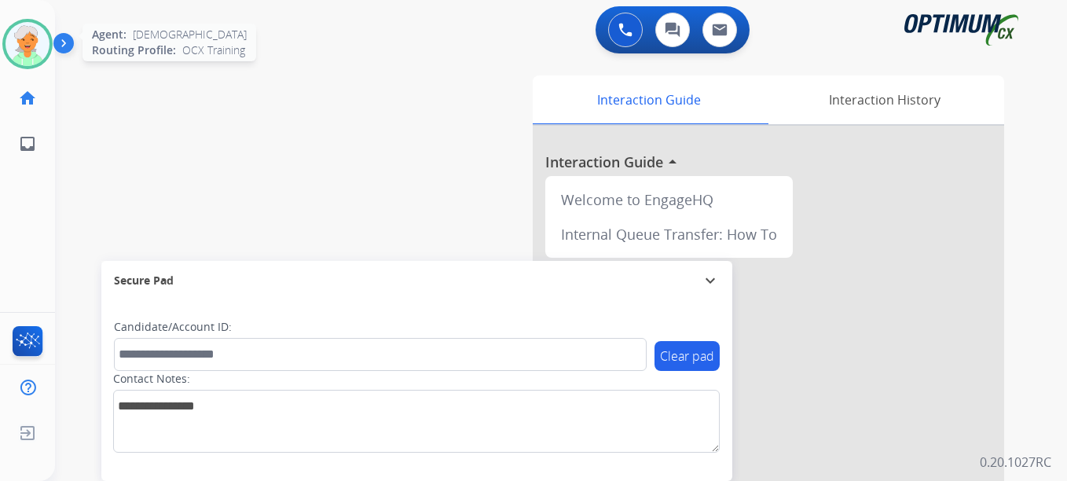
click at [29, 44] on img at bounding box center [28, 44] width 44 height 44
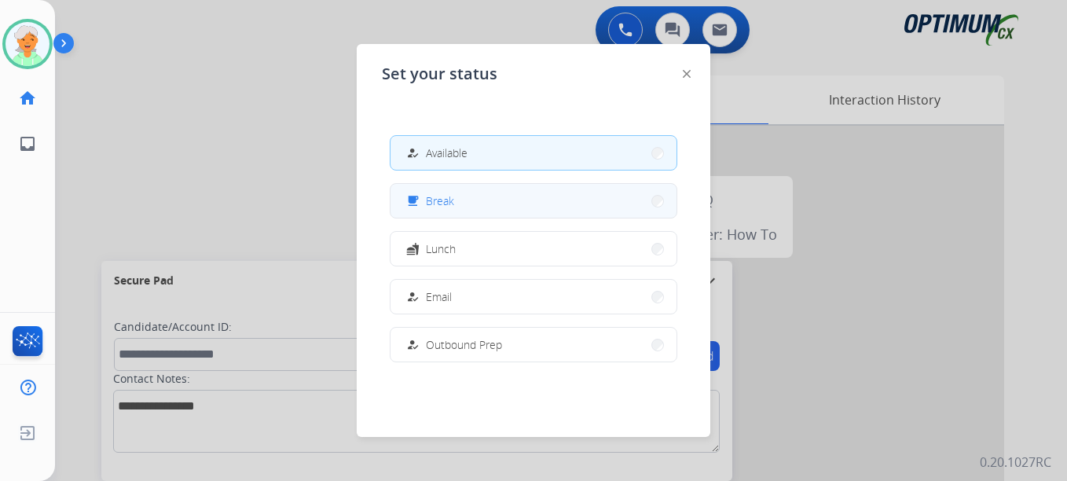
click at [468, 201] on button "free_breakfast Break" at bounding box center [534, 201] width 286 height 34
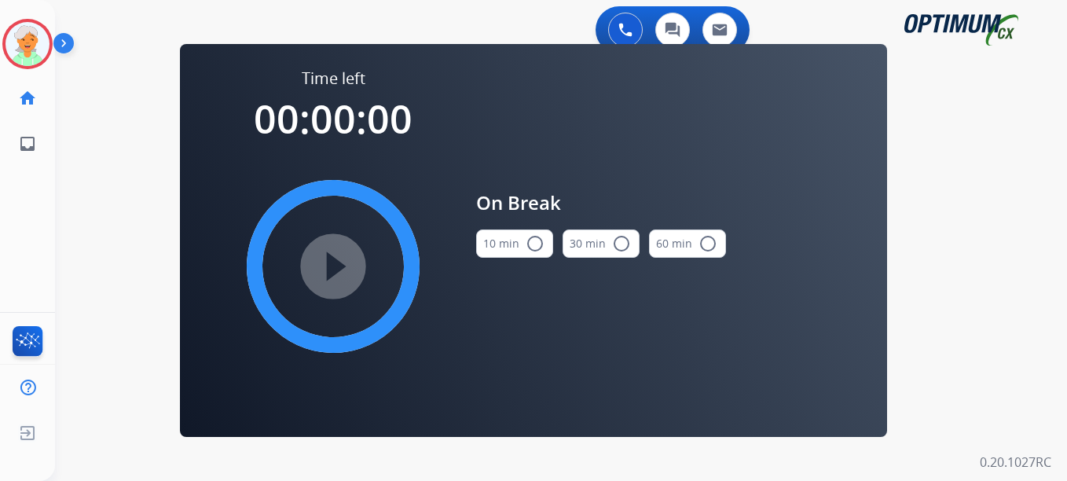
click at [538, 240] on mat-icon "radio_button_unchecked" at bounding box center [535, 243] width 19 height 19
click at [332, 259] on mat-icon "play_circle_filled" at bounding box center [333, 266] width 19 height 19
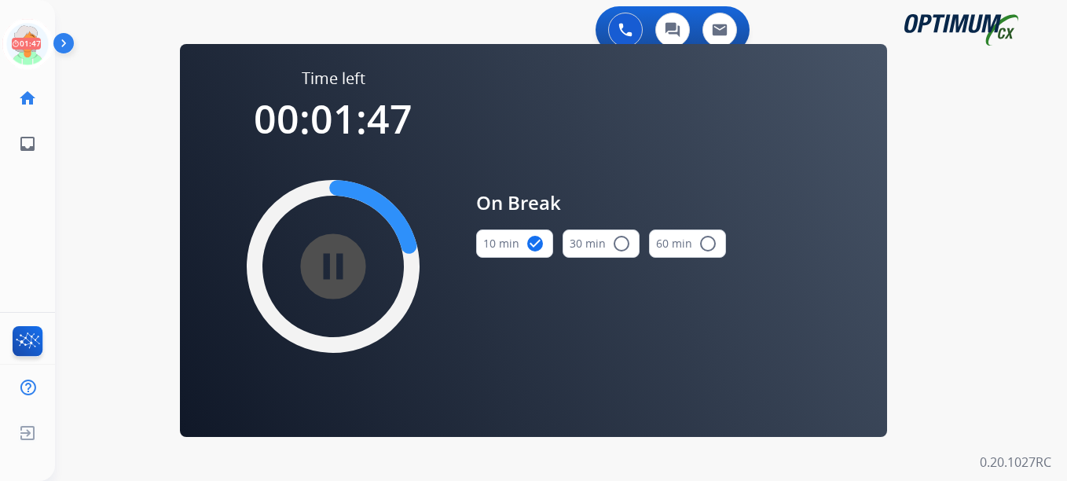
click at [145, 191] on div "0 Voice Interactions 0 Chat Interactions 0 Email Interactions swap_horiz Break …" at bounding box center [561, 240] width 1012 height 481
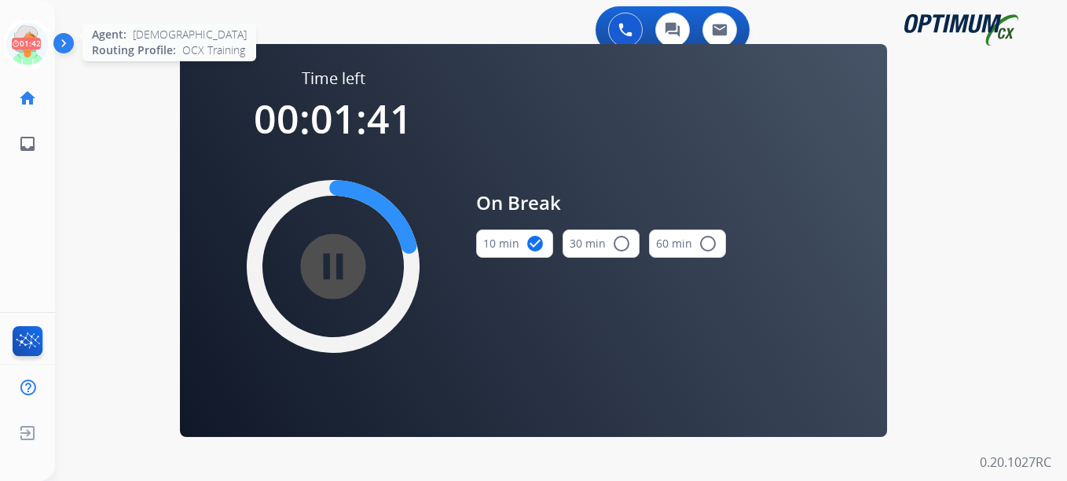
click at [25, 37] on icon at bounding box center [27, 44] width 51 height 51
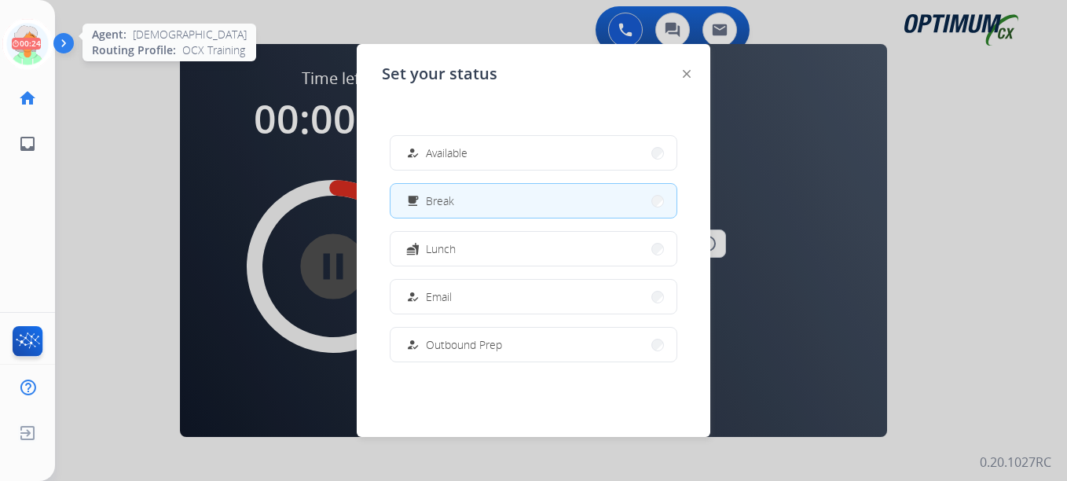
click at [20, 41] on icon at bounding box center [27, 44] width 51 height 51
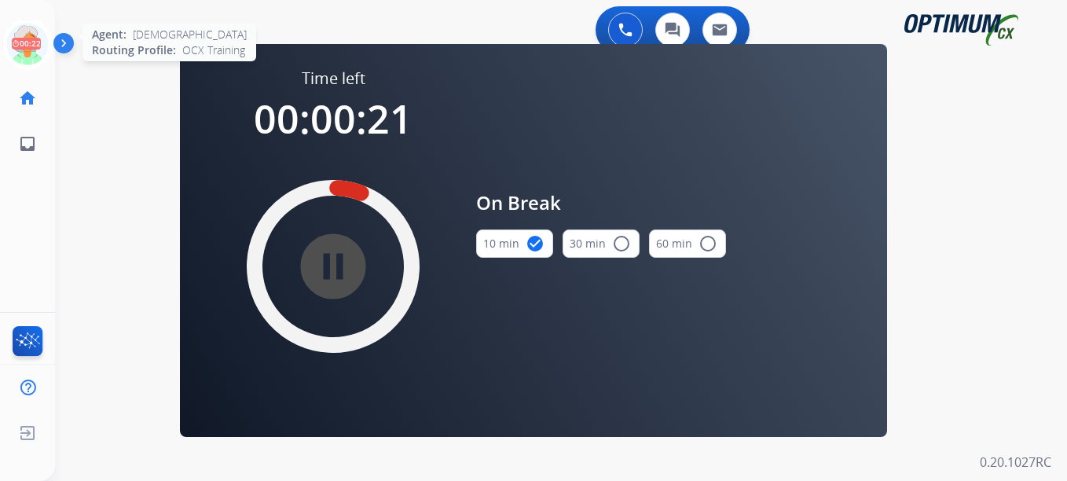
click at [46, 50] on icon at bounding box center [27, 44] width 51 height 51
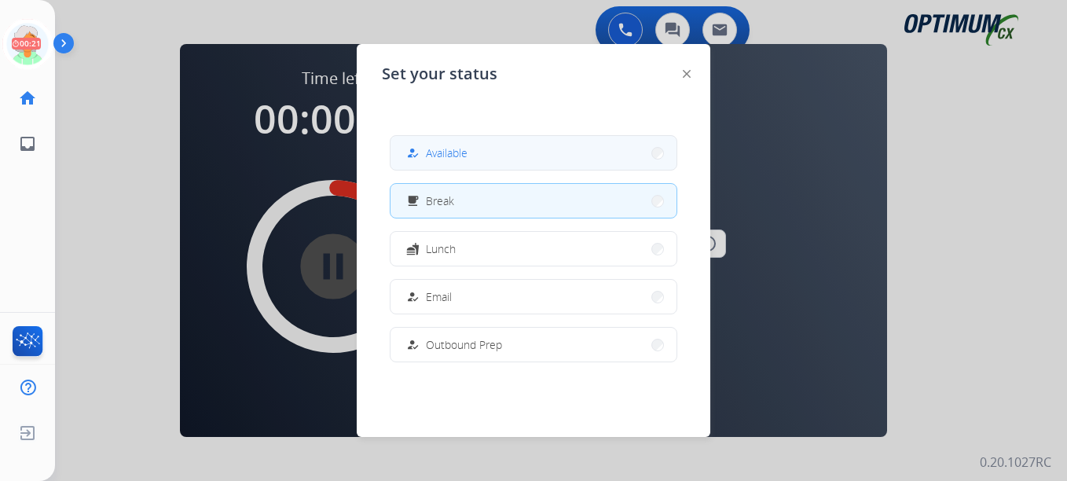
click at [462, 148] on span "Available" at bounding box center [447, 153] width 42 height 17
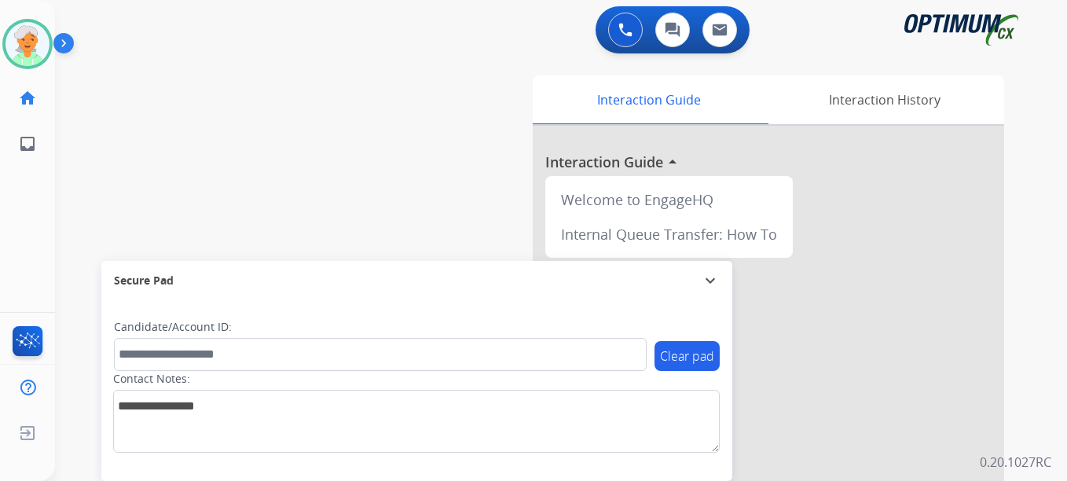
click at [934, 282] on div at bounding box center [769, 419] width 472 height 586
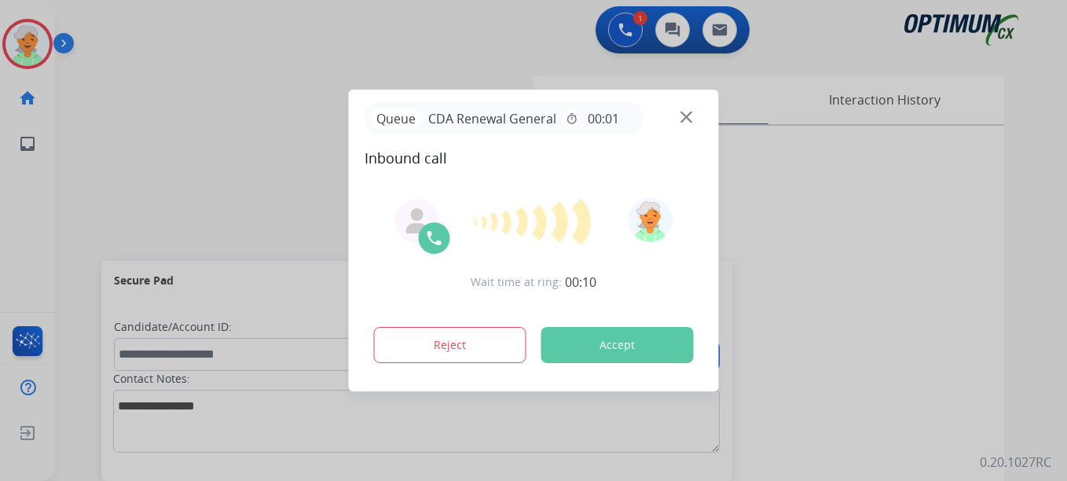
click at [560, 336] on button "Accept" at bounding box center [617, 345] width 152 height 36
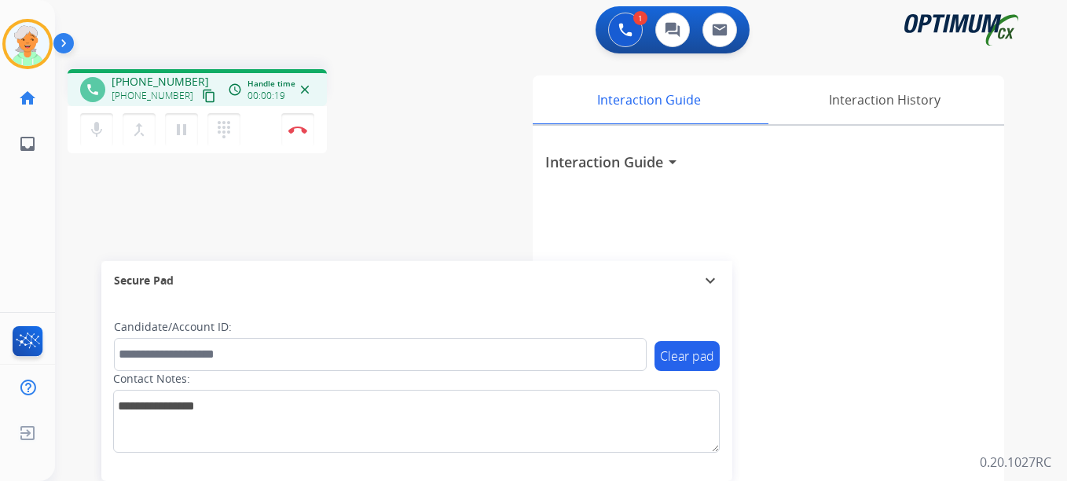
click at [202, 100] on mat-icon "content_copy" at bounding box center [209, 96] width 14 height 14
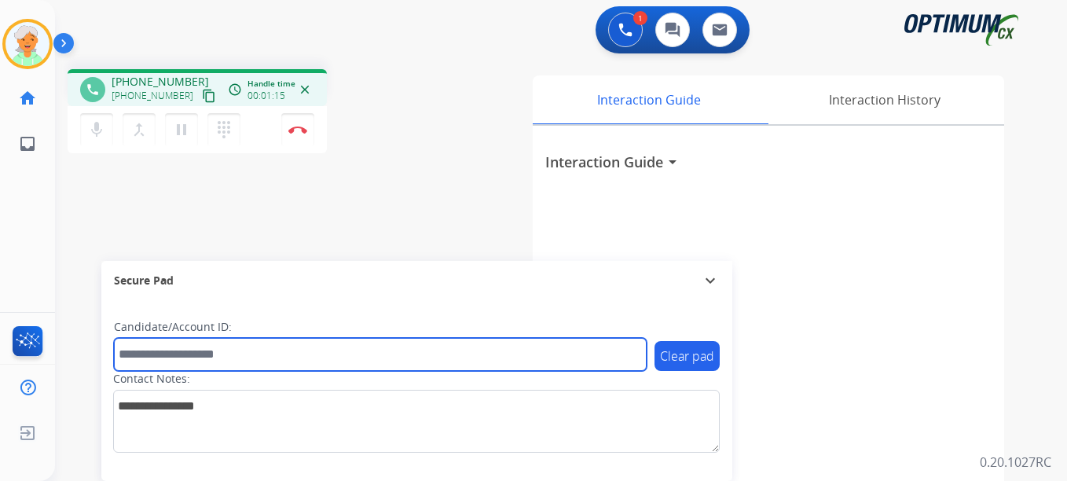
click at [167, 354] on input "text" at bounding box center [380, 354] width 533 height 33
paste input "*******"
drag, startPoint x: 179, startPoint y: 358, endPoint x: 116, endPoint y: 360, distance: 63.7
click at [116, 360] on input "*******" at bounding box center [380, 354] width 533 height 33
paste input "text"
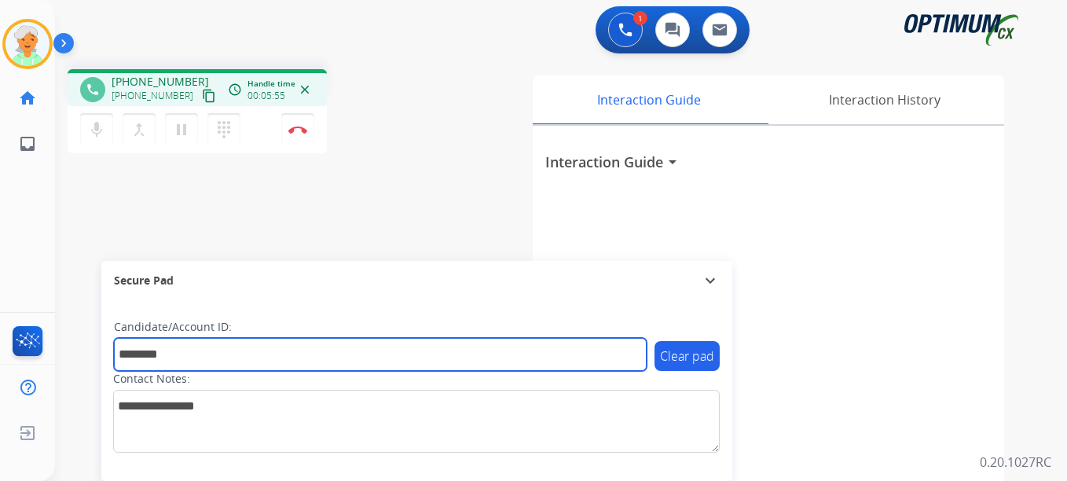
type input "*******"
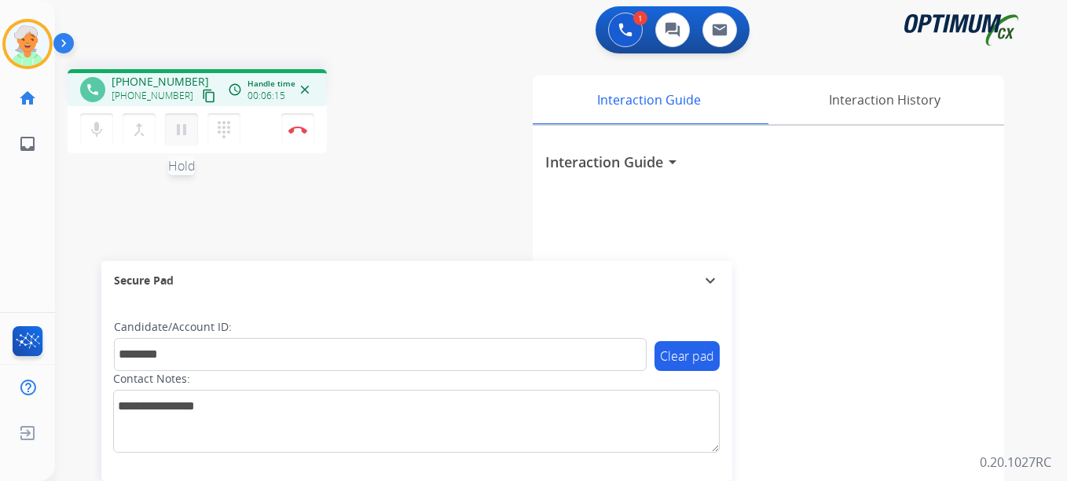
click at [190, 127] on mat-icon "pause" at bounding box center [181, 129] width 19 height 19
click at [312, 134] on button "Disconnect" at bounding box center [297, 129] width 33 height 33
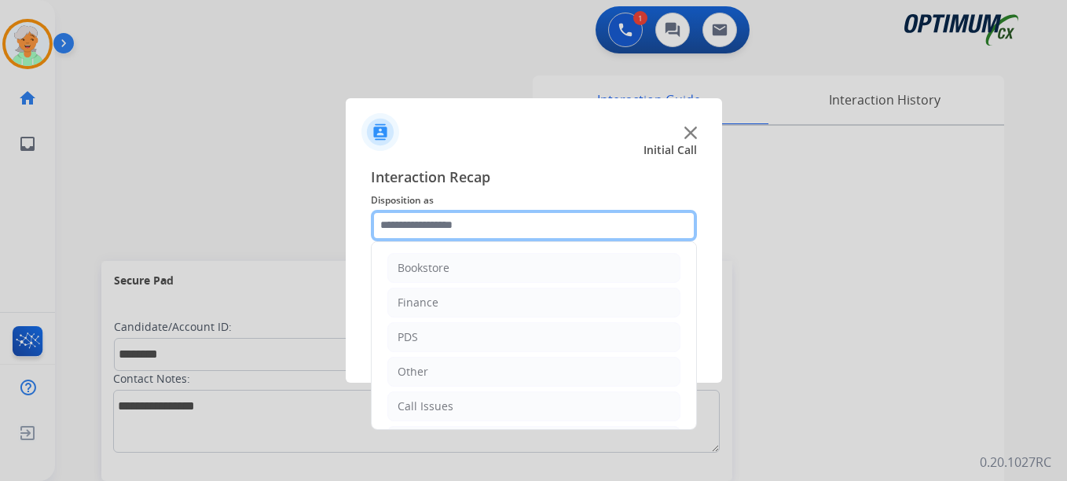
click at [508, 223] on input "text" at bounding box center [534, 225] width 326 height 31
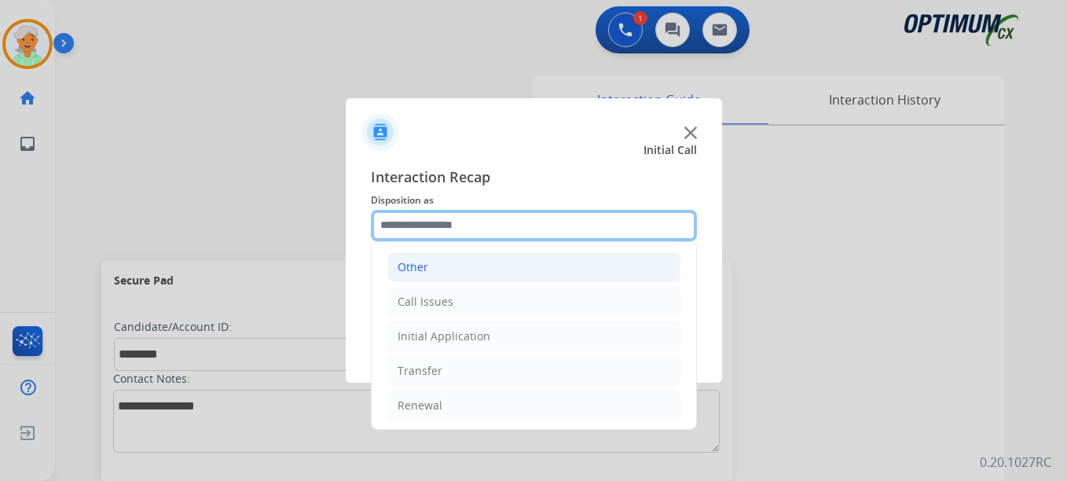
scroll to position [107, 0]
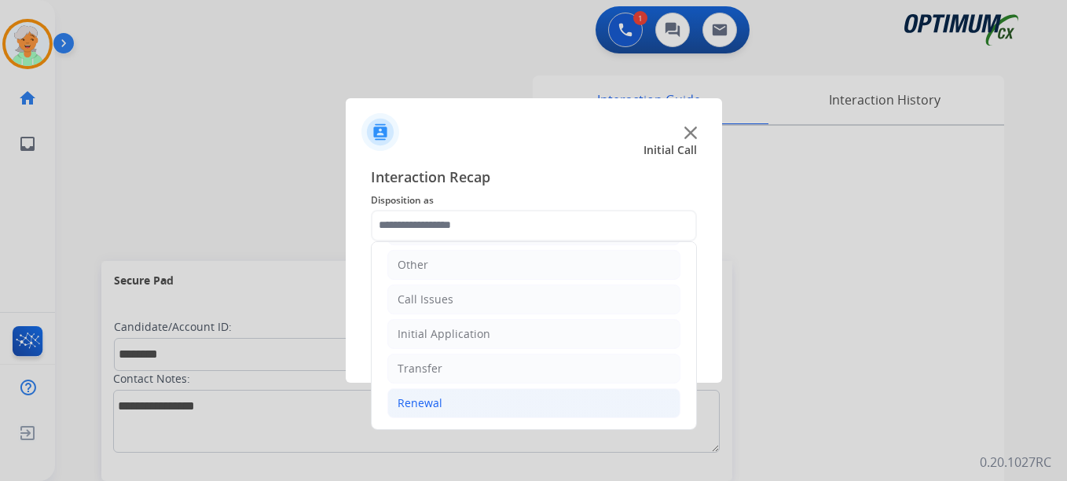
click at [455, 402] on li "Renewal" at bounding box center [533, 403] width 293 height 30
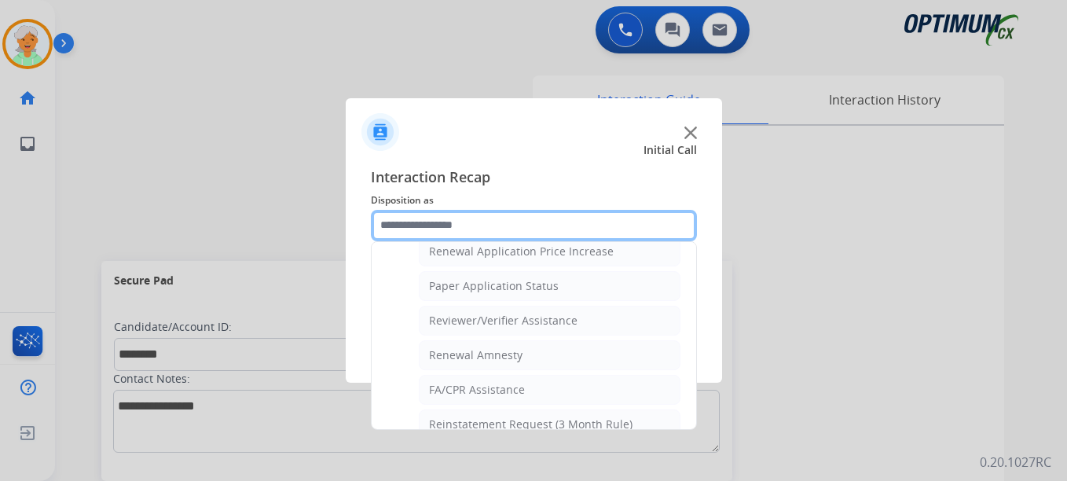
scroll to position [578, 0]
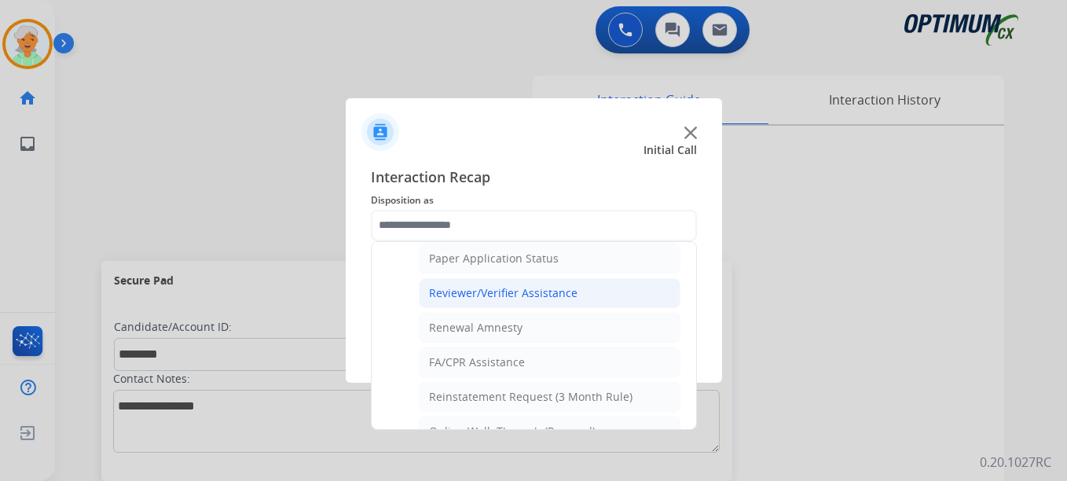
click at [497, 297] on div "Reviewer/Verifier Assistance" at bounding box center [503, 293] width 149 height 16
type input "**********"
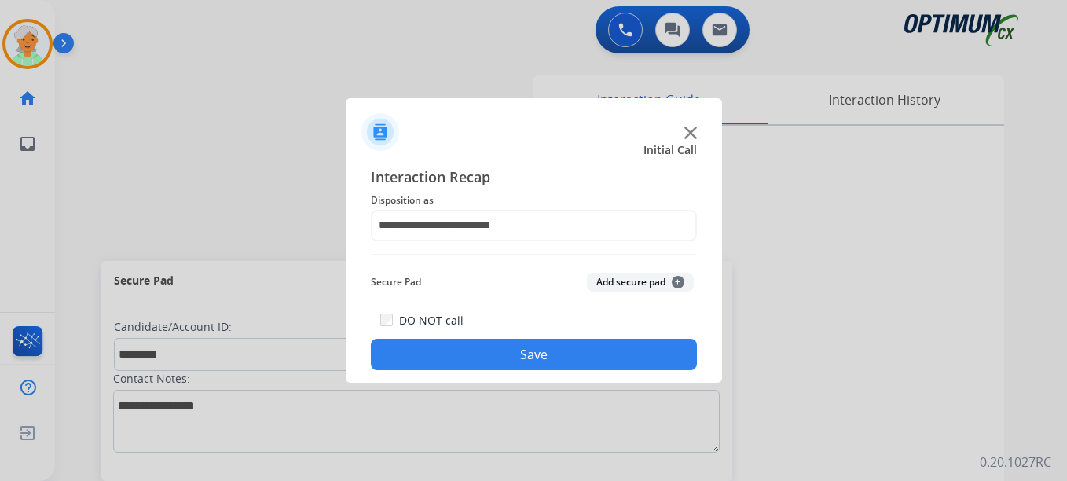
click at [520, 355] on button "Save" at bounding box center [534, 354] width 326 height 31
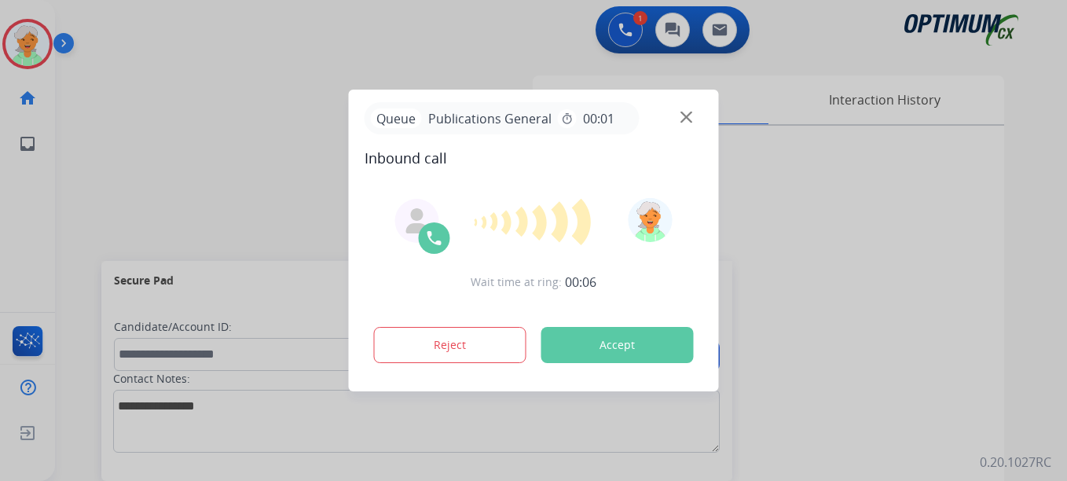
click at [570, 346] on button "Accept" at bounding box center [617, 345] width 152 height 36
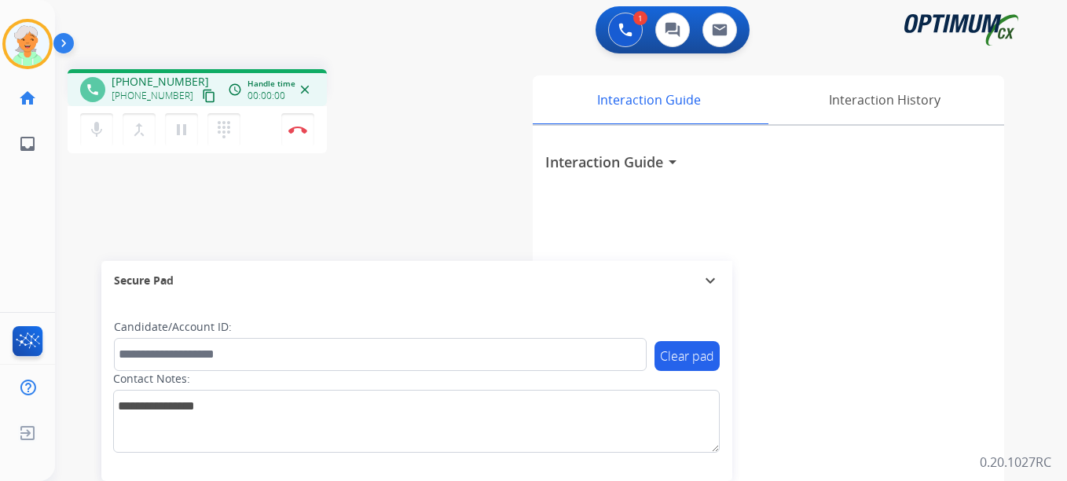
click at [202, 92] on mat-icon "content_copy" at bounding box center [209, 96] width 14 height 14
click at [181, 125] on mat-icon "pause" at bounding box center [181, 129] width 19 height 19
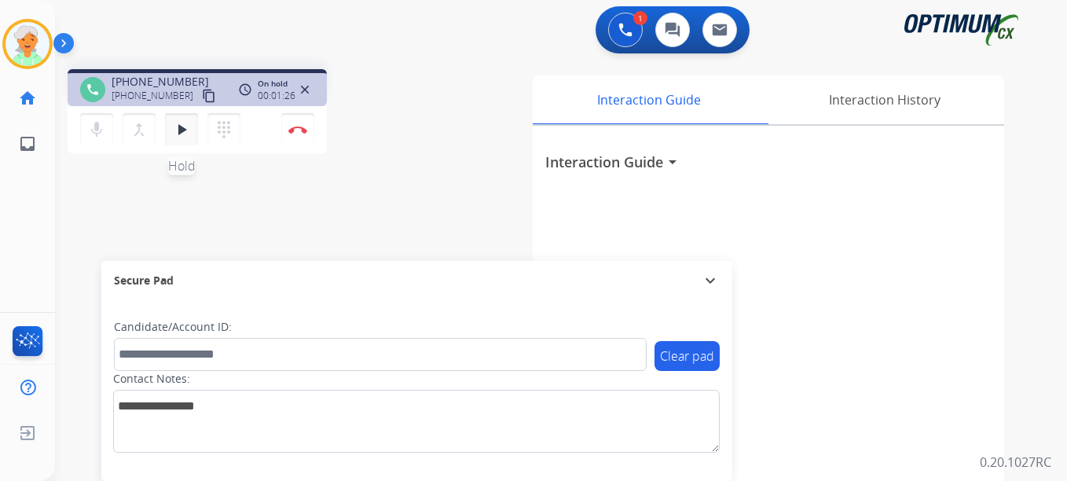
click at [179, 133] on mat-icon "play_arrow" at bounding box center [181, 129] width 19 height 19
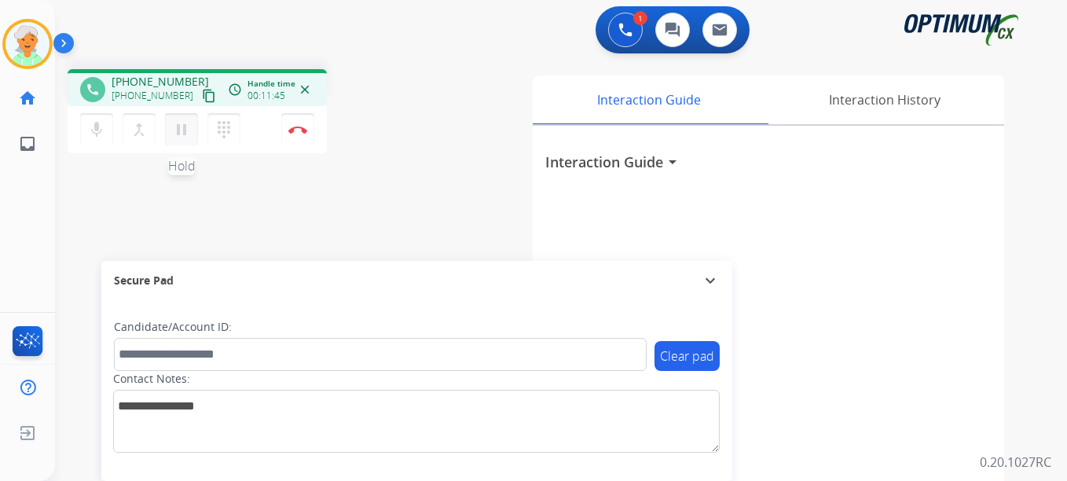
click at [174, 132] on mat-icon "pause" at bounding box center [181, 129] width 19 height 19
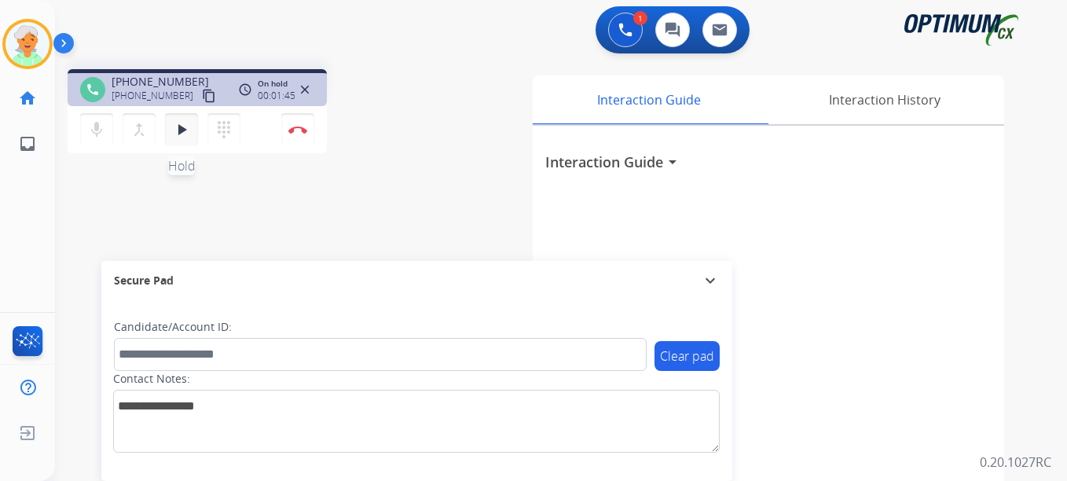
click at [178, 130] on mat-icon "play_arrow" at bounding box center [181, 129] width 19 height 19
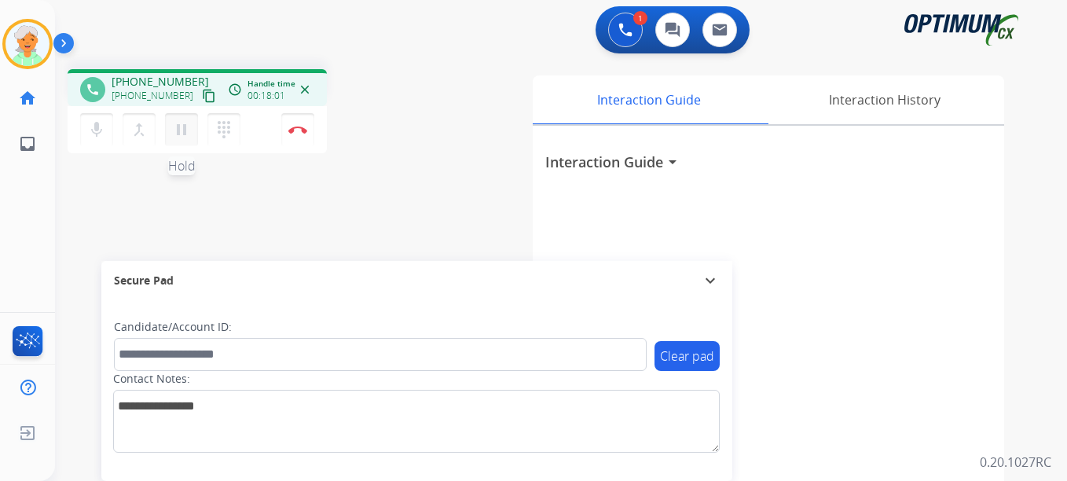
click at [187, 130] on mat-icon "pause" at bounding box center [181, 129] width 19 height 19
click at [292, 138] on button "Disconnect" at bounding box center [297, 129] width 33 height 33
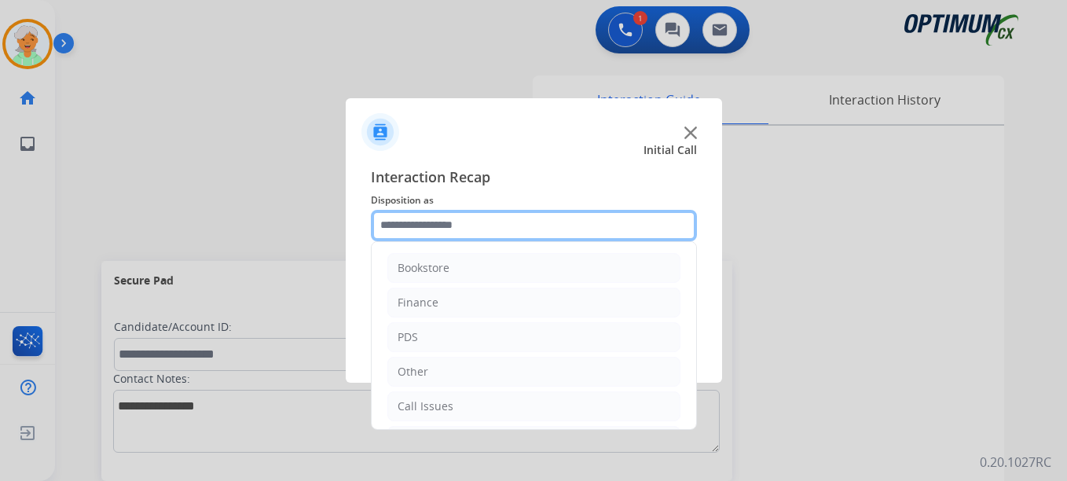
click at [453, 221] on input "text" at bounding box center [534, 225] width 326 height 31
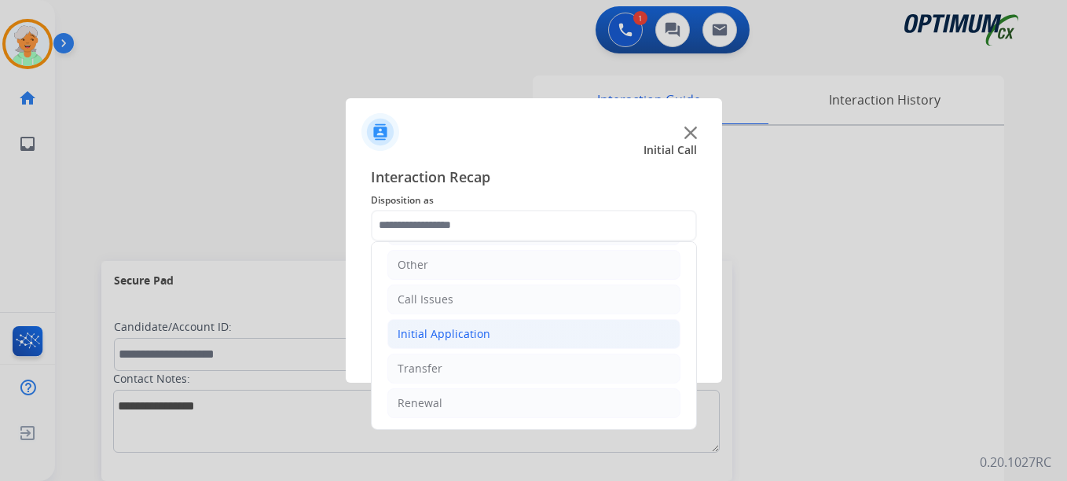
click at [458, 329] on div "Initial Application" at bounding box center [444, 334] width 93 height 16
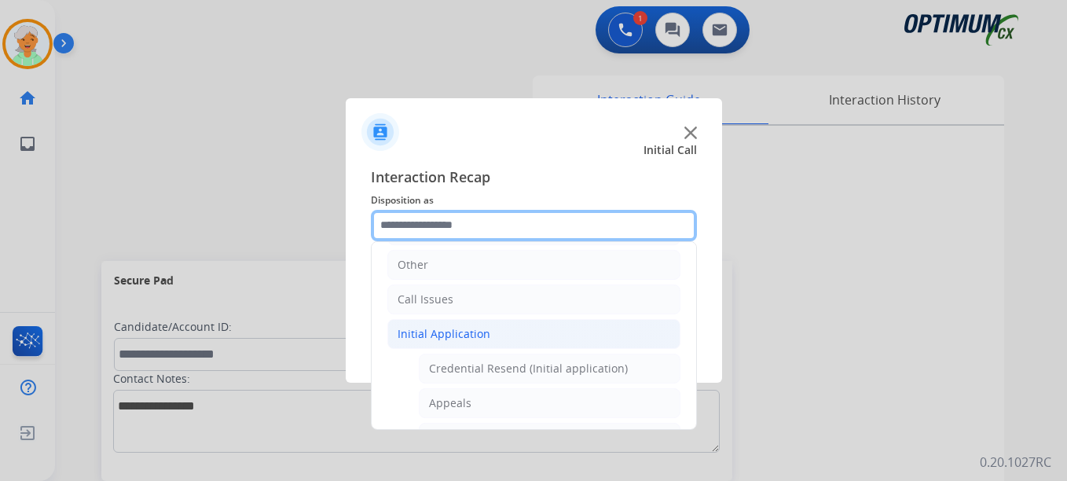
scroll to position [185, 0]
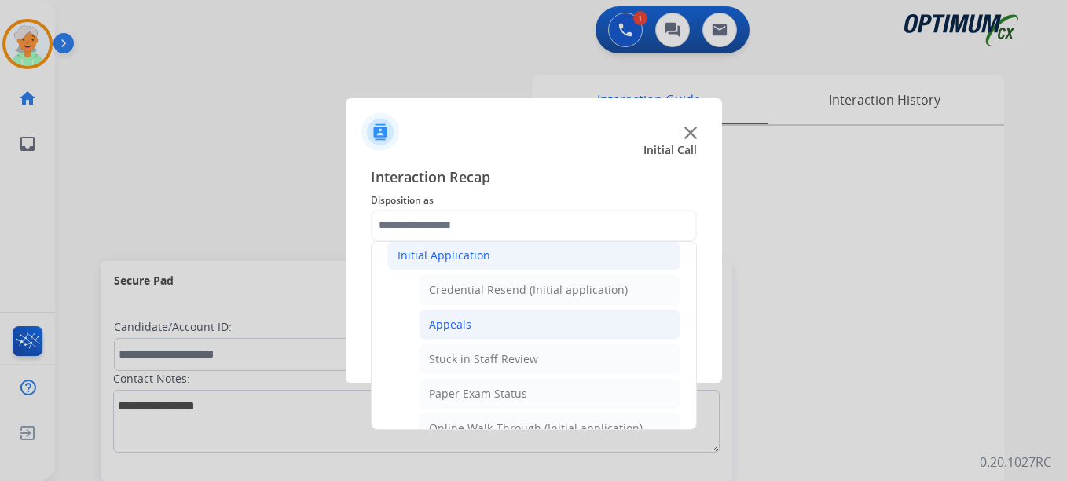
click at [461, 327] on div "Appeals" at bounding box center [450, 325] width 42 height 16
type input "*******"
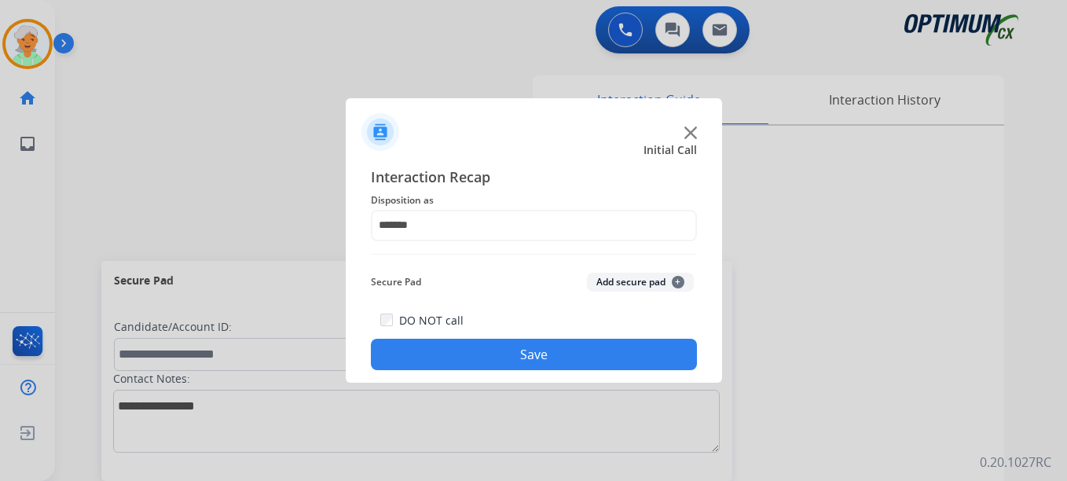
click at [521, 354] on button "Save" at bounding box center [534, 354] width 326 height 31
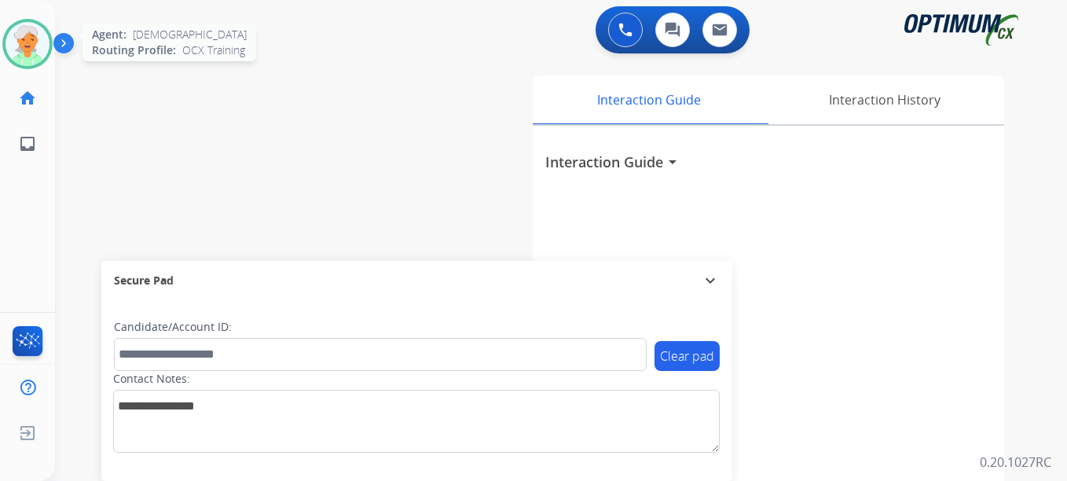
click at [41, 31] on img at bounding box center [28, 44] width 44 height 44
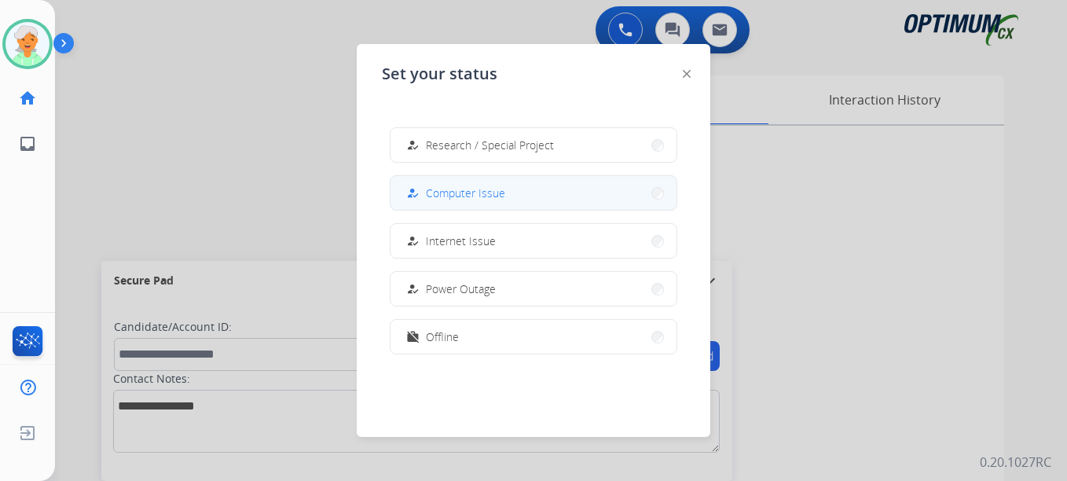
scroll to position [392, 0]
click at [458, 337] on span "Offline" at bounding box center [442, 336] width 33 height 17
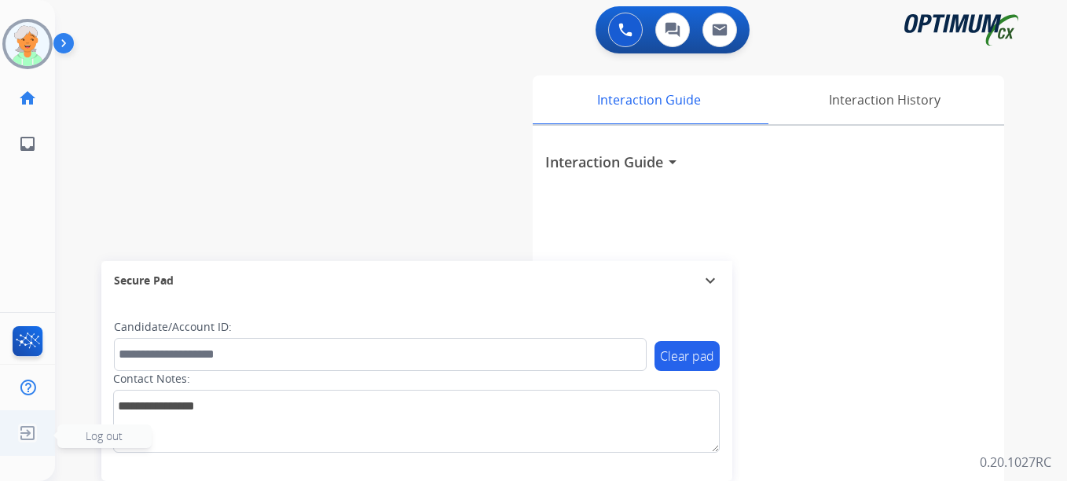
click at [34, 428] on img at bounding box center [27, 433] width 28 height 30
